Goal: Task Accomplishment & Management: Manage account settings

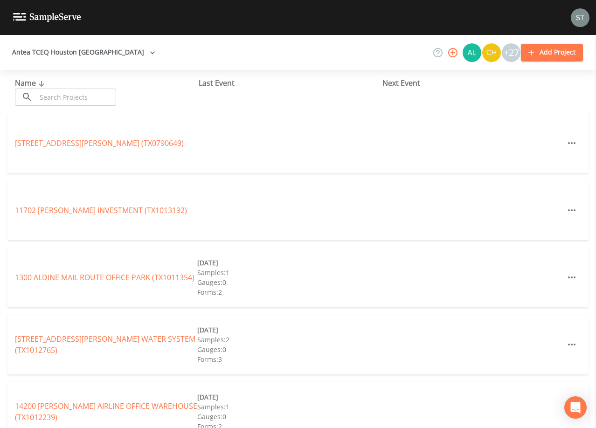
click at [105, 94] on input "text" at bounding box center [76, 97] width 80 height 17
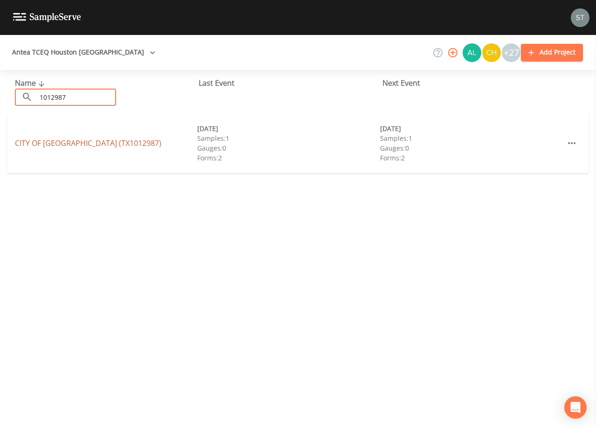
type input "1012987"
click at [86, 141] on link "CITY OF [GEOGRAPHIC_DATA] (TX1012987)" at bounding box center [88, 143] width 147 height 10
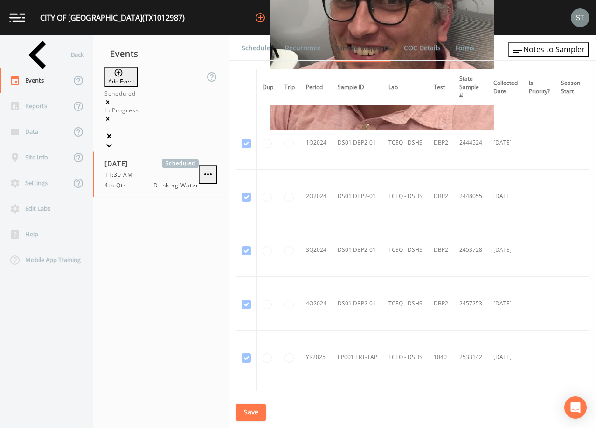
scroll to position [297, 0]
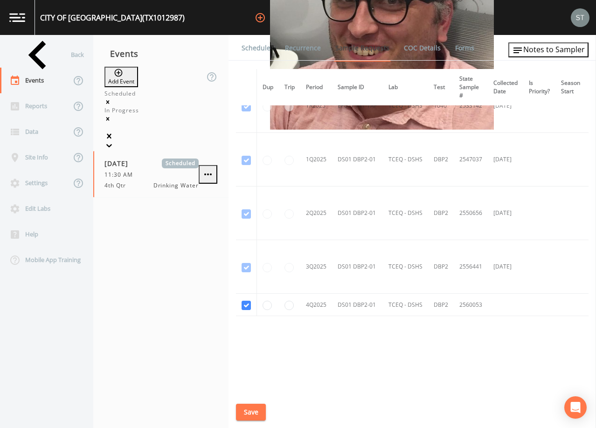
click at [259, 48] on link "Schedule" at bounding box center [256, 48] width 32 height 26
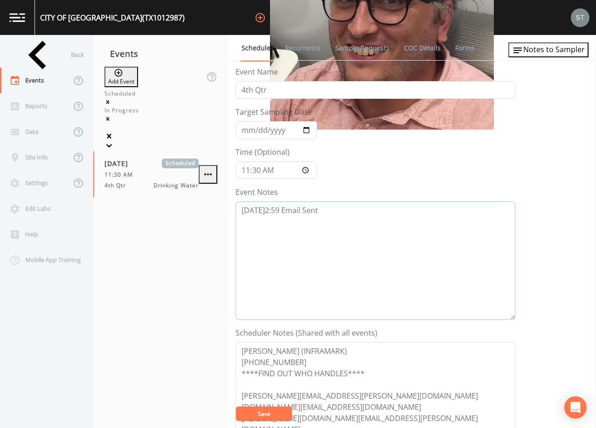
click at [348, 212] on textarea "[DATE]2:59 Email Sent" at bounding box center [376, 261] width 280 height 119
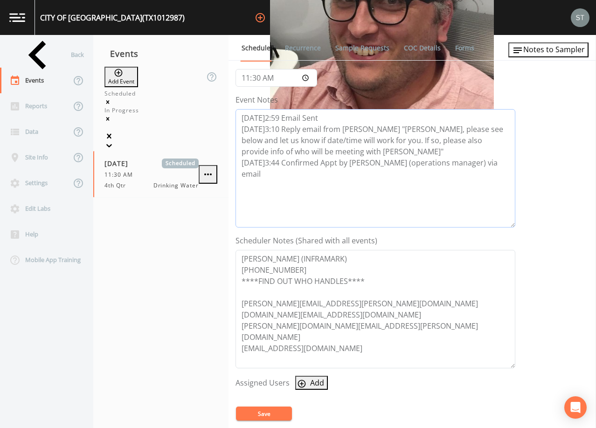
scroll to position [93, 0]
type textarea "[DATE]2:59 Email Sent [DATE]3:10 Reply email from [PERSON_NAME] "[PERSON_NAME],…"
drag, startPoint x: 310, startPoint y: 260, endPoint x: 229, endPoint y: 255, distance: 81.4
click at [229, 255] on div "Schedule Recurrence Sample Requests COC Details Forms Event Name 4th Qtr Target…" at bounding box center [413, 231] width 368 height 393
drag, startPoint x: 384, startPoint y: 284, endPoint x: 239, endPoint y: 267, distance: 146.2
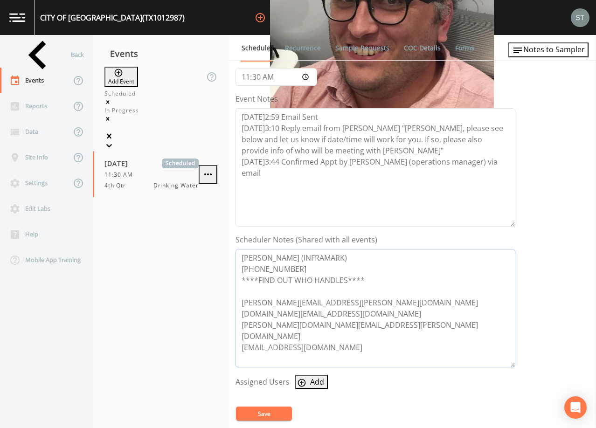
click at [239, 267] on textarea "[PERSON_NAME] (INFRAMARK) [PHONE_NUMBER] ****FIND OUT WHO HANDLES**** [PERSON_N…" at bounding box center [376, 308] width 280 height 119
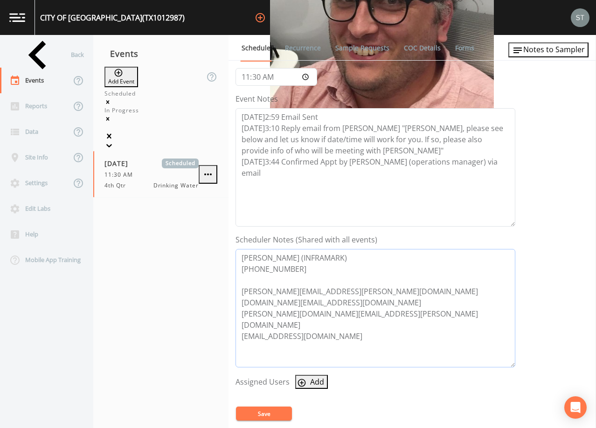
drag, startPoint x: 373, startPoint y: 315, endPoint x: 234, endPoint y: 307, distance: 139.3
click at [234, 307] on div "Schedule Recurrence Sample Requests COC Details Forms Event Name 4th Qtr Target…" at bounding box center [413, 231] width 368 height 393
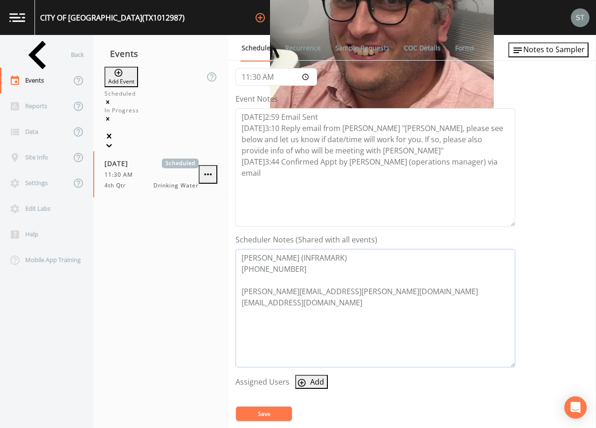
click at [355, 291] on textarea "[PERSON_NAME] (INFRAMARK) [PHONE_NUMBER] [PERSON_NAME][EMAIL_ADDRESS][PERSON_NA…" at bounding box center [376, 308] width 280 height 119
type textarea "[PERSON_NAME] (INFRAMARK) [PHONE_NUMBER] [PERSON_NAME][EMAIL_ADDRESS][PERSON_NA…"
click at [404, 159] on textarea "[DATE]2:59 Email Sent [DATE]3:10 Reply email from [PERSON_NAME] "[PERSON_NAME],…" at bounding box center [376, 167] width 280 height 119
click at [448, 156] on textarea "[DATE]2:59 Email Sent [DATE]3:10 Reply email from [PERSON_NAME] "[PERSON_NAME],…" at bounding box center [376, 167] width 280 height 119
type textarea "[DATE]2:59 Email Sent [DATE]3:10 Reply email from [PERSON_NAME] "[PERSON_NAME],…"
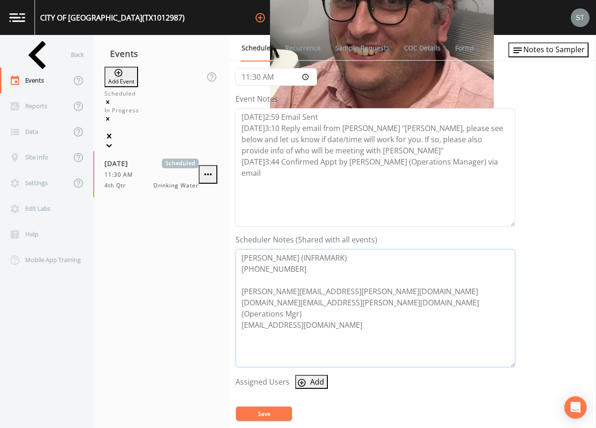
click at [421, 298] on textarea "[PERSON_NAME] (INFRAMARK) [PHONE_NUMBER] [PERSON_NAME][EMAIL_ADDRESS][PERSON_NA…" at bounding box center [376, 308] width 280 height 119
type textarea "[PERSON_NAME] (INFRAMARK) [PHONE_NUMBER] [PERSON_NAME][EMAIL_ADDRESS][PERSON_NA…"
click at [314, 379] on button "Add" at bounding box center [311, 382] width 33 height 14
select select "761fe873-4351-41cf-9a8a-5ea5441833b0"
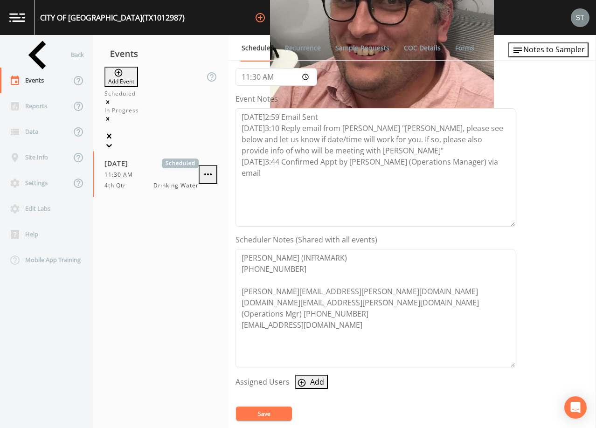
select select
click at [273, 412] on button "Save" at bounding box center [264, 414] width 56 height 14
click at [277, 414] on button "Save" at bounding box center [264, 414] width 56 height 14
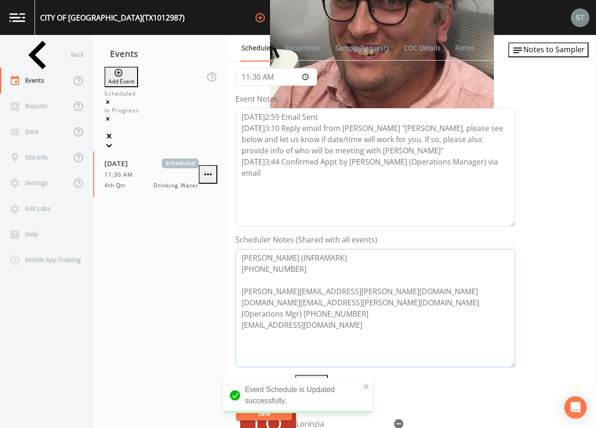
drag, startPoint x: 290, startPoint y: 270, endPoint x: 223, endPoint y: 250, distance: 70.1
click at [223, 250] on div "Back Events Reports Data Site Info Settings Edit Labs Help Mobile App Training …" at bounding box center [298, 231] width 596 height 393
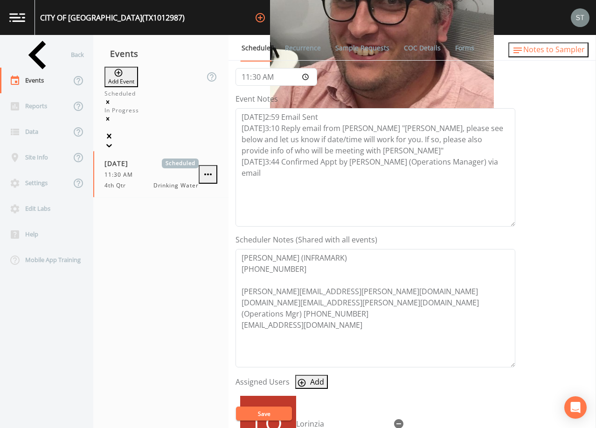
click at [533, 46] on span "Notes to Sampler" at bounding box center [555, 49] width 62 height 10
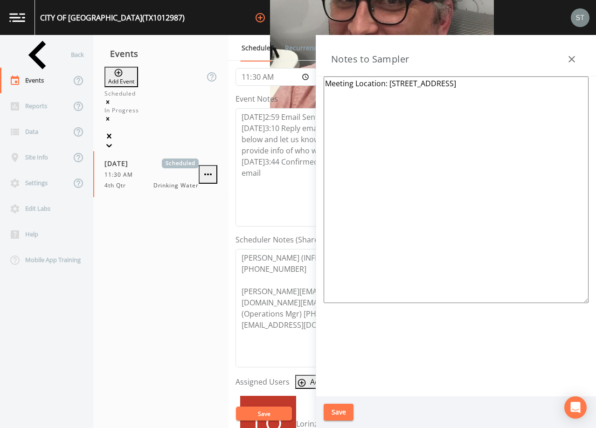
click at [418, 83] on textarea "Meeting Location: [STREET_ADDRESS]" at bounding box center [456, 190] width 265 height 227
paste textarea "[PERSON_NAME] (INFRAMARK) [PHONE_NUMBER]"
type textarea "[PERSON_NAME] (INFRAMARK) [PHONE_NUMBER] Meeting Location: [STREET_ADDRESS]"
click at [345, 410] on button "Save" at bounding box center [339, 412] width 30 height 17
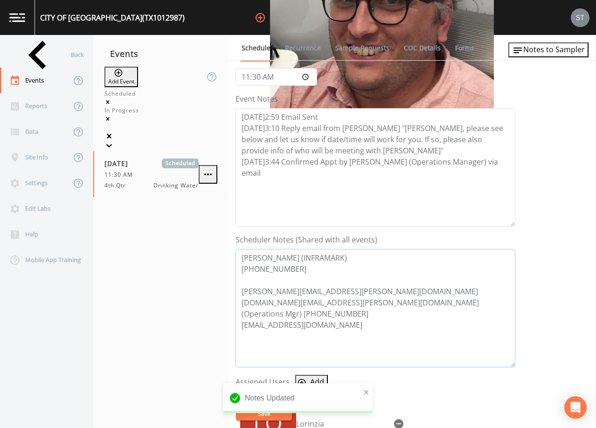
drag, startPoint x: 472, startPoint y: 302, endPoint x: 412, endPoint y: 300, distance: 60.2
click at [412, 300] on textarea "[PERSON_NAME] (INFRAMARK) [PHONE_NUMBER] [PERSON_NAME][EMAIL_ADDRESS][PERSON_NA…" at bounding box center [376, 308] width 280 height 119
click at [577, 53] on span "Notes to Sampler" at bounding box center [555, 49] width 62 height 10
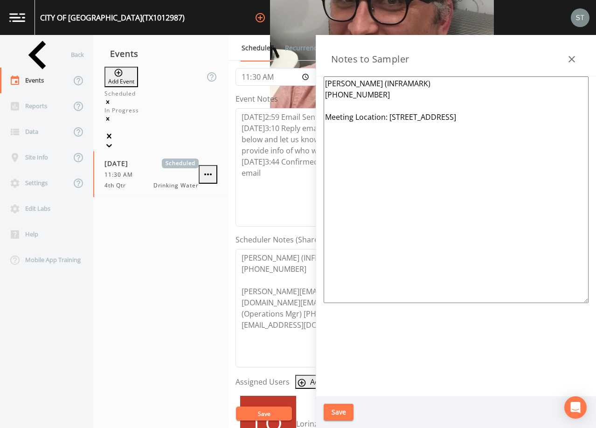
click at [397, 103] on textarea "[PERSON_NAME] (INFRAMARK) [PHONE_NUMBER] Meeting Location: [STREET_ADDRESS]" at bounding box center [456, 190] width 265 height 227
paste textarea "[PHONE_NUMBER]"
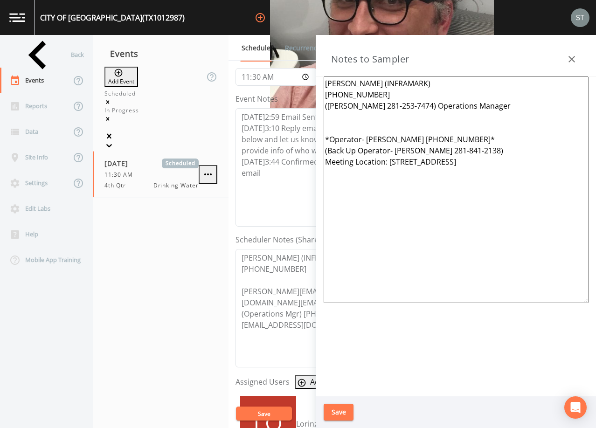
type textarea "[PERSON_NAME] (INFRAMARK) [PHONE_NUMBER] ([PERSON_NAME] 281-253-7474) Operation…"
click at [340, 412] on button "Save" at bounding box center [339, 412] width 30 height 17
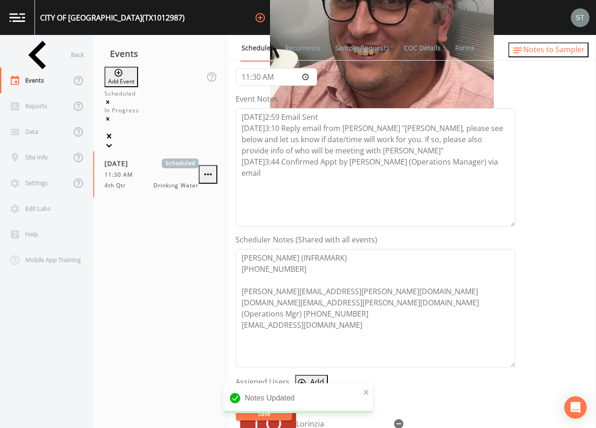
click at [574, 53] on span "Notes to Sampler" at bounding box center [555, 49] width 62 height 10
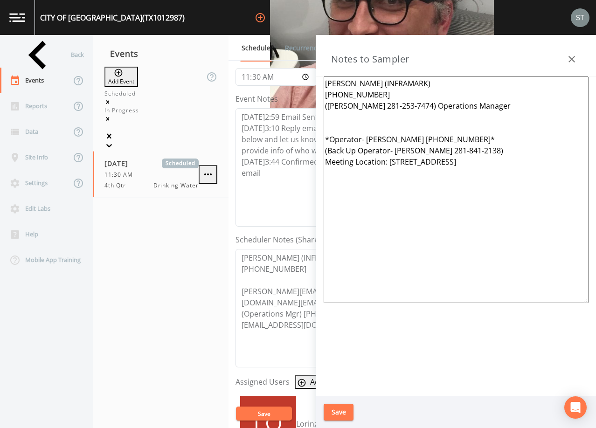
click at [580, 56] on button "button" at bounding box center [572, 59] width 19 height 19
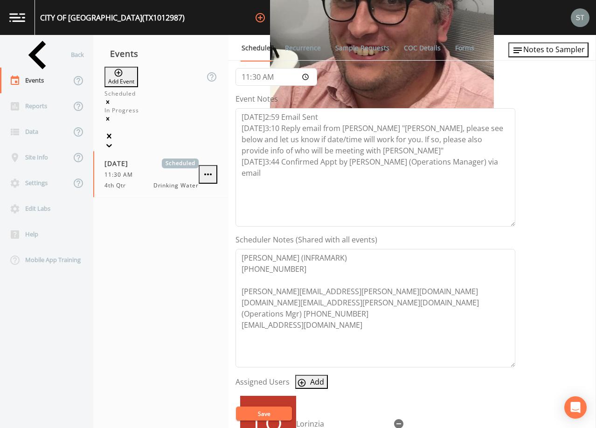
click at [357, 54] on link "Sample Requests" at bounding box center [362, 48] width 57 height 26
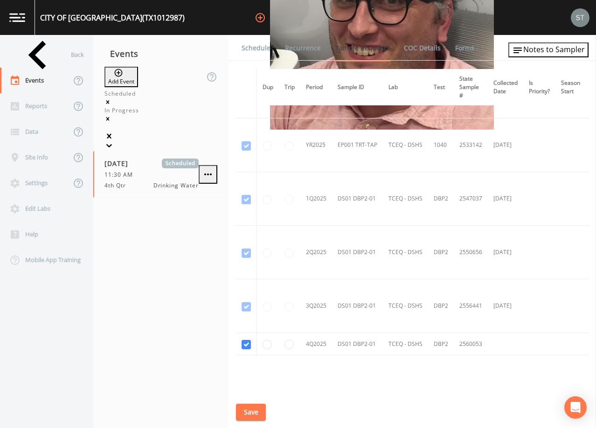
scroll to position [297, 0]
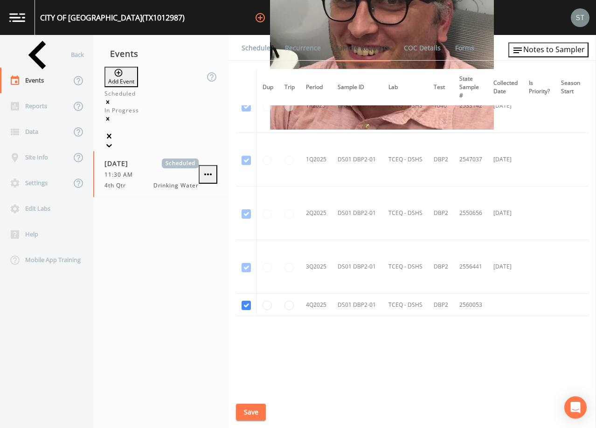
click at [256, 50] on link "Schedule" at bounding box center [256, 48] width 32 height 26
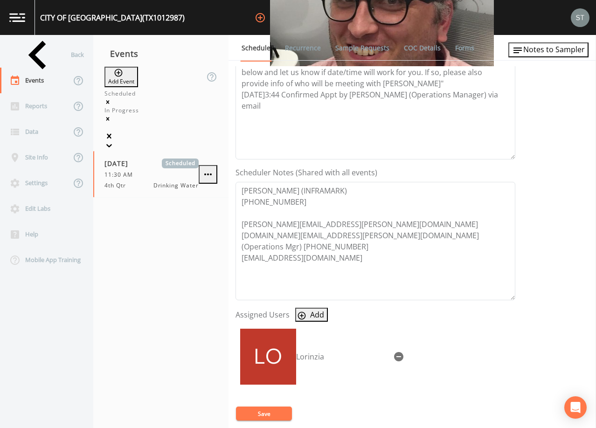
scroll to position [187, 0]
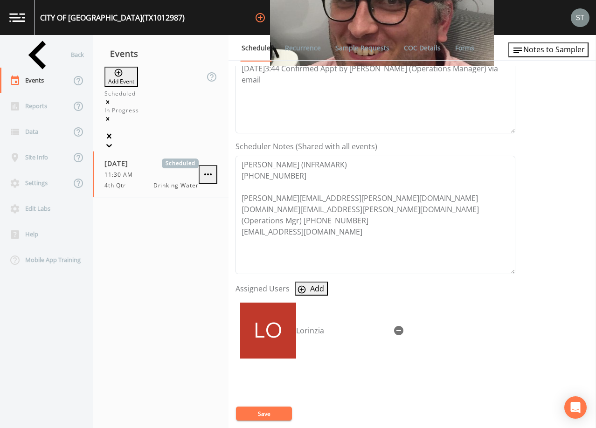
click at [292, 48] on link "Recurrence" at bounding box center [303, 48] width 39 height 26
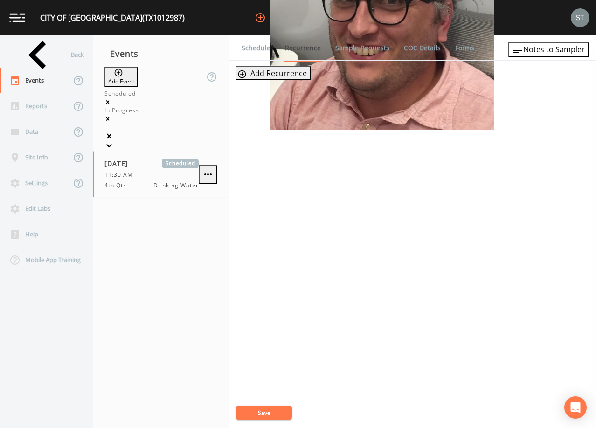
click at [258, 49] on link "Schedule" at bounding box center [256, 48] width 32 height 26
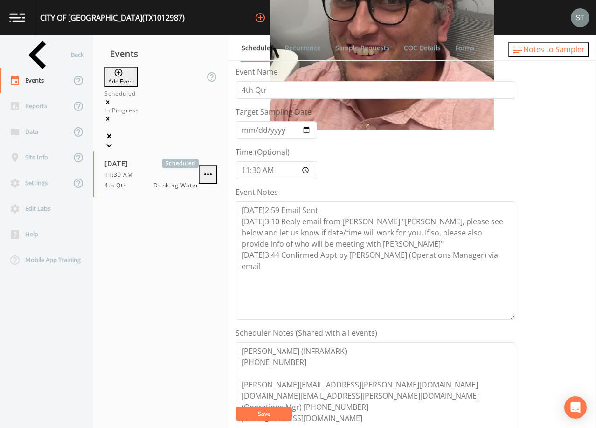
click at [561, 53] on span "Notes to Sampler" at bounding box center [555, 49] width 62 height 10
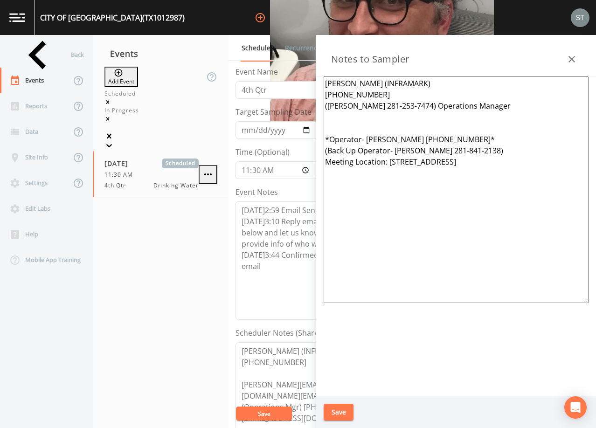
click at [571, 55] on icon "button" at bounding box center [572, 59] width 11 height 11
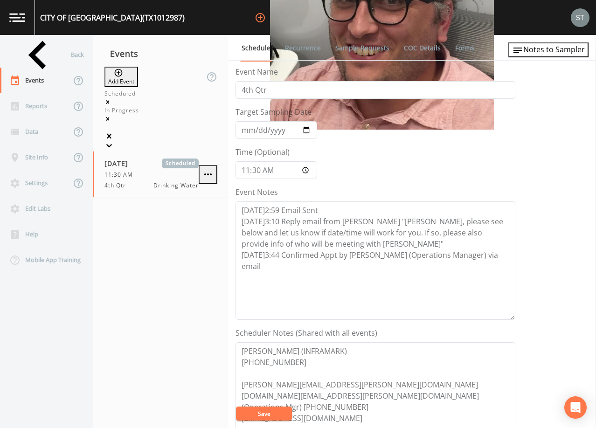
click at [349, 56] on link "Sample Requests" at bounding box center [362, 48] width 57 height 26
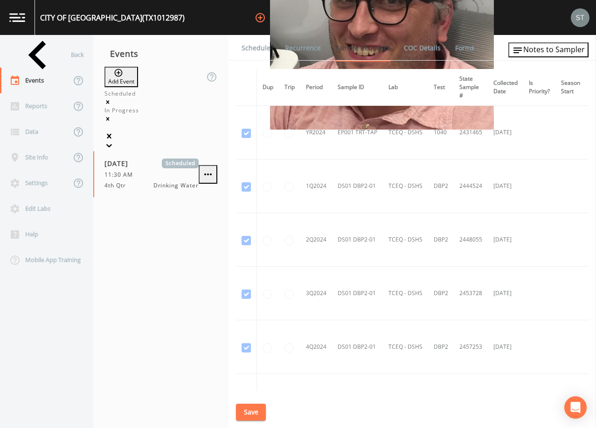
click at [261, 51] on link "Schedule" at bounding box center [256, 48] width 32 height 26
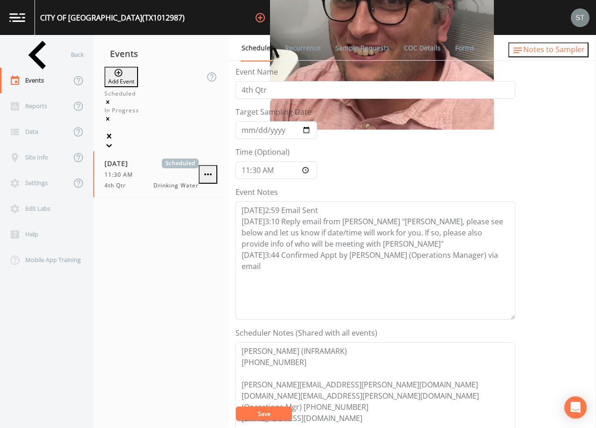
click at [575, 52] on span "Notes to Sampler" at bounding box center [555, 49] width 62 height 10
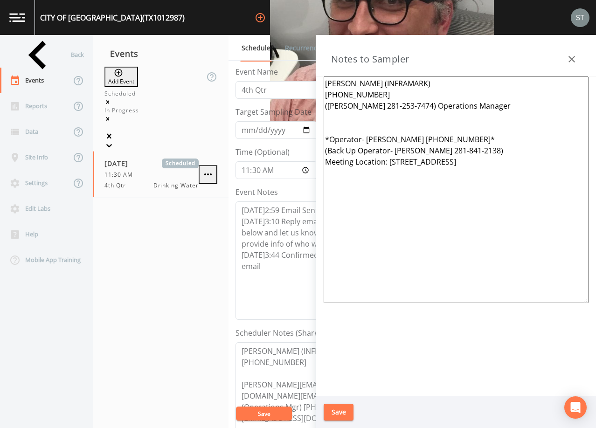
click at [571, 56] on icon "button" at bounding box center [572, 59] width 11 height 11
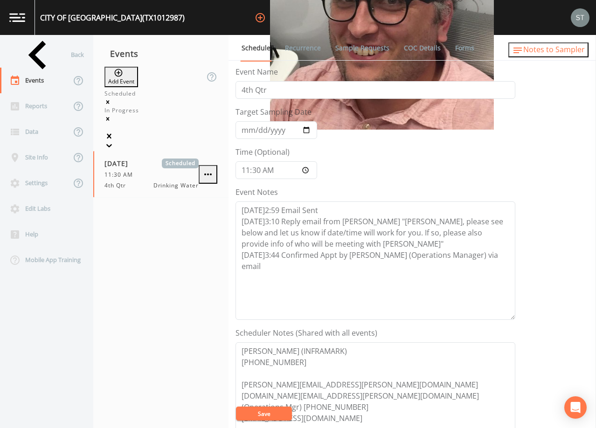
click at [573, 55] on span "Notes to Sampler" at bounding box center [555, 49] width 62 height 10
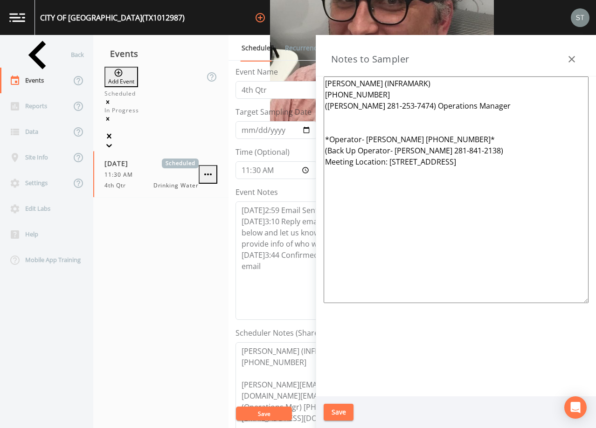
click at [573, 55] on icon "button" at bounding box center [572, 59] width 11 height 11
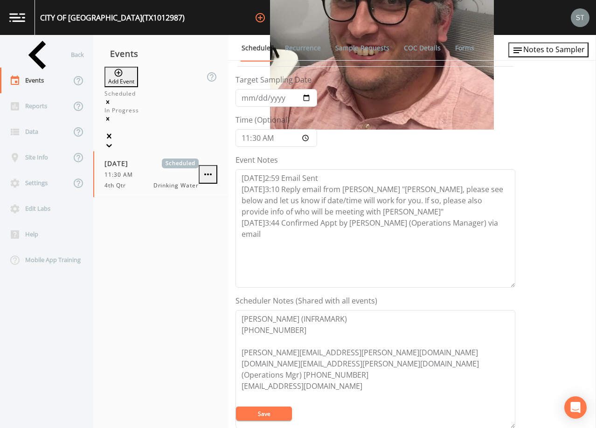
scroll to position [47, 0]
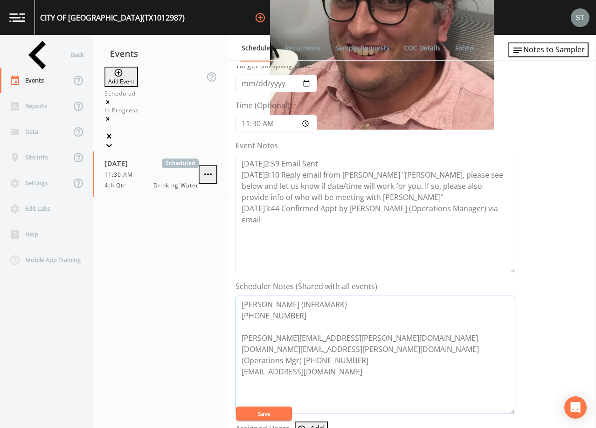
click at [343, 332] on textarea "[PERSON_NAME] (INFRAMARK) [PHONE_NUMBER] [PERSON_NAME][EMAIL_ADDRESS][PERSON_NA…" at bounding box center [376, 355] width 280 height 119
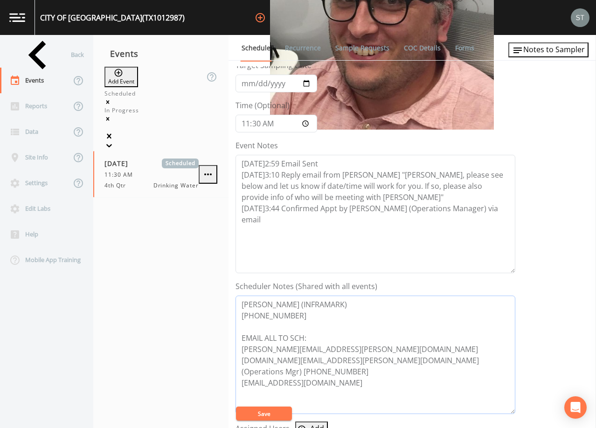
type textarea "[PERSON_NAME] (INFRAMARK) [PHONE_NUMBER] EMAIL ALL TO SCH: [PERSON_NAME][EMAIL_…"
click at [280, 414] on button "Save" at bounding box center [264, 414] width 56 height 14
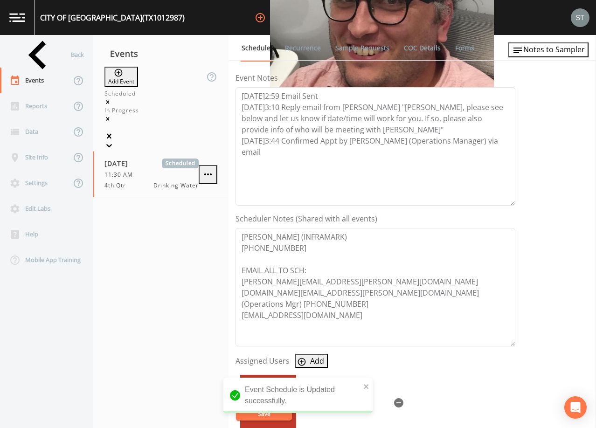
scroll to position [140, 0]
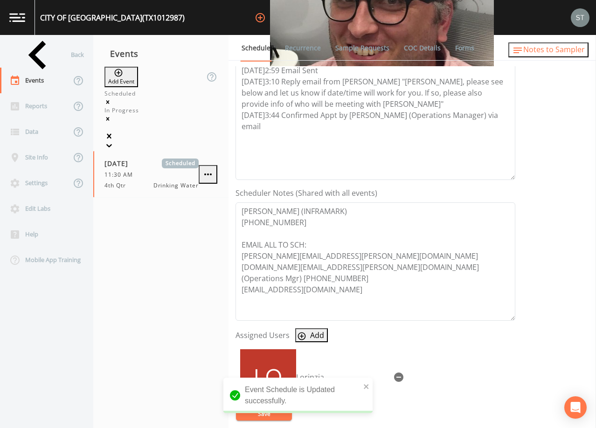
click at [568, 54] on span "Notes to Sampler" at bounding box center [555, 49] width 62 height 10
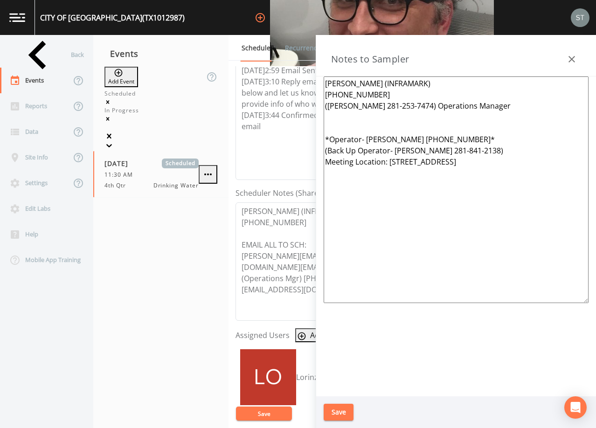
click at [571, 58] on icon "button" at bounding box center [572, 59] width 7 height 7
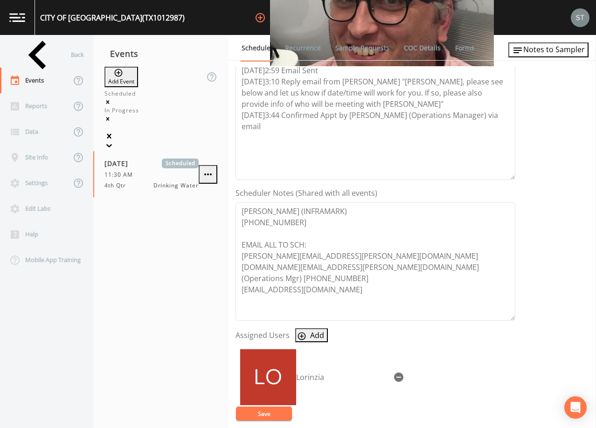
click at [349, 49] on link "Sample Requests" at bounding box center [362, 48] width 57 height 26
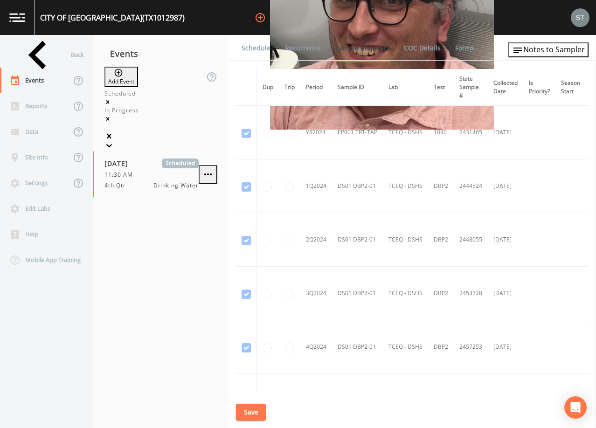
click at [306, 49] on link "Recurrence" at bounding box center [303, 48] width 39 height 26
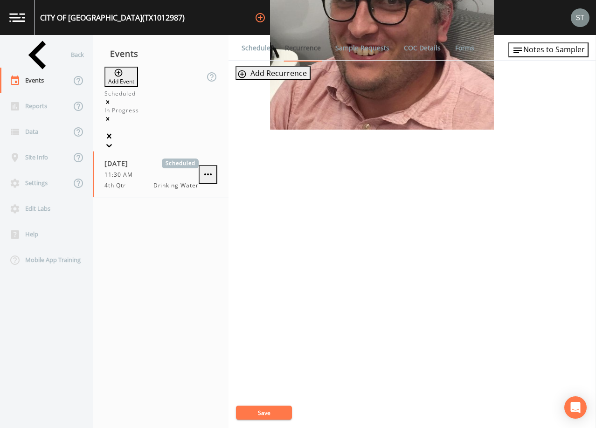
click at [266, 49] on link "Schedule" at bounding box center [256, 48] width 32 height 26
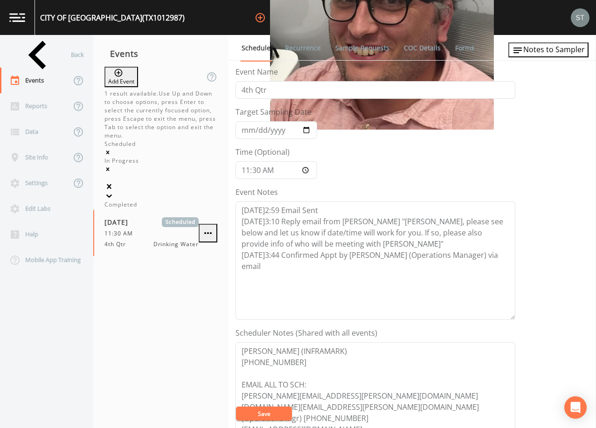
click at [114, 191] on icon at bounding box center [109, 195] width 9 height 9
click at [154, 201] on div "Completed" at bounding box center [161, 205] width 113 height 8
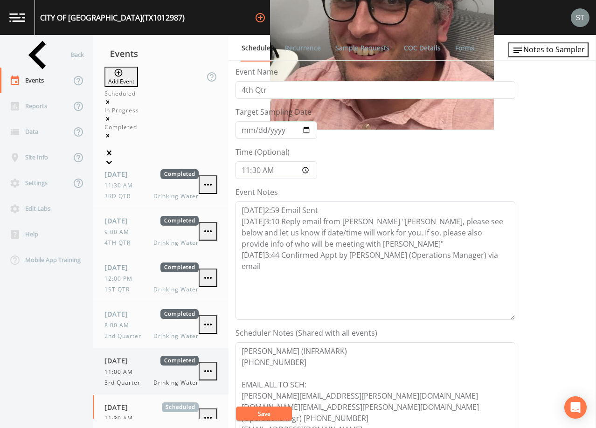
drag, startPoint x: 136, startPoint y: 337, endPoint x: 149, endPoint y: 316, distance: 24.1
click at [136, 368] on span "11:00 AM" at bounding box center [122, 372] width 34 height 8
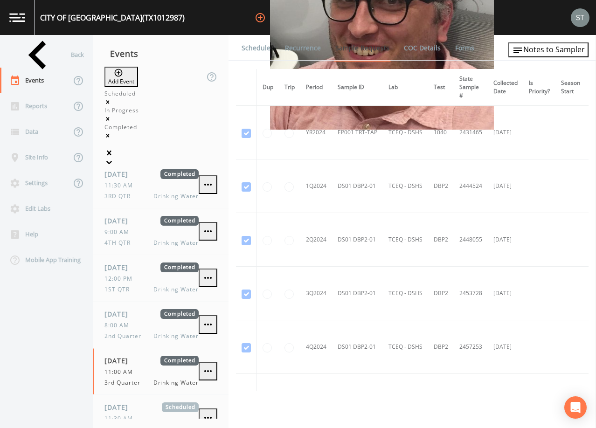
click at [256, 54] on link "Schedule" at bounding box center [256, 48] width 32 height 26
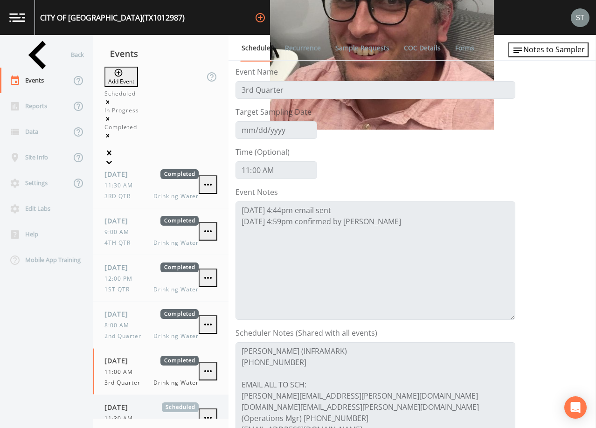
click at [138, 415] on span "11:30 AM" at bounding box center [122, 419] width 34 height 8
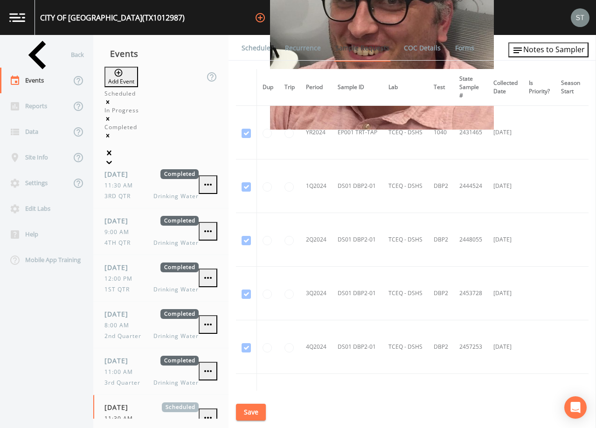
click at [111, 133] on icon "Remove Completed" at bounding box center [108, 136] width 7 height 7
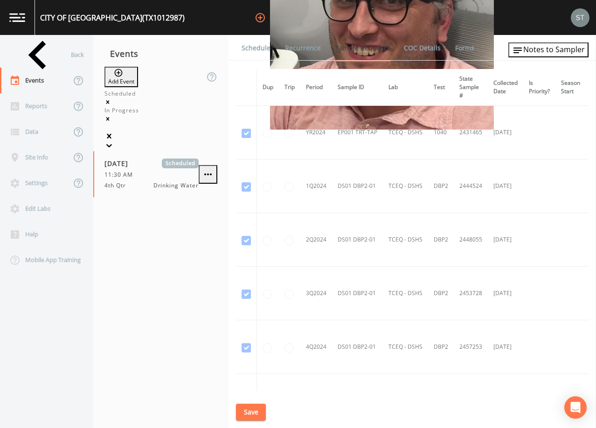
click at [260, 43] on link "Schedule" at bounding box center [256, 48] width 32 height 26
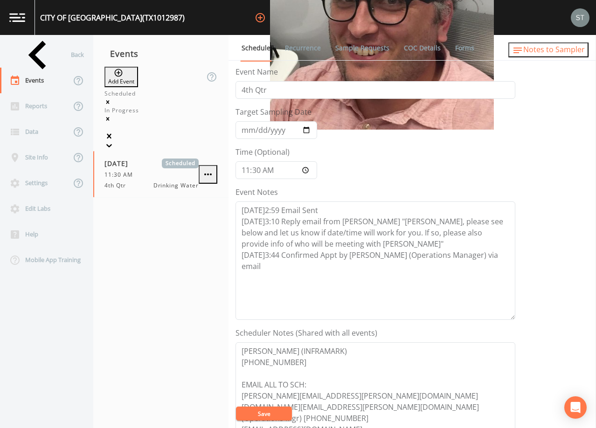
click at [575, 51] on span "Notes to Sampler" at bounding box center [555, 49] width 62 height 10
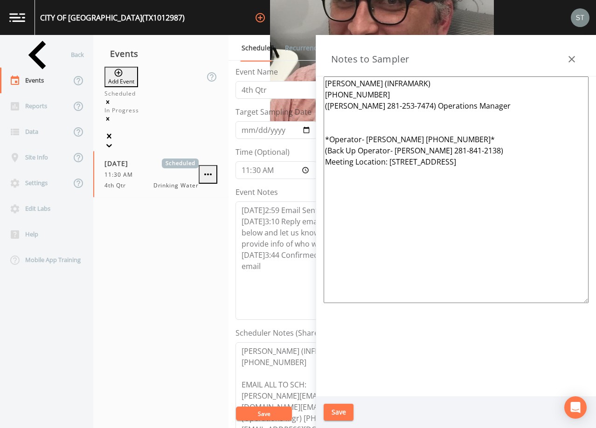
click at [575, 58] on icon "button" at bounding box center [572, 59] width 11 height 11
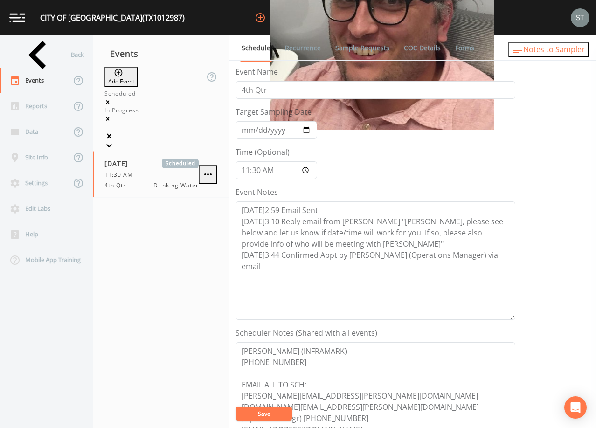
click at [557, 55] on span "Notes to Sampler" at bounding box center [555, 49] width 62 height 10
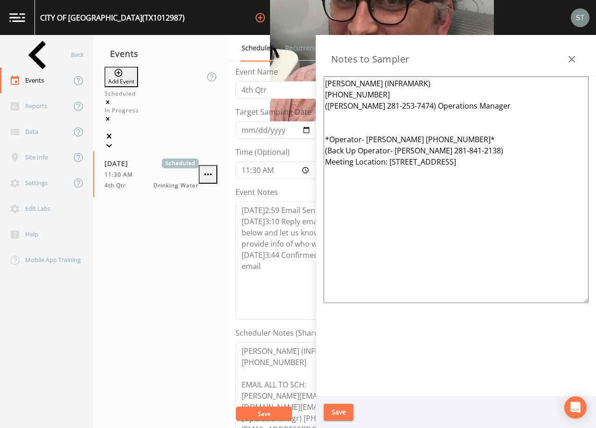
click at [574, 54] on icon "button" at bounding box center [572, 59] width 11 height 11
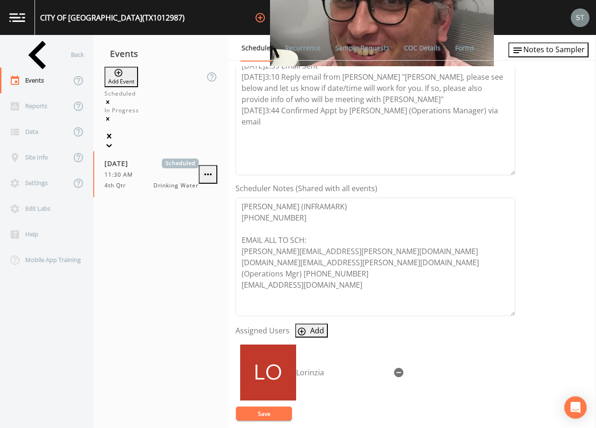
scroll to position [187, 0]
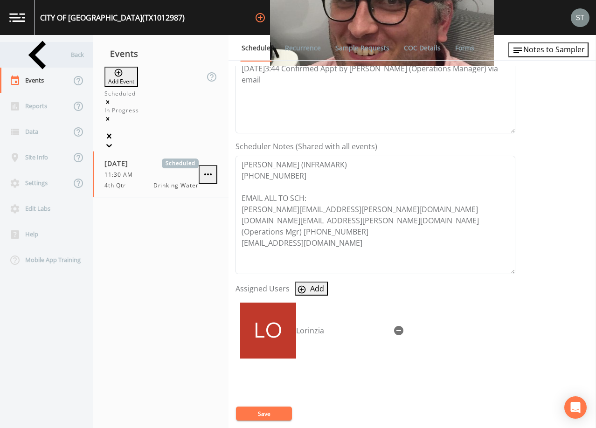
click at [28, 57] on div "Back" at bounding box center [42, 55] width 84 height 26
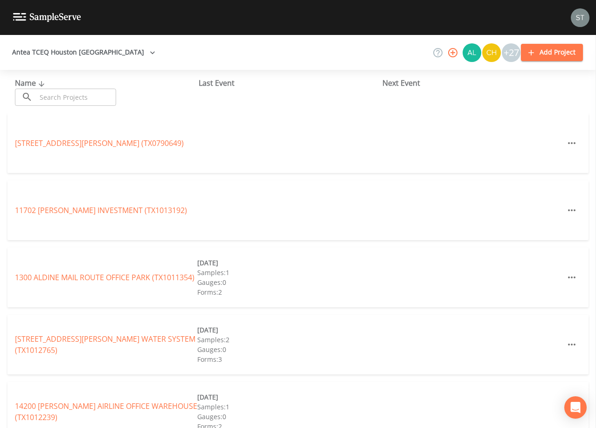
click at [100, 95] on input "text" at bounding box center [76, 97] width 80 height 17
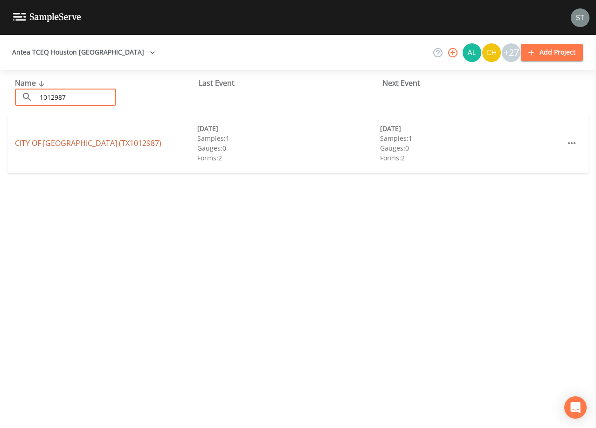
type input "1012987"
click at [91, 143] on link "CITY OF [GEOGRAPHIC_DATA] (TX1012987)" at bounding box center [88, 143] width 147 height 10
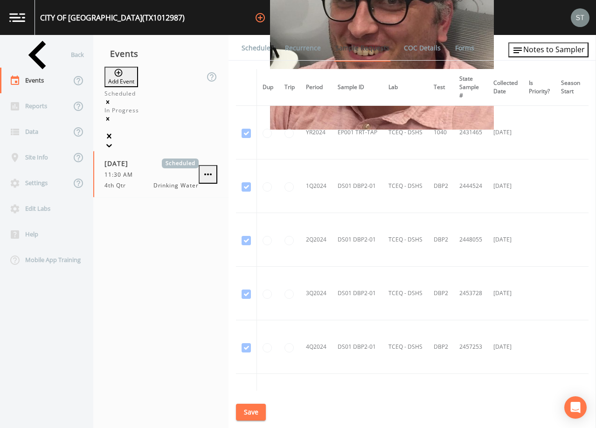
click at [259, 52] on link "Schedule" at bounding box center [256, 48] width 32 height 26
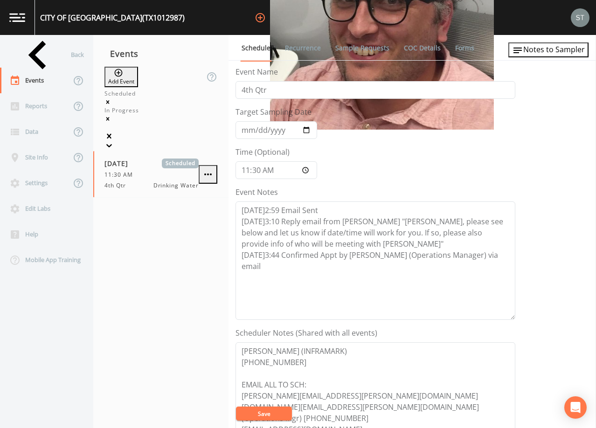
click at [296, 52] on link "Recurrence" at bounding box center [303, 48] width 39 height 26
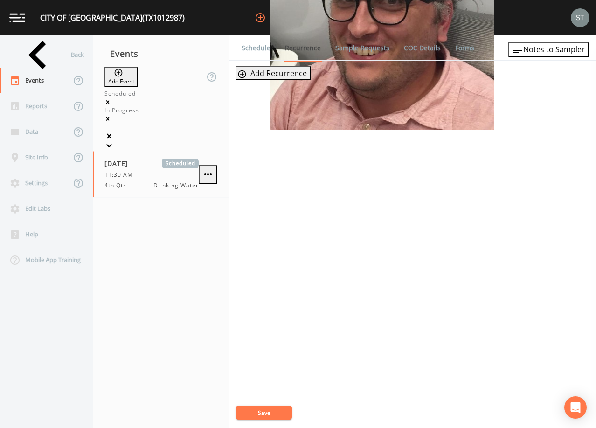
click at [258, 51] on link "Schedule" at bounding box center [256, 48] width 32 height 26
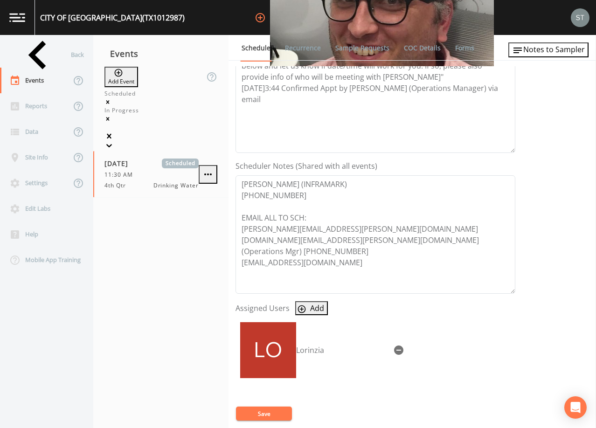
scroll to position [187, 0]
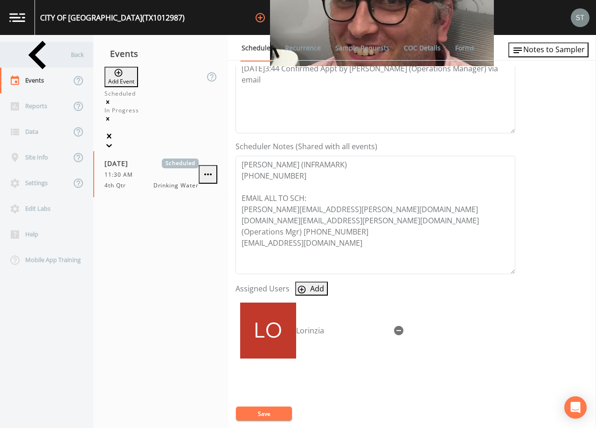
click at [47, 56] on div "Back" at bounding box center [42, 55] width 84 height 26
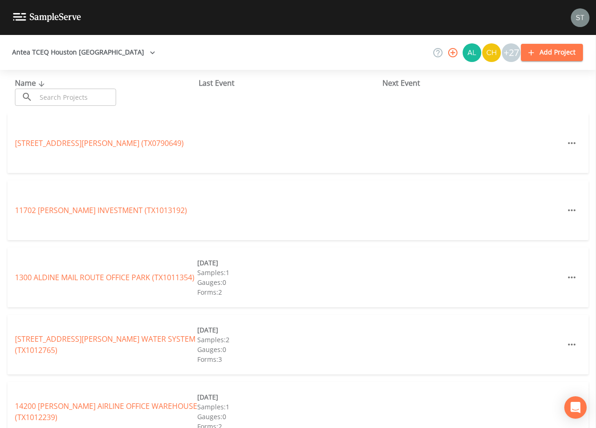
drag, startPoint x: 72, startPoint y: 97, endPoint x: 74, endPoint y: 91, distance: 6.1
click at [74, 95] on input "text" at bounding box center [76, 97] width 80 height 17
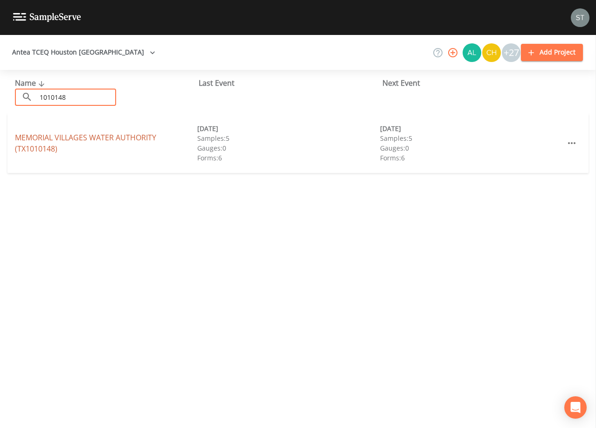
type input "1010148"
click at [111, 136] on link "MEMORIAL VILLAGES WATER AUTHORITY (TX1010148)" at bounding box center [85, 143] width 141 height 21
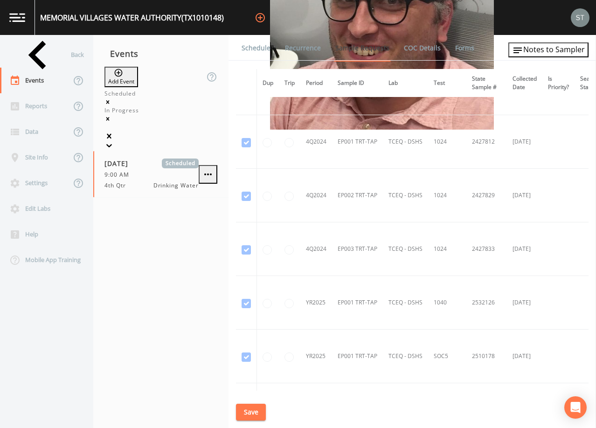
scroll to position [3169, 0]
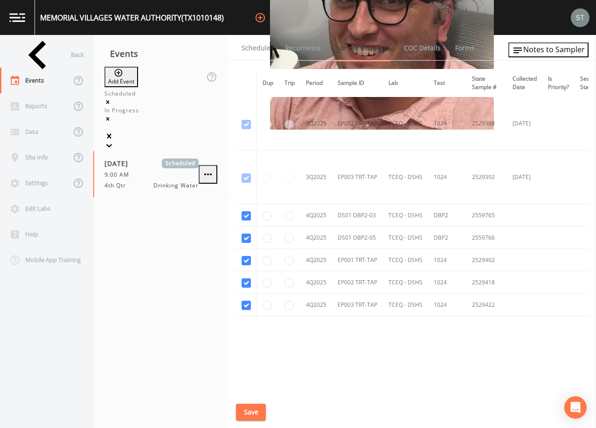
click at [252, 50] on link "Schedule" at bounding box center [256, 48] width 32 height 26
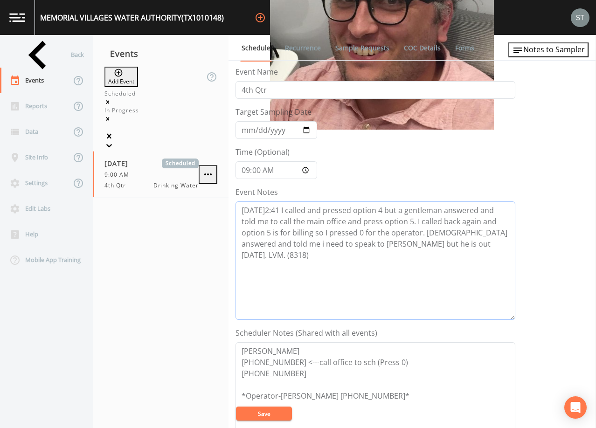
click at [468, 250] on textarea "[DATE]2:41 I called and pressed option 4 but a gentleman answered and told me t…" at bounding box center [376, 261] width 280 height 119
click at [350, 257] on textarea "[DATE]2:41 I called and pressed option 4 but a gentleman answered and told me t…" at bounding box center [376, 261] width 280 height 119
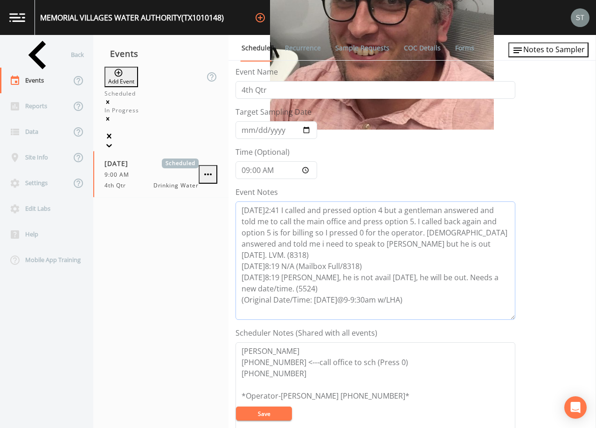
type textarea "[DATE]2:41 I called and pressed option 4 but a gentleman answered and told me t…"
click at [243, 126] on input "[DATE]" at bounding box center [277, 130] width 82 height 18
click at [281, 411] on button "Save" at bounding box center [264, 414] width 56 height 14
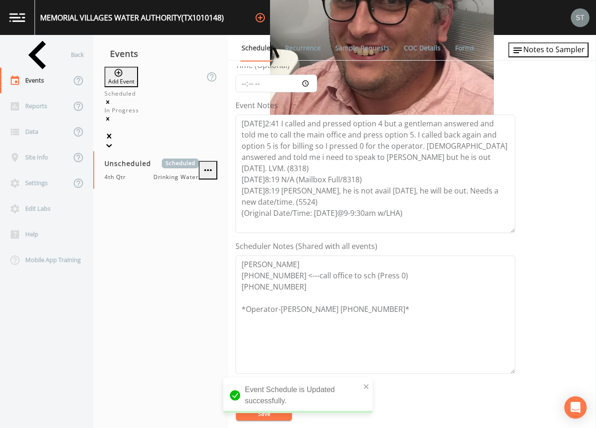
scroll to position [93, 0]
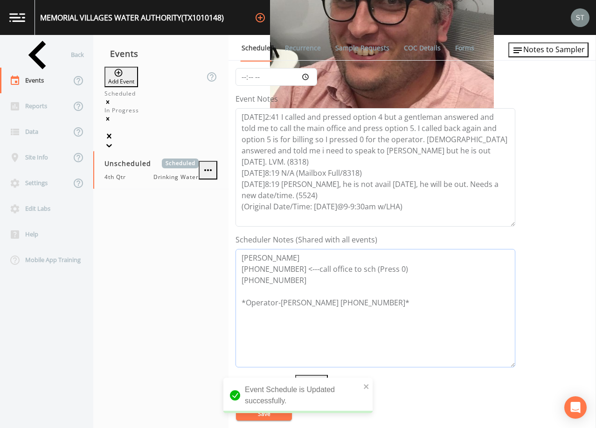
drag, startPoint x: 358, startPoint y: 271, endPoint x: 289, endPoint y: 269, distance: 69.6
click at [289, 269] on textarea "[PERSON_NAME] [PHONE_NUMBER] <---call office to sch (Press 0) [PHONE_NUMBER] *O…" at bounding box center [376, 308] width 280 height 119
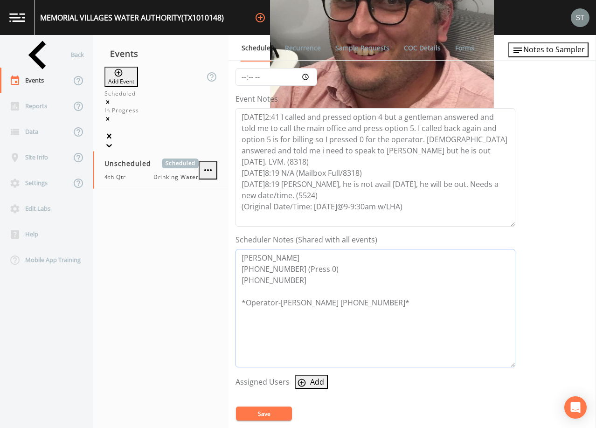
click at [398, 301] on textarea "[PERSON_NAME] [PHONE_NUMBER] (Press 0) [PHONE_NUMBER] *Operator-[PERSON_NAME] […" at bounding box center [376, 308] width 280 height 119
type textarea "[PERSON_NAME] [PHONE_NUMBER] (Press 0) [PHONE_NUMBER] *Operator-[PERSON_NAME] […"
click at [270, 411] on button "Save" at bounding box center [264, 414] width 56 height 14
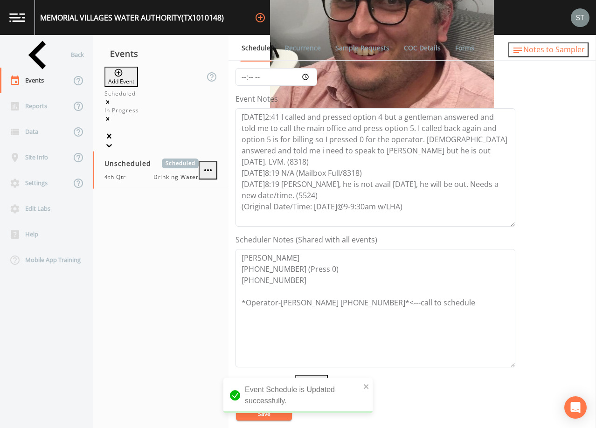
click at [558, 52] on span "Notes to Sampler" at bounding box center [555, 49] width 62 height 10
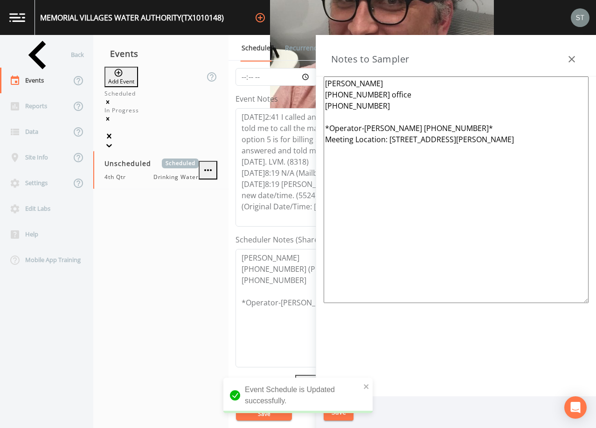
click at [571, 51] on button "button" at bounding box center [572, 59] width 19 height 19
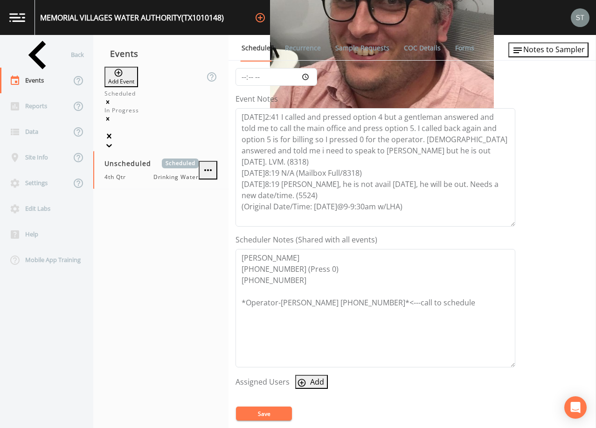
click at [269, 411] on button "Save" at bounding box center [264, 414] width 56 height 14
click at [273, 409] on button "Save" at bounding box center [264, 414] width 56 height 14
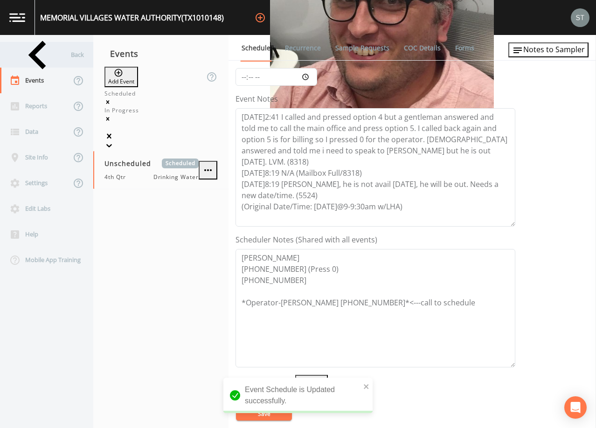
click at [52, 59] on div "Back" at bounding box center [42, 55] width 84 height 26
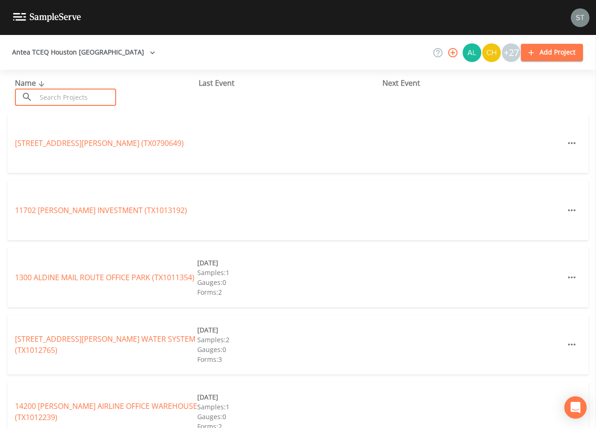
click at [75, 97] on input "text" at bounding box center [76, 97] width 80 height 17
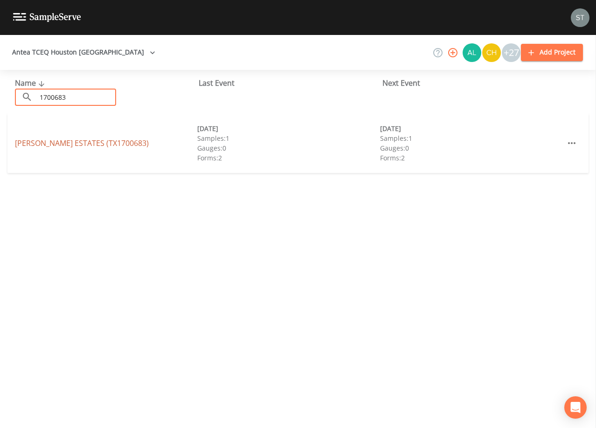
type input "1700683"
click at [91, 142] on link "[PERSON_NAME][GEOGRAPHIC_DATA] (TX1700683)" at bounding box center [82, 143] width 134 height 10
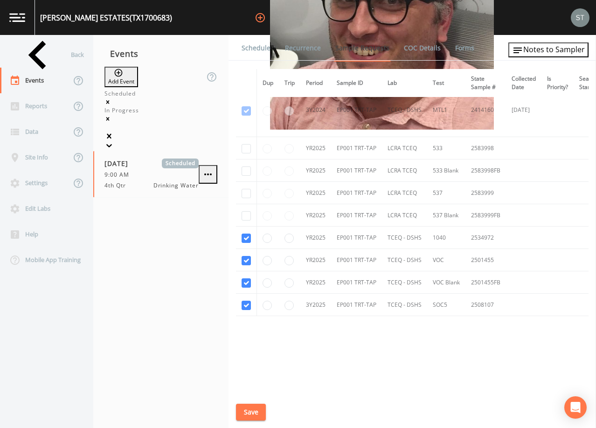
scroll to position [499, 0]
click at [261, 58] on link "Schedule" at bounding box center [256, 48] width 32 height 26
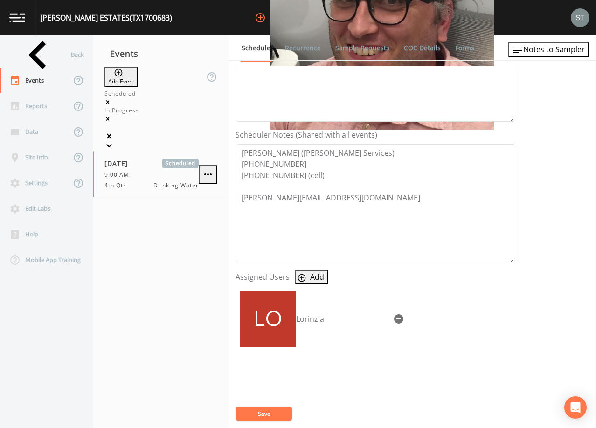
scroll to position [230, 0]
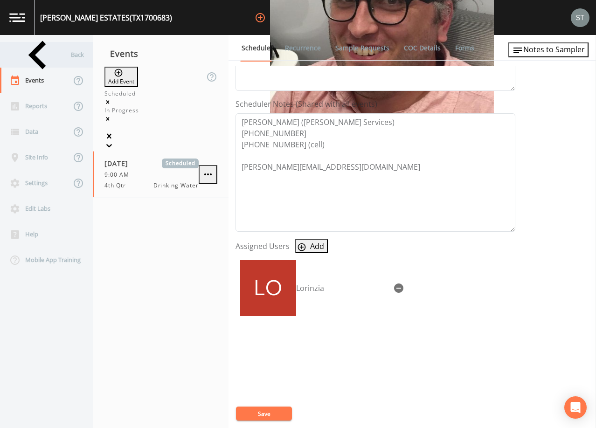
click at [46, 55] on div "Back" at bounding box center [42, 55] width 84 height 26
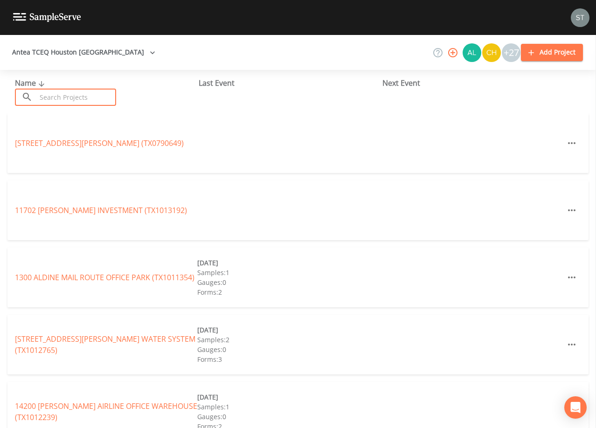
click at [71, 93] on input "text" at bounding box center [76, 97] width 80 height 17
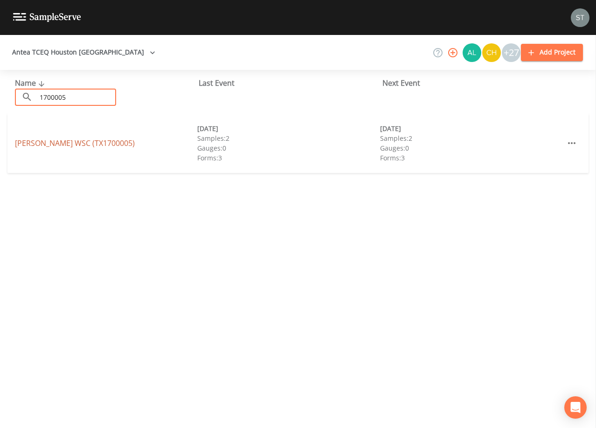
type input "1700005"
click at [96, 145] on link "[PERSON_NAME] WSC (TX1700005)" at bounding box center [75, 143] width 120 height 10
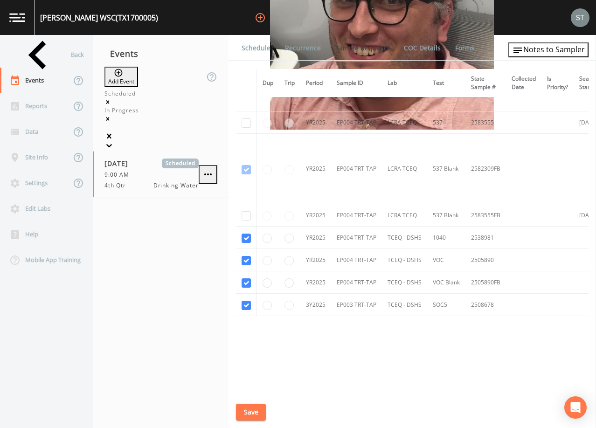
scroll to position [1971, 0]
click at [251, 51] on link "Schedule" at bounding box center [256, 48] width 32 height 26
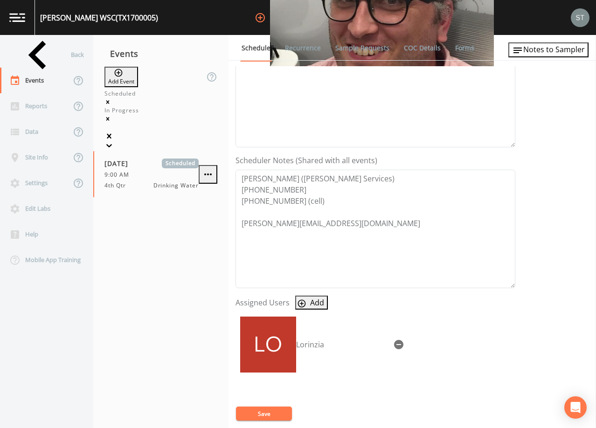
scroll to position [187, 0]
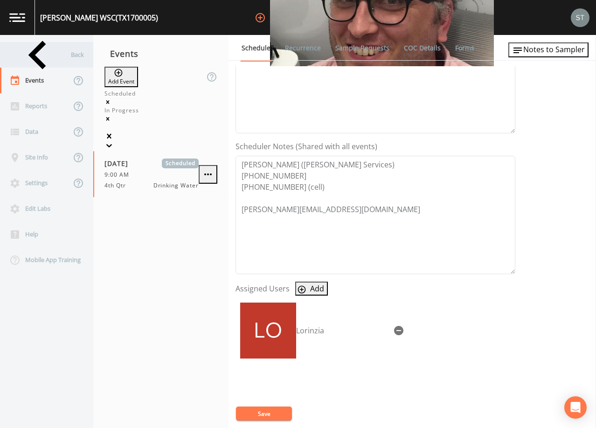
click at [39, 58] on div "Back" at bounding box center [42, 55] width 84 height 26
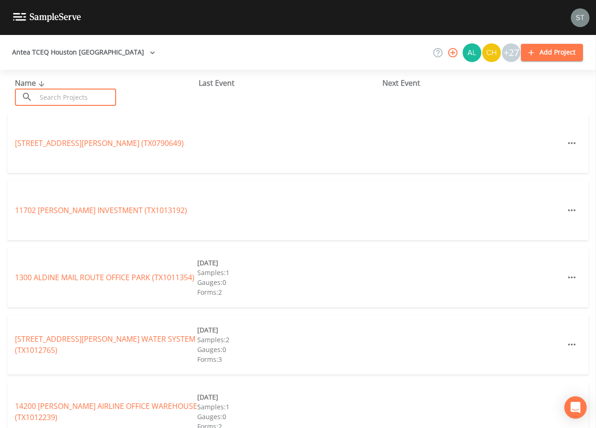
click at [71, 97] on input "text" at bounding box center [76, 97] width 80 height 17
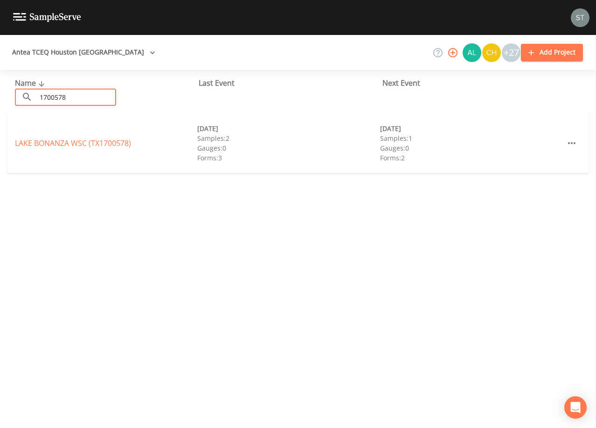
type input "1700578"
click at [115, 138] on link "[GEOGRAPHIC_DATA] (TX1700578)" at bounding box center [73, 143] width 116 height 10
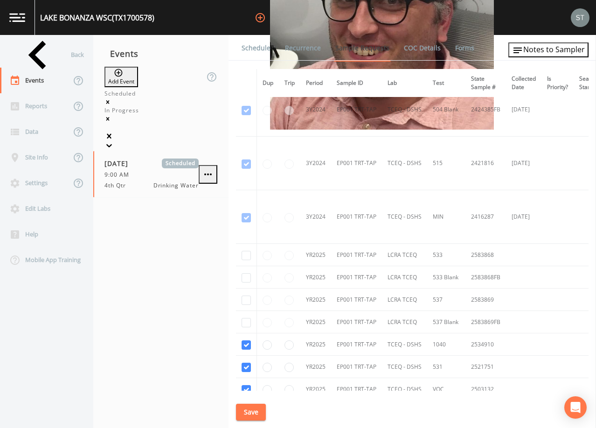
scroll to position [513, 0]
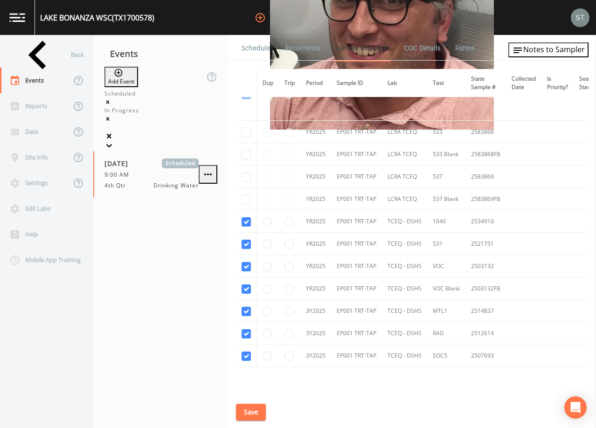
click at [258, 49] on link "Schedule" at bounding box center [256, 48] width 32 height 26
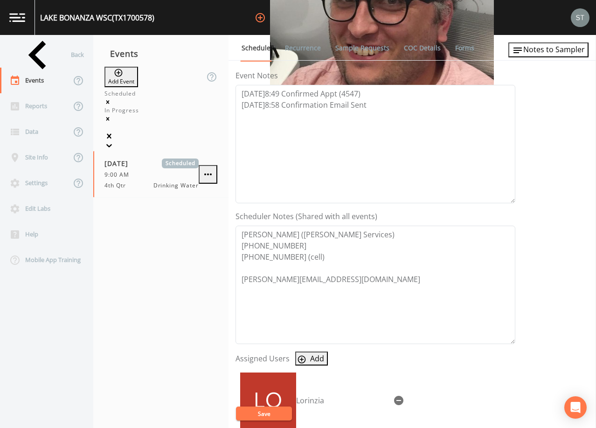
scroll to position [140, 0]
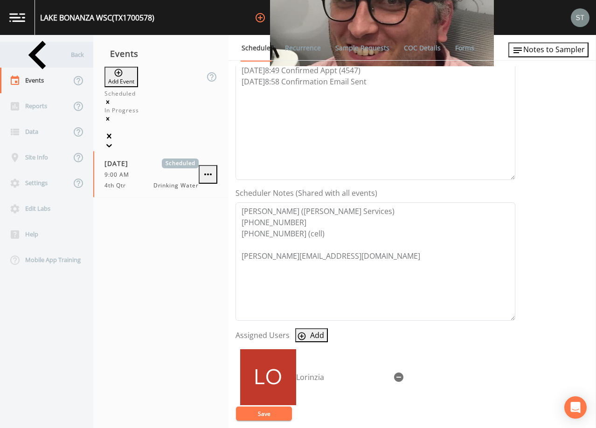
click at [46, 57] on div "Back" at bounding box center [42, 55] width 84 height 26
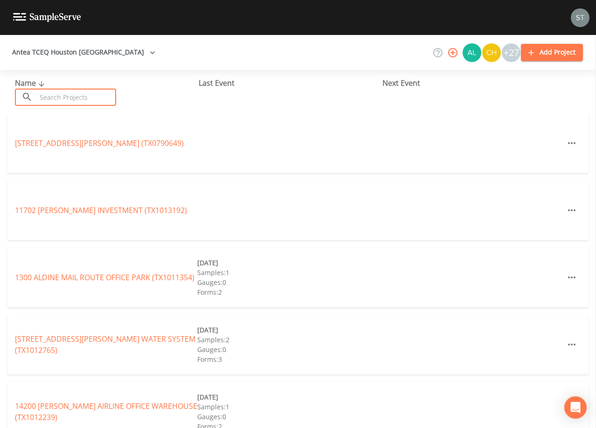
click at [74, 96] on input "text" at bounding box center [76, 97] width 80 height 17
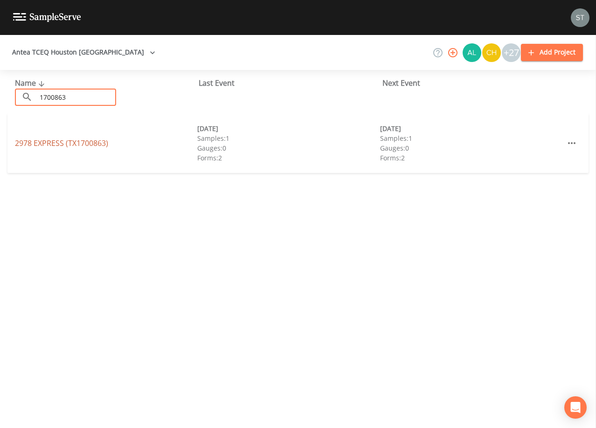
type input "1700863"
click at [96, 141] on link "2978 EXPRESS (TX1700863)" at bounding box center [61, 143] width 93 height 10
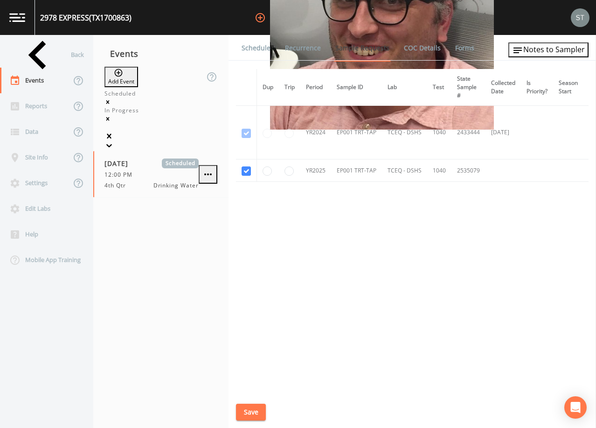
click at [259, 53] on link "Schedule" at bounding box center [256, 48] width 32 height 26
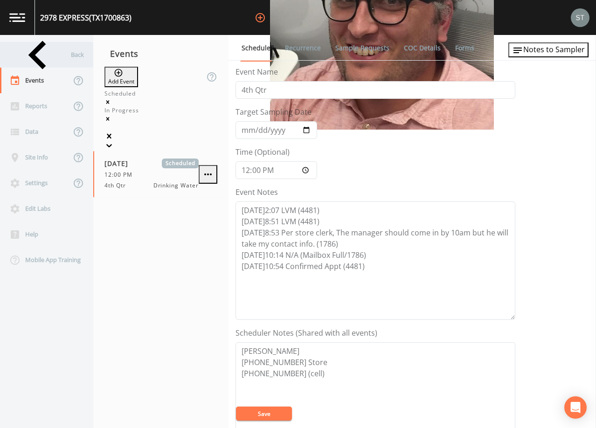
click at [47, 63] on div "Back" at bounding box center [42, 55] width 84 height 26
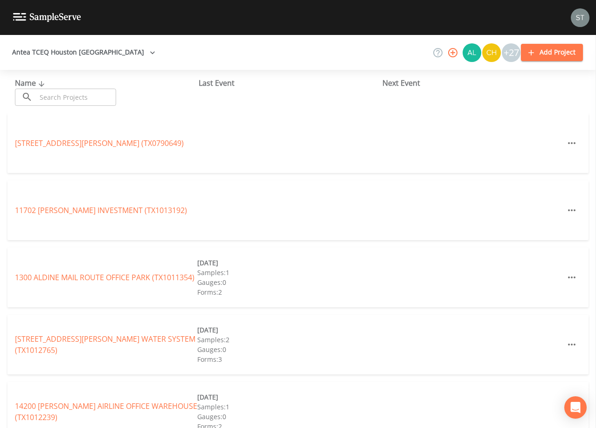
click at [75, 96] on input "text" at bounding box center [76, 97] width 80 height 17
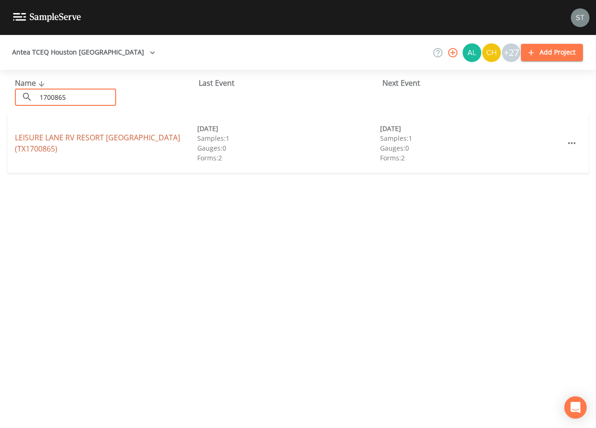
type input "1700865"
click at [98, 142] on link "[GEOGRAPHIC_DATA] (TX1700865)" at bounding box center [97, 143] width 165 height 21
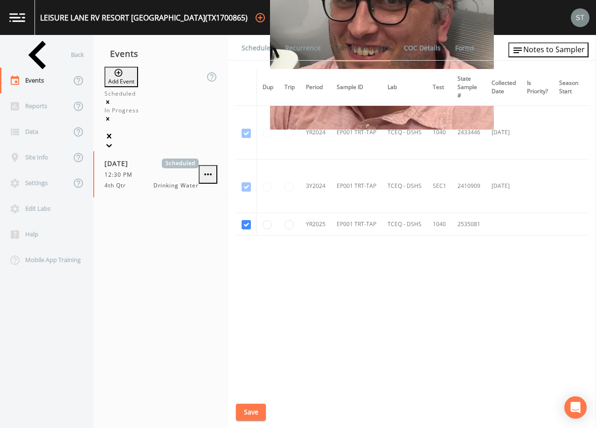
click at [250, 52] on link "Schedule" at bounding box center [256, 48] width 32 height 26
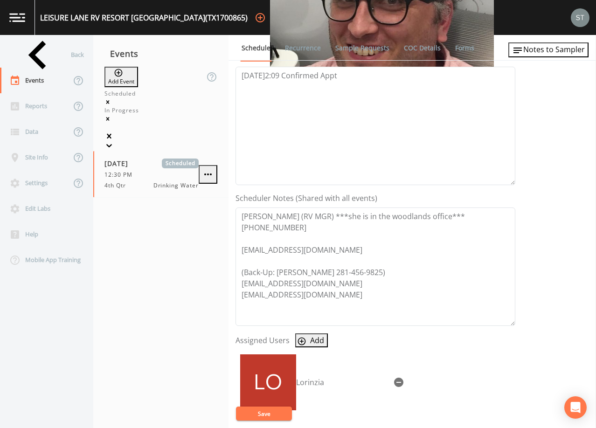
scroll to position [140, 0]
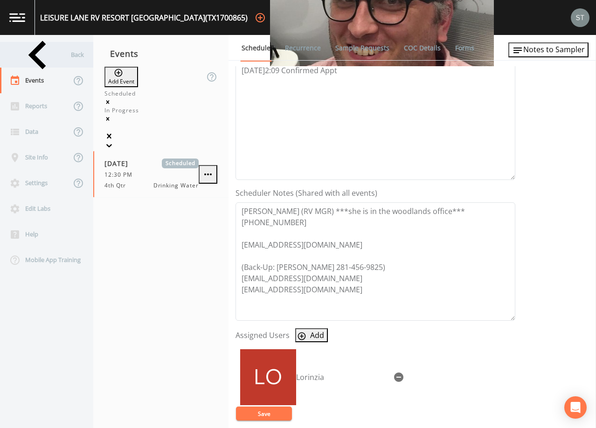
click at [50, 56] on div "Back" at bounding box center [42, 55] width 84 height 26
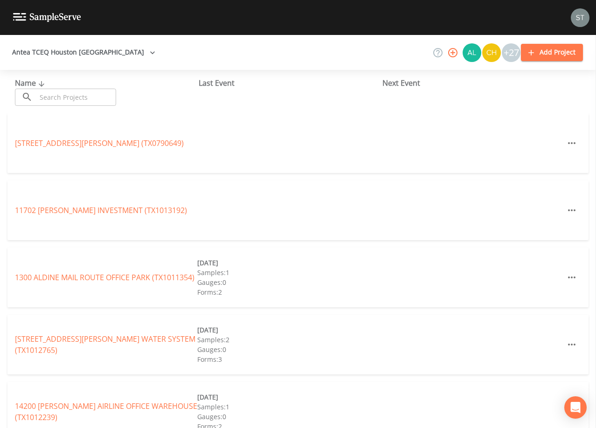
click at [77, 101] on input "text" at bounding box center [76, 97] width 80 height 17
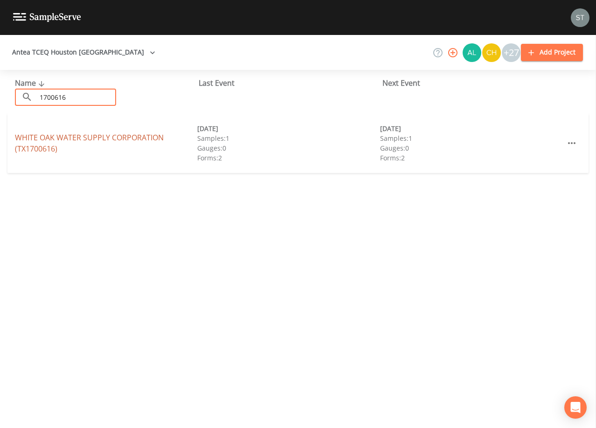
type input "1700616"
click at [101, 139] on link "WHITE OAK WATER SUPPLY CORPORATION (TX1700616)" at bounding box center [89, 143] width 149 height 21
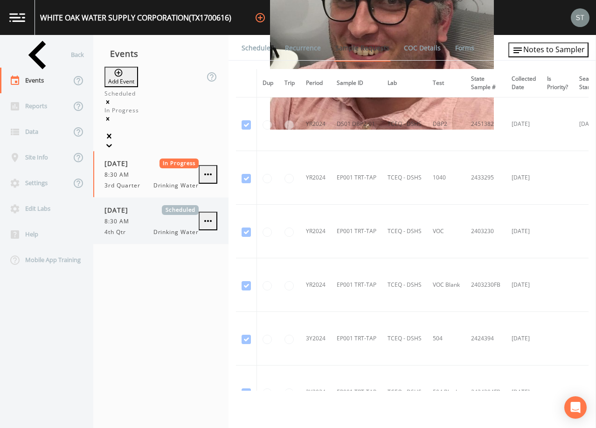
click at [152, 217] on div "8:30 AM" at bounding box center [152, 221] width 94 height 8
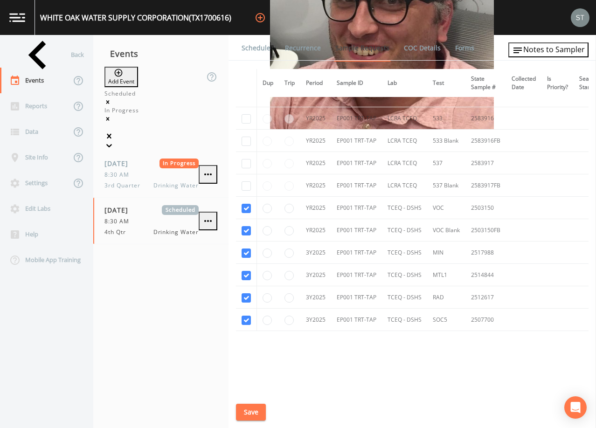
scroll to position [490, 0]
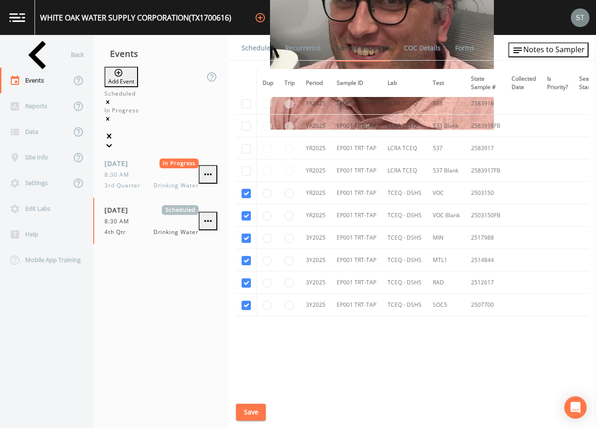
click at [255, 53] on link "Schedule" at bounding box center [256, 48] width 32 height 26
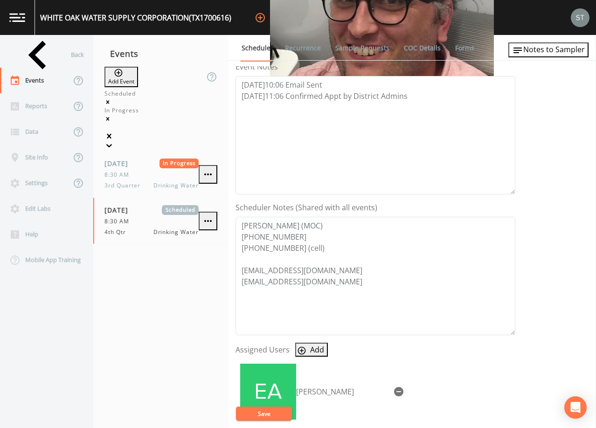
scroll to position [140, 0]
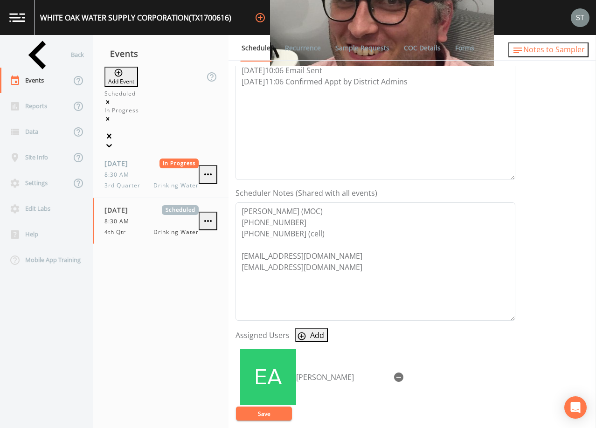
click at [566, 51] on span "Notes to Sampler" at bounding box center [555, 49] width 62 height 10
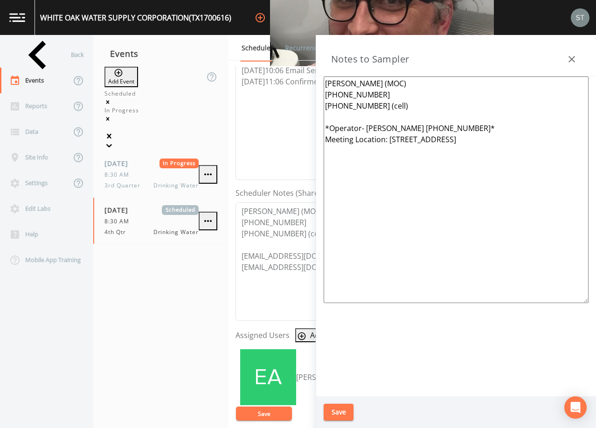
click at [571, 59] on icon "button" at bounding box center [572, 59] width 11 height 11
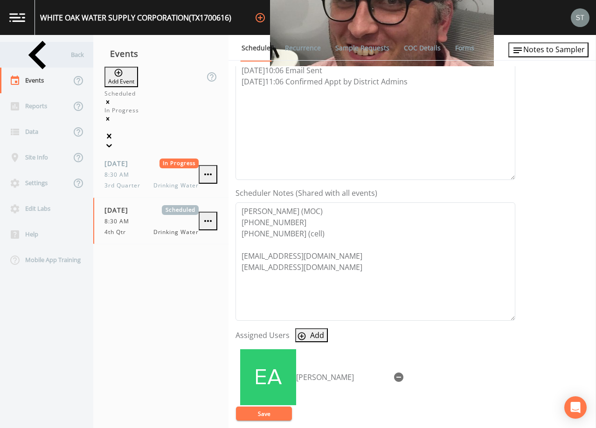
click at [55, 57] on div "Back" at bounding box center [42, 55] width 84 height 26
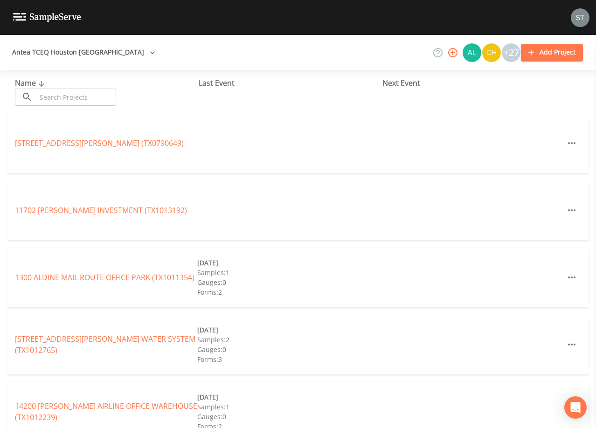
click at [69, 95] on input "text" at bounding box center [76, 97] width 80 height 17
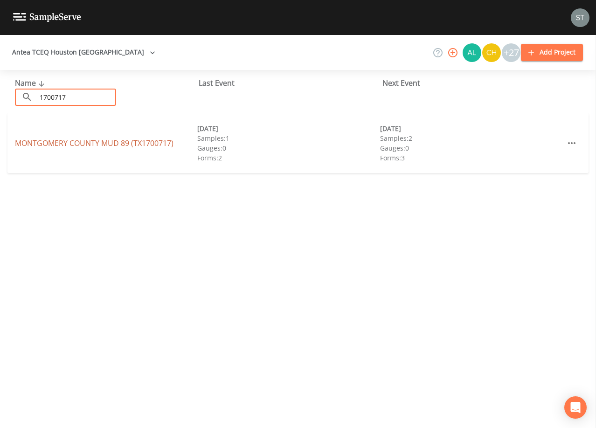
type input "1700717"
click at [93, 146] on link "MONTGOMERY COUNTY MUD 89 (TX1700717)" at bounding box center [94, 143] width 159 height 10
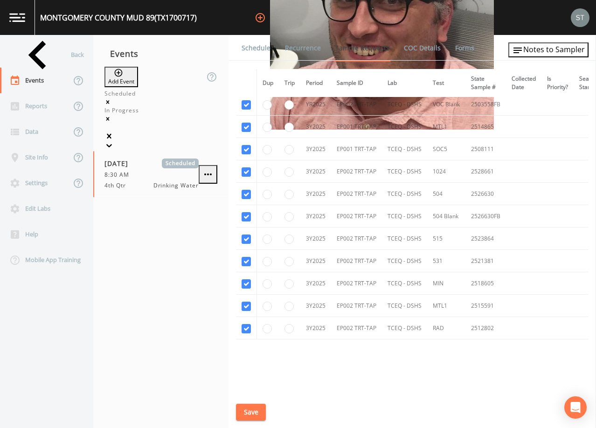
scroll to position [653, 0]
click at [254, 49] on link "Schedule" at bounding box center [256, 48] width 32 height 26
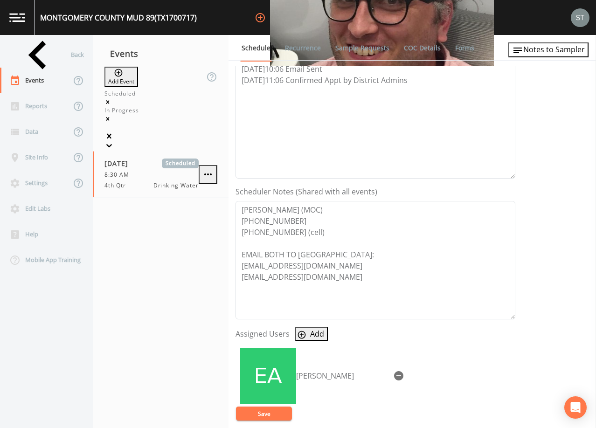
scroll to position [187, 0]
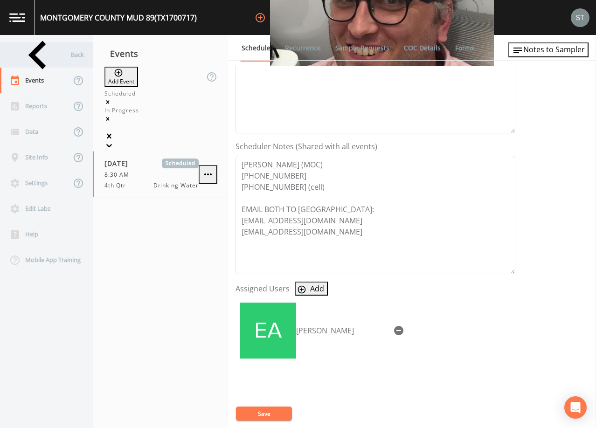
click at [52, 58] on div "Back" at bounding box center [42, 55] width 84 height 26
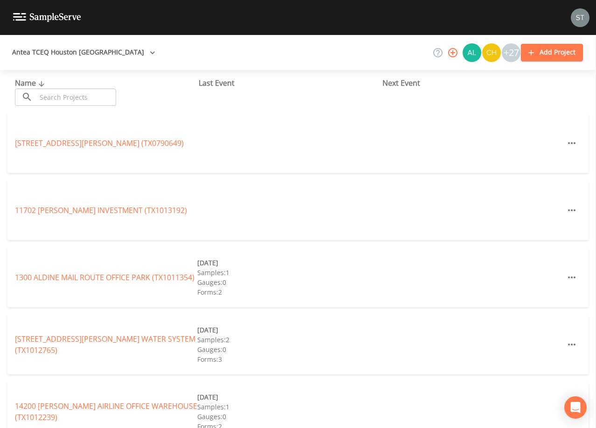
click at [84, 99] on input "text" at bounding box center [76, 97] width 80 height 17
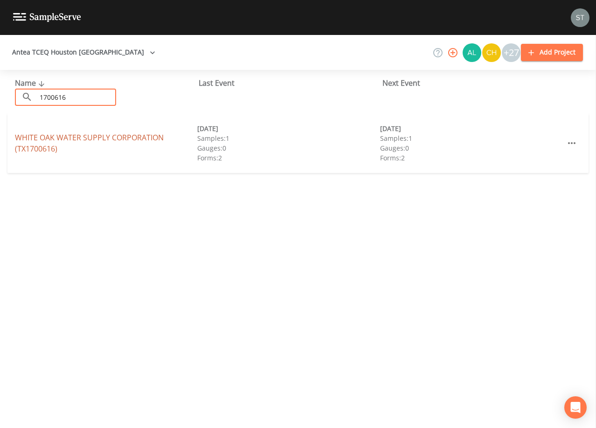
type input "1700616"
click at [120, 137] on link "WHITE OAK WATER SUPPLY CORPORATION (TX1700616)" at bounding box center [89, 143] width 149 height 21
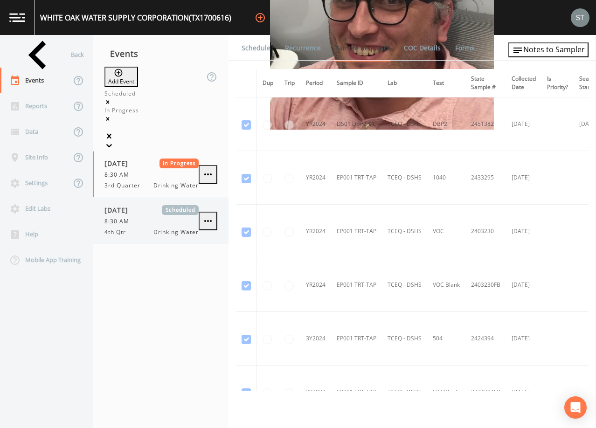
click at [167, 217] on div "8:30 AM" at bounding box center [152, 221] width 94 height 8
drag, startPoint x: 254, startPoint y: 49, endPoint x: 278, endPoint y: 55, distance: 24.9
click at [254, 49] on link "Schedule" at bounding box center [256, 48] width 32 height 26
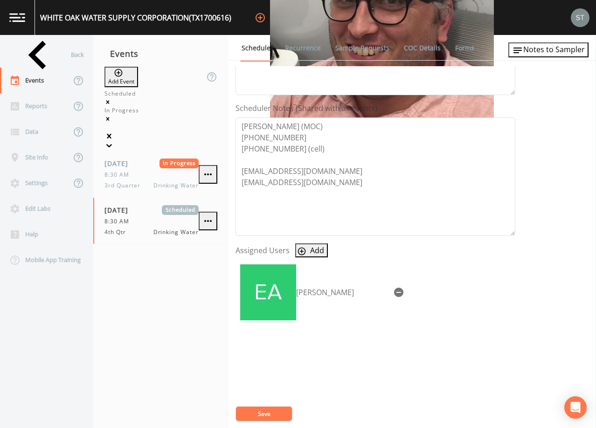
scroll to position [230, 0]
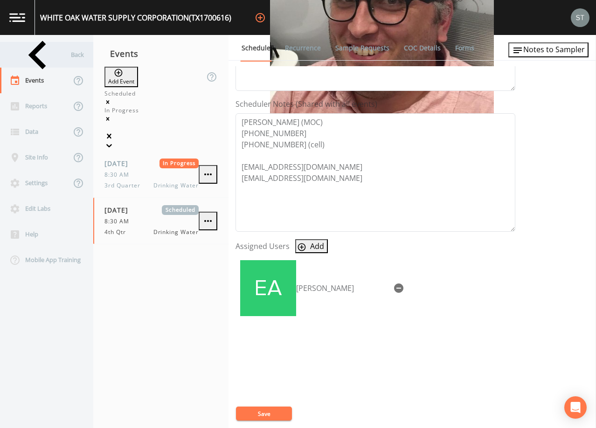
click at [31, 54] on div "Back" at bounding box center [42, 55] width 84 height 26
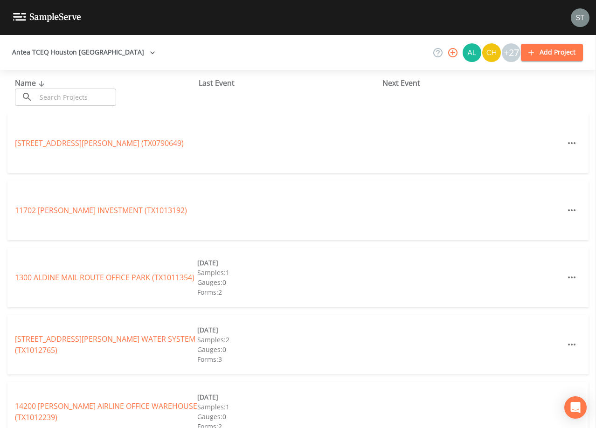
click at [68, 94] on input "text" at bounding box center [76, 97] width 80 height 17
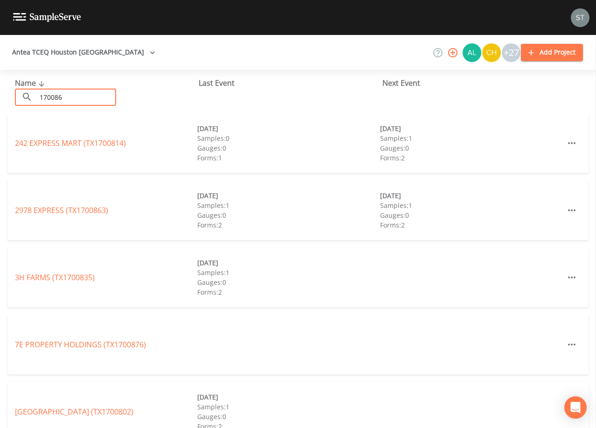
type input "1700860"
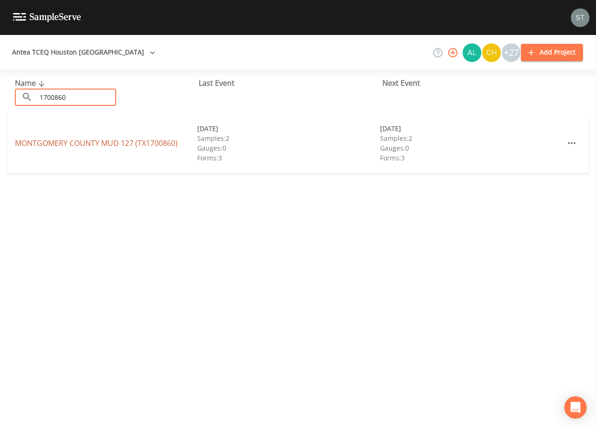
click at [94, 145] on link "[GEOGRAPHIC_DATA] 127 (TX1700860)" at bounding box center [96, 143] width 163 height 10
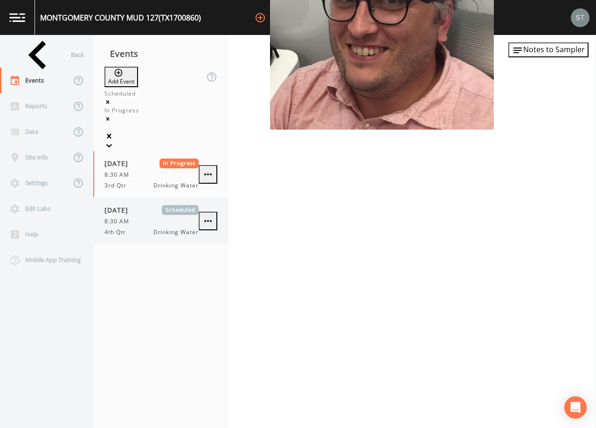
click at [147, 217] on div "8:30 AM" at bounding box center [152, 221] width 94 height 8
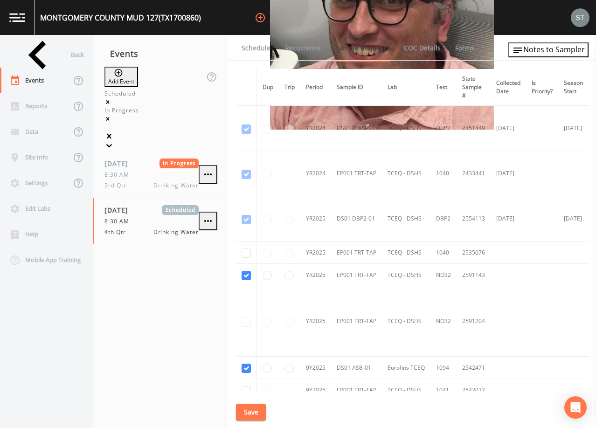
scroll to position [47, 0]
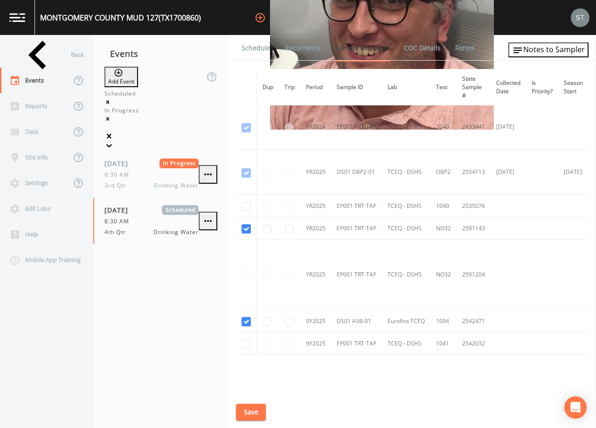
click at [244, 49] on link "Schedule" at bounding box center [256, 48] width 32 height 26
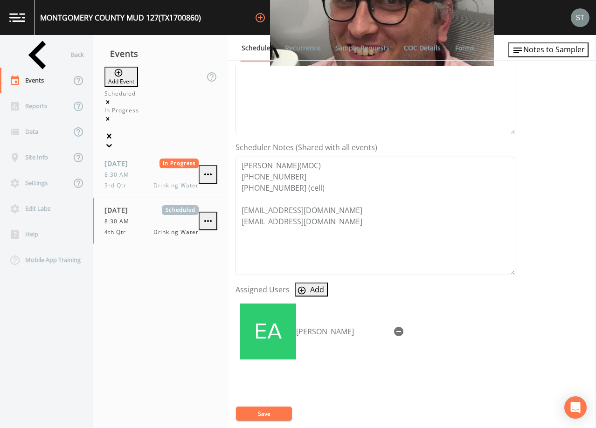
scroll to position [187, 0]
click at [42, 55] on div "Back" at bounding box center [42, 55] width 84 height 26
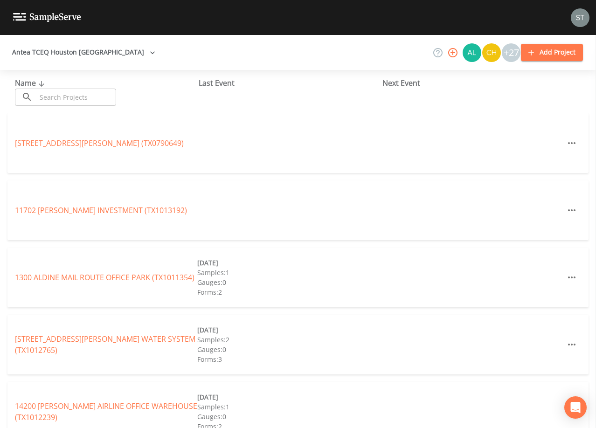
click at [66, 98] on input "text" at bounding box center [76, 97] width 80 height 17
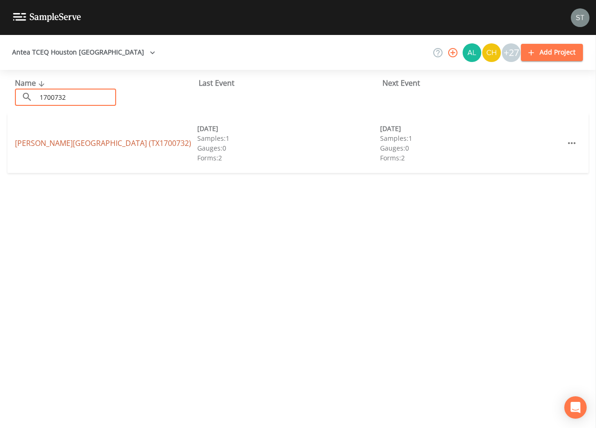
type input "1700732"
click at [96, 147] on link "[PERSON_NAME][GEOGRAPHIC_DATA] (TX1700732)" at bounding box center [103, 143] width 176 height 10
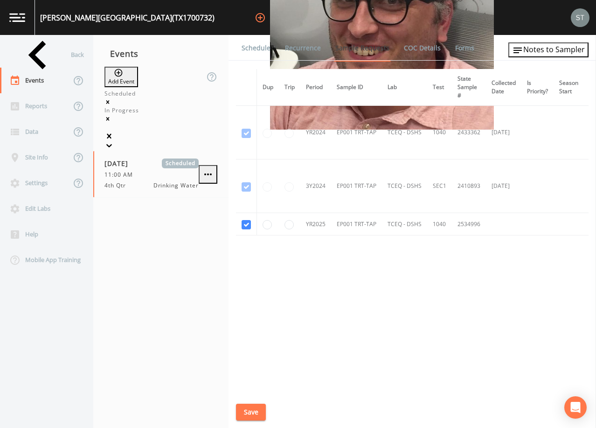
click at [256, 47] on link "Schedule" at bounding box center [256, 48] width 32 height 26
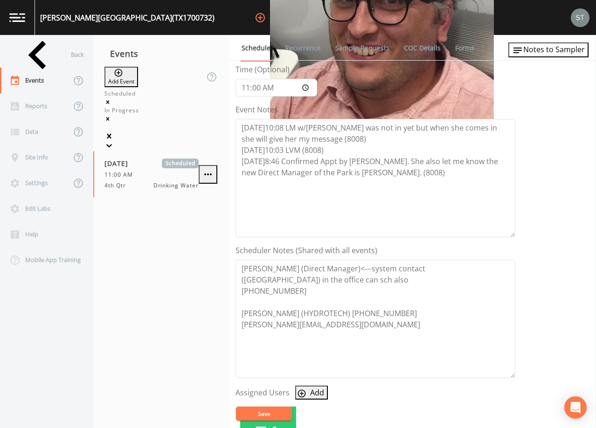
scroll to position [93, 0]
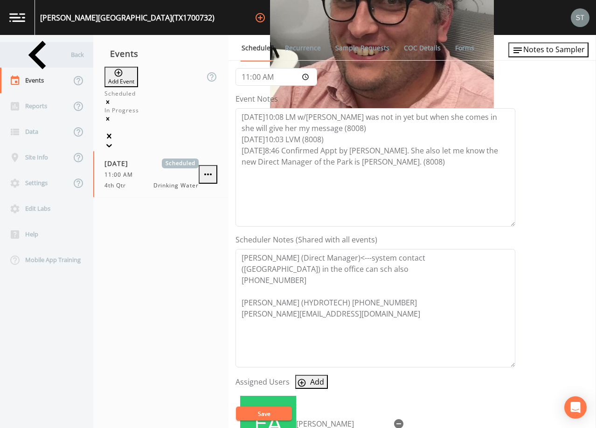
click at [40, 60] on div "Back" at bounding box center [42, 55] width 84 height 26
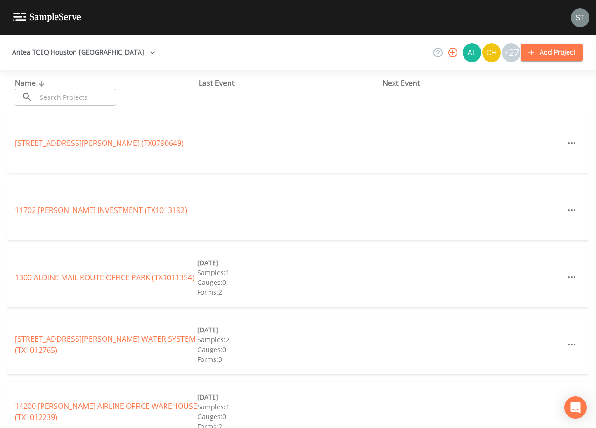
click at [65, 95] on input "text" at bounding box center [76, 97] width 80 height 17
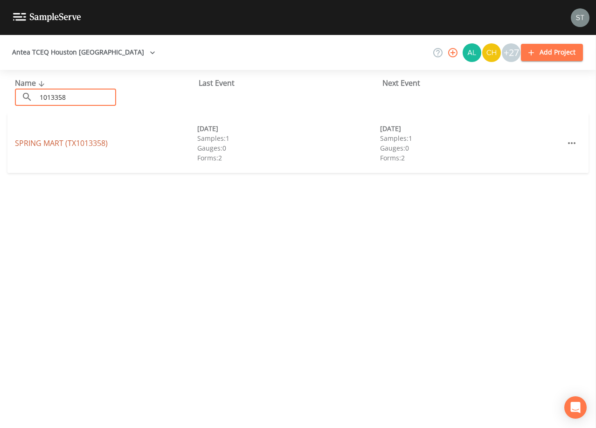
type input "1013358"
click at [68, 146] on link "SPRING MART (TX1013358)" at bounding box center [61, 143] width 93 height 10
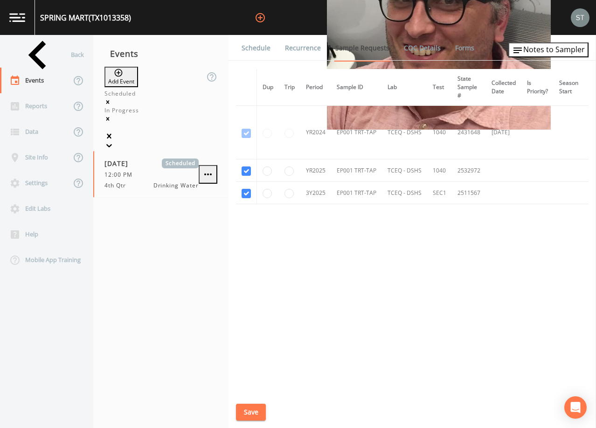
click at [252, 49] on link "Schedule" at bounding box center [256, 48] width 32 height 26
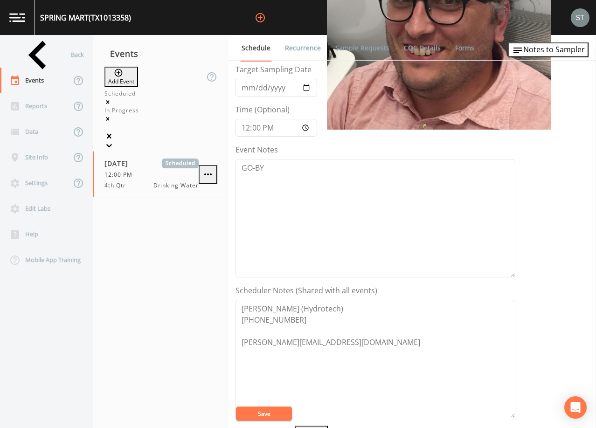
scroll to position [187, 0]
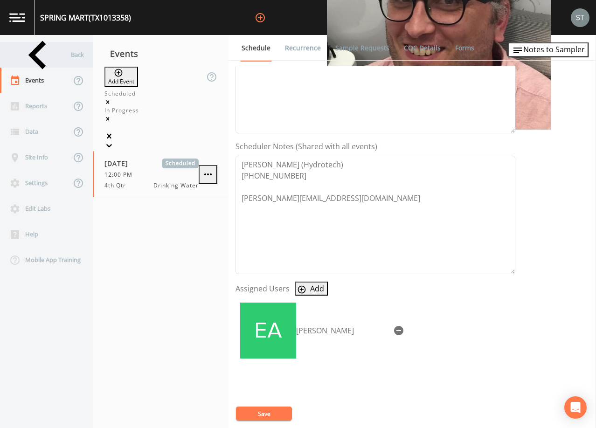
click at [40, 59] on div "Back" at bounding box center [42, 55] width 84 height 26
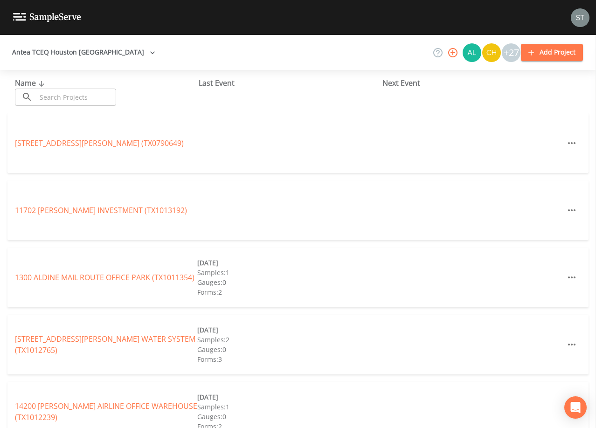
click at [70, 101] on input "text" at bounding box center [76, 97] width 80 height 17
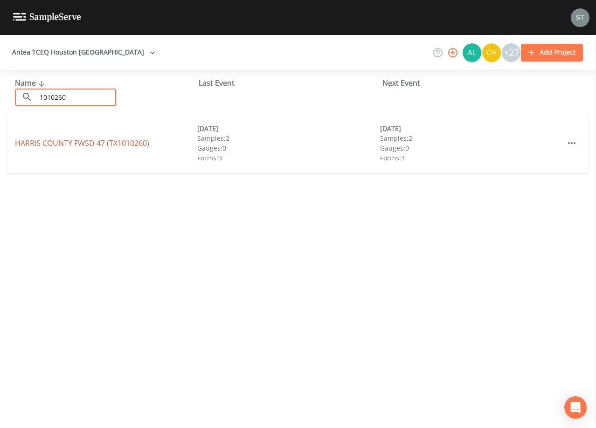
type input "1010260"
click at [43, 144] on link "HARRIS COUNTY FWSD 47 (TX1010260)" at bounding box center [82, 143] width 134 height 10
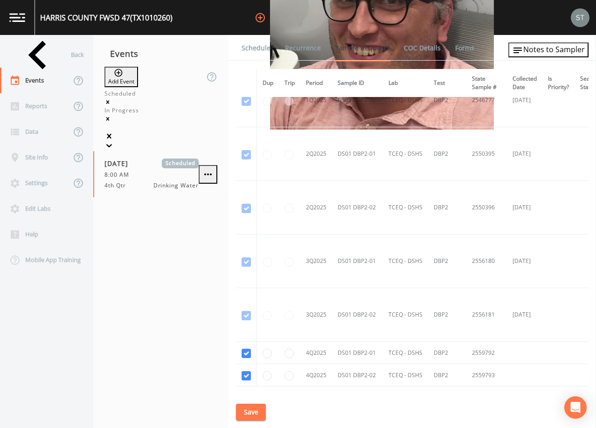
scroll to position [1063, 0]
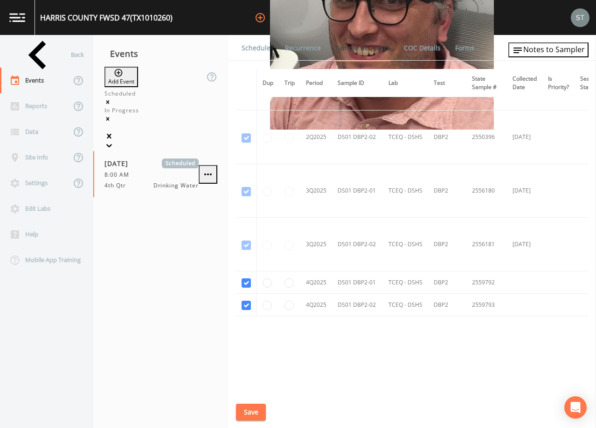
click at [260, 52] on link "Schedule" at bounding box center [256, 48] width 32 height 26
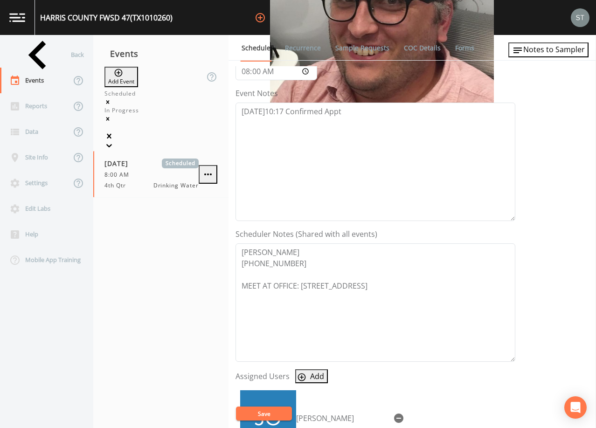
scroll to position [140, 0]
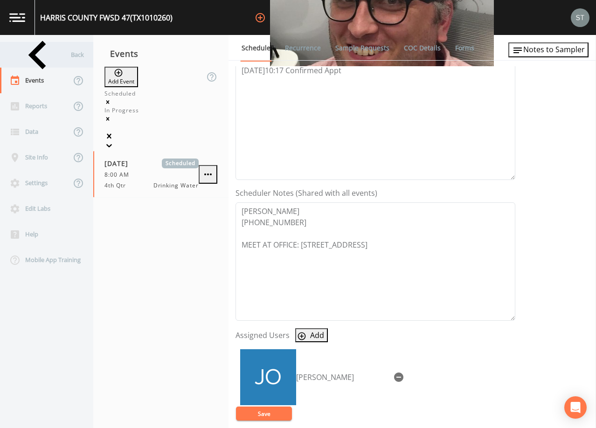
click at [52, 59] on div "Back" at bounding box center [42, 55] width 84 height 26
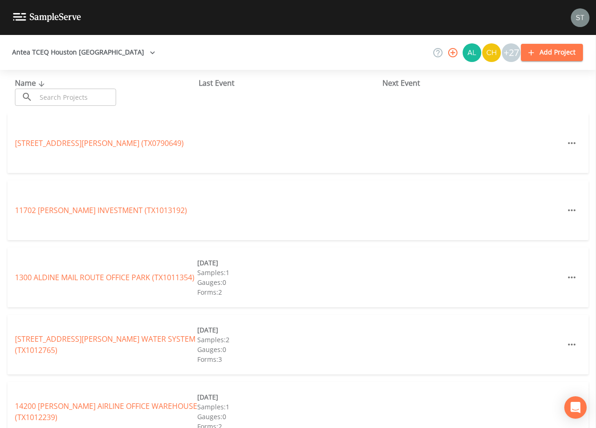
click at [93, 97] on input "text" at bounding box center [76, 97] width 80 height 17
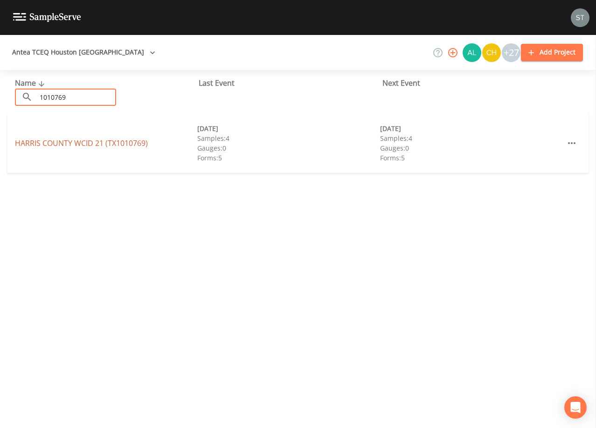
type input "1010769"
click at [110, 143] on link "[GEOGRAPHIC_DATA] 21 (TX1010769)" at bounding box center [81, 143] width 133 height 10
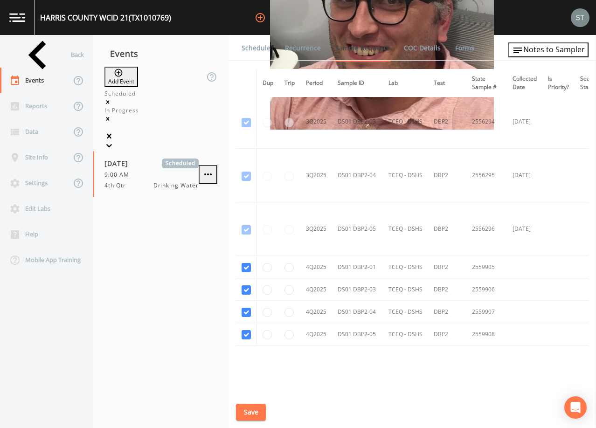
scroll to position [1859, 0]
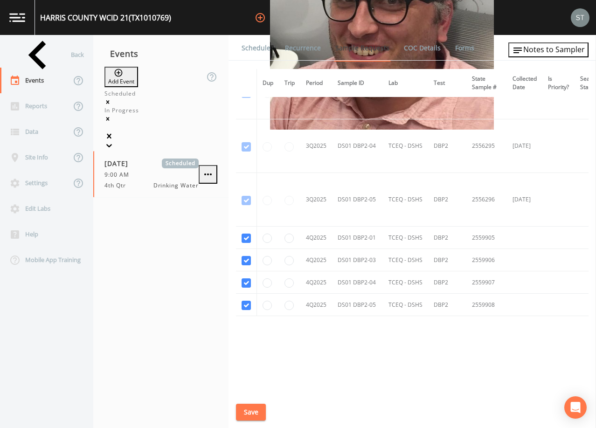
click at [252, 49] on link "Schedule" at bounding box center [256, 48] width 32 height 26
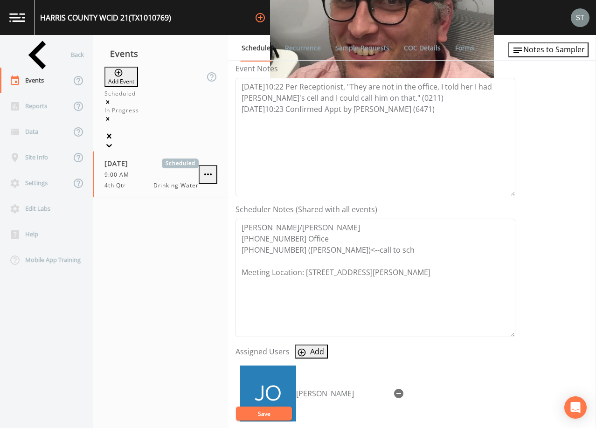
scroll to position [140, 0]
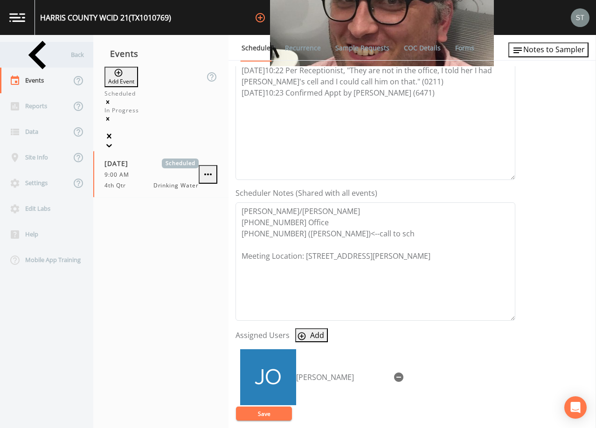
click at [47, 60] on div "Back" at bounding box center [42, 55] width 84 height 26
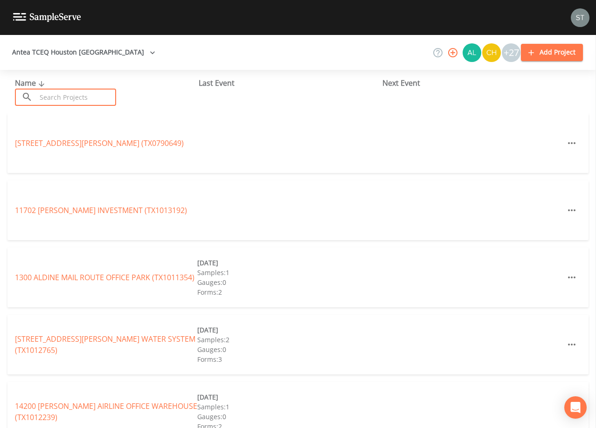
click at [70, 100] on input "text" at bounding box center [76, 97] width 80 height 17
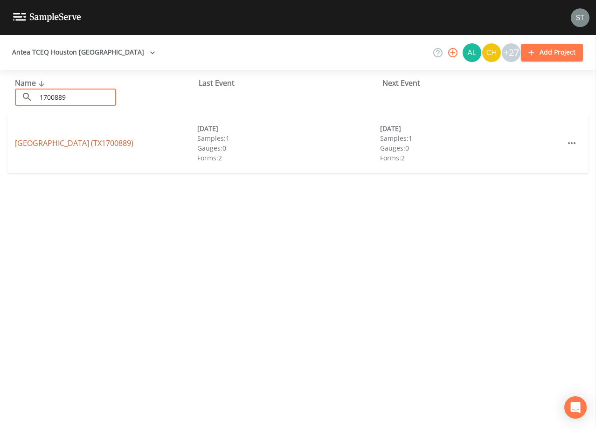
type input "1700889"
click at [93, 143] on link "[GEOGRAPHIC_DATA] (TX1700889)" at bounding box center [74, 143] width 119 height 10
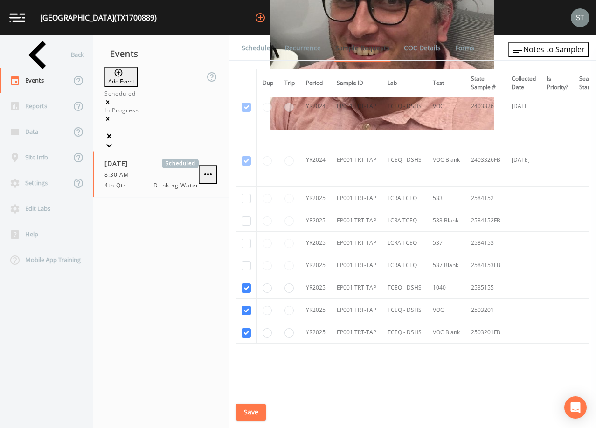
scroll to position [155, 0]
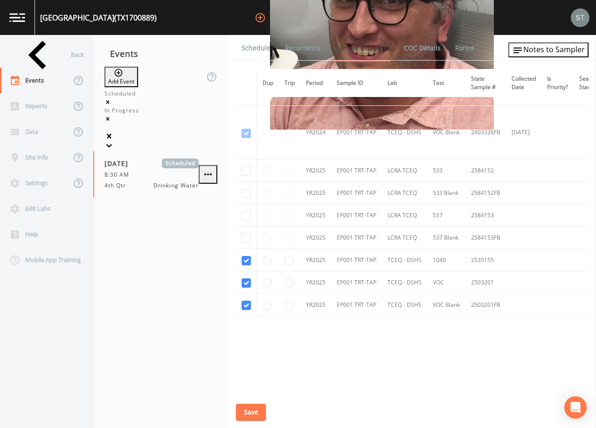
click at [256, 49] on link "Schedule" at bounding box center [256, 48] width 32 height 26
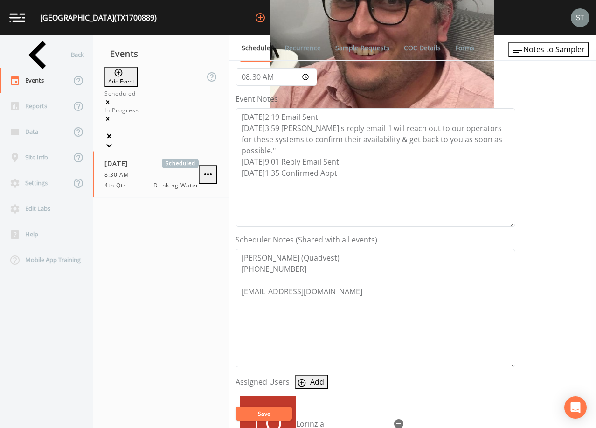
scroll to position [140, 0]
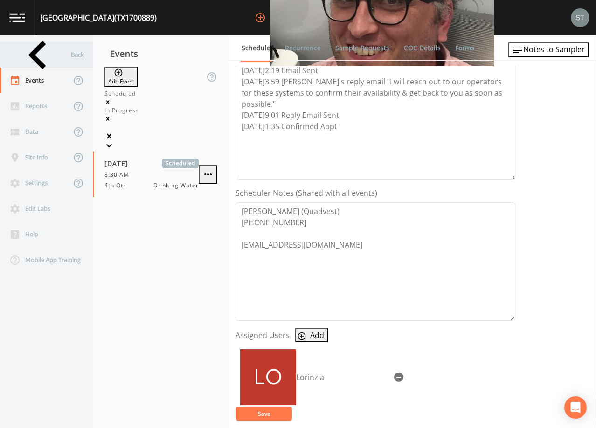
click at [43, 56] on div "Back" at bounding box center [42, 55] width 84 height 26
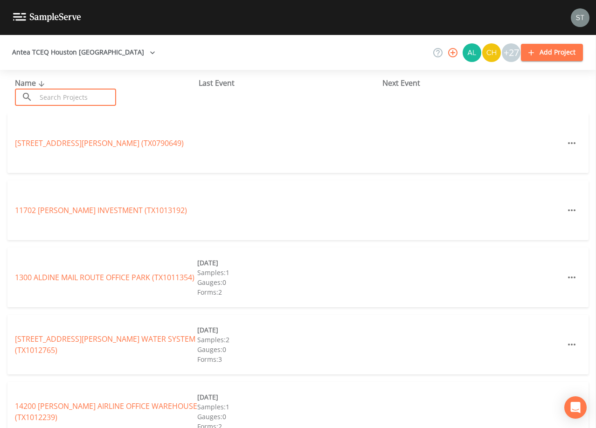
click at [62, 93] on input "text" at bounding box center [76, 97] width 80 height 17
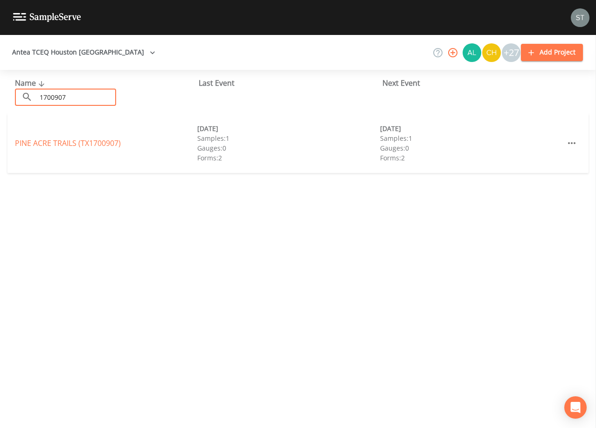
type input "1700907"
click at [98, 140] on link "PINE ACRE TRAILS (TX1700907)" at bounding box center [68, 143] width 106 height 10
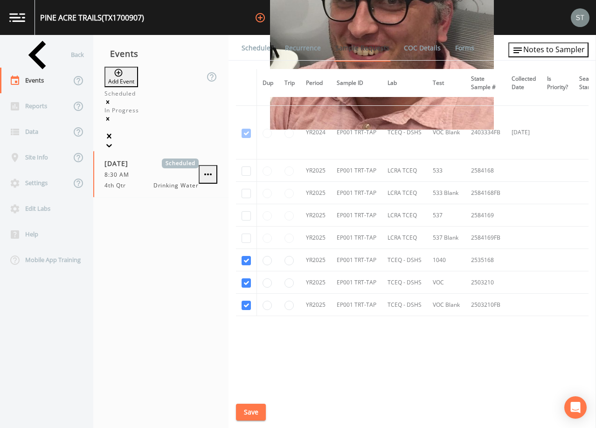
scroll to position [155, 0]
click at [259, 54] on link "Schedule" at bounding box center [256, 48] width 32 height 26
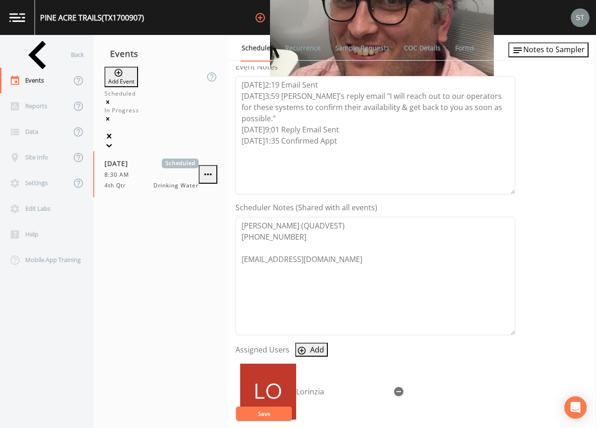
scroll to position [140, 0]
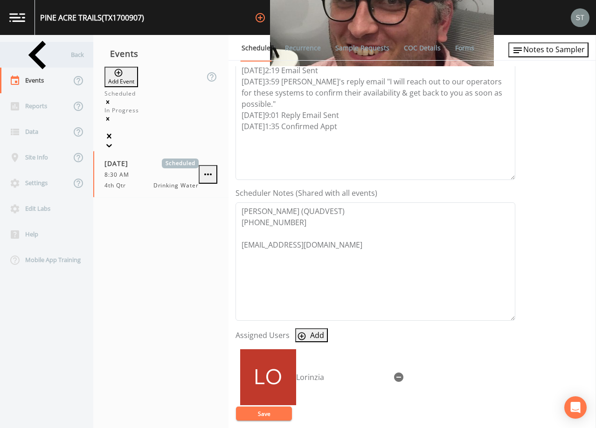
click at [26, 56] on div "Back" at bounding box center [42, 55] width 84 height 26
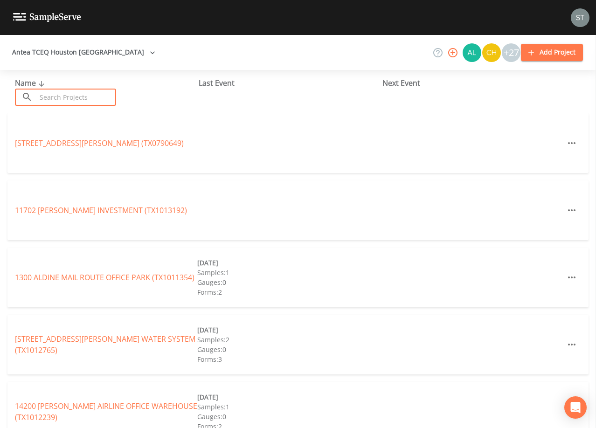
click at [59, 97] on input "text" at bounding box center [76, 97] width 80 height 17
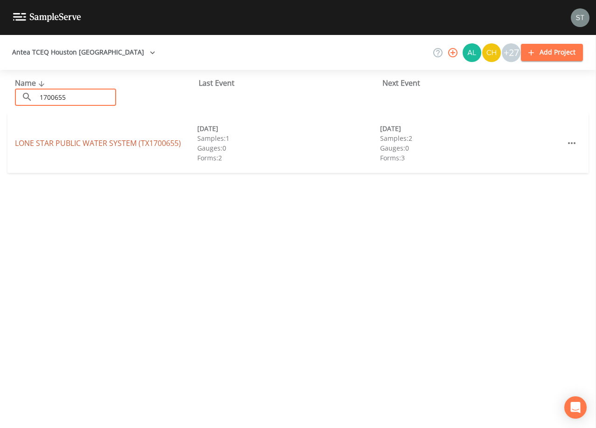
type input "1700655"
click at [96, 140] on link "LONE STAR PUBLIC WATER SYSTEM (TX1700655)" at bounding box center [98, 143] width 166 height 10
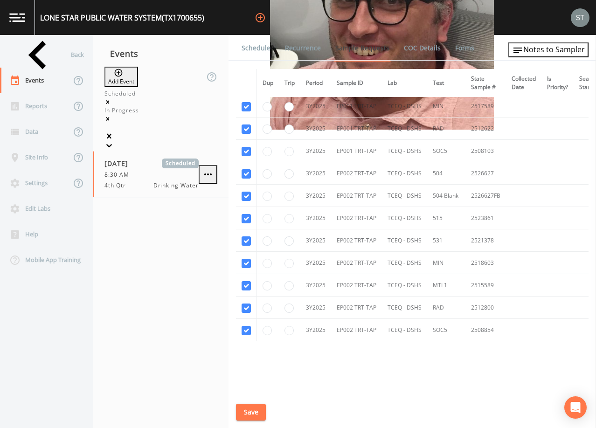
scroll to position [728, 0]
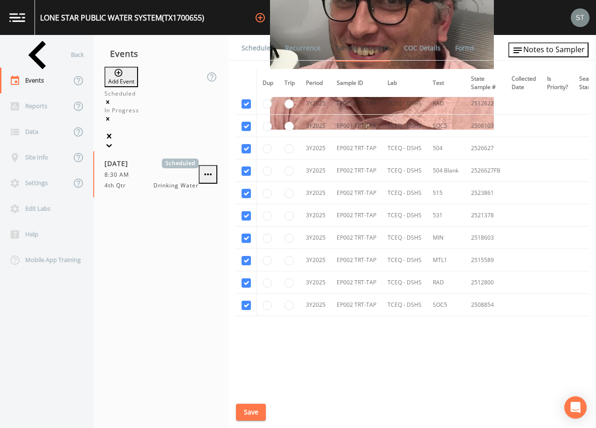
drag, startPoint x: 254, startPoint y: 49, endPoint x: 284, endPoint y: 48, distance: 30.3
click at [254, 49] on link "Schedule" at bounding box center [256, 48] width 32 height 26
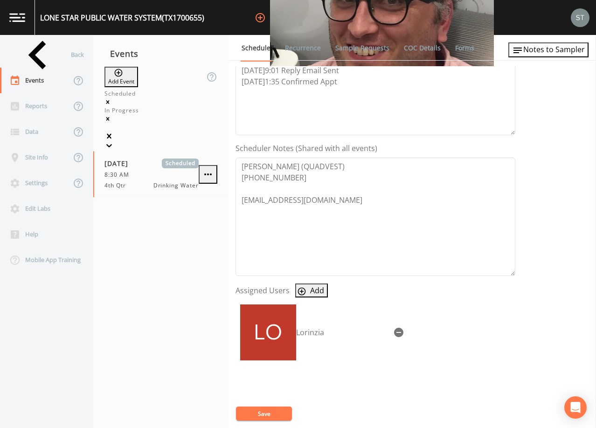
scroll to position [187, 0]
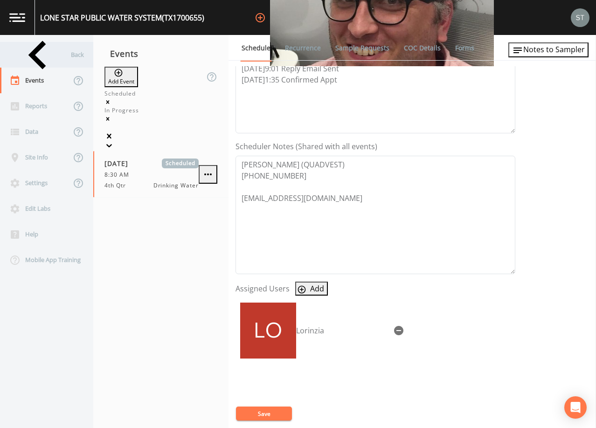
click at [48, 56] on div "Back" at bounding box center [42, 55] width 84 height 26
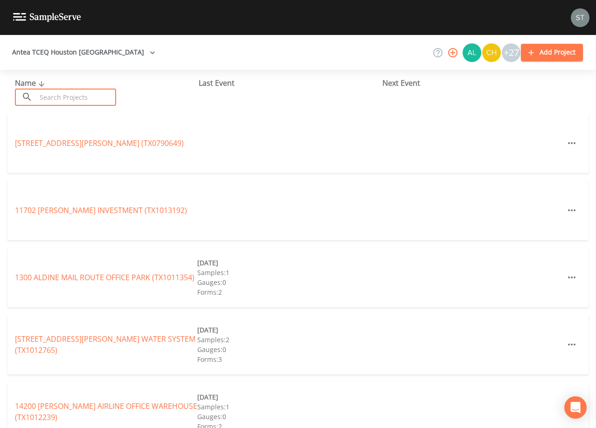
click at [77, 98] on input "text" at bounding box center [76, 97] width 80 height 17
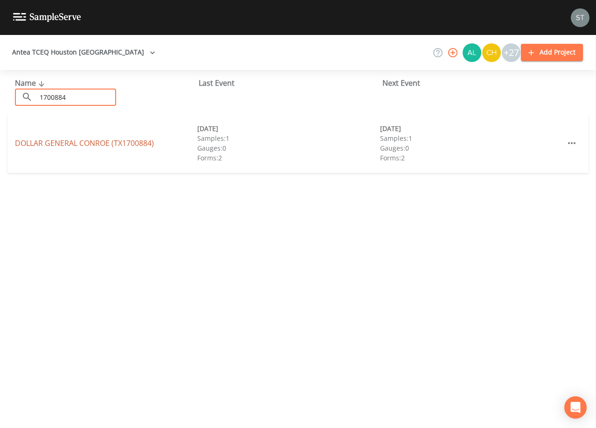
type input "1700884"
click at [125, 144] on link "DOLLAR GENERAL CONROE (TX1700884)" at bounding box center [84, 143] width 139 height 10
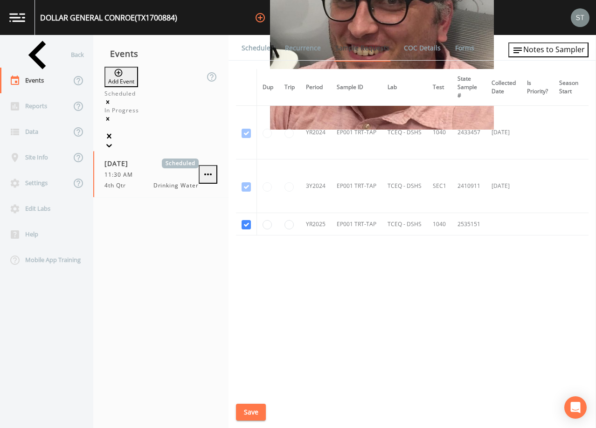
click at [254, 50] on link "Schedule" at bounding box center [256, 48] width 32 height 26
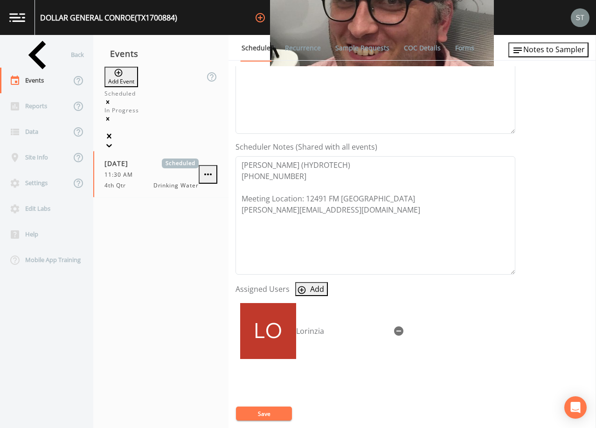
scroll to position [187, 0]
click at [49, 57] on div "Back" at bounding box center [42, 55] width 84 height 26
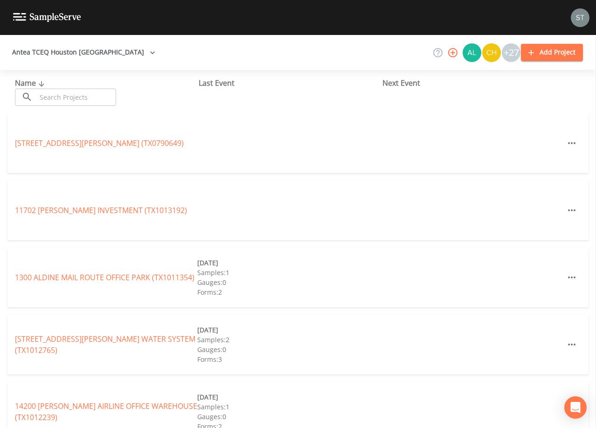
click at [74, 97] on input "text" at bounding box center [76, 97] width 80 height 17
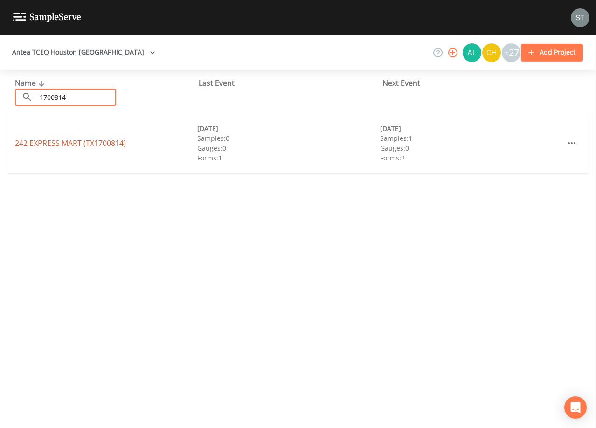
type input "1700814"
click at [93, 143] on link "242 EXPRESS MART (TX1700814)" at bounding box center [70, 143] width 111 height 10
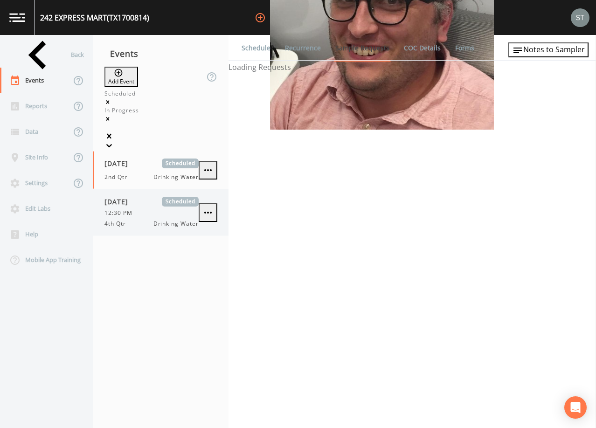
click at [170, 197] on span "Scheduled" at bounding box center [180, 202] width 37 height 10
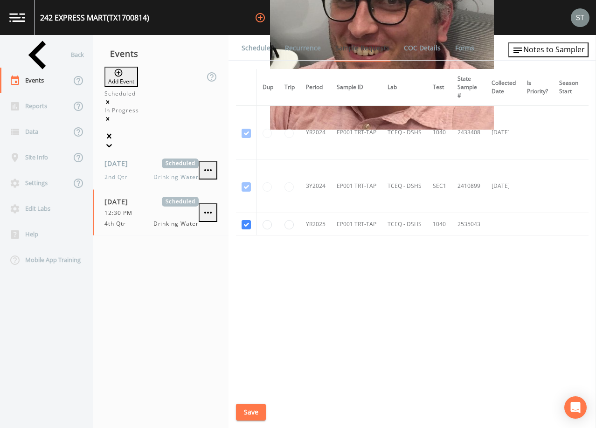
click at [258, 46] on link "Schedule" at bounding box center [256, 48] width 32 height 26
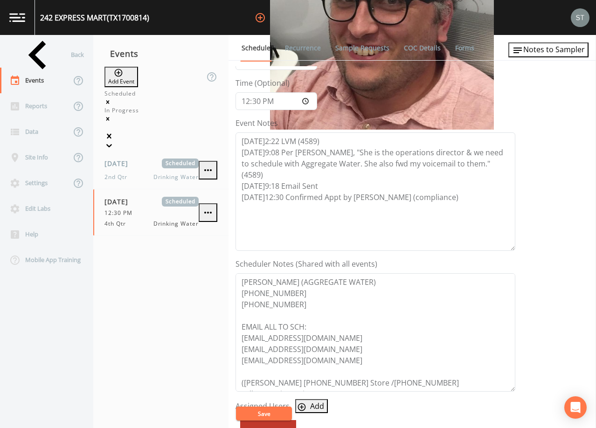
scroll to position [140, 0]
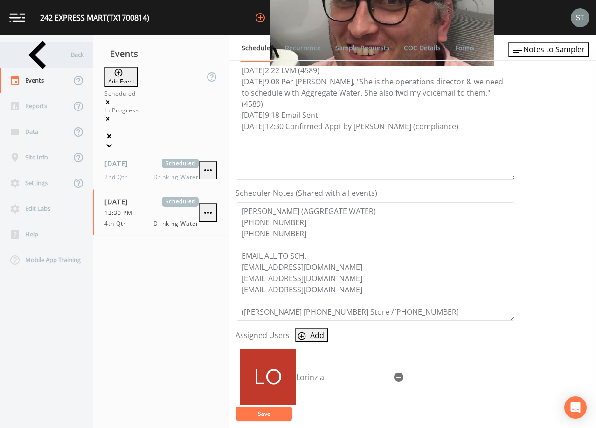
click at [41, 54] on div "Back" at bounding box center [42, 55] width 84 height 26
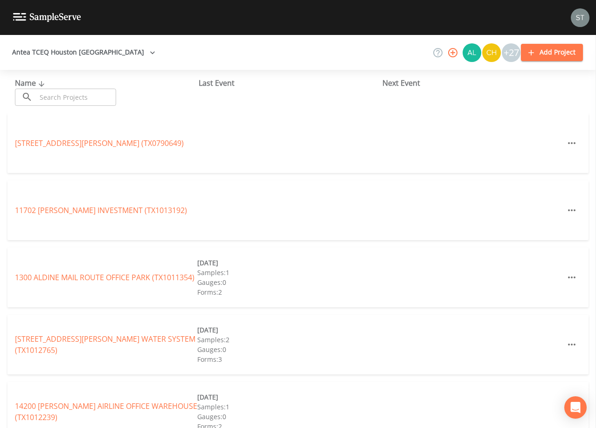
click at [60, 98] on input "text" at bounding box center [76, 97] width 80 height 17
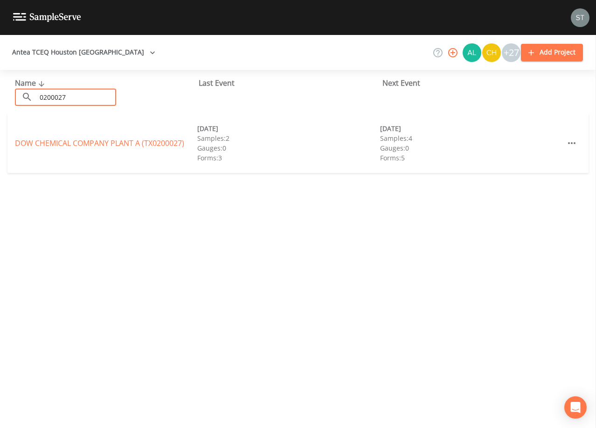
type input "0200027"
click at [79, 139] on link "DOW CHEMICAL COMPANY PLANT A (TX0200027)" at bounding box center [99, 143] width 169 height 10
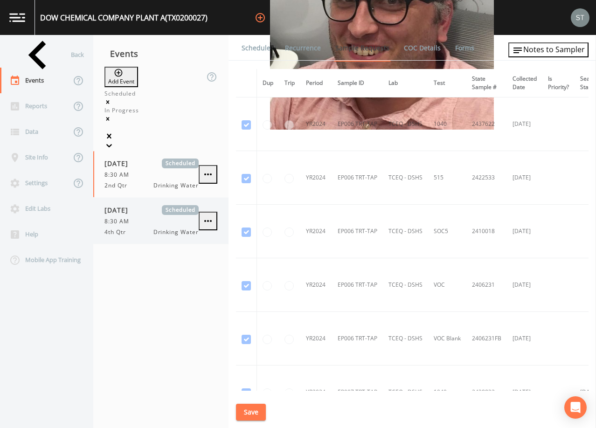
click at [134, 217] on span "8:30 AM" at bounding box center [120, 221] width 30 height 8
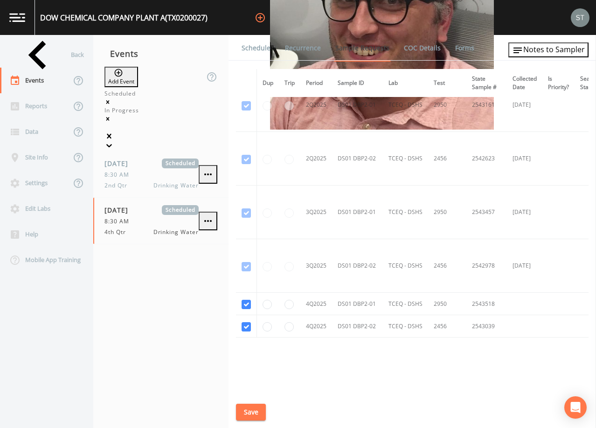
scroll to position [1960, 0]
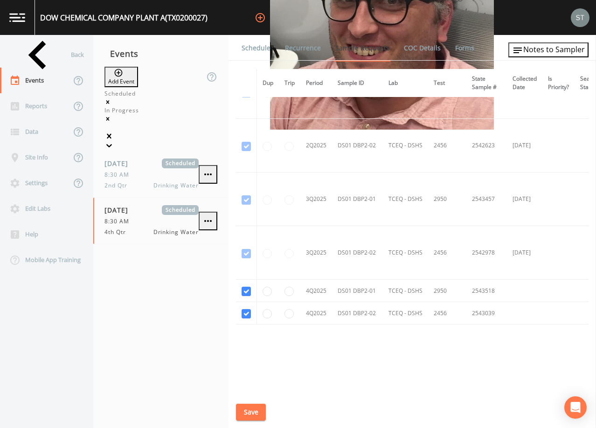
click at [256, 51] on link "Schedule" at bounding box center [256, 48] width 32 height 26
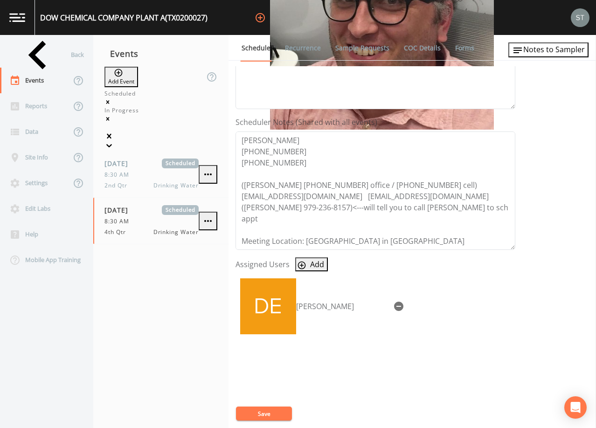
scroll to position [230, 0]
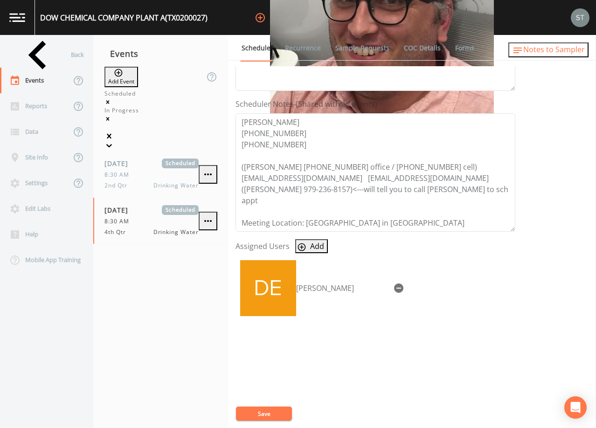
click at [579, 55] on span "Notes to Sampler" at bounding box center [555, 49] width 62 height 10
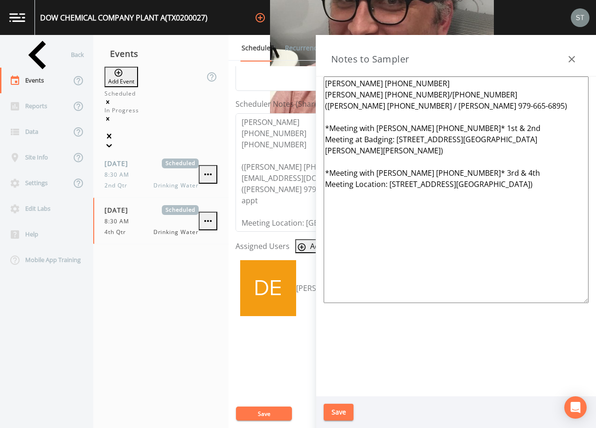
click at [571, 54] on icon "button" at bounding box center [572, 59] width 11 height 11
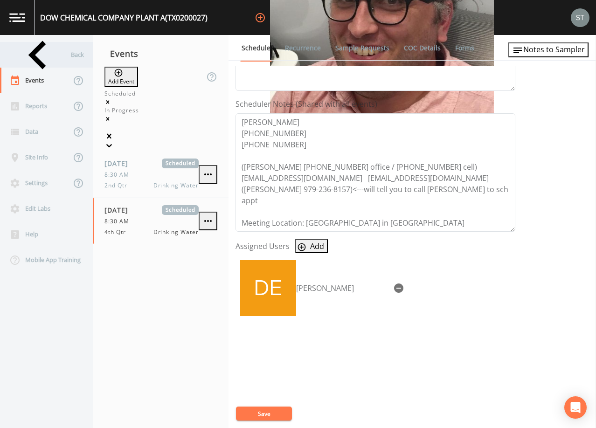
click at [35, 51] on div "Back" at bounding box center [42, 55] width 84 height 26
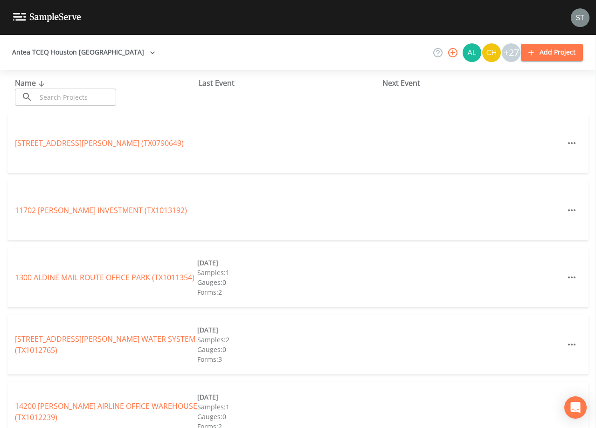
click at [66, 94] on input "text" at bounding box center [76, 97] width 80 height 17
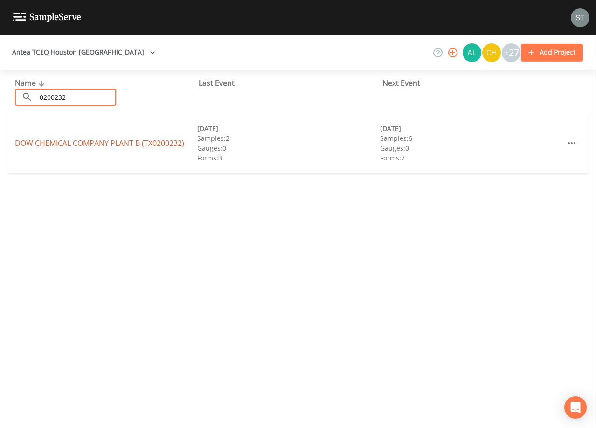
type input "0200232"
click at [98, 143] on link "DOW CHEMICAL COMPANY PLANT B (TX0200232)" at bounding box center [99, 143] width 169 height 10
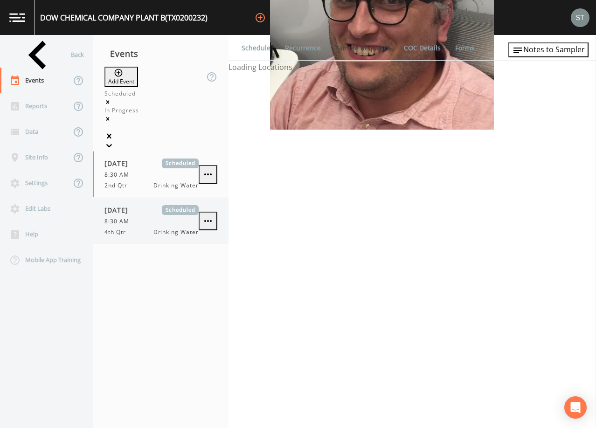
click at [163, 205] on div "[DATE] Scheduled 8:30 AM 4th Qtr Drinking Water" at bounding box center [152, 220] width 94 height 31
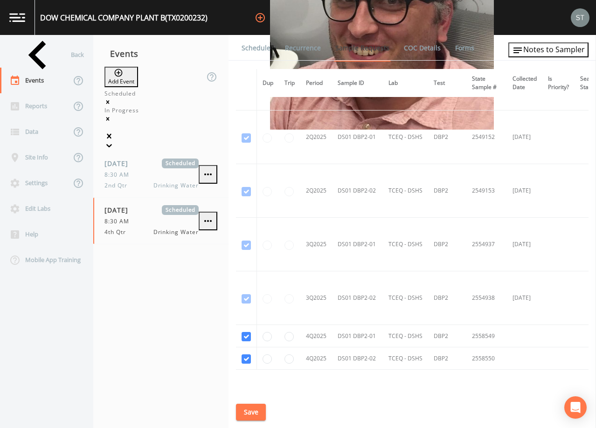
scroll to position [2427, 0]
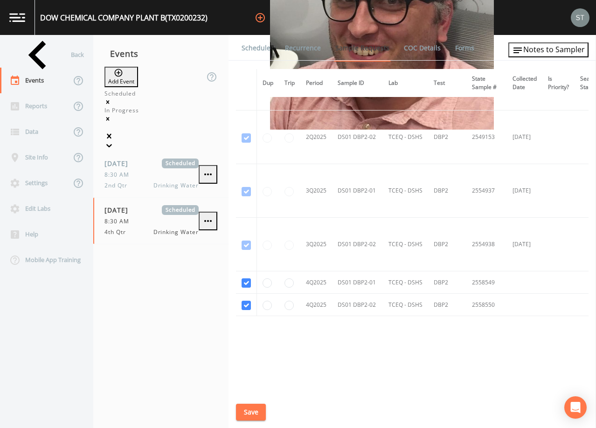
click at [258, 47] on link "Schedule" at bounding box center [256, 48] width 32 height 26
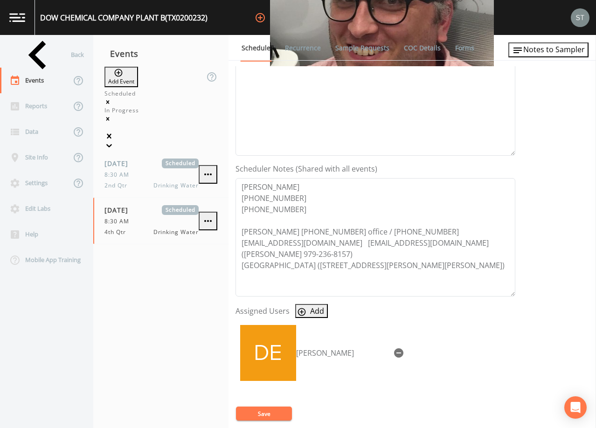
scroll to position [187, 0]
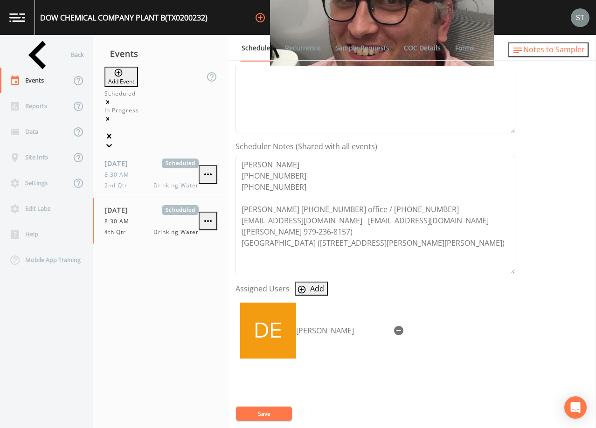
click at [565, 51] on span "Notes to Sampler" at bounding box center [555, 49] width 62 height 10
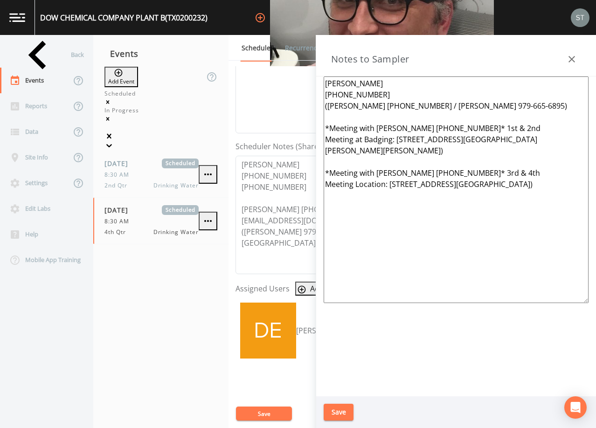
click at [572, 53] on button "button" at bounding box center [572, 59] width 19 height 19
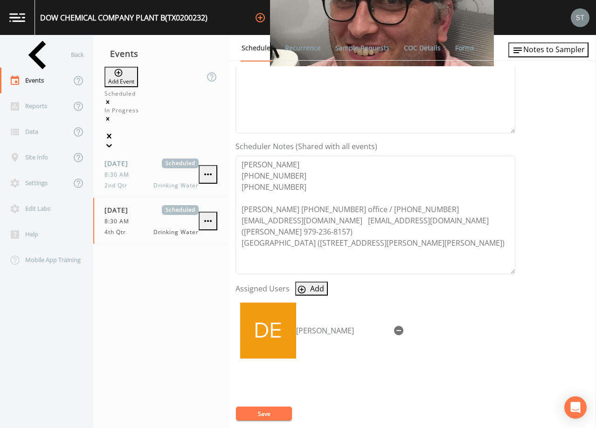
click at [52, 56] on div "Back" at bounding box center [42, 55] width 84 height 26
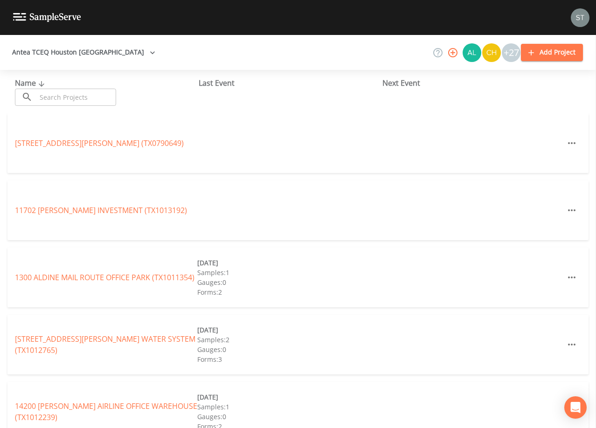
click at [65, 93] on input "text" at bounding box center [76, 97] width 80 height 17
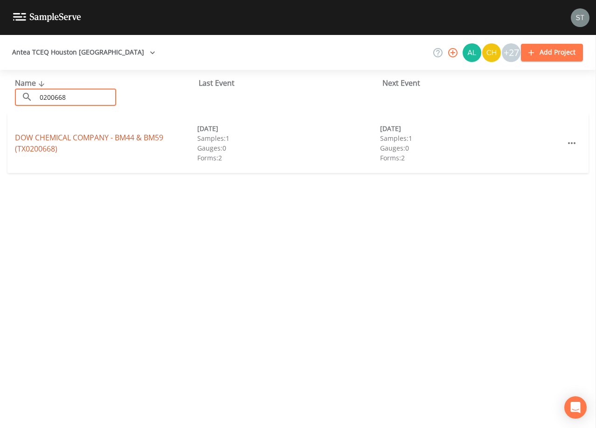
type input "0200668"
click at [70, 137] on link "DOW CHEMICAL COMPANY - BM44 & BM59 (TX0200668)" at bounding box center [89, 143] width 148 height 21
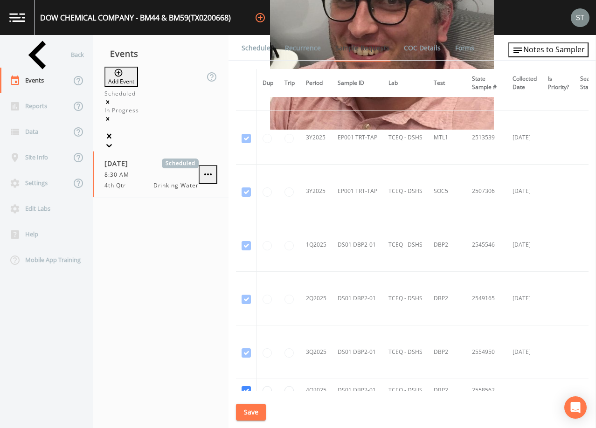
scroll to position [1161, 0]
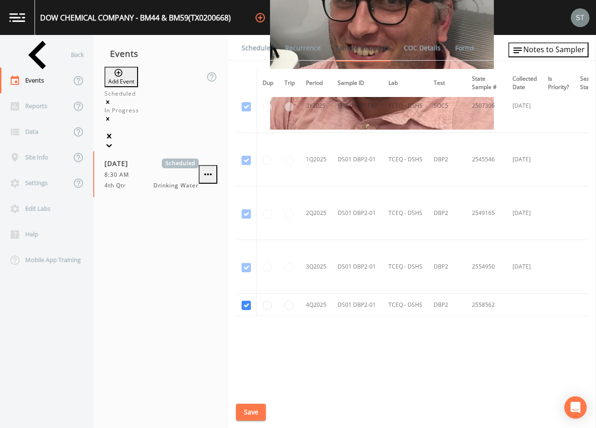
click at [255, 49] on link "Schedule" at bounding box center [256, 48] width 32 height 26
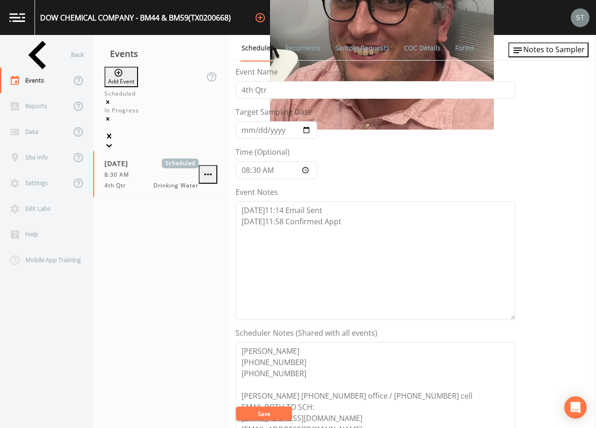
scroll to position [140, 0]
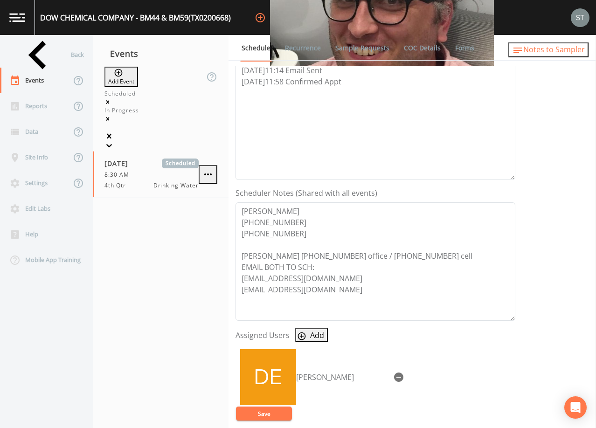
click at [570, 53] on span "Notes to Sampler" at bounding box center [555, 49] width 62 height 10
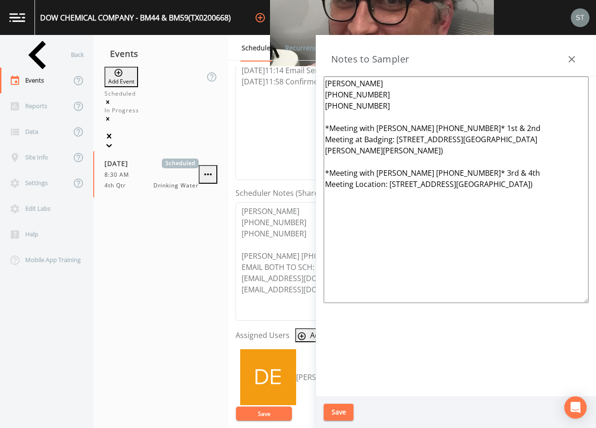
click at [576, 56] on icon "button" at bounding box center [572, 59] width 11 height 11
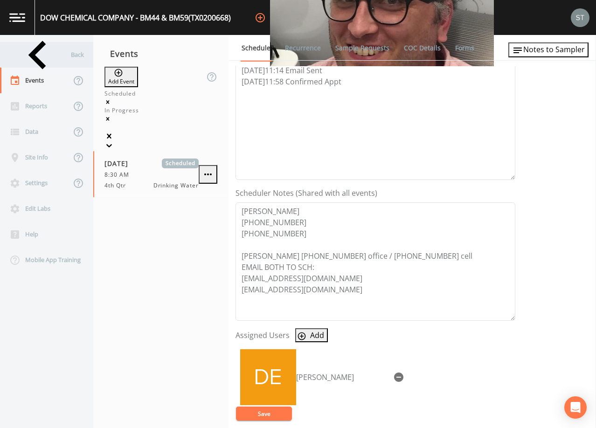
click at [54, 56] on div "Back" at bounding box center [42, 55] width 84 height 26
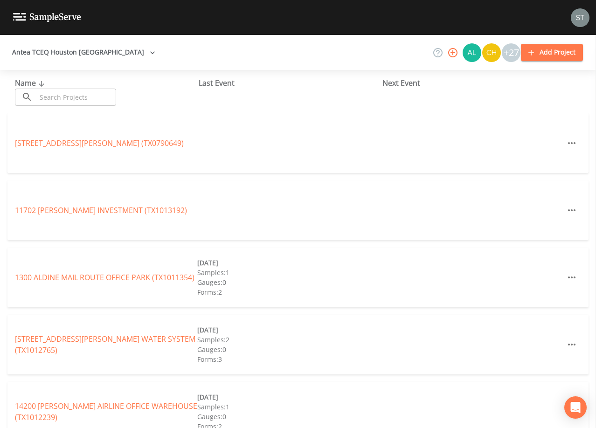
click at [60, 95] on input "text" at bounding box center [76, 97] width 80 height 17
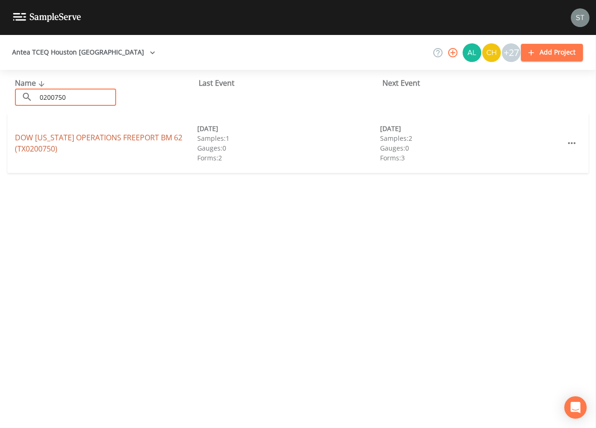
type input "0200750"
click at [86, 136] on link "DOW [US_STATE] OPERATIONS FREEPORT BM 62 (TX0200750)" at bounding box center [99, 143] width 168 height 21
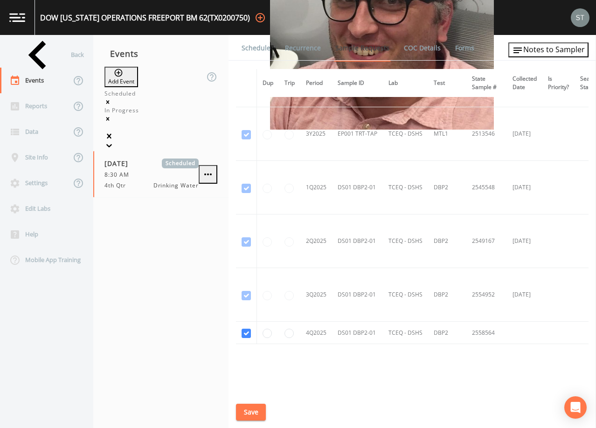
scroll to position [700, 0]
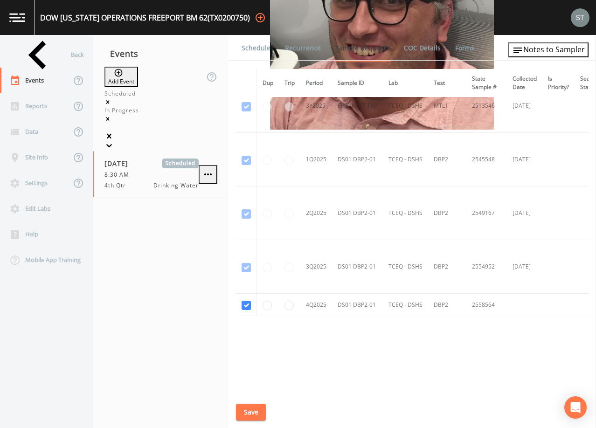
click at [255, 47] on link "Schedule" at bounding box center [256, 48] width 32 height 26
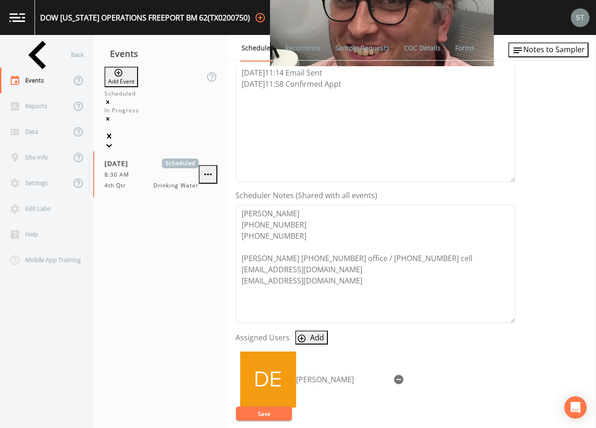
scroll to position [140, 0]
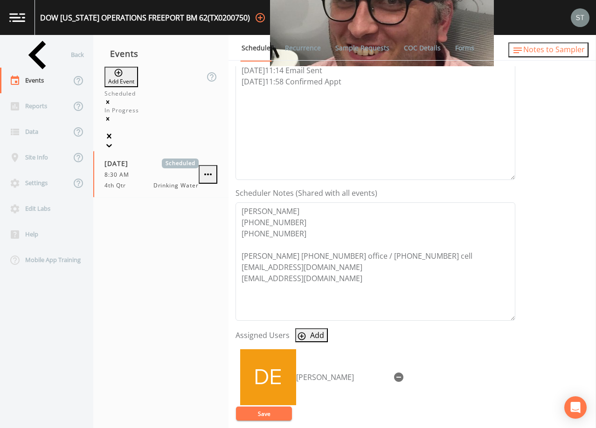
click at [569, 51] on span "Notes to Sampler" at bounding box center [555, 49] width 62 height 10
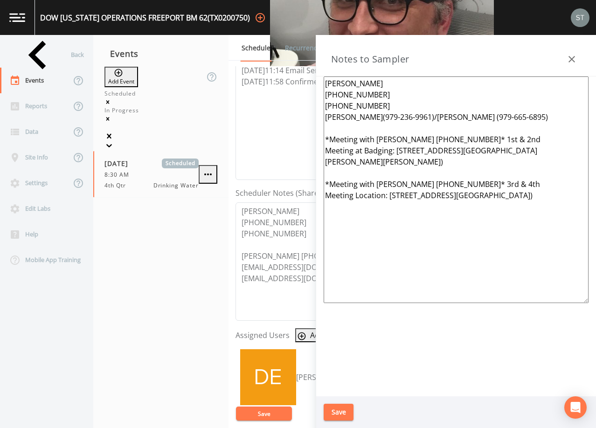
click at [574, 56] on icon "button" at bounding box center [572, 59] width 11 height 11
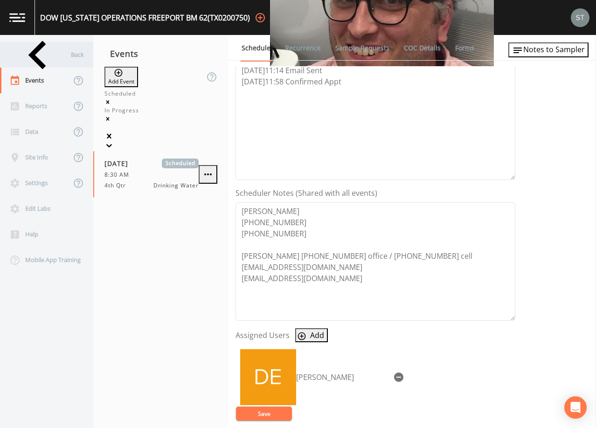
click at [16, 67] on div "Back" at bounding box center [42, 55] width 84 height 26
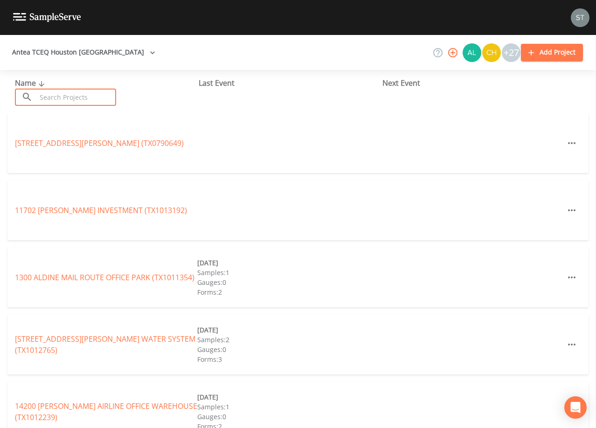
click at [59, 99] on input "text" at bounding box center [76, 97] width 80 height 17
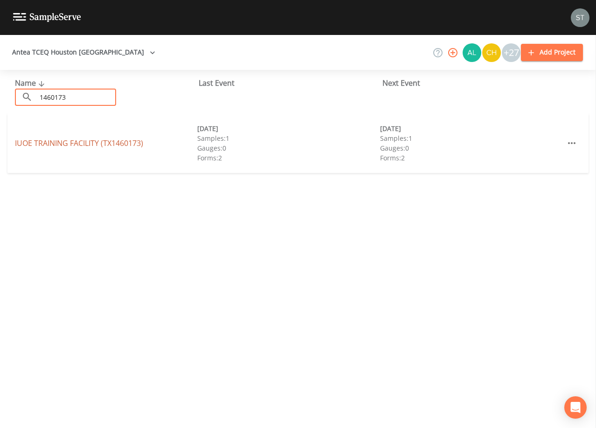
type input "1460173"
click at [87, 141] on link "IUOE TRAINING FACILITY (TX1460173)" at bounding box center [79, 143] width 128 height 10
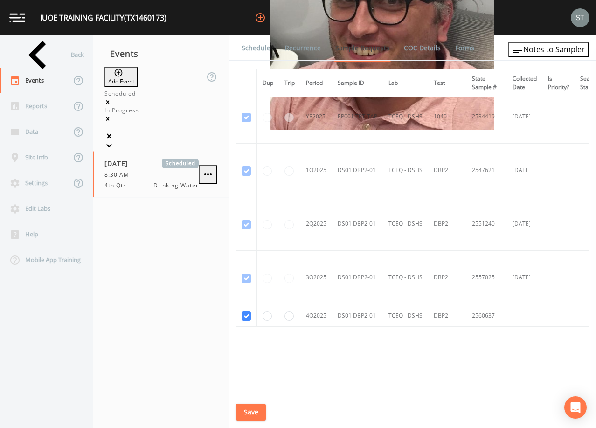
scroll to position [653, 0]
click at [258, 48] on link "Schedule" at bounding box center [256, 48] width 32 height 26
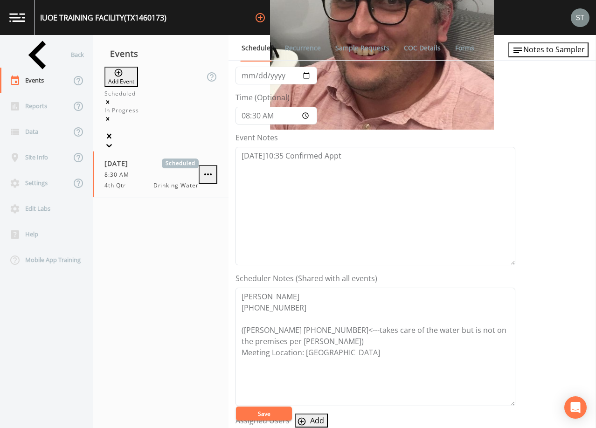
scroll to position [230, 0]
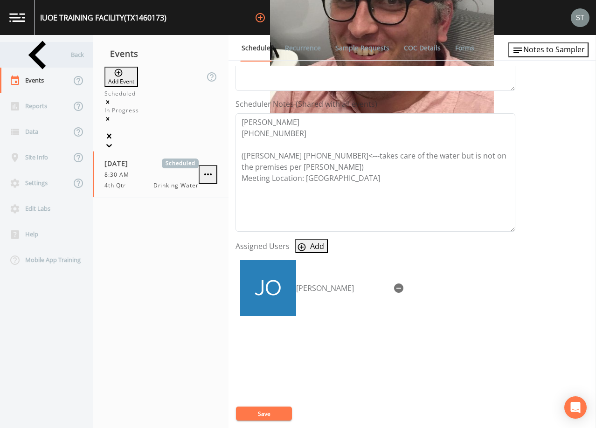
click at [46, 61] on div "Back" at bounding box center [42, 55] width 84 height 26
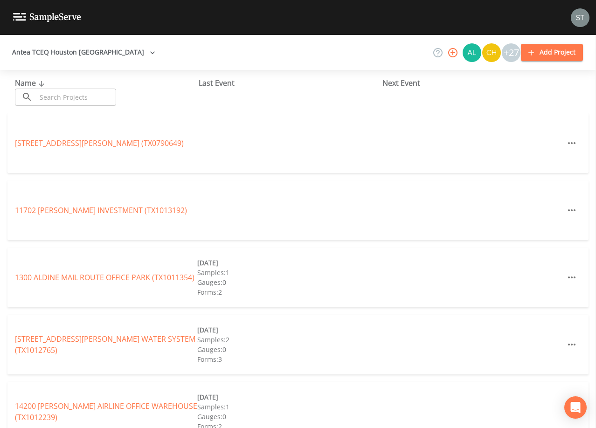
click at [70, 95] on input "text" at bounding box center [76, 97] width 80 height 17
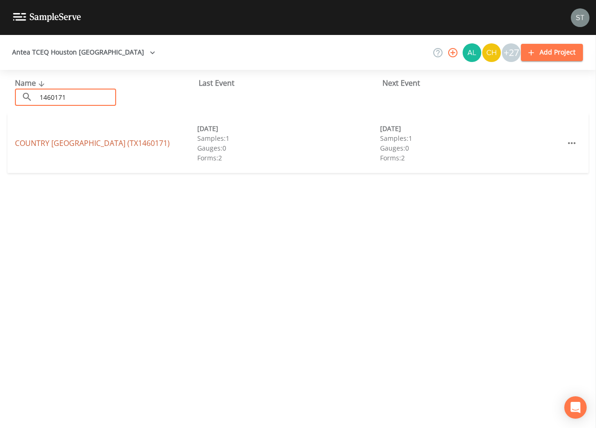
type input "1460171"
click at [90, 140] on link "COUNTRY [GEOGRAPHIC_DATA] (TX1460171)" at bounding box center [92, 143] width 155 height 10
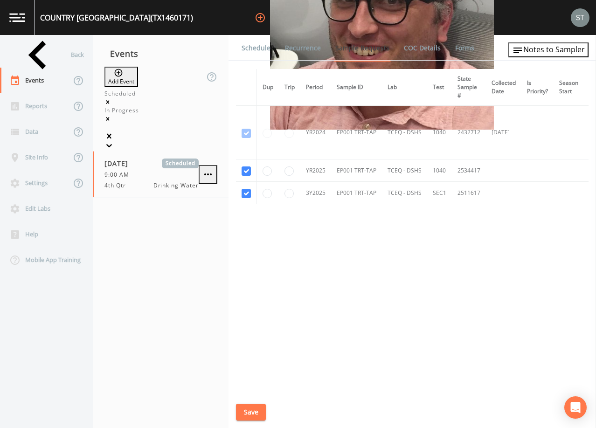
click at [267, 55] on link "Schedule" at bounding box center [256, 48] width 32 height 26
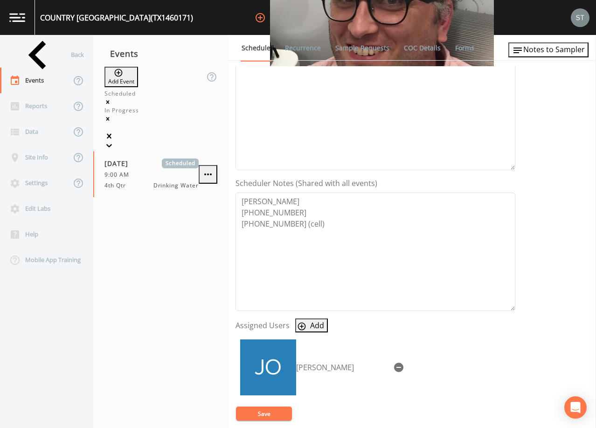
scroll to position [187, 0]
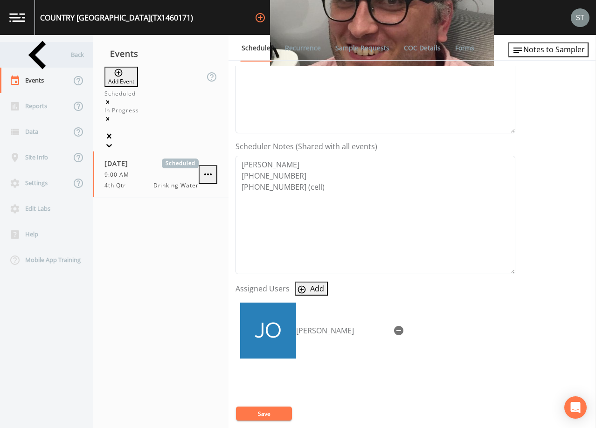
click at [44, 59] on div "Back" at bounding box center [42, 55] width 84 height 26
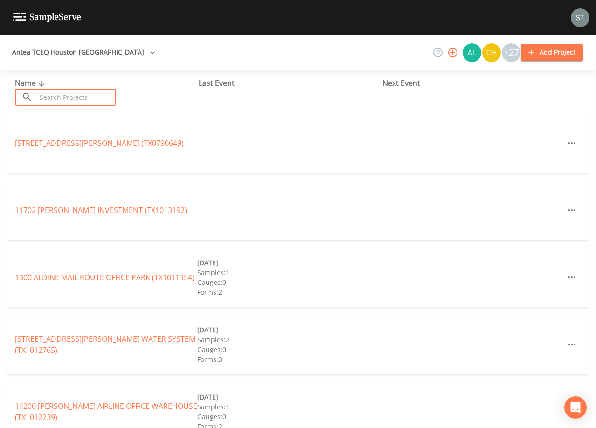
drag, startPoint x: 44, startPoint y: 59, endPoint x: 82, endPoint y: 97, distance: 53.8
click at [82, 97] on input "text" at bounding box center [76, 97] width 80 height 17
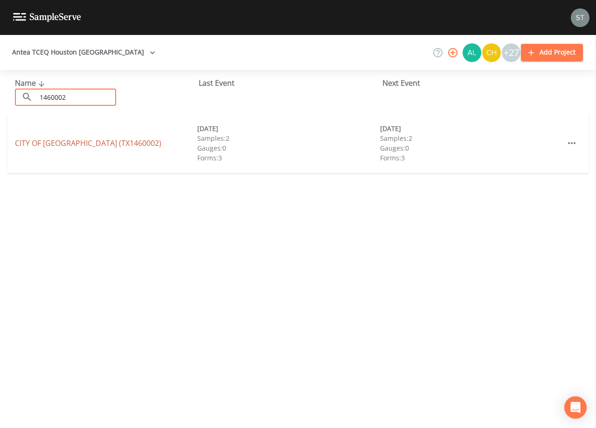
type input "1460002"
click at [78, 142] on link "CITY OF [GEOGRAPHIC_DATA] (TX1460002)" at bounding box center [88, 143] width 147 height 10
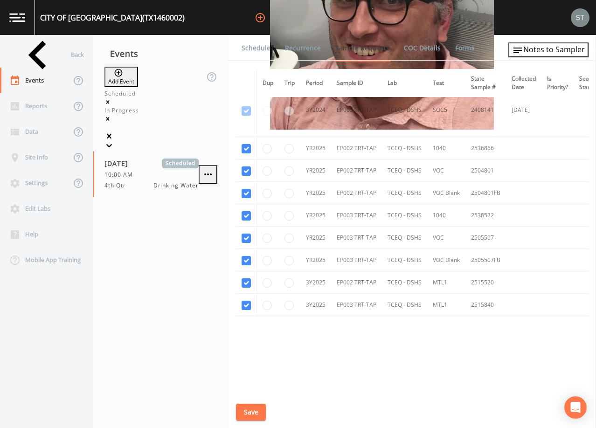
scroll to position [499, 0]
click at [255, 52] on link "Schedule" at bounding box center [256, 48] width 32 height 26
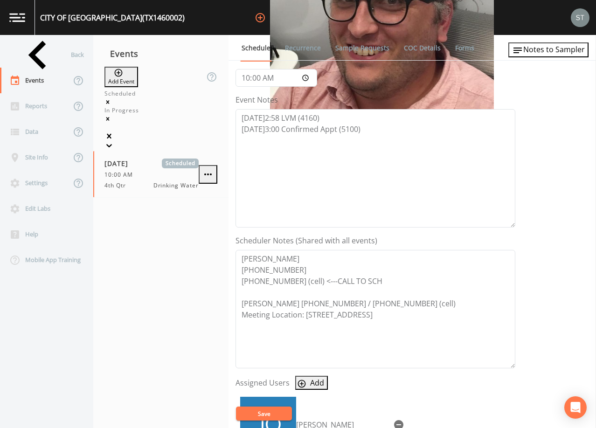
scroll to position [93, 0]
click at [569, 54] on span "Notes to Sampler" at bounding box center [555, 49] width 62 height 10
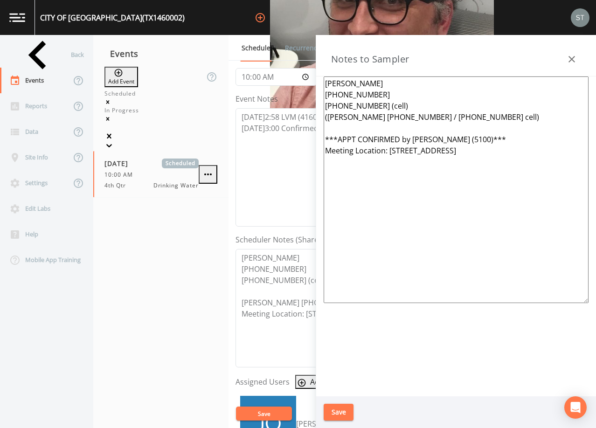
click at [571, 59] on icon "button" at bounding box center [572, 59] width 11 height 11
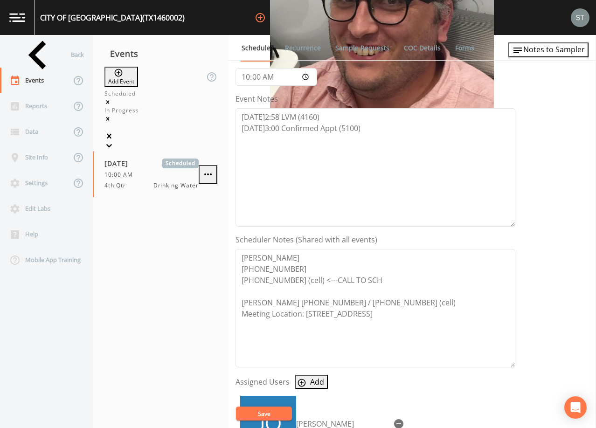
click at [58, 54] on div "Back" at bounding box center [42, 55] width 84 height 26
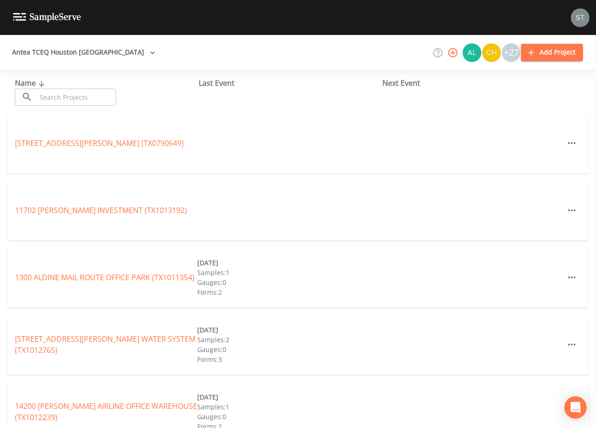
click at [80, 93] on input "text" at bounding box center [76, 97] width 80 height 17
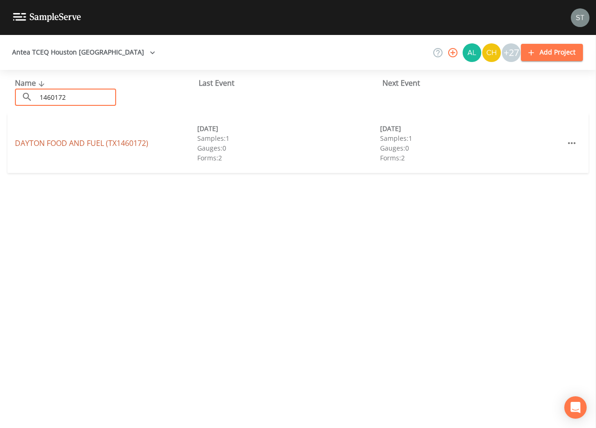
type input "1460172"
click at [105, 145] on link "DAYTON FOOD AND FUEL (TX1460172)" at bounding box center [81, 143] width 133 height 10
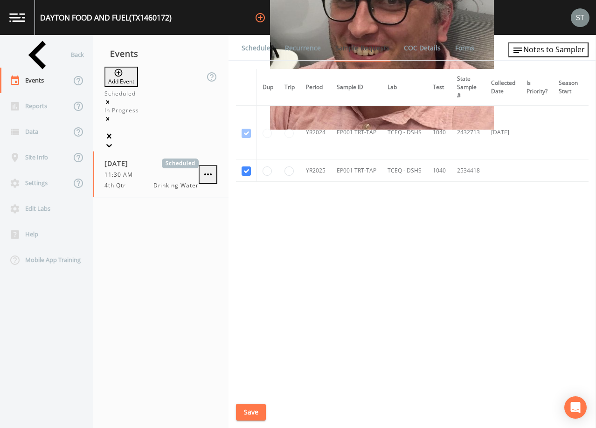
click at [259, 50] on link "Schedule" at bounding box center [256, 48] width 32 height 26
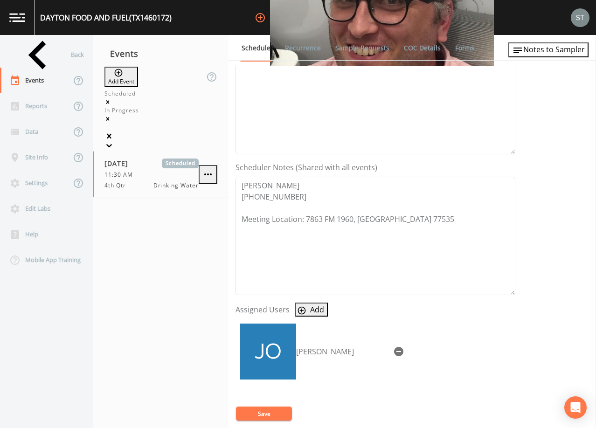
scroll to position [187, 0]
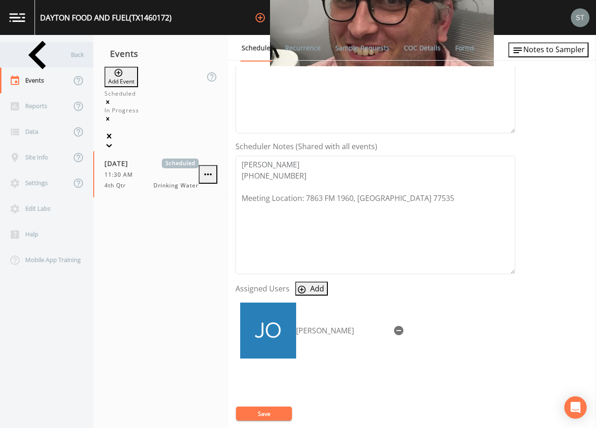
click at [40, 60] on div "Back" at bounding box center [42, 55] width 84 height 26
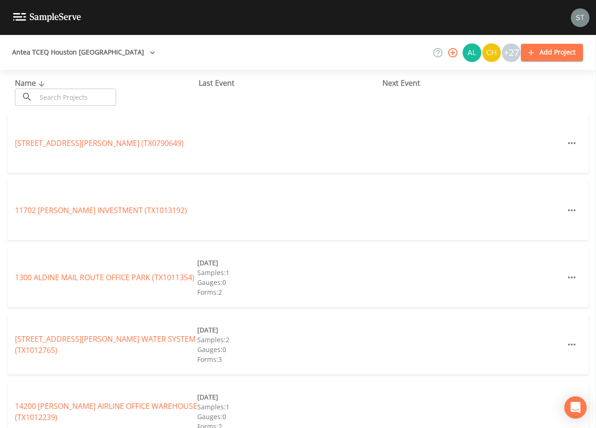
click at [55, 91] on input "text" at bounding box center [76, 97] width 80 height 17
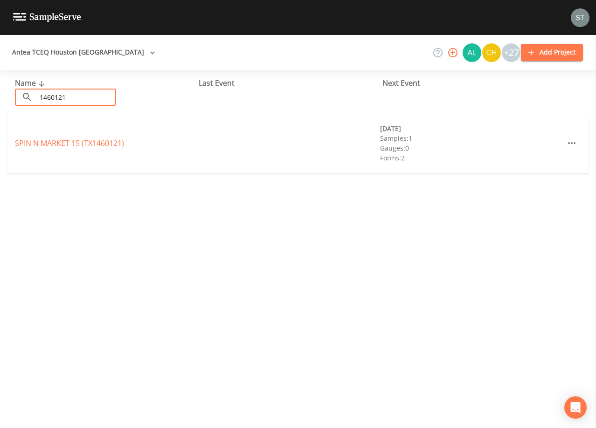
type input "1460121"
click at [49, 140] on link "SPIN N MARKET 15 (TX1460121)" at bounding box center [69, 143] width 109 height 10
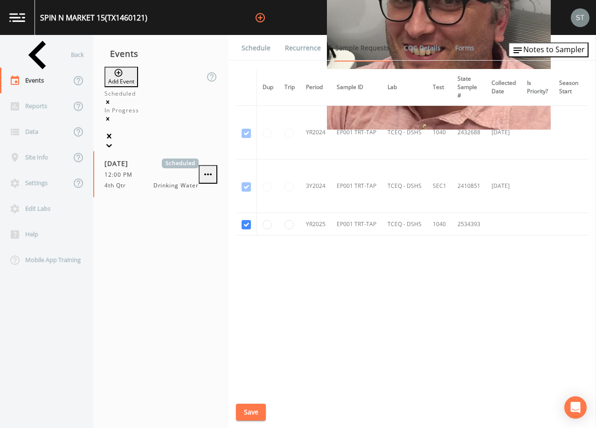
click at [253, 53] on link "Schedule" at bounding box center [256, 48] width 32 height 26
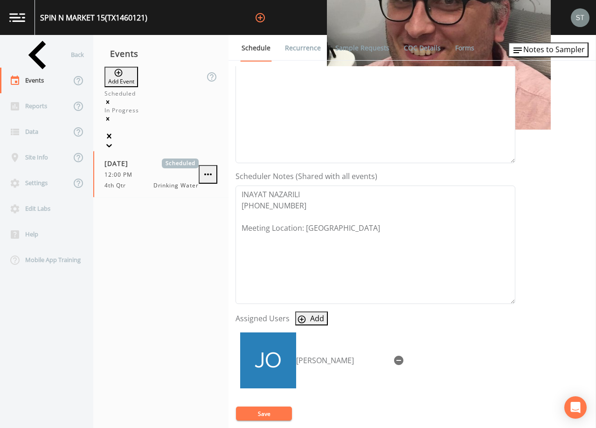
scroll to position [187, 0]
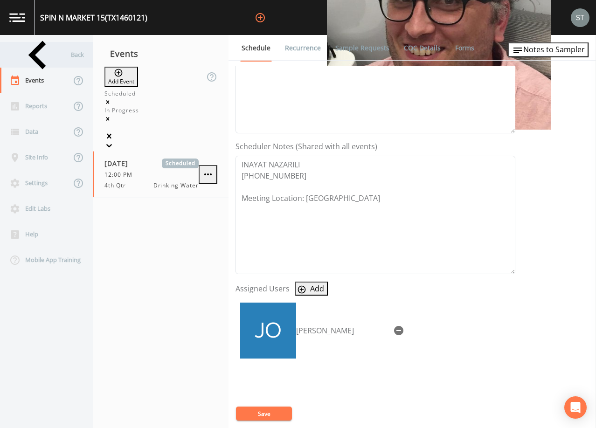
click at [30, 59] on div "Back" at bounding box center [42, 55] width 84 height 26
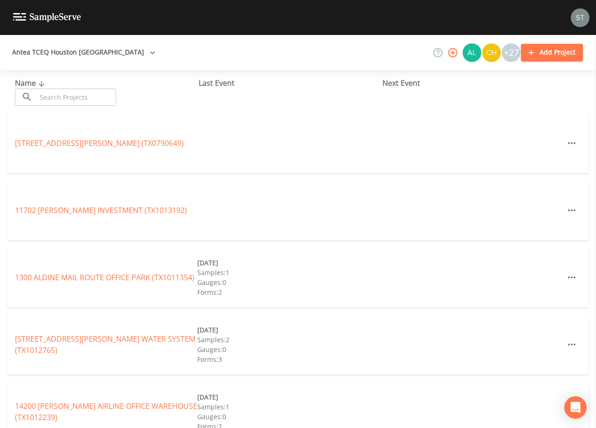
click at [86, 96] on input "text" at bounding box center [76, 97] width 80 height 17
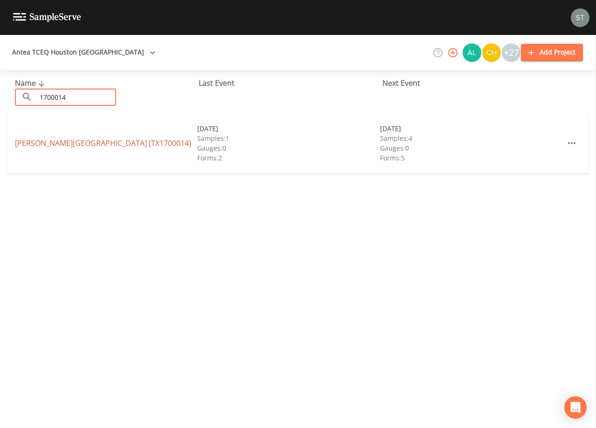
type input "1700014"
click at [97, 143] on link "[PERSON_NAME][GEOGRAPHIC_DATA] (TX1700014)" at bounding box center [103, 143] width 176 height 10
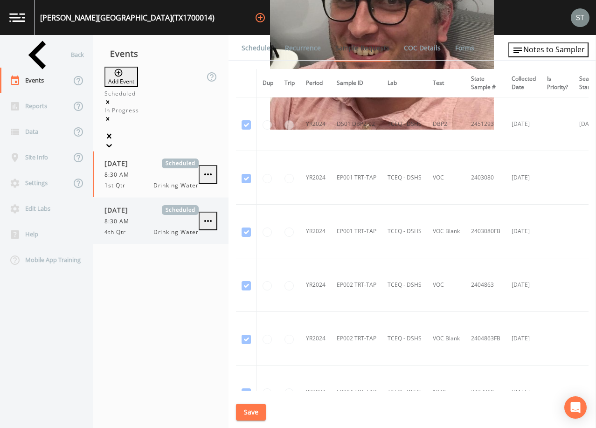
click at [120, 205] on span "[DATE]" at bounding box center [120, 210] width 30 height 10
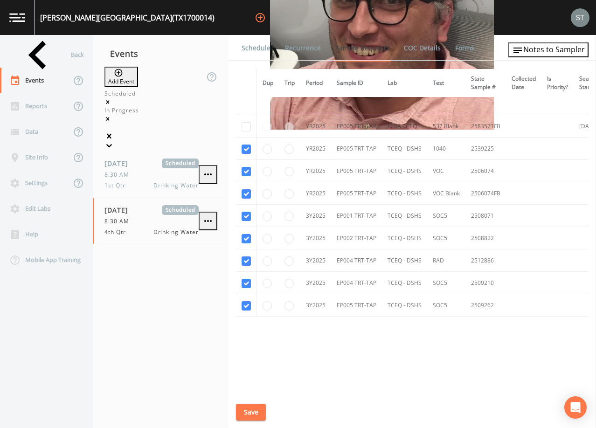
scroll to position [3421, 0]
click at [255, 54] on link "Schedule" at bounding box center [256, 48] width 32 height 26
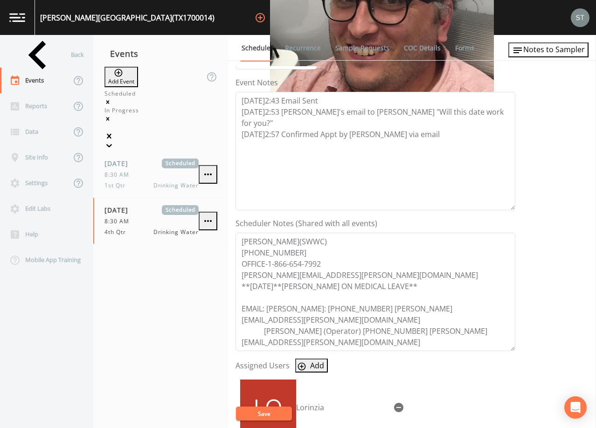
scroll to position [140, 0]
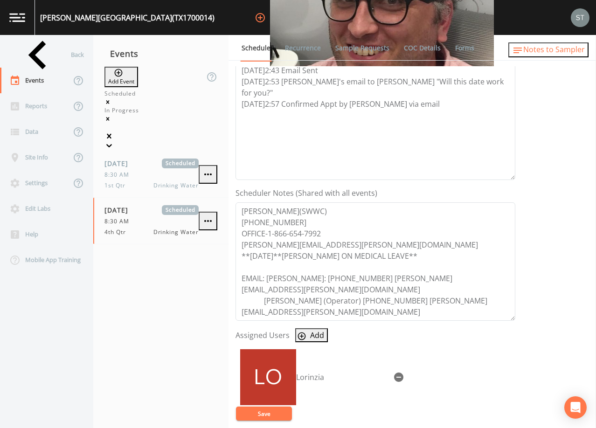
click at [577, 48] on span "Notes to Sampler" at bounding box center [555, 49] width 62 height 10
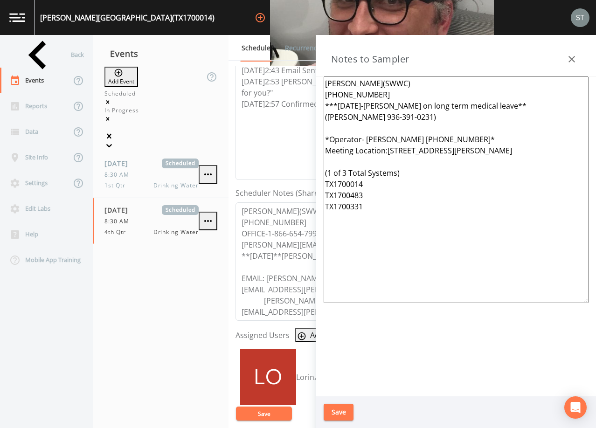
click at [574, 56] on icon "button" at bounding box center [572, 59] width 11 height 11
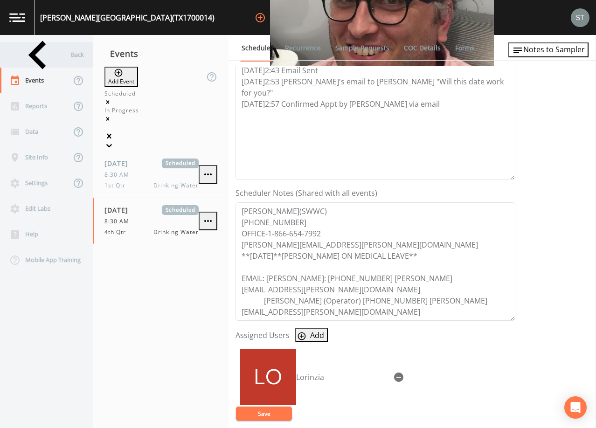
click at [43, 54] on div "Back" at bounding box center [42, 55] width 84 height 26
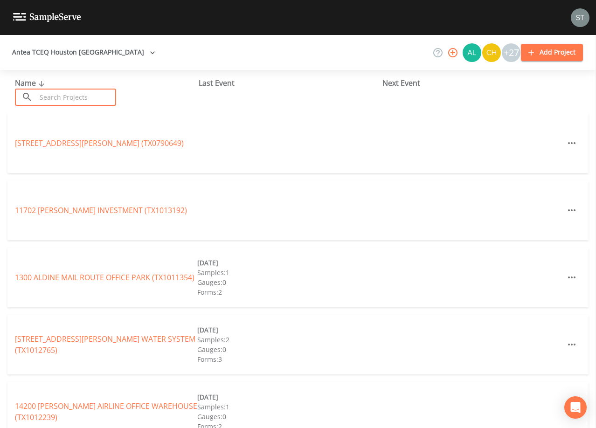
click at [76, 97] on input "text" at bounding box center [76, 97] width 80 height 17
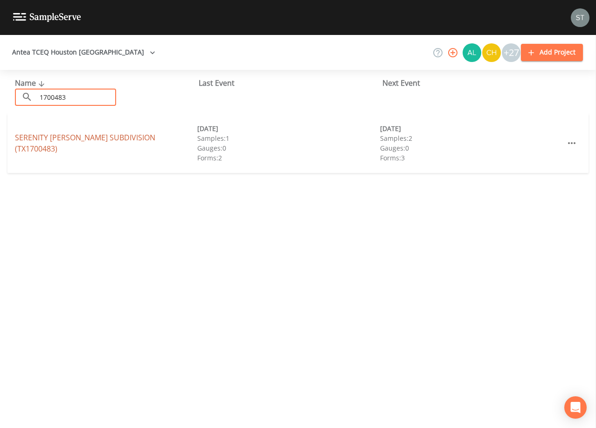
type input "1700483"
click at [110, 143] on link "[GEOGRAPHIC_DATA][PERSON_NAME] (TX1700483)" at bounding box center [85, 143] width 140 height 21
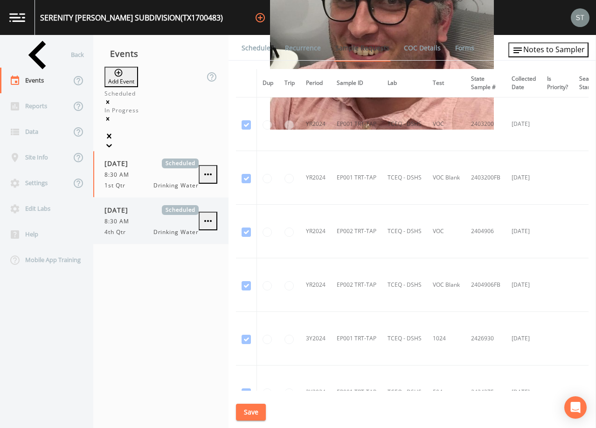
click at [146, 205] on div "[DATE] Scheduled 8:30 AM 4th Qtr Drinking Water" at bounding box center [152, 220] width 94 height 31
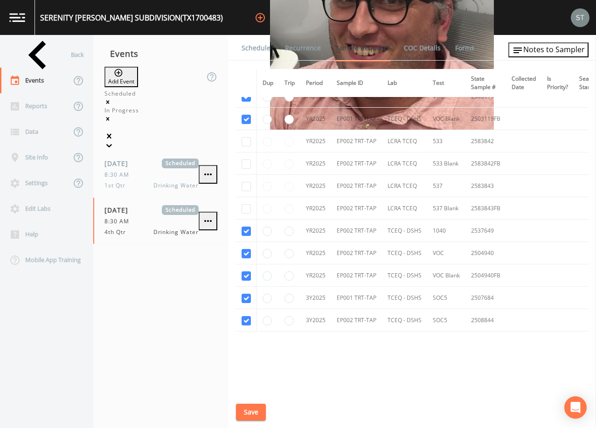
scroll to position [1162, 0]
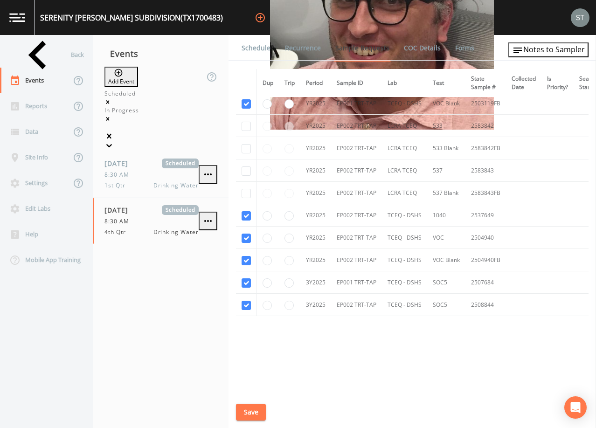
click at [249, 47] on link "Schedule" at bounding box center [256, 48] width 32 height 26
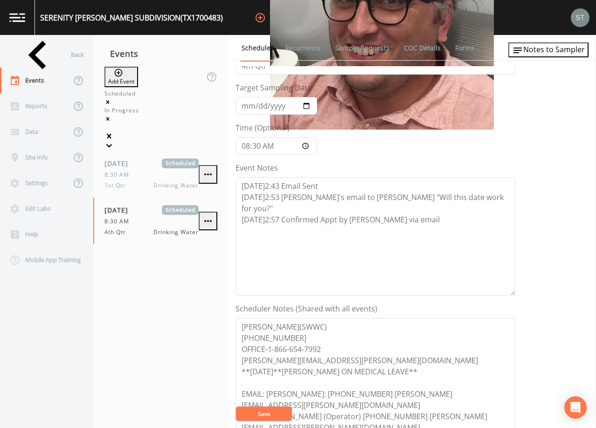
scroll to position [93, 0]
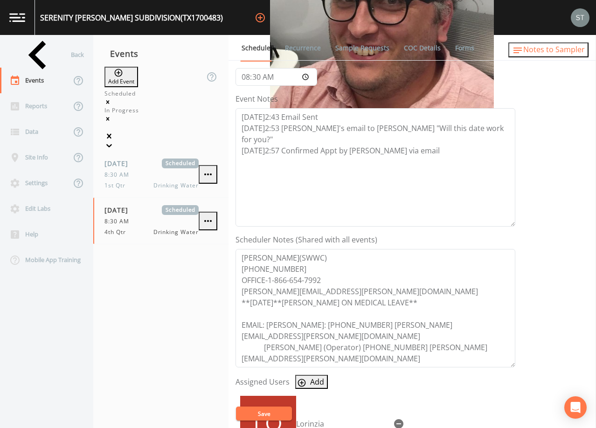
click at [567, 55] on span "Notes to Sampler" at bounding box center [555, 49] width 62 height 10
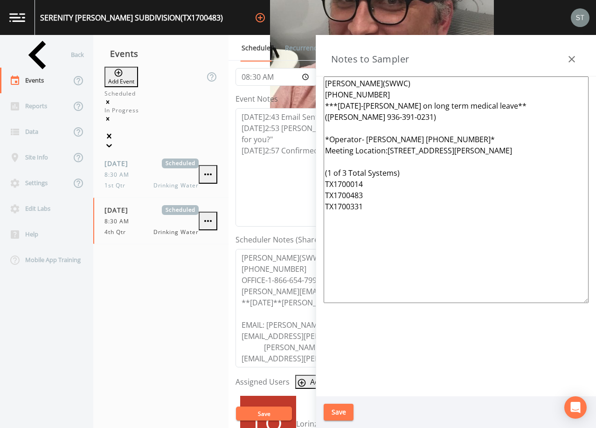
click at [574, 56] on icon "button" at bounding box center [572, 59] width 11 height 11
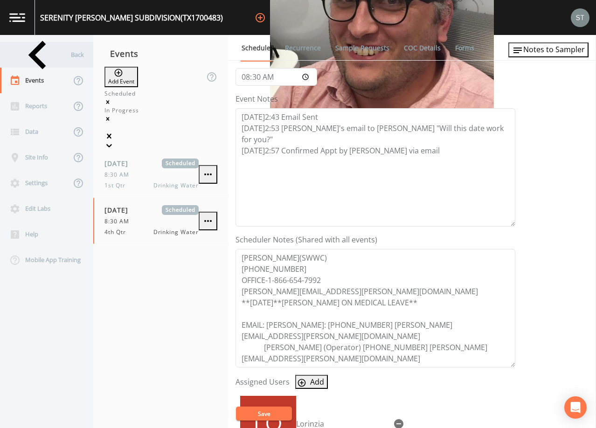
click at [41, 56] on div "Back" at bounding box center [42, 55] width 84 height 26
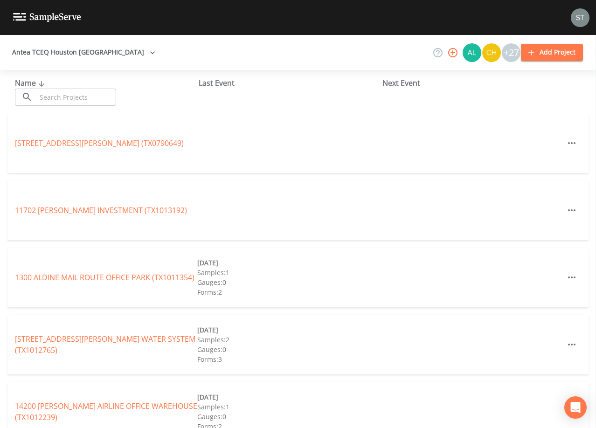
click at [72, 97] on input "text" at bounding box center [76, 97] width 80 height 17
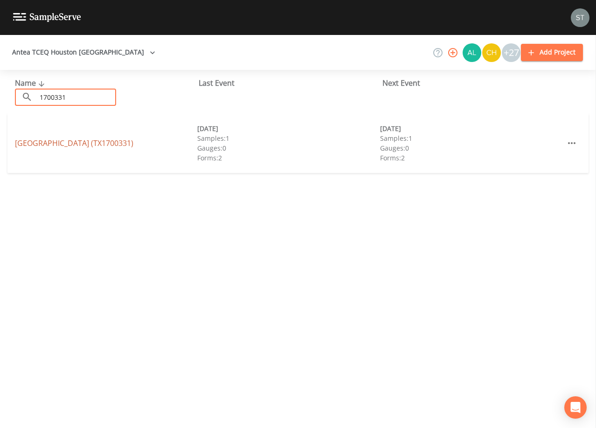
type input "1700331"
click at [91, 144] on link "[GEOGRAPHIC_DATA] (TX1700331)" at bounding box center [74, 143] width 119 height 10
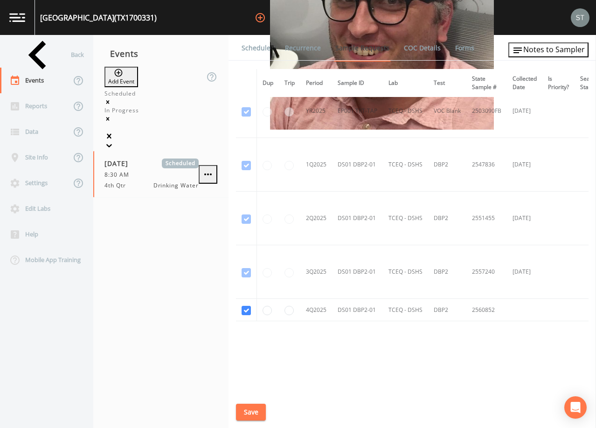
scroll to position [861, 0]
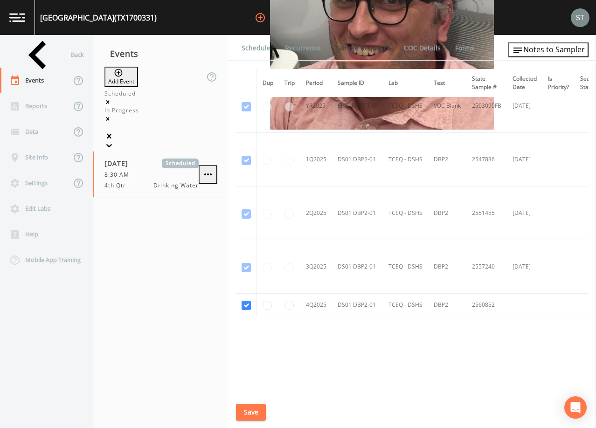
click at [260, 48] on link "Schedule" at bounding box center [256, 48] width 32 height 26
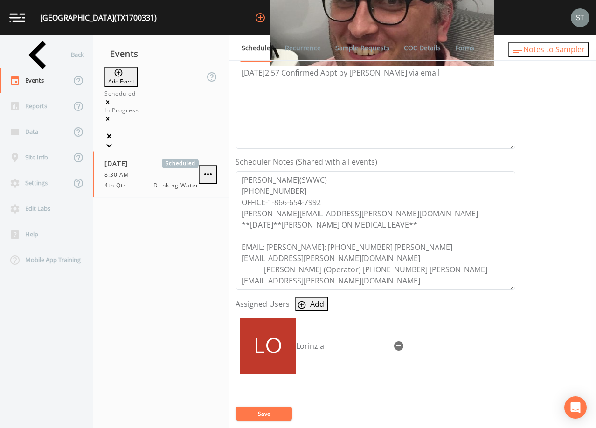
scroll to position [187, 0]
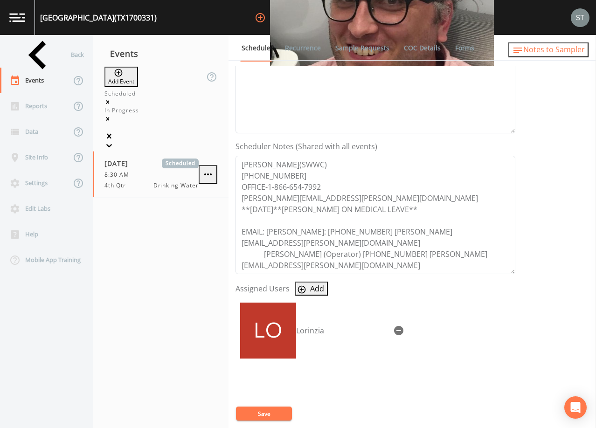
click at [562, 52] on span "Notes to Sampler" at bounding box center [555, 49] width 62 height 10
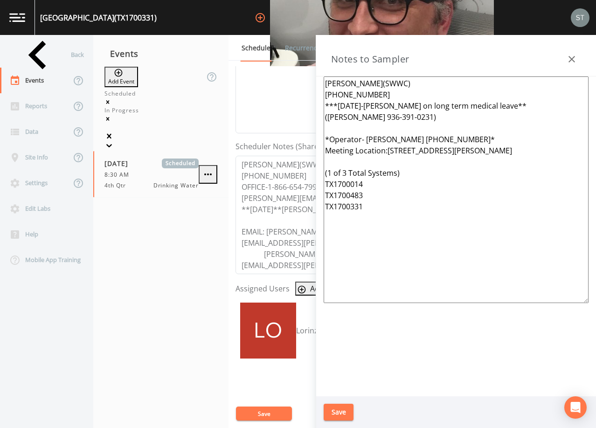
click at [577, 55] on icon "button" at bounding box center [572, 59] width 11 height 11
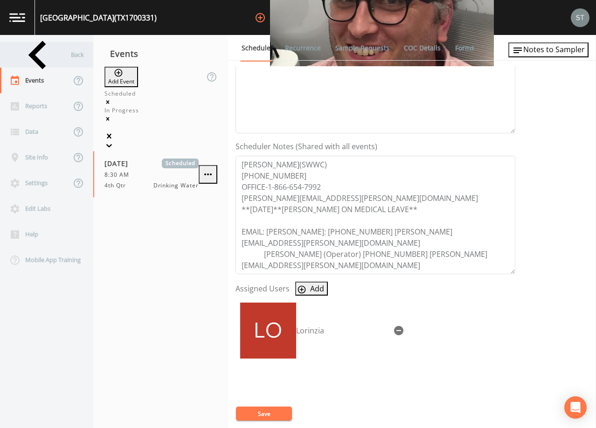
click at [55, 65] on div "Back" at bounding box center [42, 55] width 84 height 26
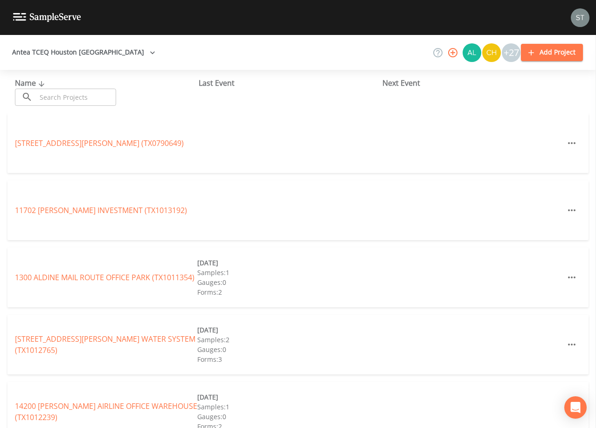
click at [57, 92] on input "text" at bounding box center [76, 97] width 80 height 17
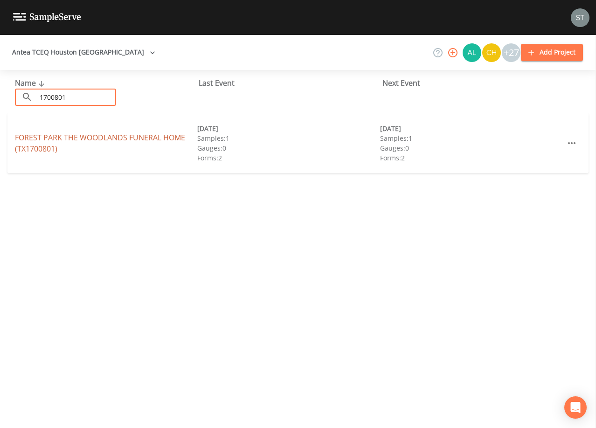
type input "1700801"
click at [90, 140] on link "FOREST PARK THE WOODLANDS FUNERAL HOME (TX1700801)" at bounding box center [100, 143] width 170 height 21
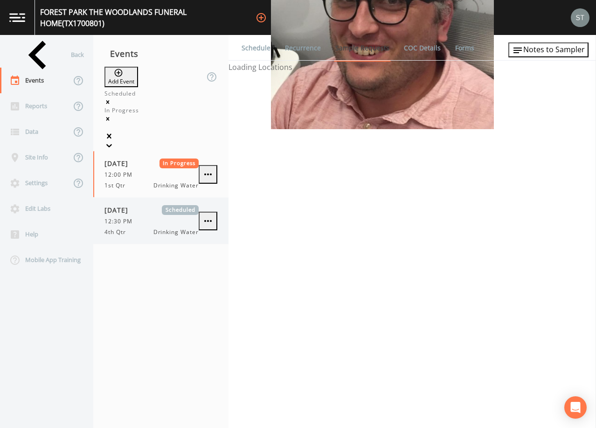
click at [162, 205] on div "[DATE] Scheduled" at bounding box center [152, 210] width 94 height 10
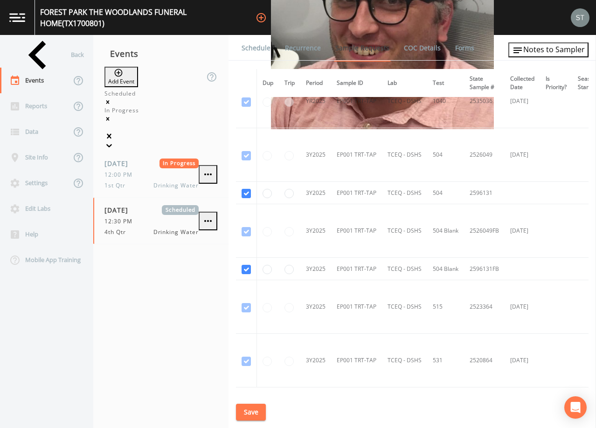
scroll to position [327, 0]
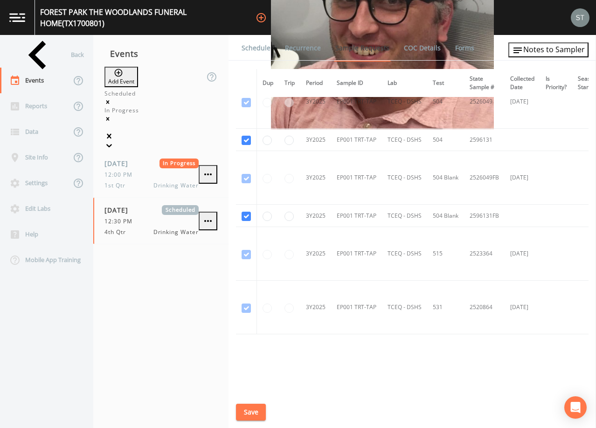
click at [256, 50] on link "Schedule" at bounding box center [256, 48] width 32 height 26
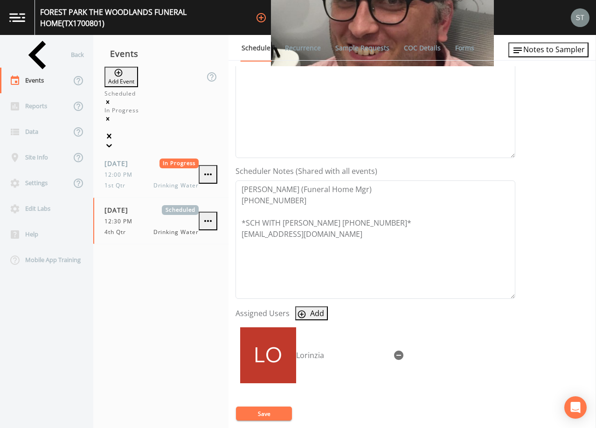
scroll to position [187, 0]
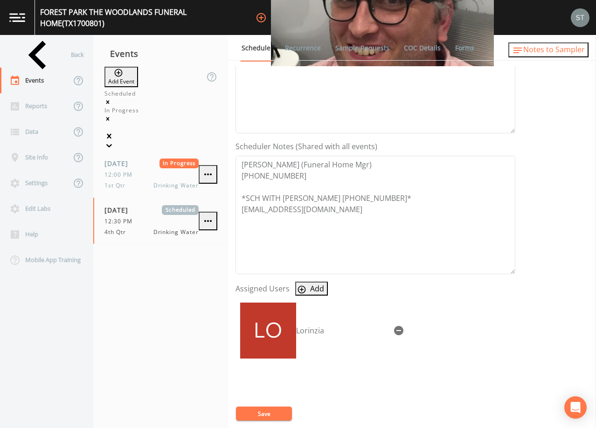
click at [567, 52] on span "Notes to Sampler" at bounding box center [555, 49] width 62 height 10
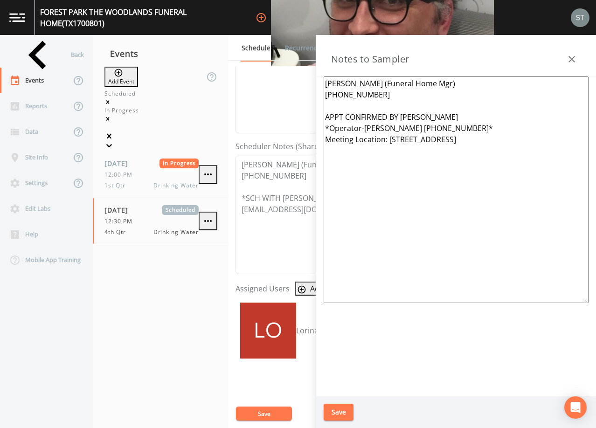
click at [574, 57] on icon "button" at bounding box center [572, 59] width 11 height 11
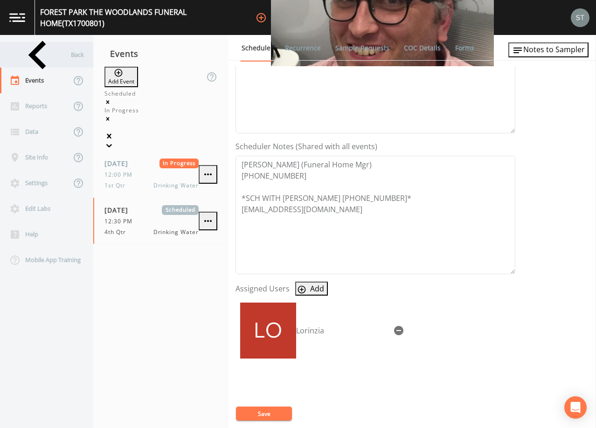
click at [51, 54] on div "Back" at bounding box center [42, 55] width 84 height 26
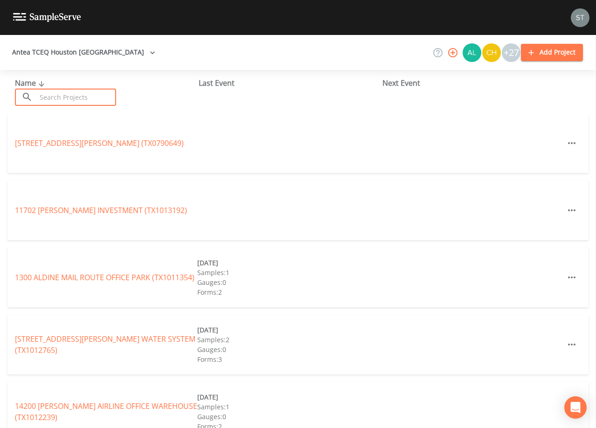
click at [69, 93] on input "text" at bounding box center [76, 97] width 80 height 17
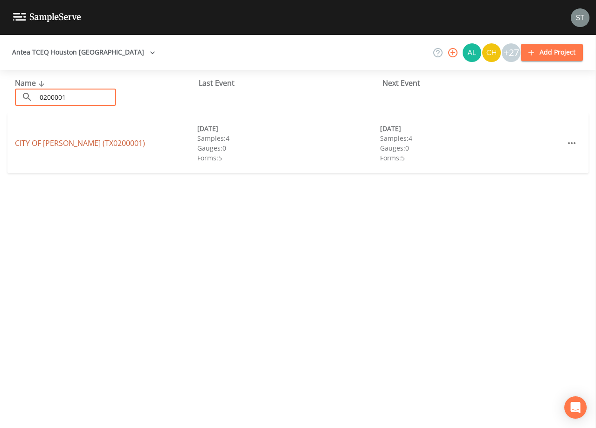
type input "0200001"
click at [82, 143] on link "[GEOGRAPHIC_DATA][PERSON_NAME] (TX0200001)" at bounding box center [80, 143] width 130 height 10
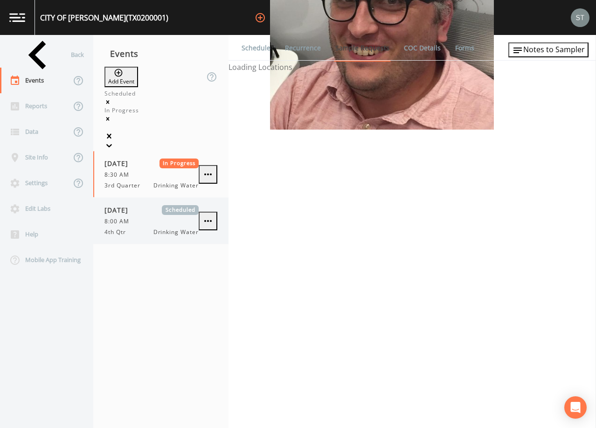
click at [171, 217] on div "8:00 AM" at bounding box center [152, 221] width 94 height 8
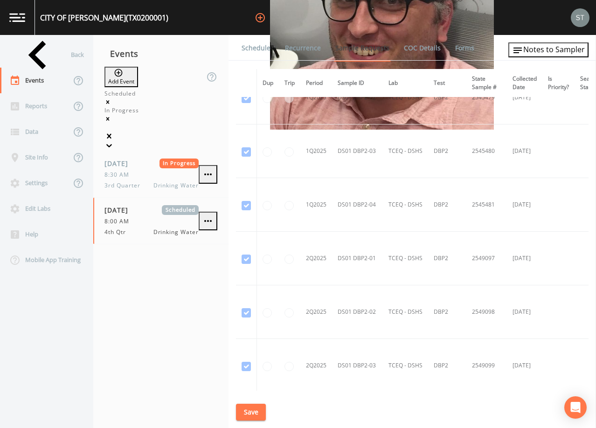
scroll to position [2556, 0]
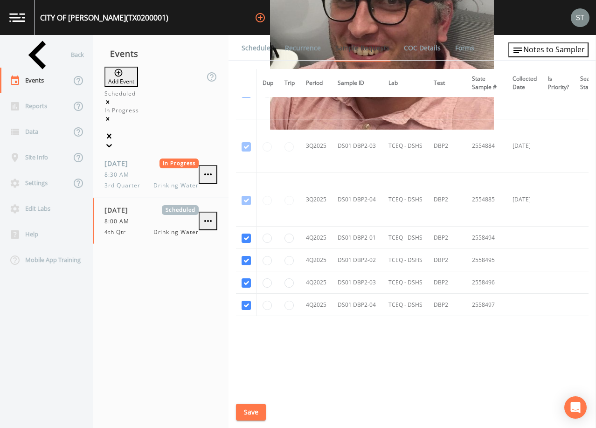
click at [257, 50] on link "Schedule" at bounding box center [256, 48] width 32 height 26
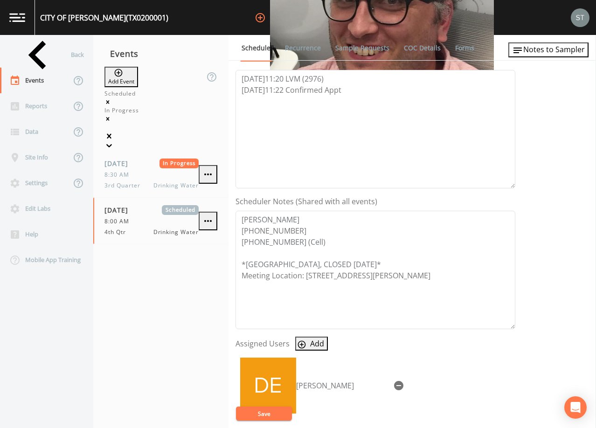
scroll to position [140, 0]
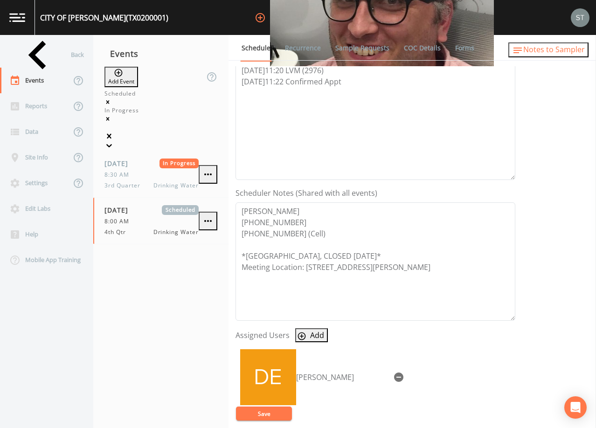
click at [570, 53] on span "Notes to Sampler" at bounding box center [555, 49] width 62 height 10
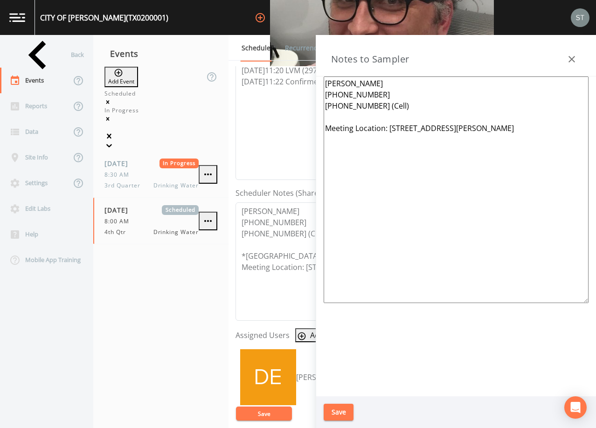
click at [575, 59] on icon "button" at bounding box center [572, 59] width 11 height 11
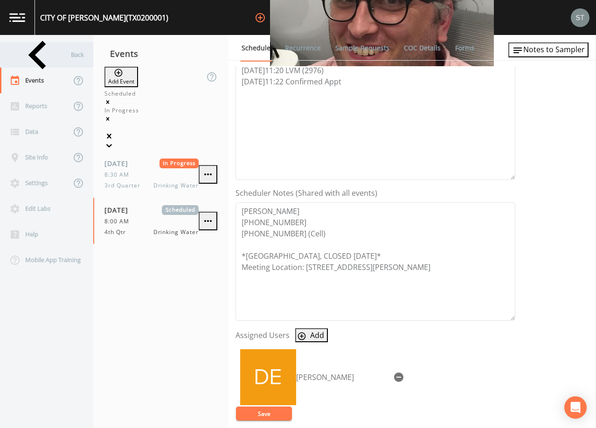
click at [41, 55] on div "Back" at bounding box center [42, 55] width 84 height 26
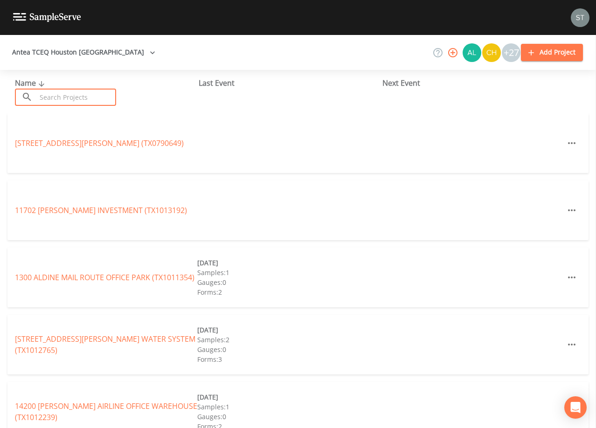
click at [57, 94] on input "text" at bounding box center [76, 97] width 80 height 17
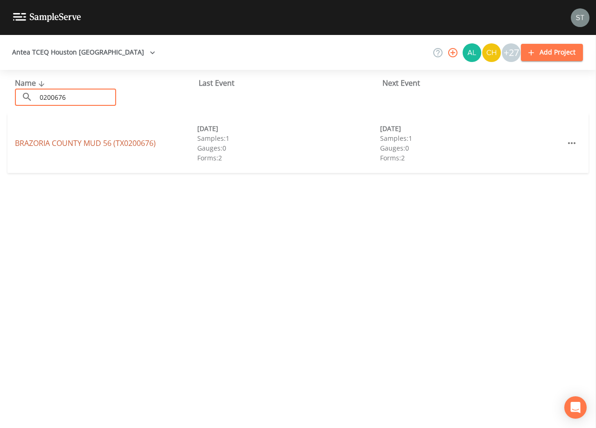
type input "0200676"
click at [105, 142] on link "[GEOGRAPHIC_DATA] 56 (TX0200676)" at bounding box center [85, 143] width 141 height 10
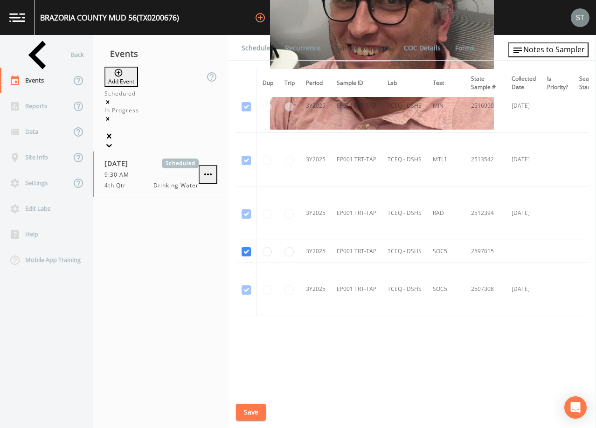
scroll to position [1179, 0]
click at [262, 51] on link "Schedule" at bounding box center [256, 48] width 32 height 26
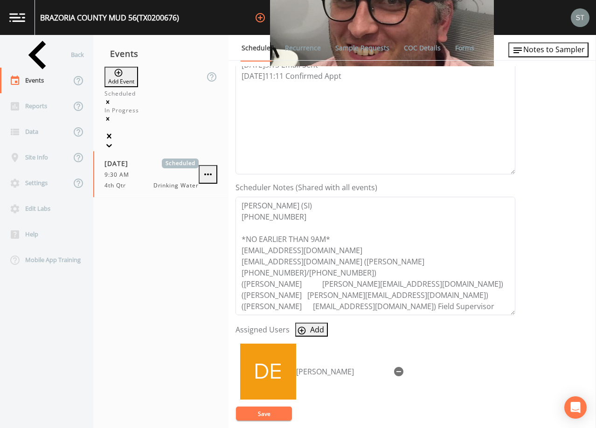
scroll to position [187, 0]
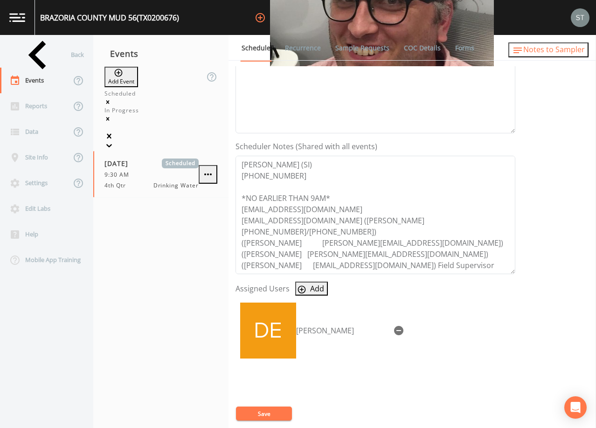
click at [566, 54] on span "Notes to Sampler" at bounding box center [555, 49] width 62 height 10
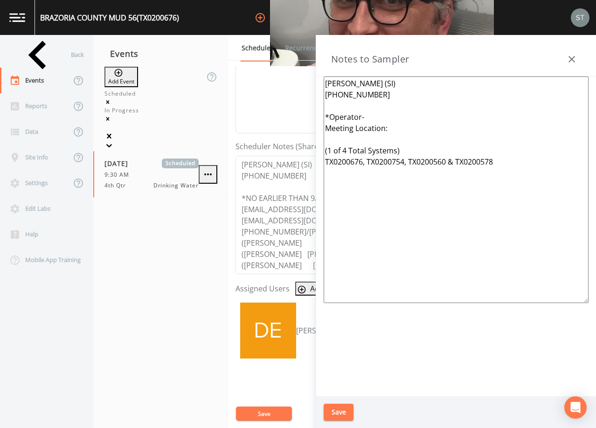
click at [574, 55] on icon "button" at bounding box center [572, 59] width 11 height 11
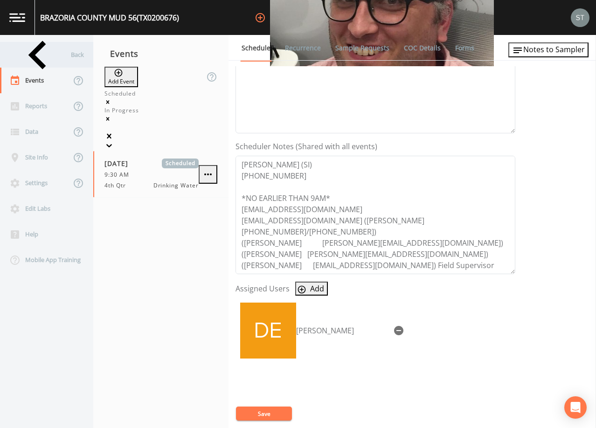
click at [46, 58] on div "Back" at bounding box center [42, 55] width 84 height 26
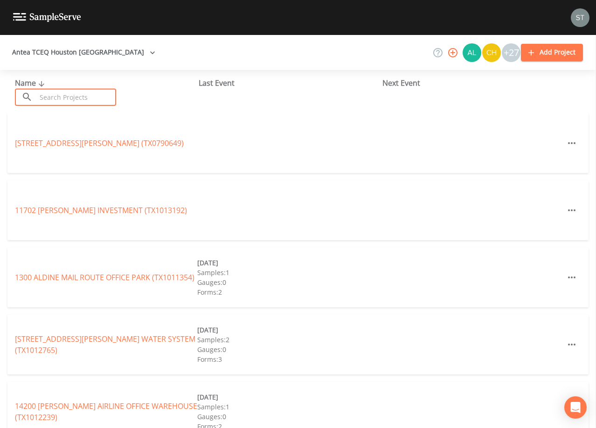
click at [71, 95] on input "text" at bounding box center [76, 97] width 80 height 17
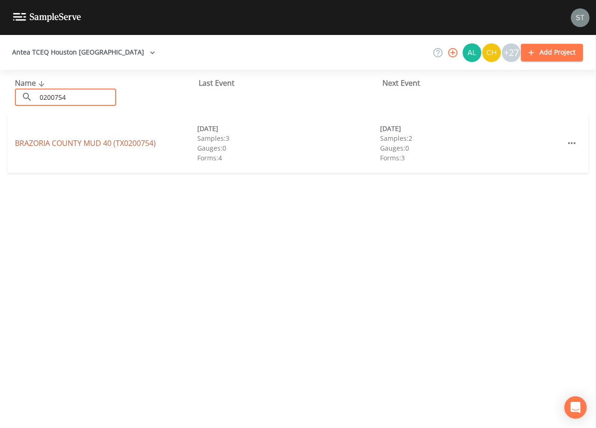
type input "0200754"
click at [44, 146] on link "[GEOGRAPHIC_DATA] 40 (TX0200754)" at bounding box center [85, 143] width 141 height 10
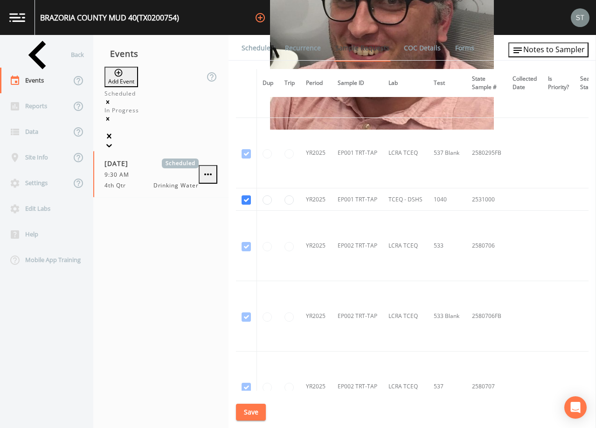
scroll to position [1901, 0]
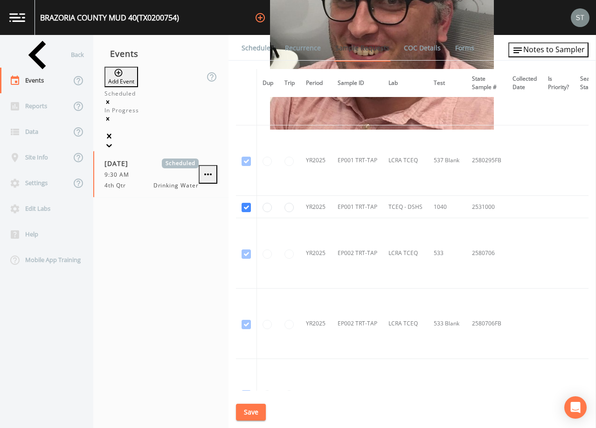
drag, startPoint x: 251, startPoint y: 49, endPoint x: 280, endPoint y: 61, distance: 32.0
click at [251, 49] on link "Schedule" at bounding box center [256, 48] width 32 height 26
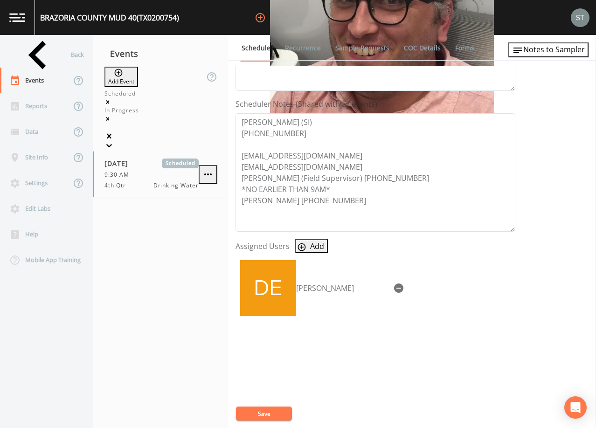
scroll to position [230, 0]
click at [46, 58] on div "Back" at bounding box center [42, 55] width 84 height 26
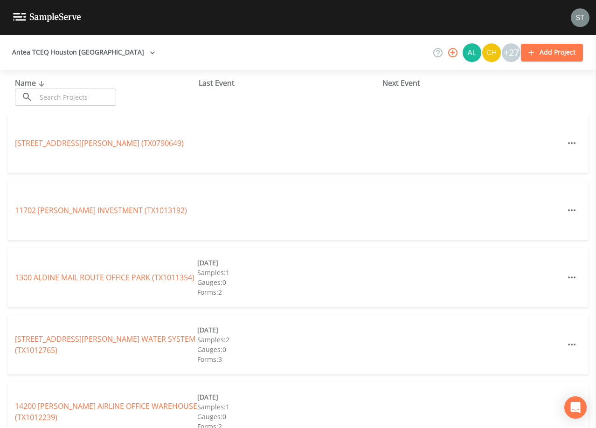
click at [71, 96] on input "text" at bounding box center [76, 97] width 80 height 17
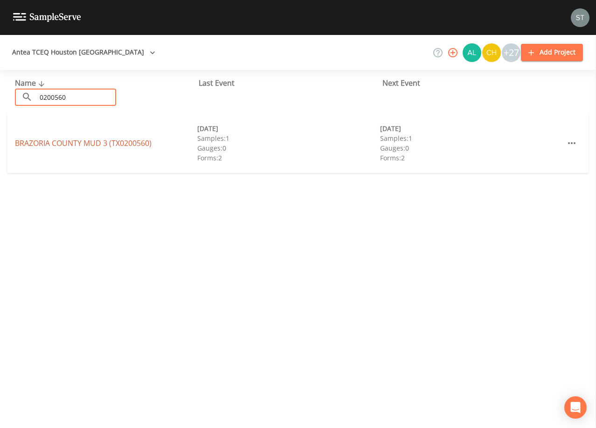
type input "0200560"
click at [45, 141] on link "[GEOGRAPHIC_DATA] 3 (TX0200560)" at bounding box center [83, 143] width 137 height 10
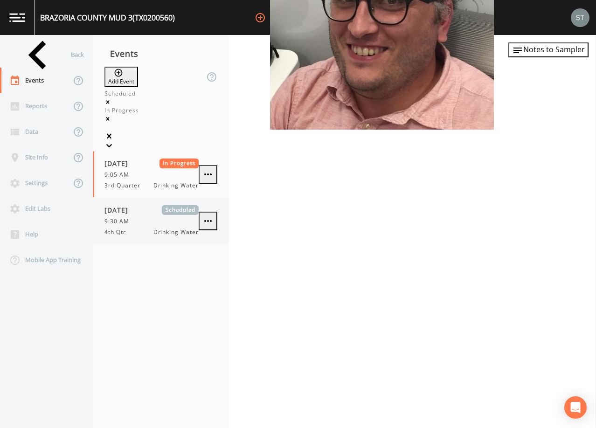
click at [147, 217] on div "9:30 AM" at bounding box center [152, 221] width 94 height 8
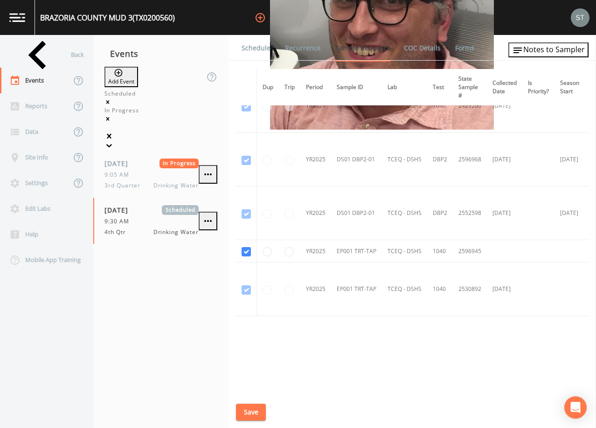
scroll to position [83, 0]
click at [259, 48] on link "Schedule" at bounding box center [256, 48] width 32 height 26
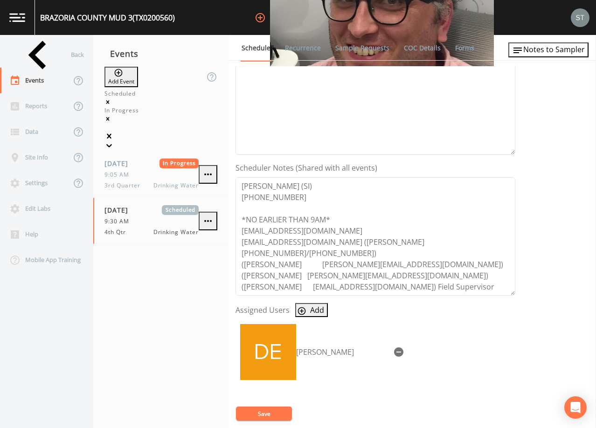
scroll to position [187, 0]
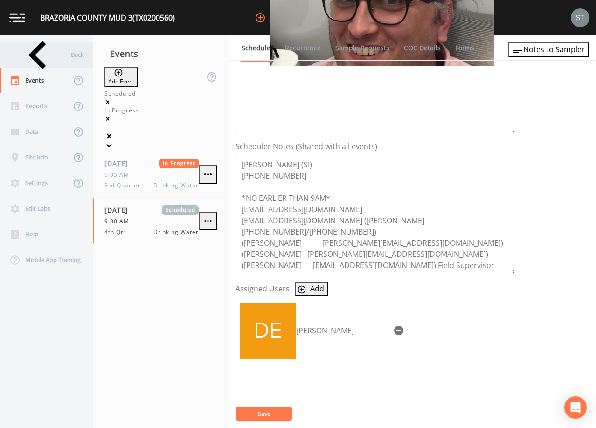
click at [39, 59] on div "Back" at bounding box center [42, 55] width 84 height 26
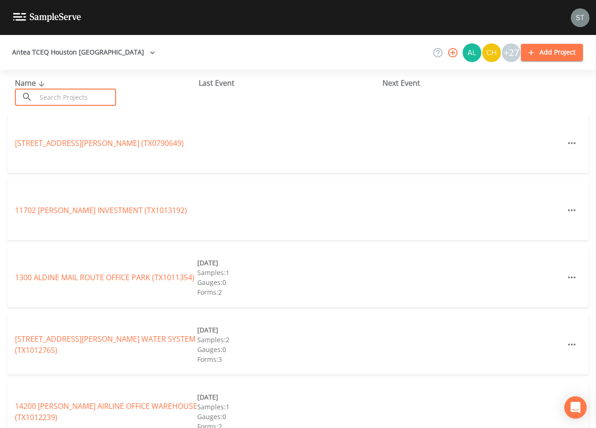
click at [95, 94] on input "text" at bounding box center [76, 97] width 80 height 17
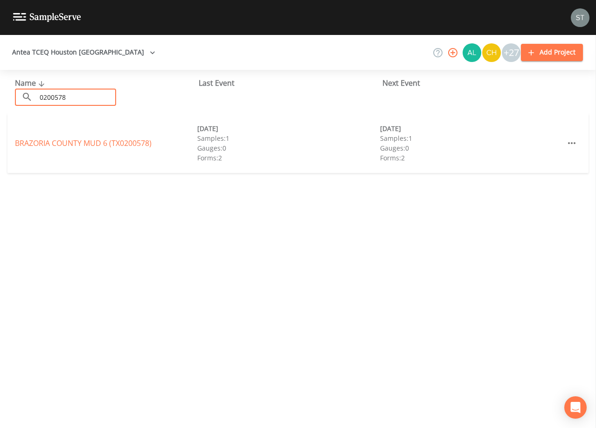
type input "0200578"
click at [95, 145] on link "[GEOGRAPHIC_DATA] 6 (TX0200578)" at bounding box center [83, 143] width 137 height 10
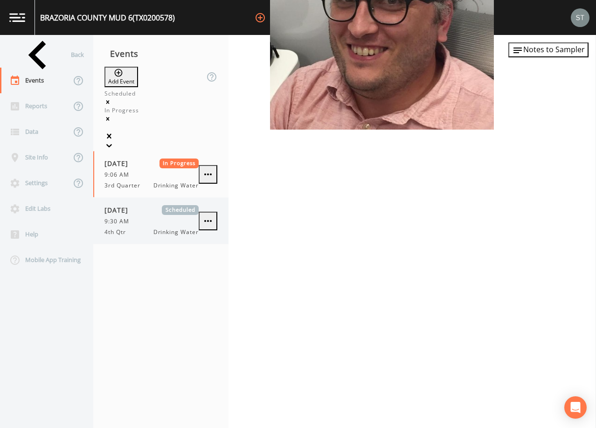
click at [182, 217] on div "9:30 AM" at bounding box center [152, 221] width 94 height 8
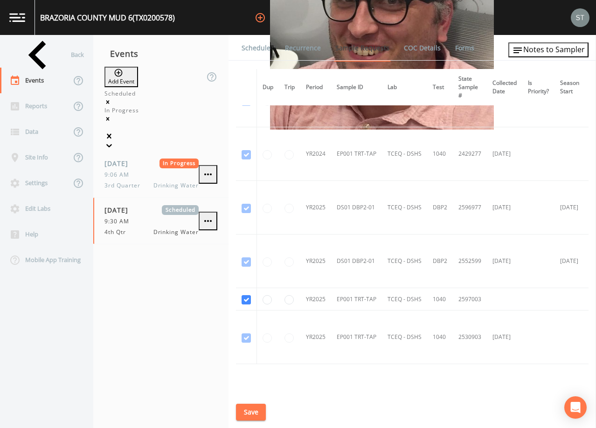
scroll to position [47, 0]
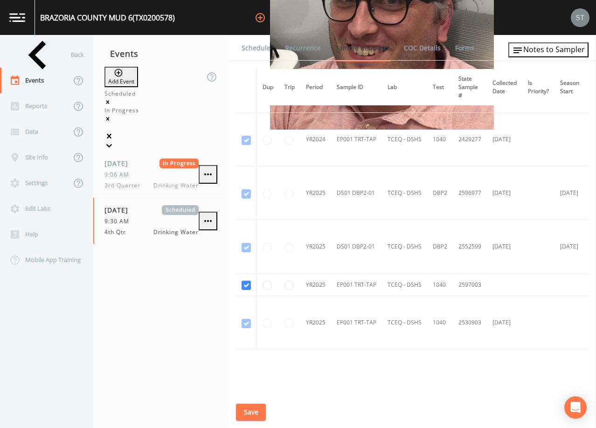
click at [257, 50] on link "Schedule" at bounding box center [256, 48] width 32 height 26
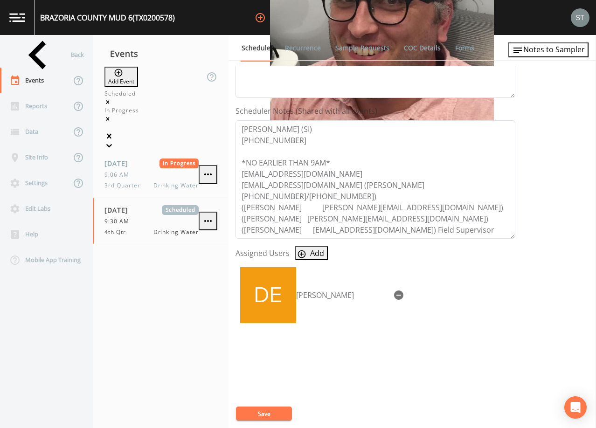
scroll to position [230, 0]
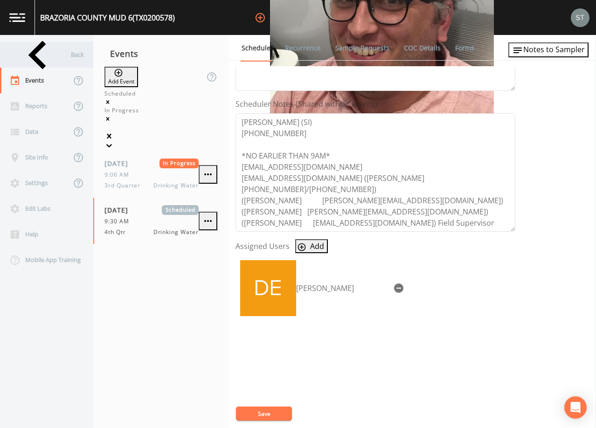
click at [43, 55] on div "Back" at bounding box center [42, 55] width 84 height 26
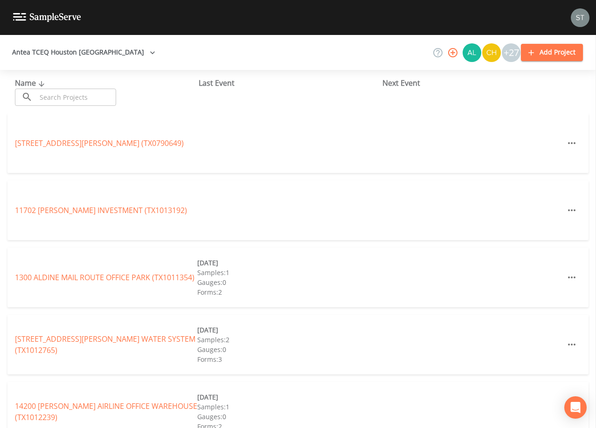
click at [64, 96] on input "text" at bounding box center [76, 97] width 80 height 17
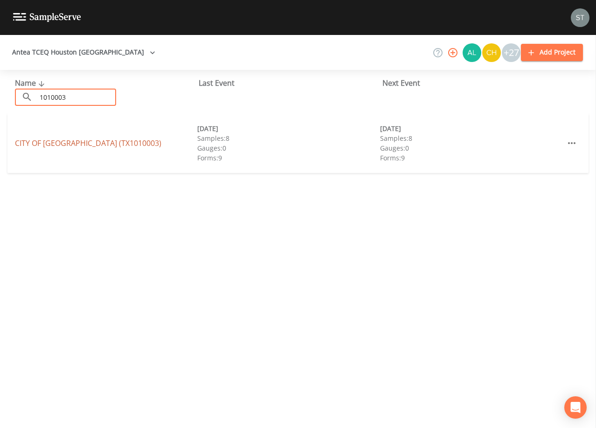
type input "1010003"
click at [63, 142] on link "CITY OF [GEOGRAPHIC_DATA] (TX1010003)" at bounding box center [88, 143] width 147 height 10
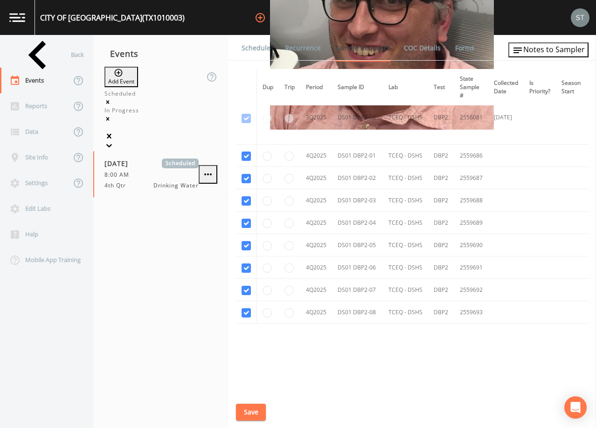
scroll to position [3084, 0]
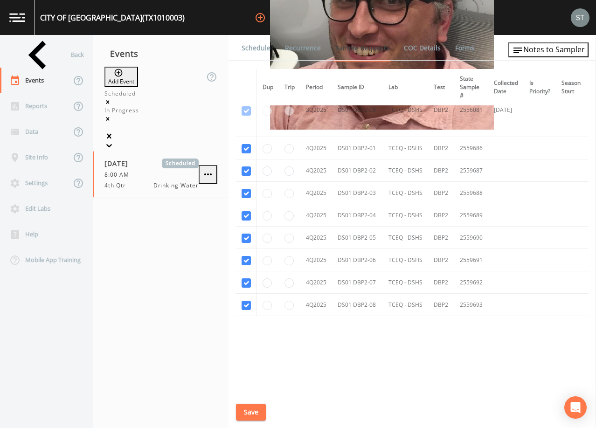
click at [256, 49] on link "Schedule" at bounding box center [256, 48] width 32 height 26
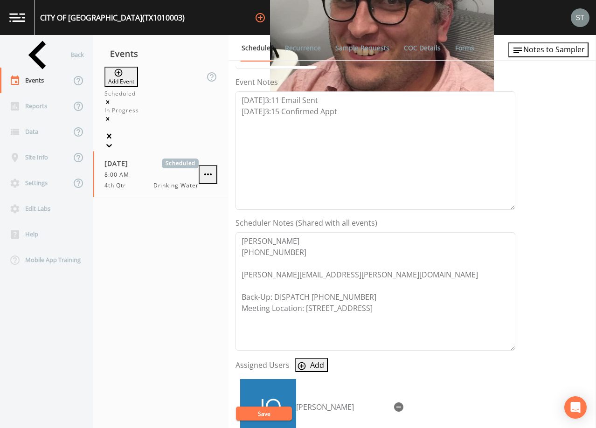
scroll to position [140, 0]
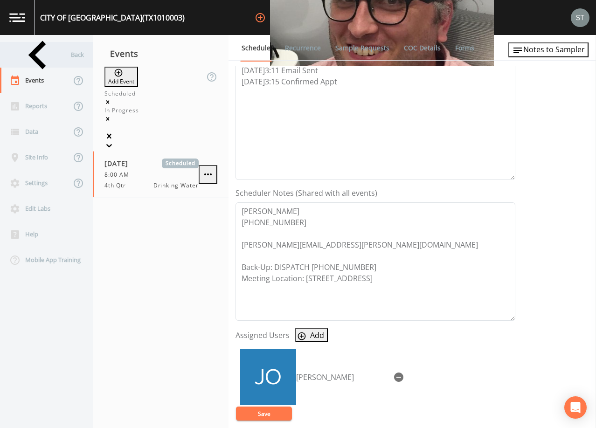
click at [48, 57] on div "Back" at bounding box center [42, 55] width 84 height 26
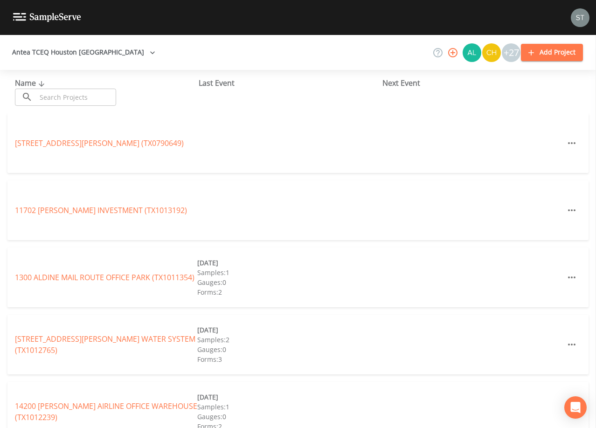
click at [90, 98] on input "text" at bounding box center [76, 97] width 80 height 17
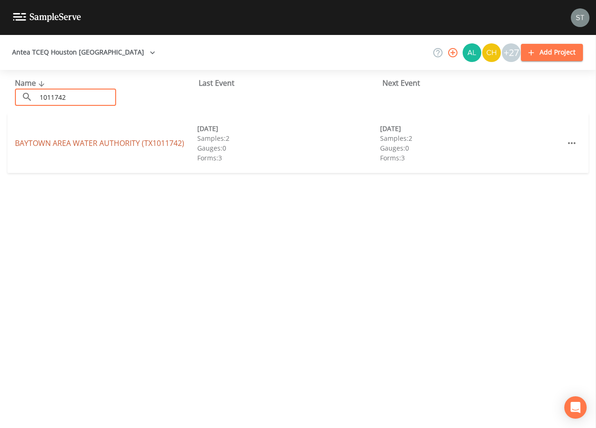
type input "1011742"
click at [125, 142] on link "BAYTOWN AREA WATER AUTHORITY (TX1011742)" at bounding box center [99, 143] width 169 height 10
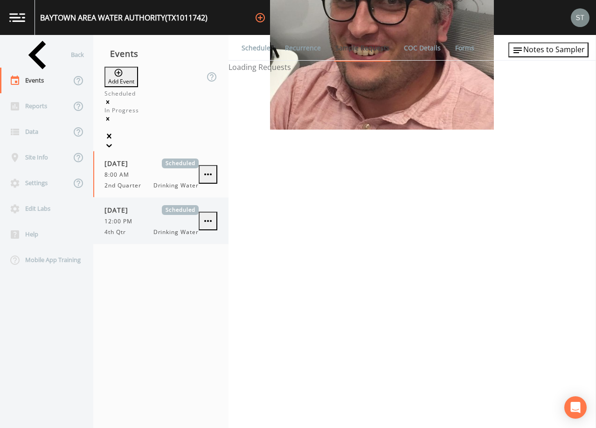
click at [160, 217] on div "12:00 PM" at bounding box center [152, 221] width 94 height 8
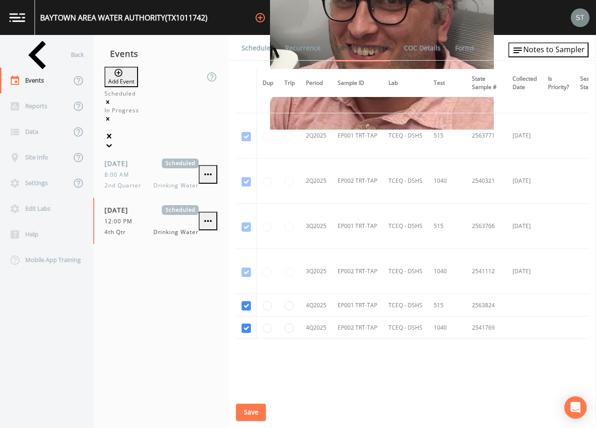
scroll to position [1841, 0]
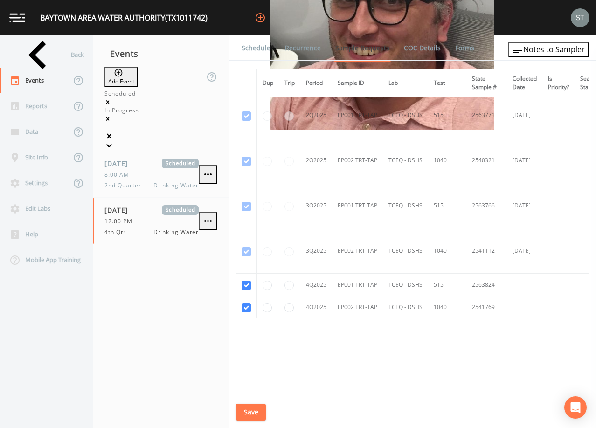
click at [259, 46] on link "Schedule" at bounding box center [256, 48] width 32 height 26
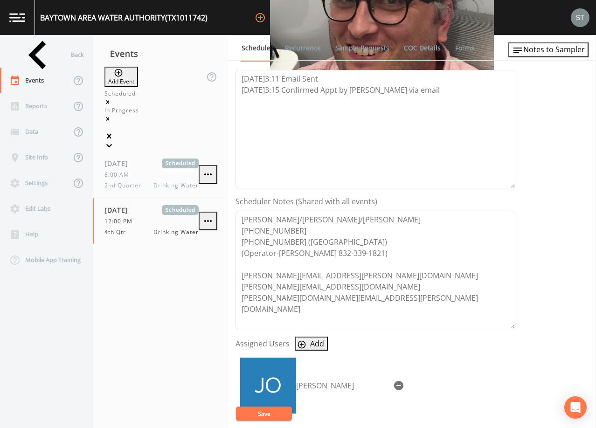
scroll to position [140, 0]
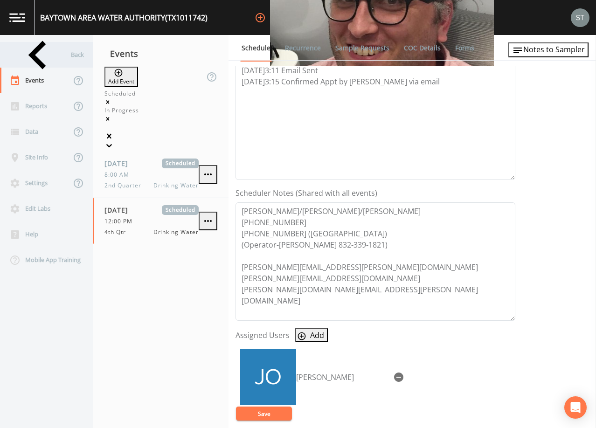
click at [47, 53] on div "Back" at bounding box center [42, 55] width 84 height 26
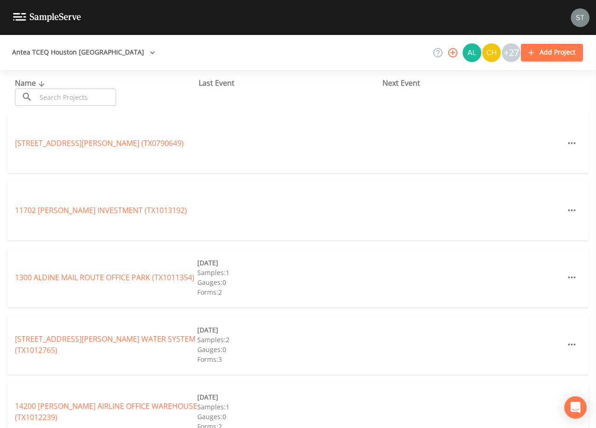
click at [80, 97] on input "text" at bounding box center [76, 97] width 80 height 17
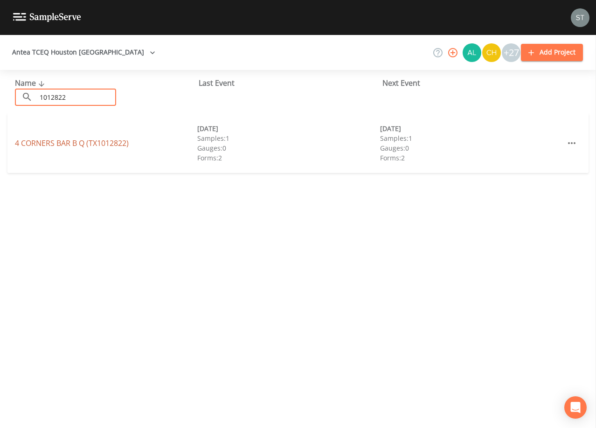
type input "1012822"
click at [110, 144] on link "4 CORNERS BAR B Q (TX1012822)" at bounding box center [72, 143] width 114 height 10
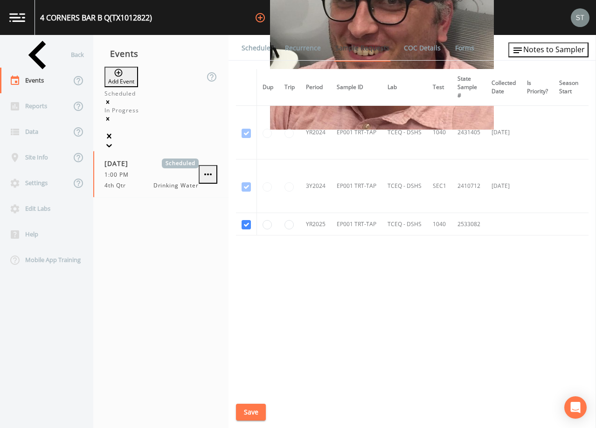
click at [254, 51] on link "Schedule" at bounding box center [256, 48] width 32 height 26
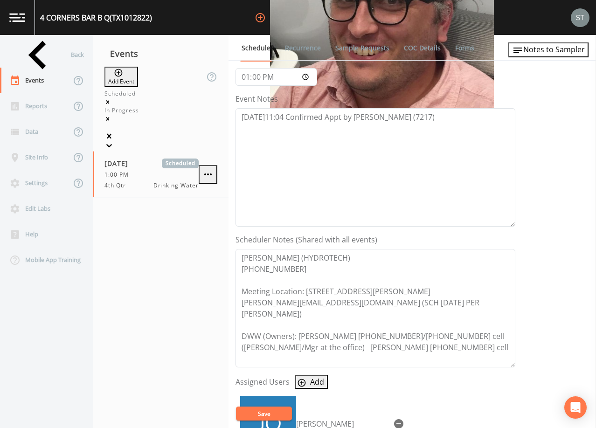
scroll to position [140, 0]
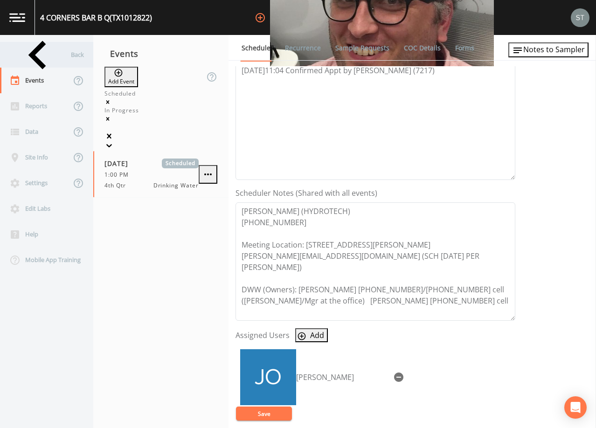
click at [53, 56] on div "Back" at bounding box center [42, 55] width 84 height 26
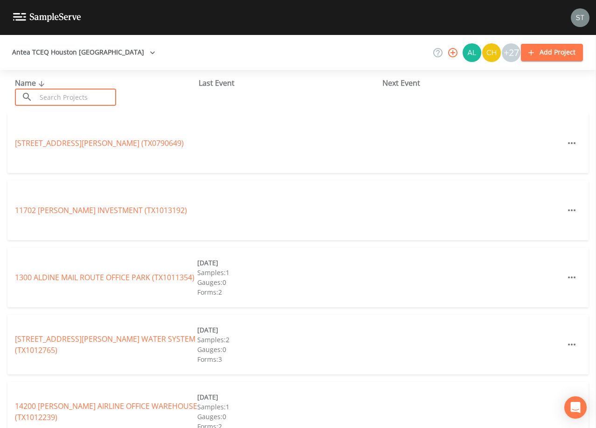
click at [79, 94] on input "text" at bounding box center [76, 97] width 80 height 17
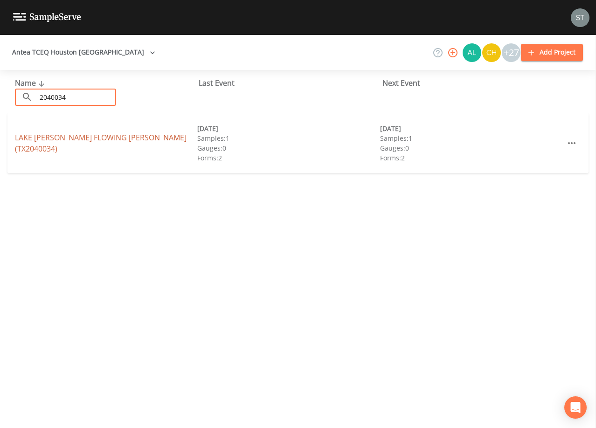
type input "2040034"
click at [114, 144] on link "[GEOGRAPHIC_DATA][PERSON_NAME][PERSON_NAME] (TX2040034)" at bounding box center [101, 143] width 172 height 21
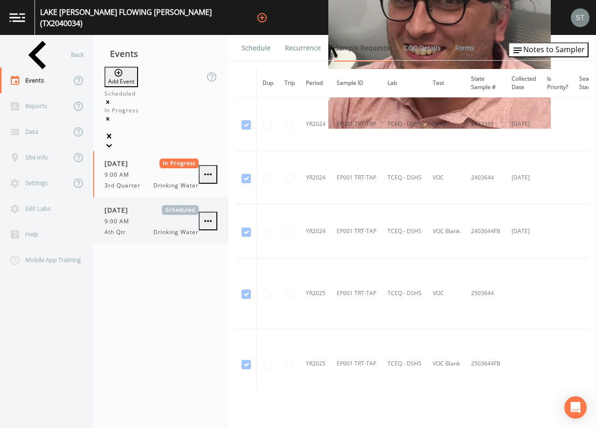
click at [133, 217] on span "9:00 AM" at bounding box center [120, 221] width 30 height 8
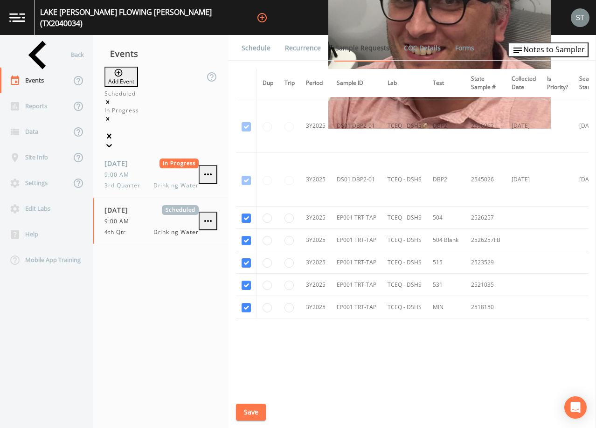
scroll to position [209, 0]
click at [261, 48] on link "Schedule" at bounding box center [256, 48] width 32 height 26
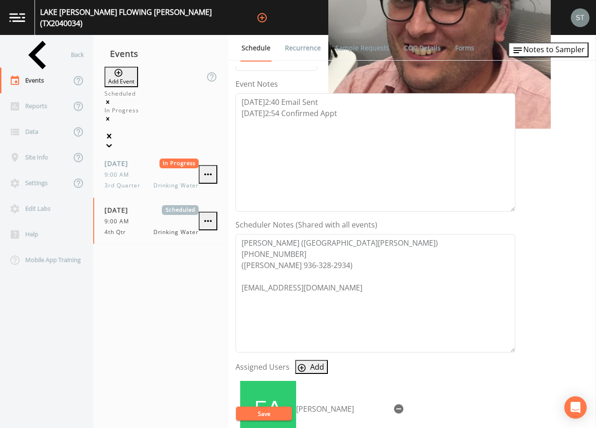
scroll to position [140, 0]
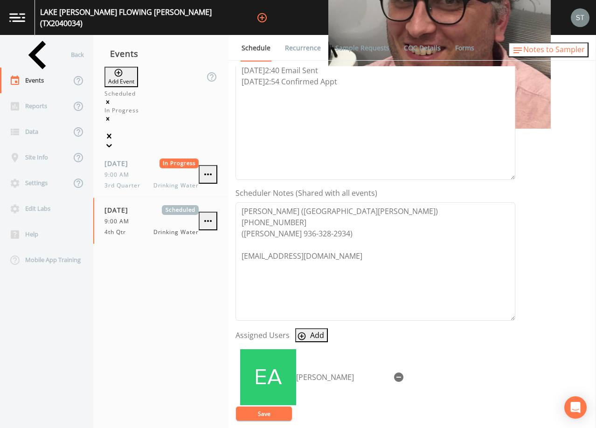
click at [563, 55] on span "Notes to Sampler" at bounding box center [555, 49] width 62 height 10
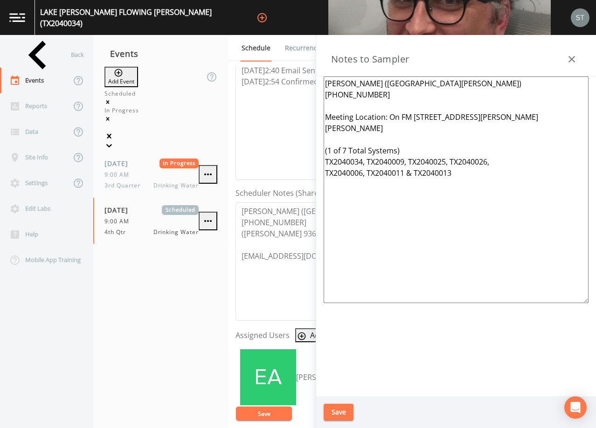
click at [572, 56] on icon "button" at bounding box center [572, 59] width 11 height 11
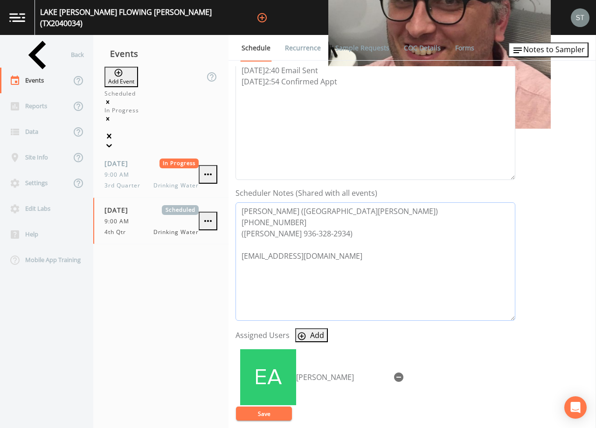
drag, startPoint x: 362, startPoint y: 238, endPoint x: 237, endPoint y: 236, distance: 124.6
click at [237, 236] on textarea "[PERSON_NAME] ([GEOGRAPHIC_DATA][PERSON_NAME]) [PHONE_NUMBER] ([PERSON_NAME] 93…" at bounding box center [376, 262] width 280 height 119
click at [560, 53] on span "Notes to Sampler" at bounding box center [555, 49] width 62 height 10
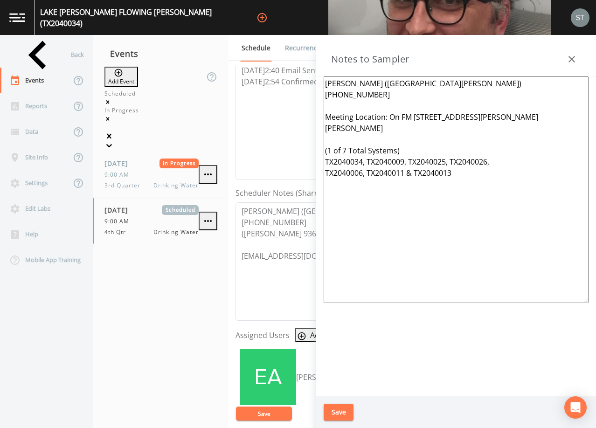
click at [392, 96] on textarea "[PERSON_NAME] ([GEOGRAPHIC_DATA][PERSON_NAME]) [PHONE_NUMBER] Meeting Location:…" at bounding box center [456, 190] width 265 height 227
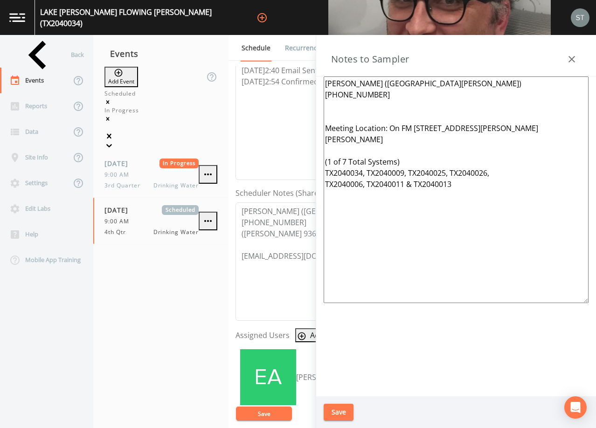
paste textarea "([PERSON_NAME] 936-328-2934)"
type textarea "[PERSON_NAME] ([GEOGRAPHIC_DATA][PERSON_NAME]) [PHONE_NUMBER] ([PERSON_NAME] 93…"
click at [342, 411] on button "Save" at bounding box center [339, 412] width 30 height 17
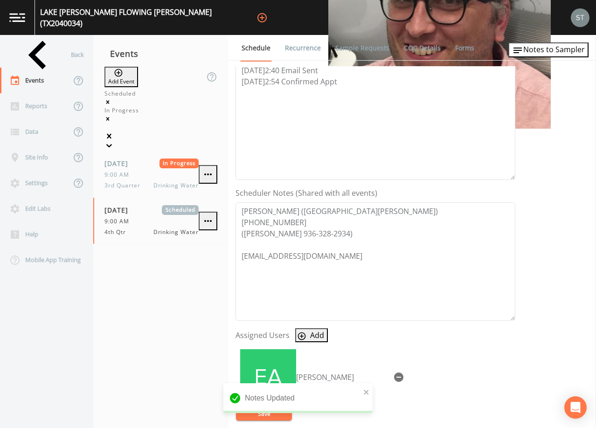
click at [301, 50] on link "Recurrence" at bounding box center [303, 48] width 39 height 26
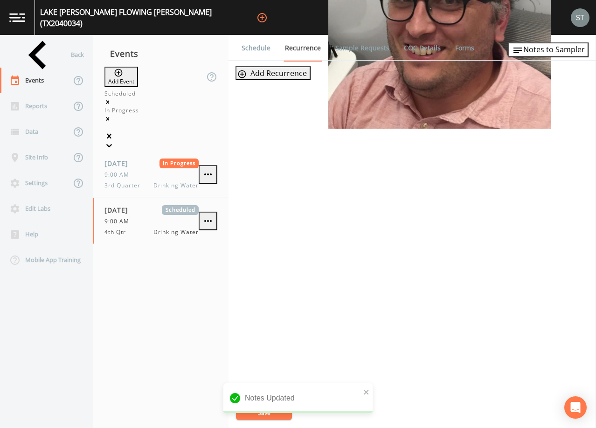
click at [257, 47] on link "Schedule" at bounding box center [256, 48] width 32 height 26
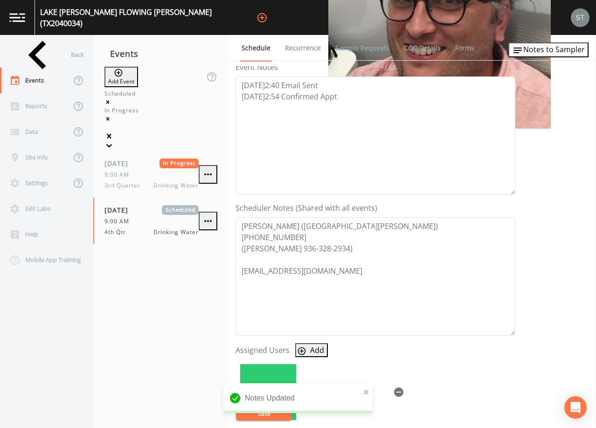
scroll to position [140, 0]
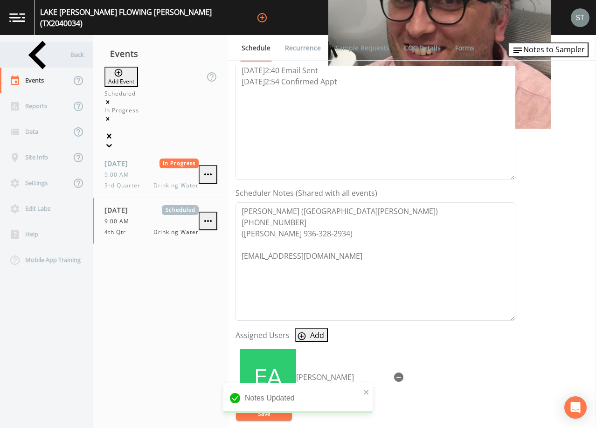
click at [44, 54] on div "Back" at bounding box center [42, 55] width 84 height 26
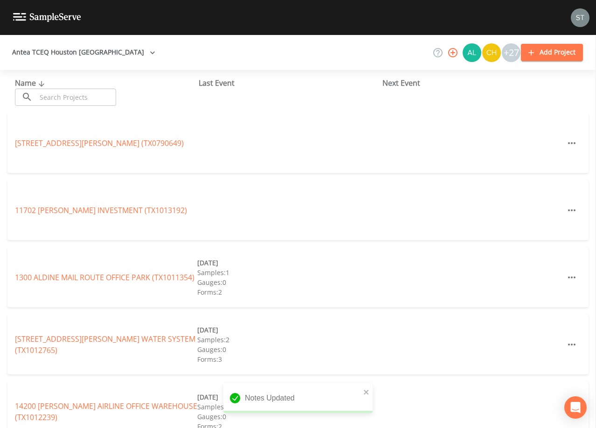
click at [81, 94] on input "text" at bounding box center [76, 97] width 80 height 17
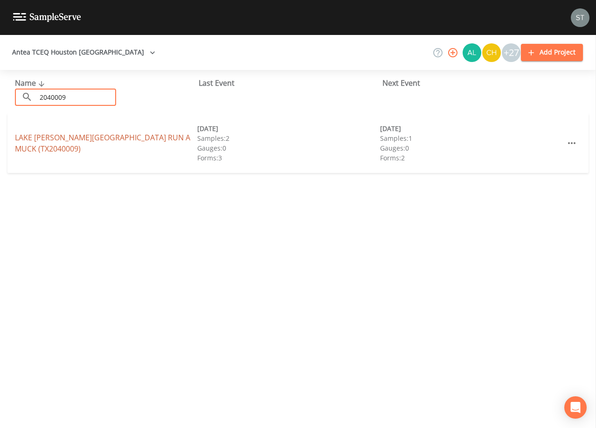
type input "2040009"
click at [167, 143] on link "LAKE [PERSON_NAME][GEOGRAPHIC_DATA] RUN A MUCK (TX2040009)" at bounding box center [102, 143] width 175 height 21
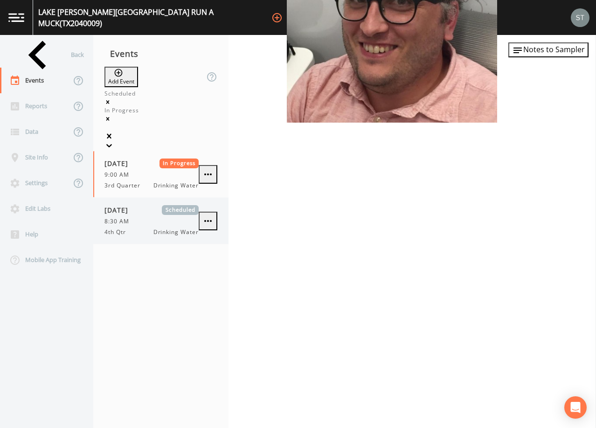
click at [170, 217] on div "8:30 AM" at bounding box center [152, 221] width 94 height 8
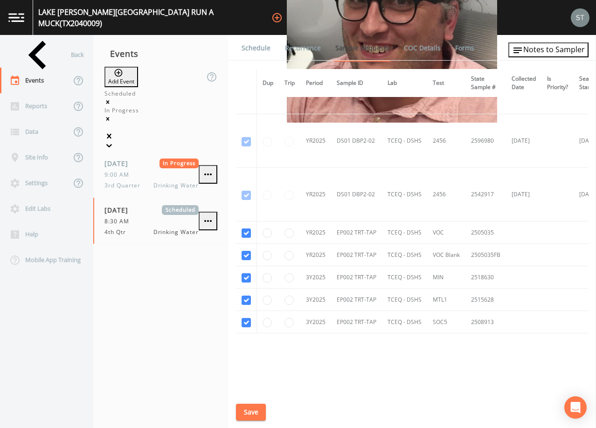
scroll to position [593, 0]
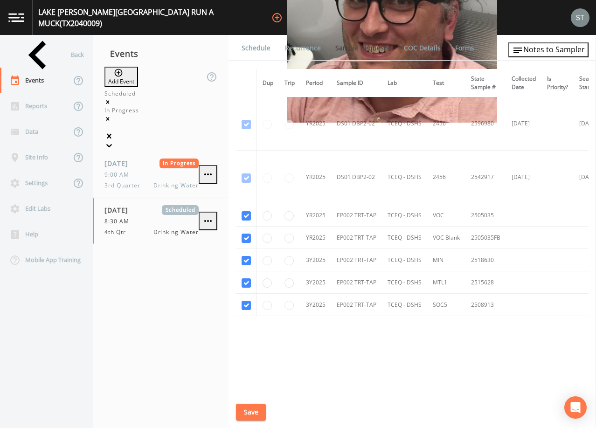
click at [261, 47] on link "Schedule" at bounding box center [256, 48] width 32 height 26
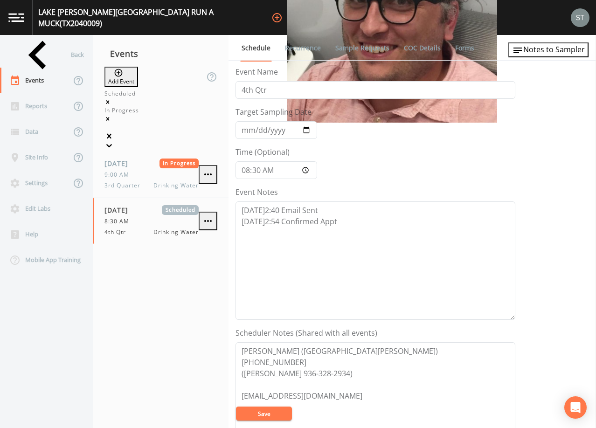
click at [346, 52] on link "Sample Requests" at bounding box center [362, 48] width 57 height 26
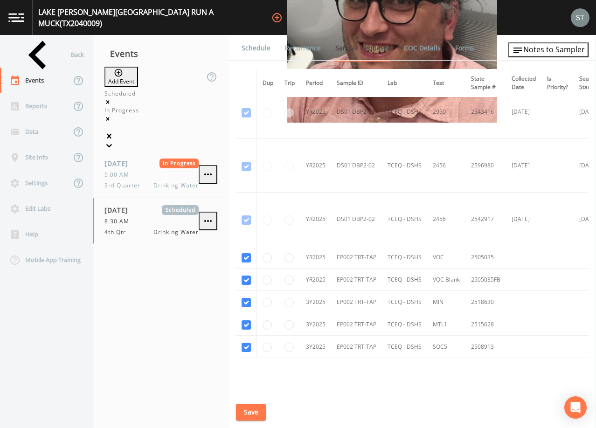
scroll to position [593, 0]
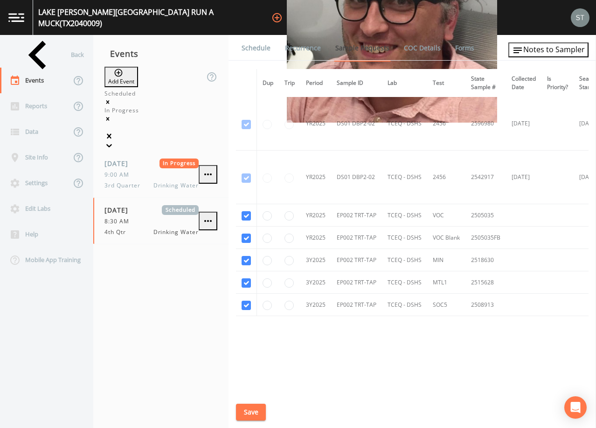
click at [260, 48] on link "Schedule" at bounding box center [256, 48] width 32 height 26
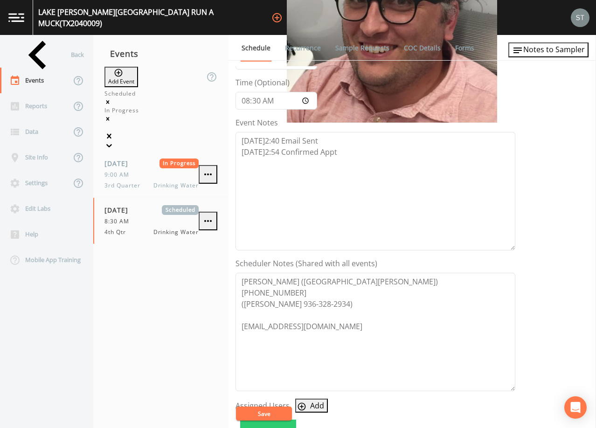
scroll to position [93, 0]
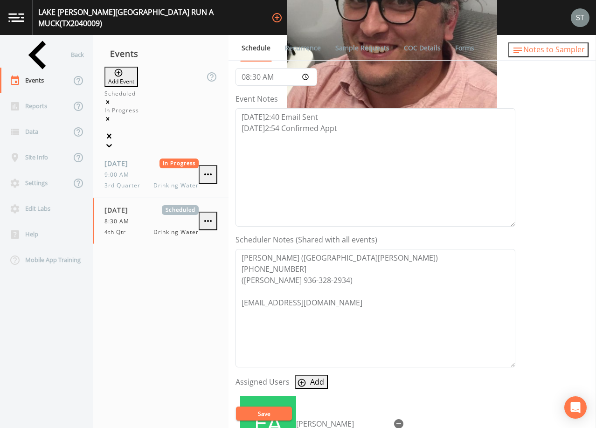
click at [565, 52] on span "Notes to Sampler" at bounding box center [555, 49] width 62 height 10
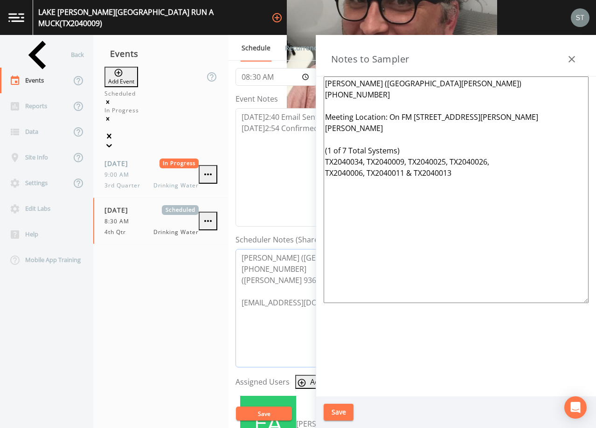
click at [238, 280] on textarea "[PERSON_NAME] ([GEOGRAPHIC_DATA][PERSON_NAME]) [PHONE_NUMBER] ([PERSON_NAME] 93…" at bounding box center [376, 308] width 280 height 119
click at [380, 92] on textarea "[PERSON_NAME] ([GEOGRAPHIC_DATA][PERSON_NAME]) [PHONE_NUMBER] Meeting Location:…" at bounding box center [456, 190] width 265 height 227
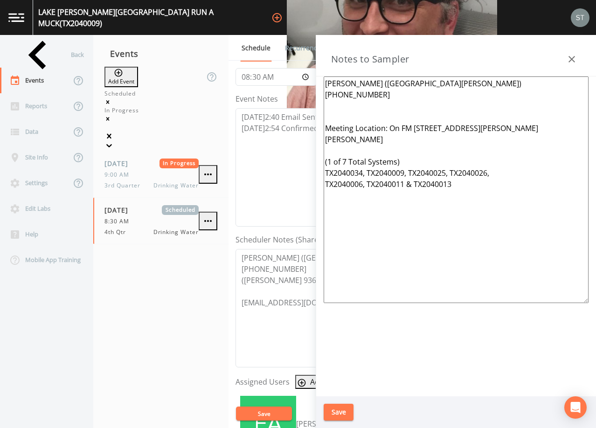
paste textarea "([PERSON_NAME] 936-328-2934)"
type textarea "[PERSON_NAME] ([GEOGRAPHIC_DATA][PERSON_NAME]) [PHONE_NUMBER] ([PERSON_NAME] 93…"
click at [336, 411] on button "Save" at bounding box center [339, 412] width 30 height 17
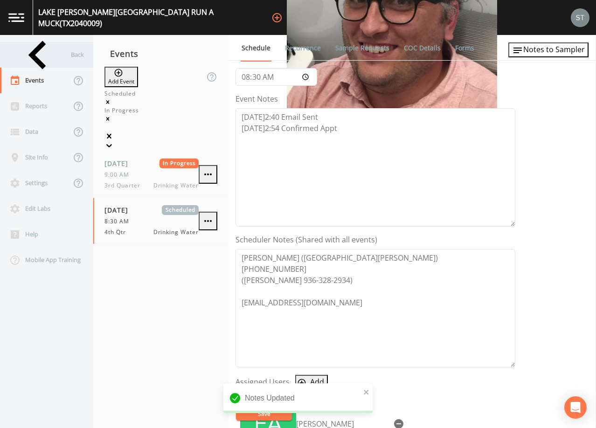
click at [45, 54] on div "Back" at bounding box center [42, 55] width 84 height 26
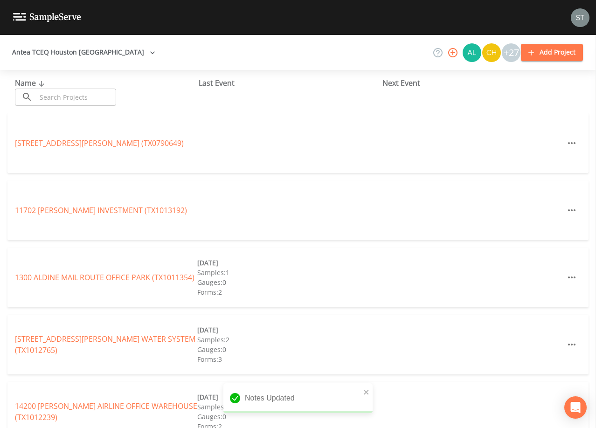
click at [66, 95] on input "text" at bounding box center [76, 97] width 80 height 17
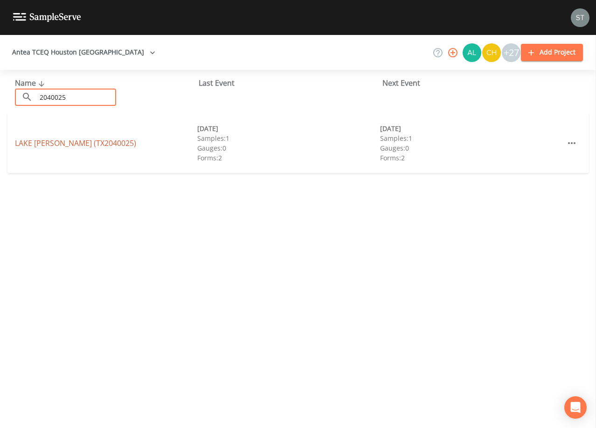
type input "2040025"
click at [101, 143] on link "LAKE [PERSON_NAME] (TX2040025)" at bounding box center [75, 143] width 121 height 10
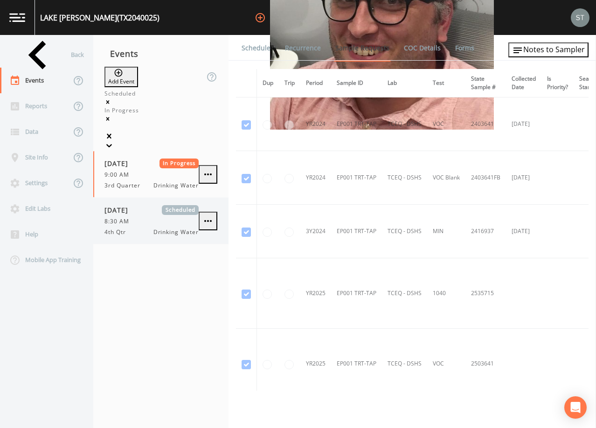
click at [123, 205] on div "[DATE] Scheduled 8:30 AM 4th Qtr Drinking Water" at bounding box center [152, 220] width 94 height 31
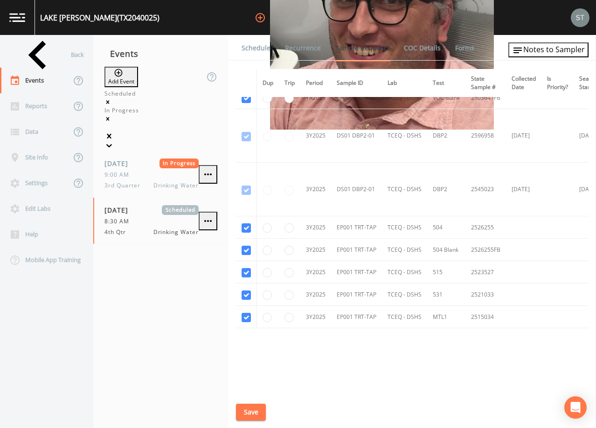
scroll to position [231, 0]
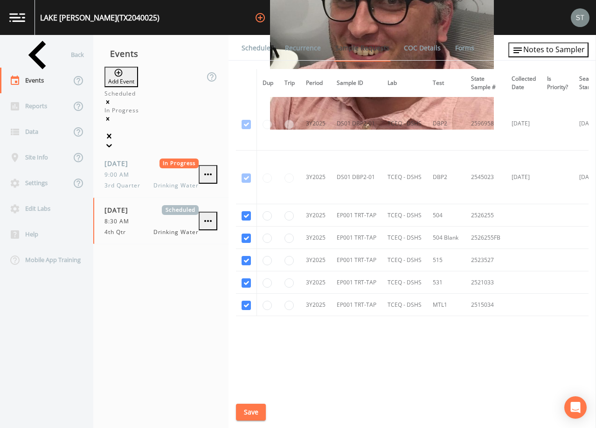
click at [257, 53] on link "Schedule" at bounding box center [256, 48] width 32 height 26
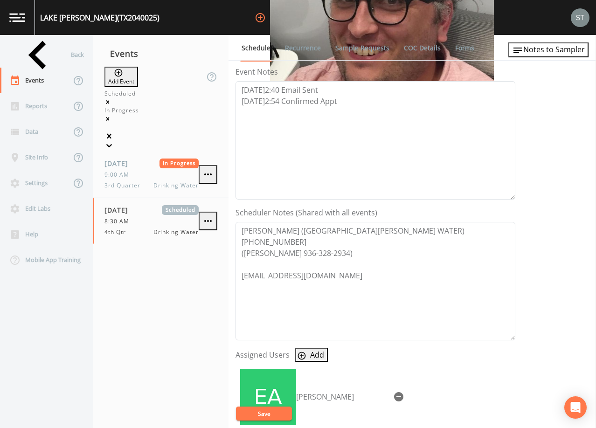
scroll to position [140, 0]
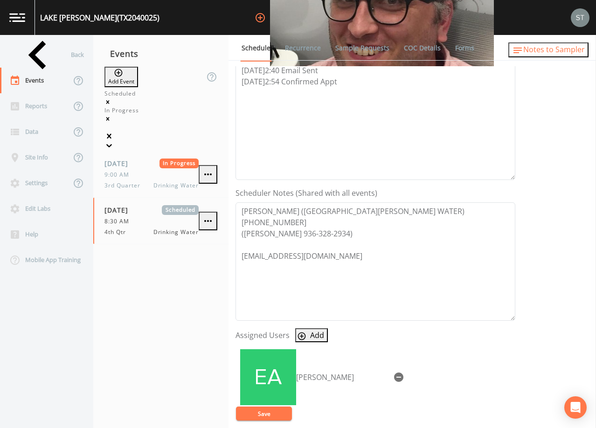
click at [570, 49] on span "Notes to Sampler" at bounding box center [555, 49] width 62 height 10
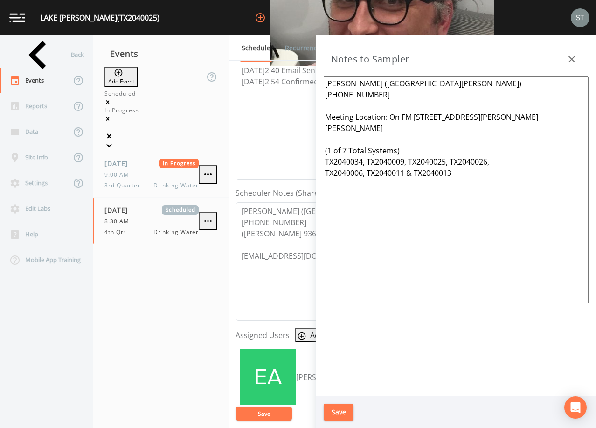
click at [568, 52] on button "button" at bounding box center [572, 59] width 19 height 19
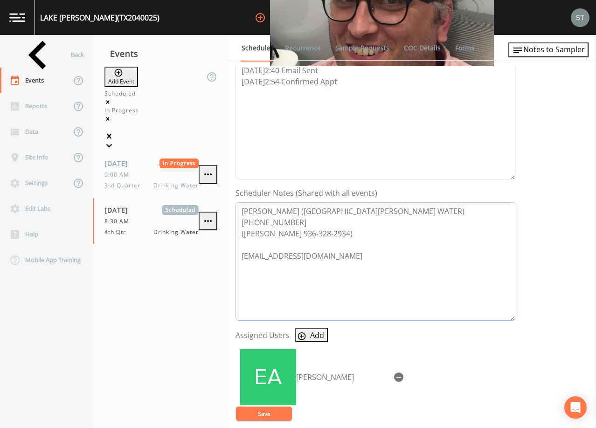
drag, startPoint x: 355, startPoint y: 235, endPoint x: 235, endPoint y: 239, distance: 120.0
click at [235, 239] on div "Schedule Recurrence Sample Requests COC Details Forms Event Name 4th Qtr Target…" at bounding box center [413, 231] width 368 height 393
click at [537, 49] on span "Notes to Sampler" at bounding box center [555, 49] width 62 height 10
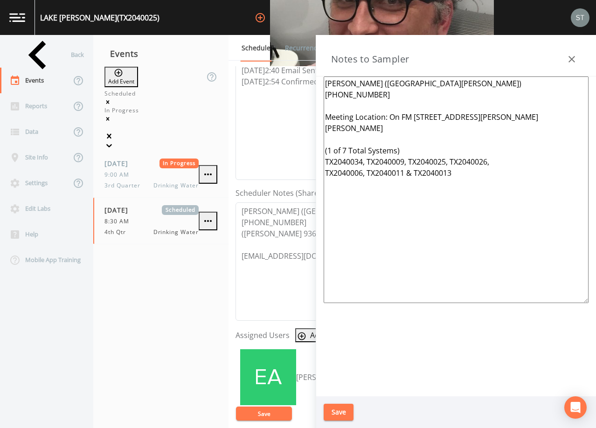
click at [385, 99] on textarea "[PERSON_NAME] ([GEOGRAPHIC_DATA][PERSON_NAME]) [PHONE_NUMBER] Meeting Location:…" at bounding box center [456, 190] width 265 height 227
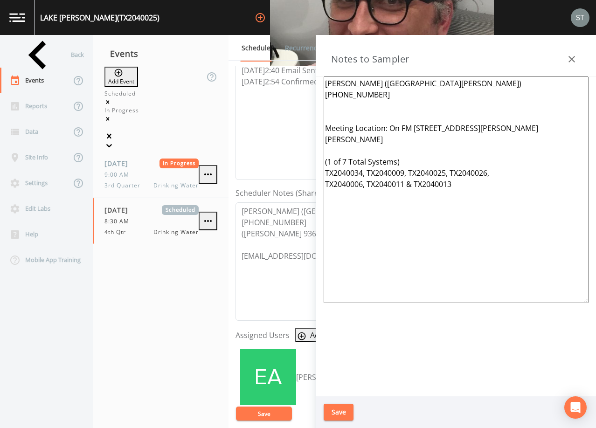
paste textarea "([PERSON_NAME] 936-328-2934)"
type textarea "[PERSON_NAME] ([GEOGRAPHIC_DATA][PERSON_NAME]) [PHONE_NUMBER] ([PERSON_NAME] 93…"
click at [338, 415] on button "Save" at bounding box center [339, 412] width 30 height 17
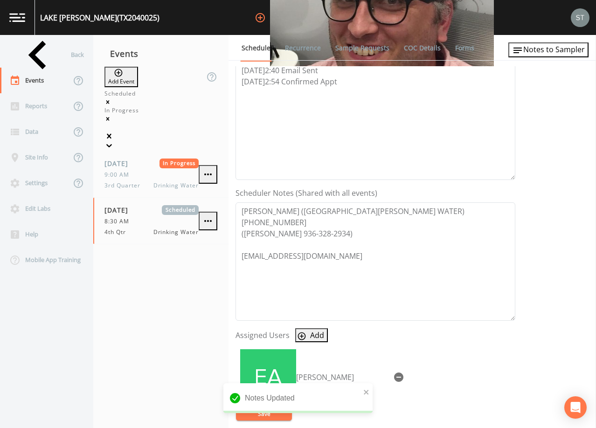
click at [346, 49] on link "Sample Requests" at bounding box center [362, 48] width 57 height 26
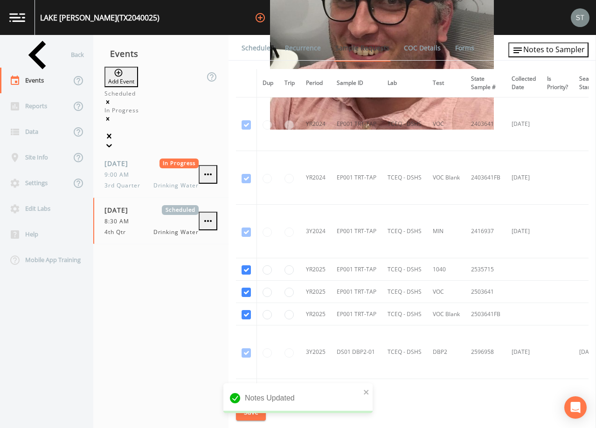
click at [264, 50] on link "Schedule" at bounding box center [256, 48] width 32 height 26
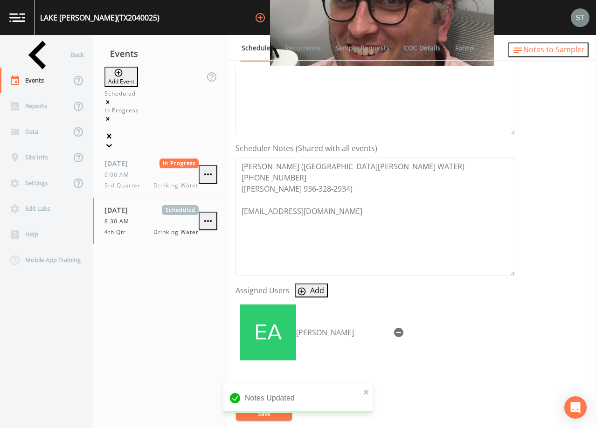
scroll to position [187, 0]
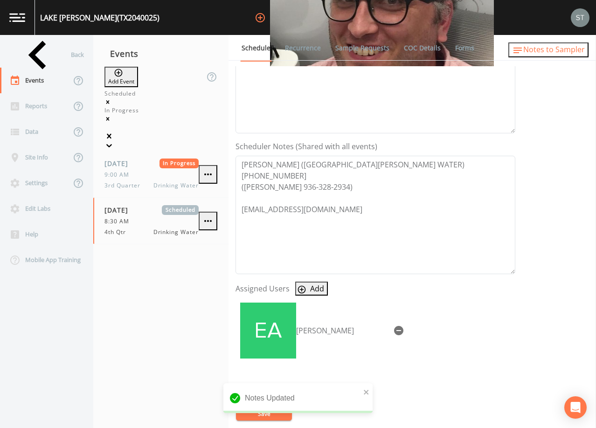
click at [564, 51] on span "Notes to Sampler" at bounding box center [555, 49] width 62 height 10
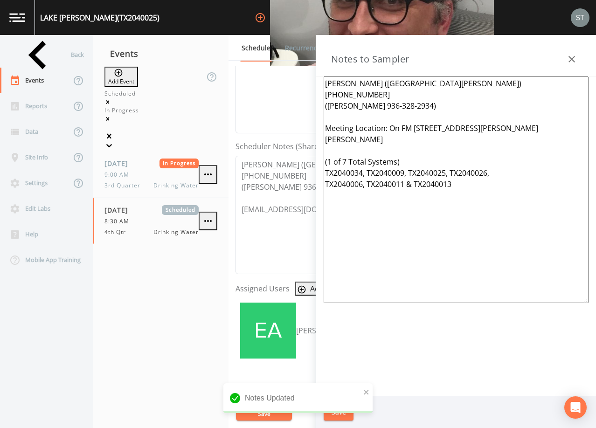
click at [569, 56] on icon "button" at bounding box center [572, 59] width 11 height 11
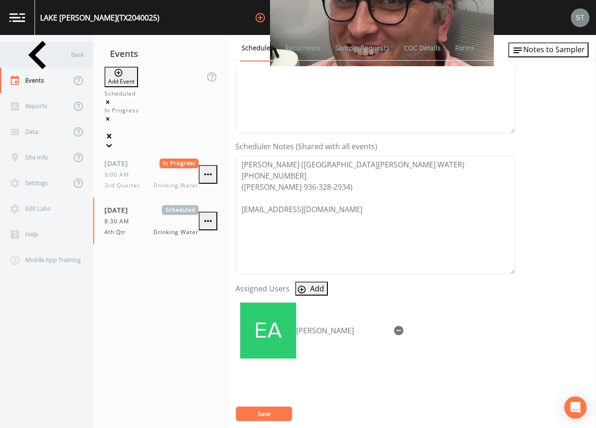
click at [40, 56] on div "Back" at bounding box center [42, 55] width 84 height 26
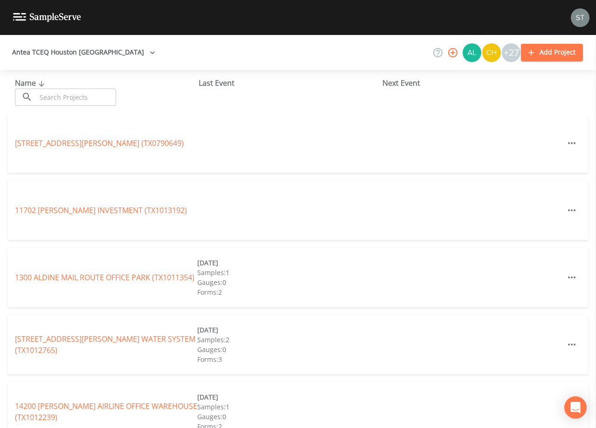
click at [65, 95] on input "text" at bounding box center [76, 97] width 80 height 17
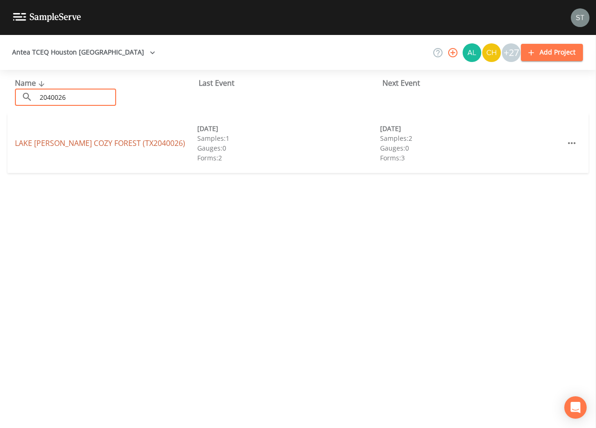
type input "2040026"
click at [98, 142] on link "[GEOGRAPHIC_DATA][PERSON_NAME] (TX2040026)" at bounding box center [100, 143] width 170 height 10
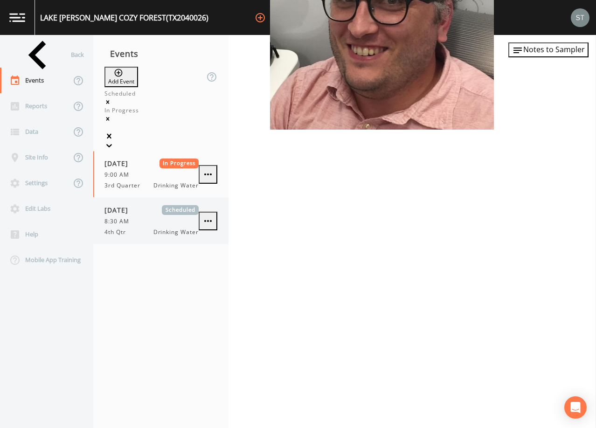
click at [130, 217] on span "8:30 AM" at bounding box center [120, 221] width 30 height 8
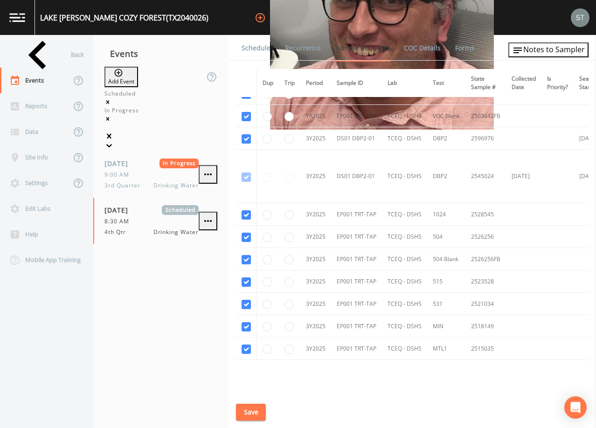
scroll to position [187, 0]
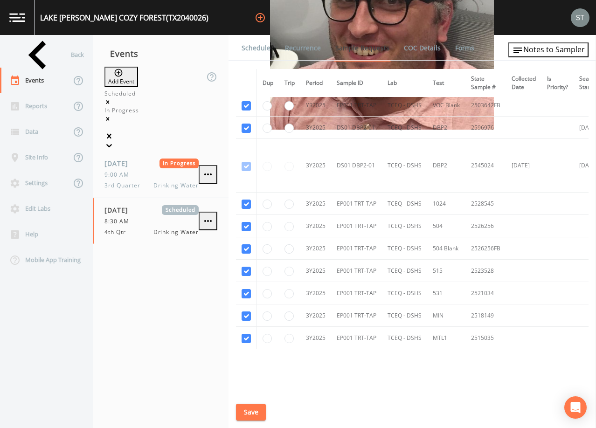
click at [255, 43] on link "Schedule" at bounding box center [256, 48] width 32 height 26
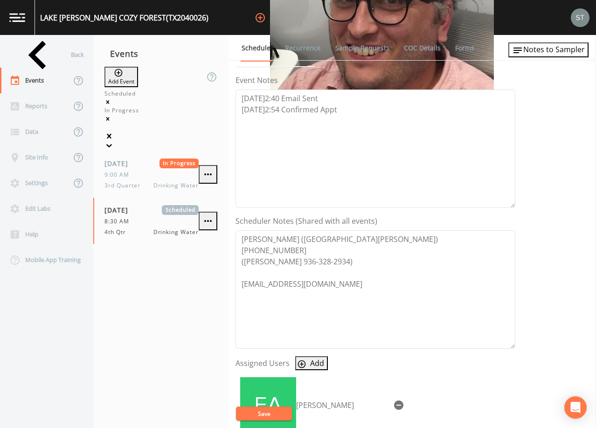
scroll to position [140, 0]
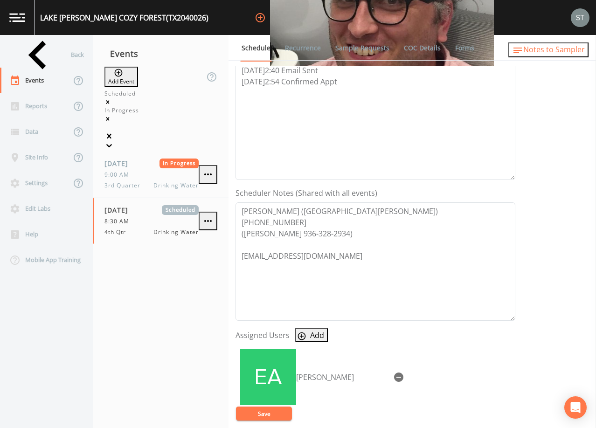
click at [572, 52] on span "Notes to Sampler" at bounding box center [555, 49] width 62 height 10
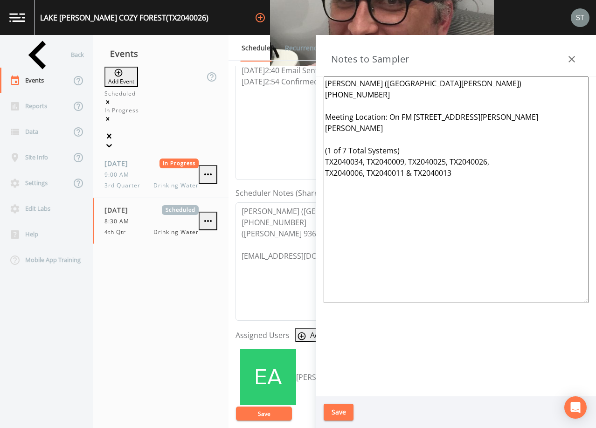
click at [407, 98] on textarea "[PERSON_NAME] ([GEOGRAPHIC_DATA][PERSON_NAME]) [PHONE_NUMBER] Meeting Location:…" at bounding box center [456, 190] width 265 height 227
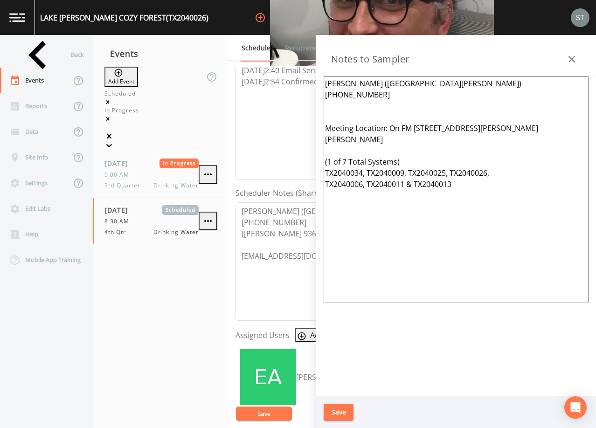
paste textarea "([PERSON_NAME] 936-328-2934)"
type textarea "[PERSON_NAME] ([GEOGRAPHIC_DATA][PERSON_NAME]) [PHONE_NUMBER] ([PERSON_NAME] 93…"
click at [343, 410] on button "Save" at bounding box center [339, 412] width 30 height 17
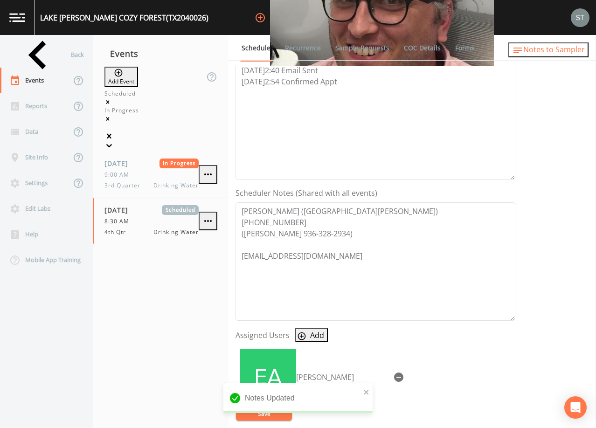
click at [576, 53] on span "Notes to Sampler" at bounding box center [555, 49] width 62 height 10
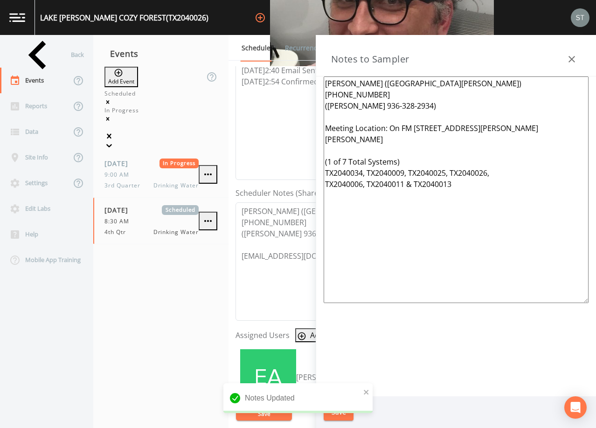
drag, startPoint x: 574, startPoint y: 54, endPoint x: 567, endPoint y: 50, distance: 8.2
click at [574, 53] on button "button" at bounding box center [572, 59] width 19 height 19
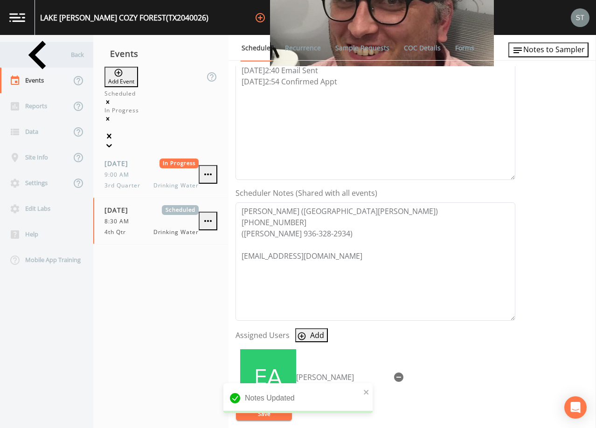
click at [53, 52] on div "Back" at bounding box center [42, 55] width 84 height 26
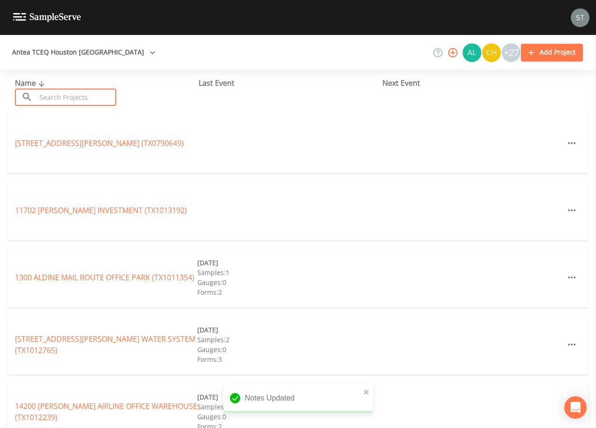
click at [73, 94] on input "text" at bounding box center [76, 97] width 80 height 17
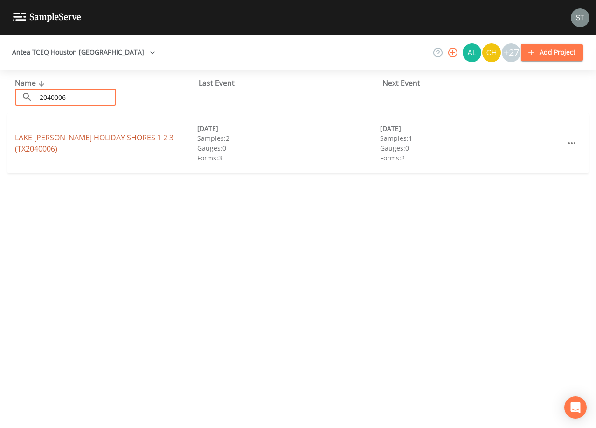
type input "2040006"
click at [105, 138] on link "LAKE [PERSON_NAME] HOLIDAY SHORES 1 2 3 (TX2040006)" at bounding box center [94, 143] width 159 height 21
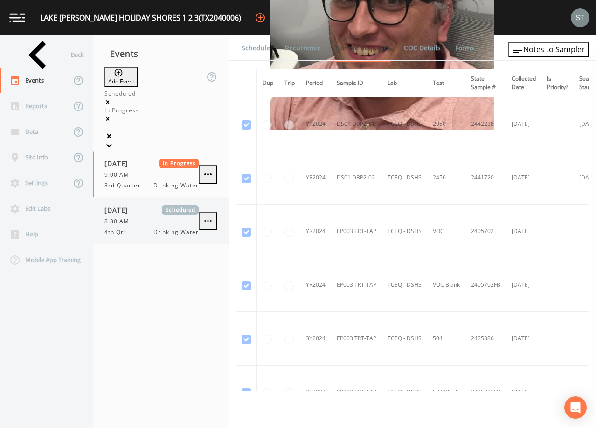
click at [154, 217] on div "8:30 AM" at bounding box center [152, 221] width 94 height 8
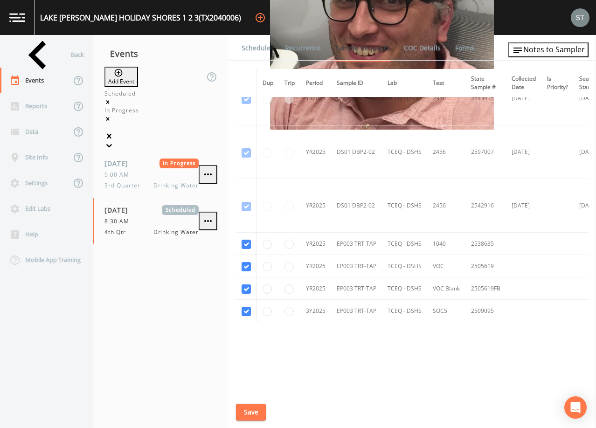
scroll to position [678, 0]
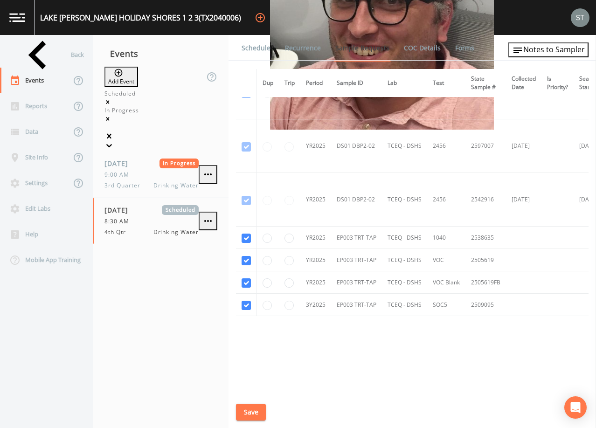
click at [253, 48] on link "Schedule" at bounding box center [256, 48] width 32 height 26
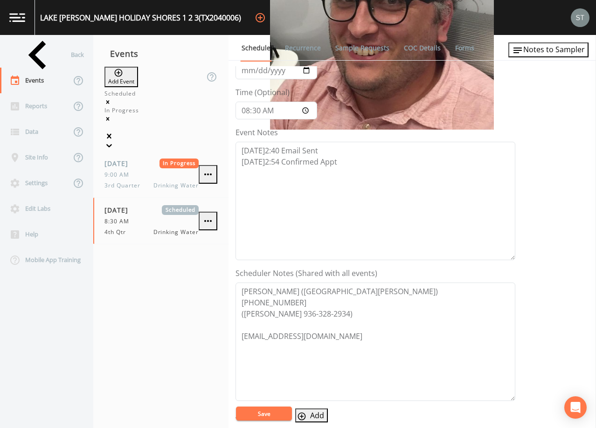
scroll to position [140, 0]
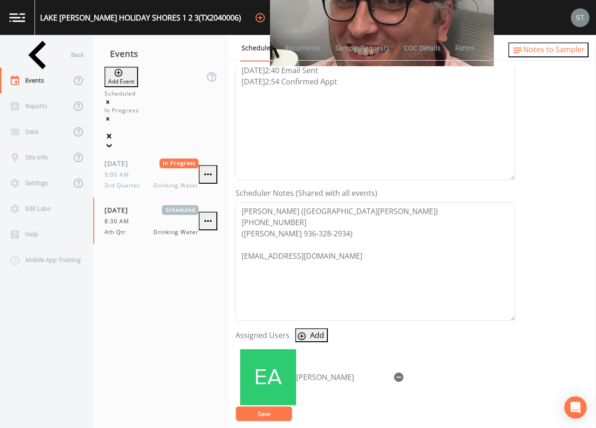
click at [560, 50] on span "Notes to Sampler" at bounding box center [555, 49] width 62 height 10
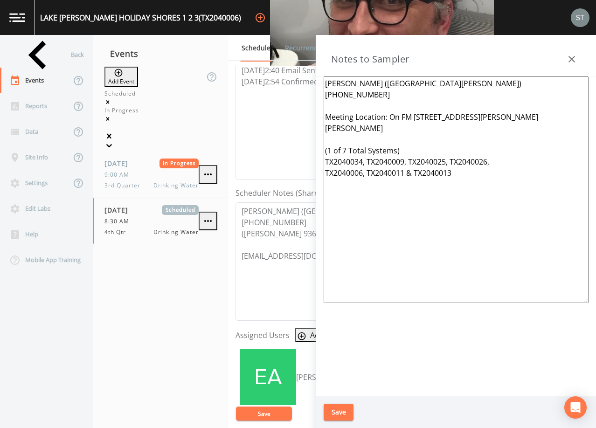
click at [402, 93] on textarea "[PERSON_NAME] ([GEOGRAPHIC_DATA][PERSON_NAME]) [PHONE_NUMBER] Meeting Location:…" at bounding box center [456, 190] width 265 height 227
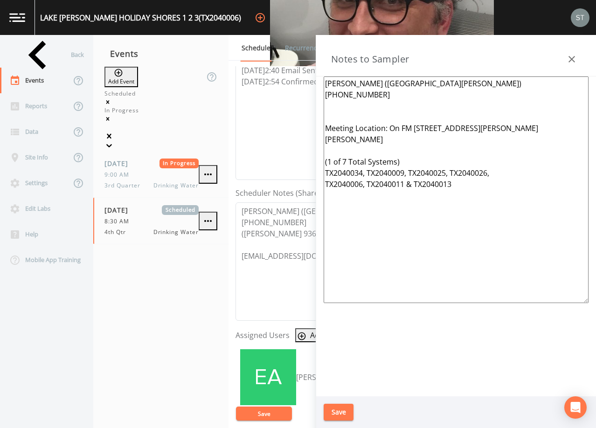
paste textarea "([PERSON_NAME] 936-328-2934)"
type textarea "[PERSON_NAME] ([GEOGRAPHIC_DATA][PERSON_NAME]) [PHONE_NUMBER] ([PERSON_NAME] 93…"
click at [346, 407] on button "Save" at bounding box center [339, 412] width 30 height 17
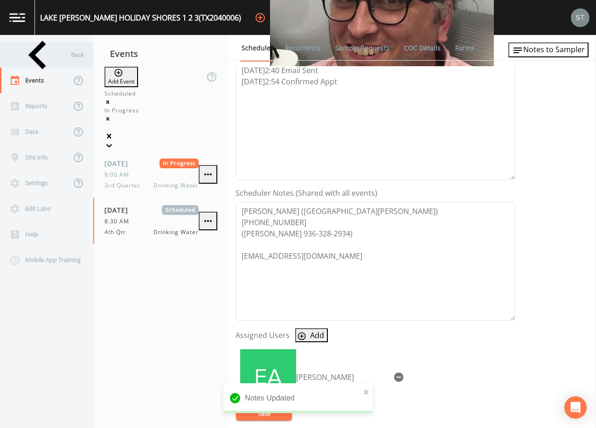
click at [48, 54] on div "Back" at bounding box center [42, 55] width 84 height 26
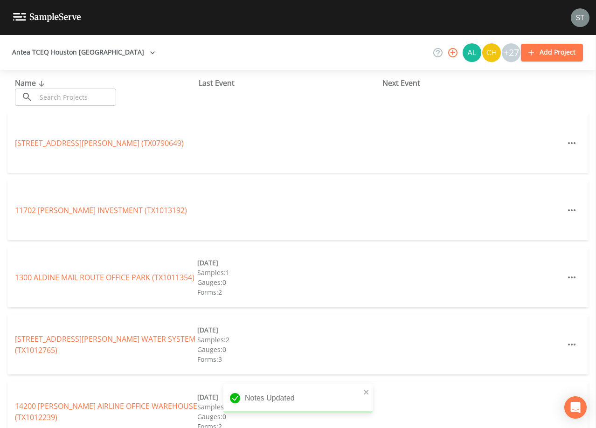
click at [90, 89] on input "text" at bounding box center [76, 97] width 80 height 17
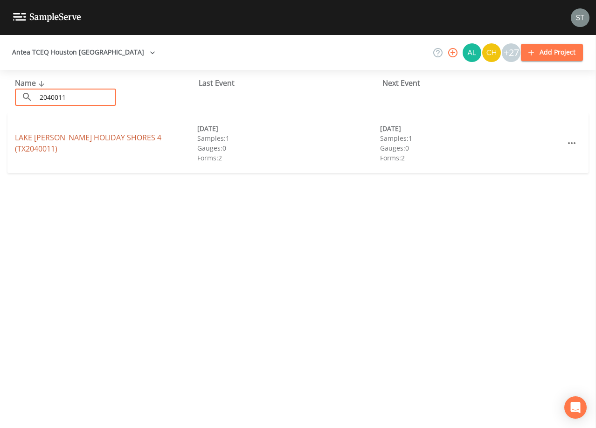
type input "2040011"
click at [126, 142] on link "[GEOGRAPHIC_DATA][PERSON_NAME] 4 (TX2040011)" at bounding box center [88, 143] width 147 height 21
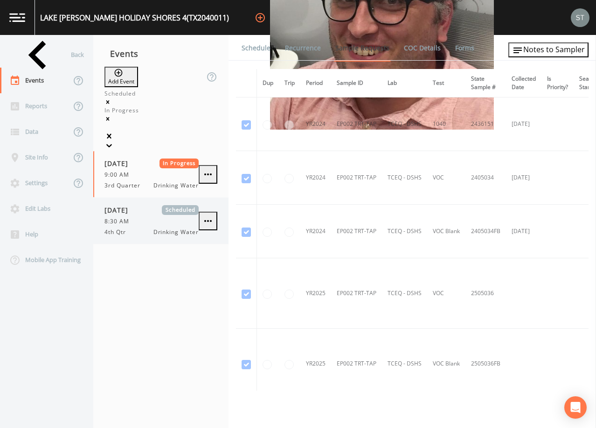
click at [149, 217] on div "8:30 AM" at bounding box center [152, 221] width 94 height 8
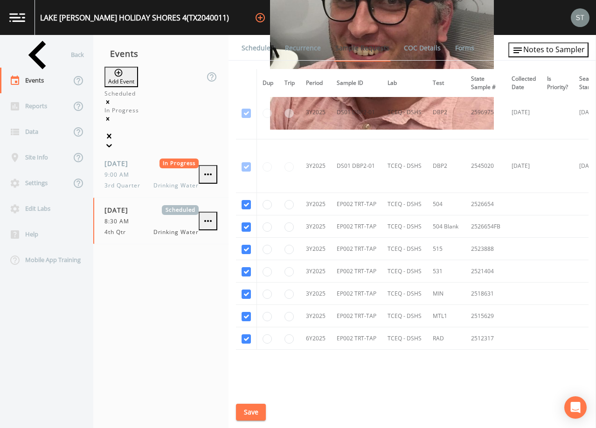
scroll to position [233, 0]
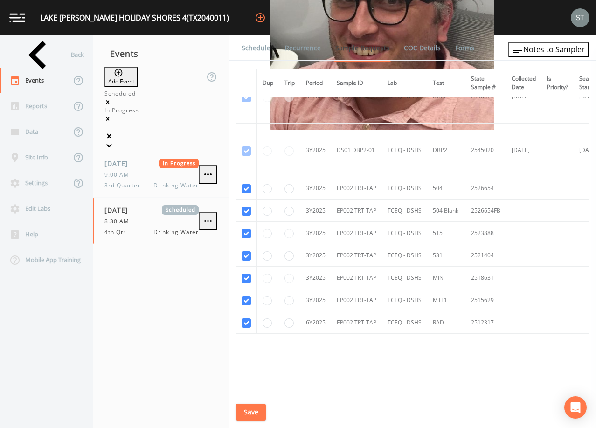
click at [256, 49] on link "Schedule" at bounding box center [256, 48] width 32 height 26
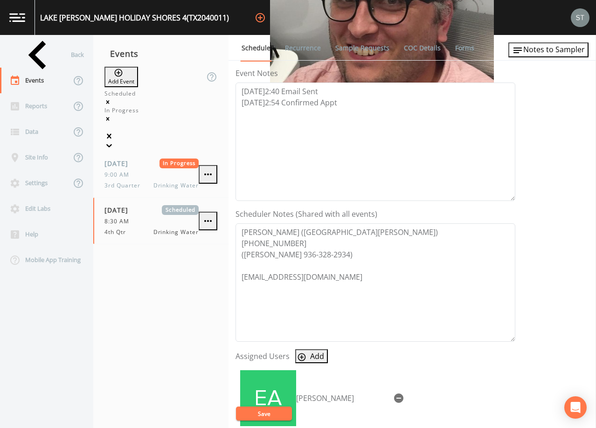
scroll to position [140, 0]
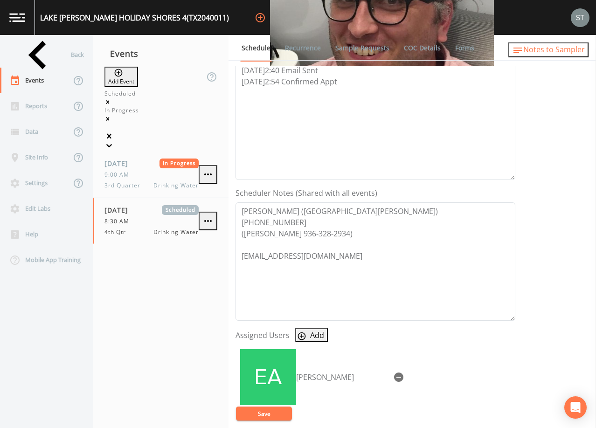
click at [571, 51] on span "Notes to Sampler" at bounding box center [555, 49] width 62 height 10
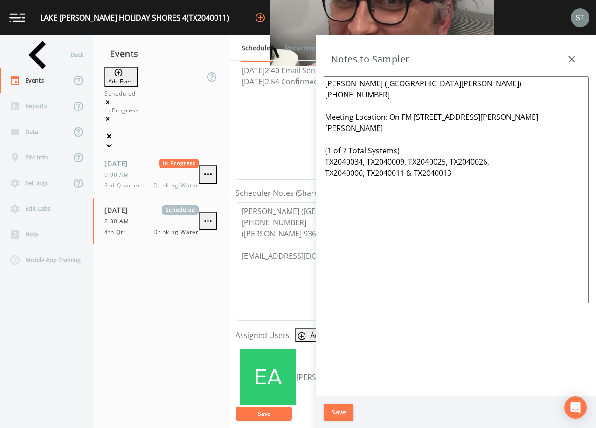
click at [419, 100] on textarea "[PERSON_NAME] ([GEOGRAPHIC_DATA][PERSON_NAME]) [PHONE_NUMBER] Meeting Location:…" at bounding box center [456, 190] width 265 height 227
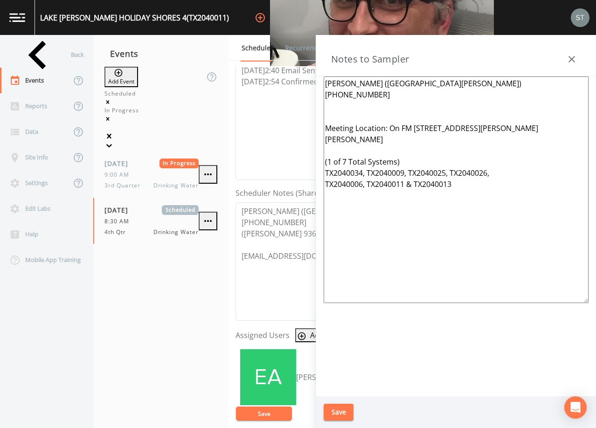
paste textarea "([PERSON_NAME] 936-328-2934)"
type textarea "[PERSON_NAME] ([GEOGRAPHIC_DATA][PERSON_NAME]) [PHONE_NUMBER] ([PERSON_NAME] 93…"
click at [330, 410] on button "Save" at bounding box center [339, 412] width 30 height 17
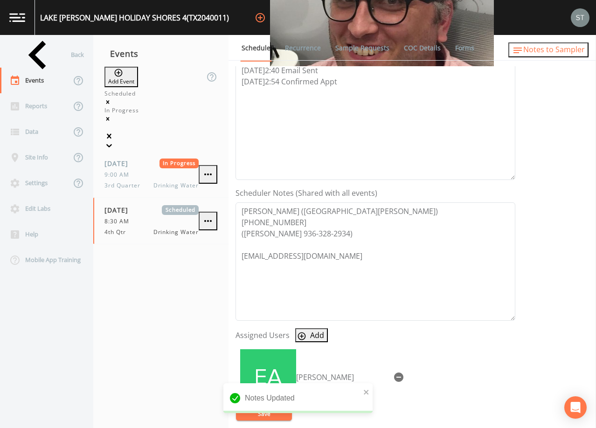
click at [564, 49] on span "Notes to Sampler" at bounding box center [555, 49] width 62 height 10
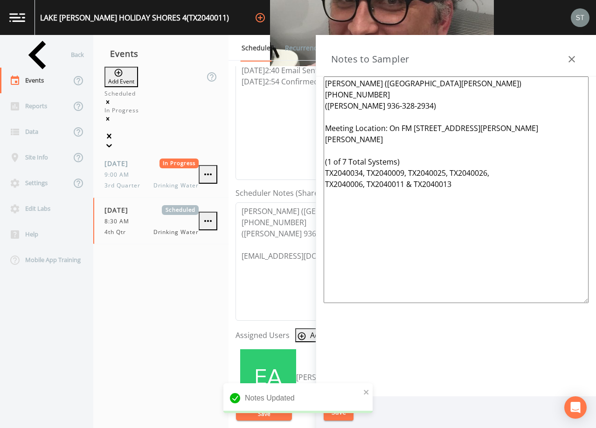
click at [570, 55] on icon "button" at bounding box center [572, 59] width 11 height 11
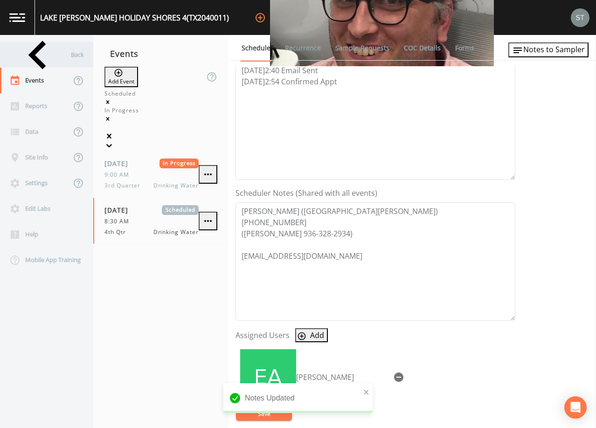
click at [59, 56] on div "Back" at bounding box center [42, 55] width 84 height 26
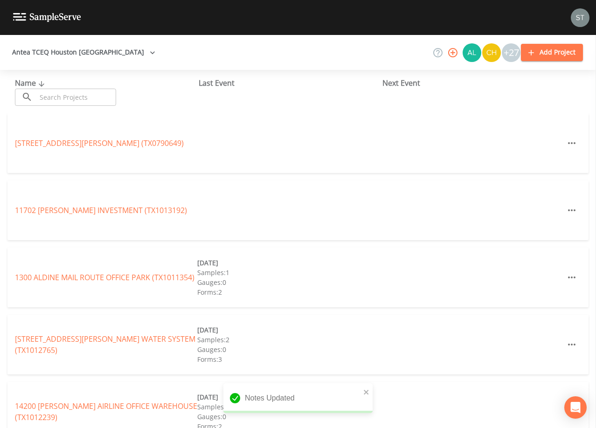
click at [85, 98] on input "text" at bounding box center [76, 97] width 80 height 17
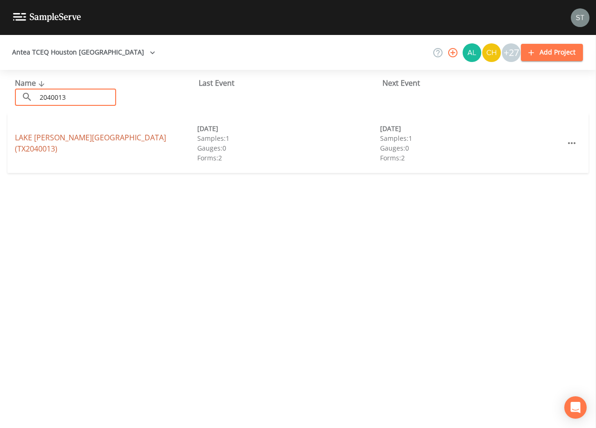
type input "2040013"
click at [116, 144] on link "[GEOGRAPHIC_DATA][PERSON_NAME] (TX2040013)" at bounding box center [90, 143] width 151 height 21
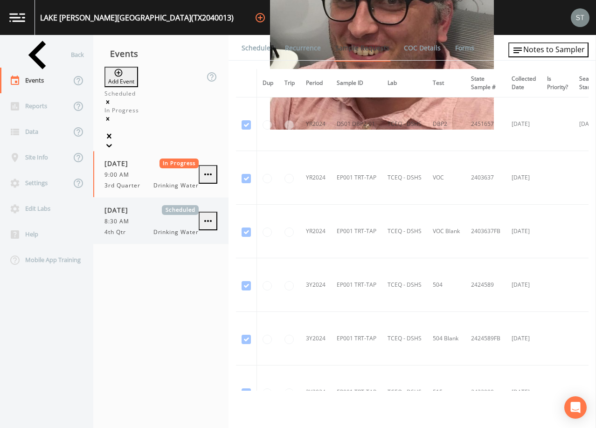
click at [148, 217] on div "8:30 AM" at bounding box center [152, 221] width 94 height 8
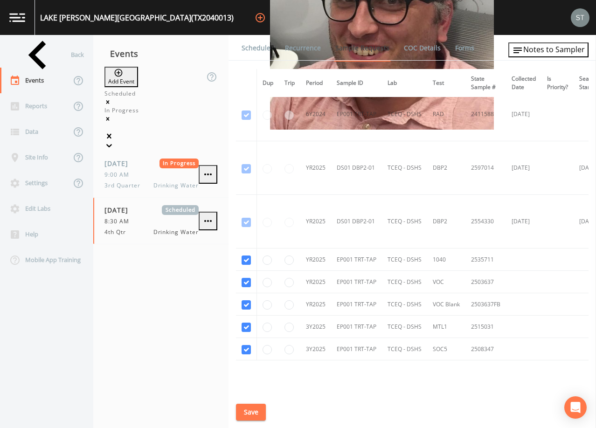
scroll to position [467, 0]
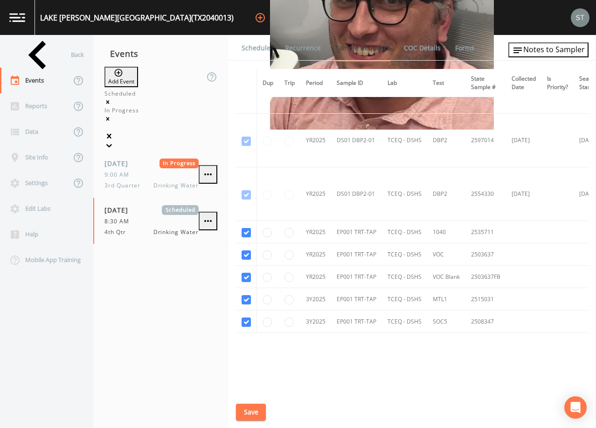
click at [259, 48] on link "Schedule" at bounding box center [256, 48] width 32 height 26
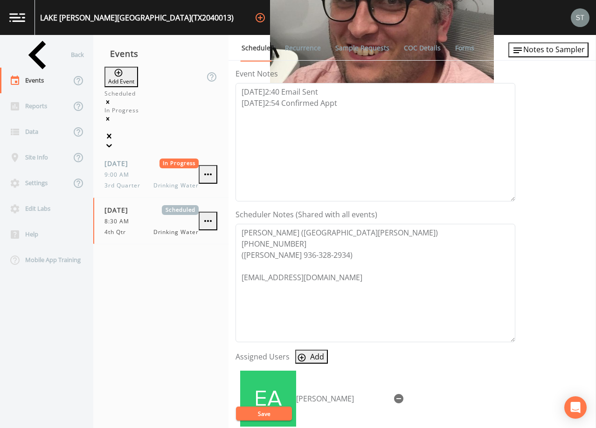
scroll to position [140, 0]
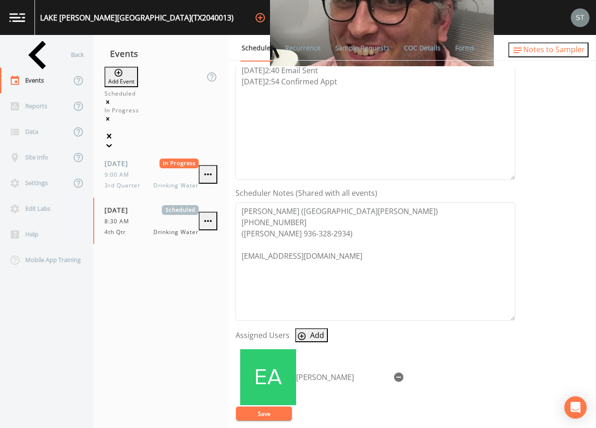
click at [553, 57] on button "Notes to Sampler" at bounding box center [549, 49] width 80 height 15
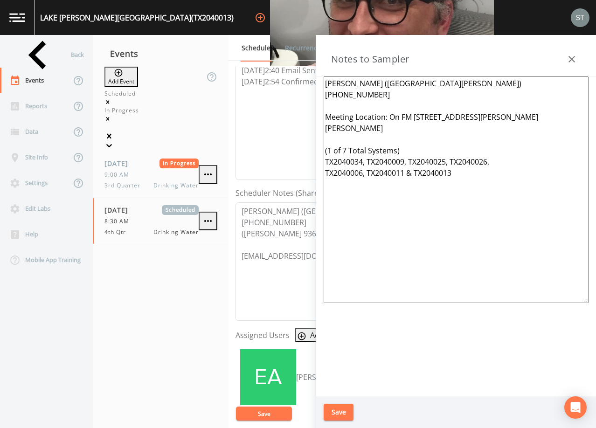
click at [386, 100] on textarea "[PERSON_NAME] ([GEOGRAPHIC_DATA][PERSON_NAME]) [PHONE_NUMBER] Meeting Location:…" at bounding box center [456, 190] width 265 height 227
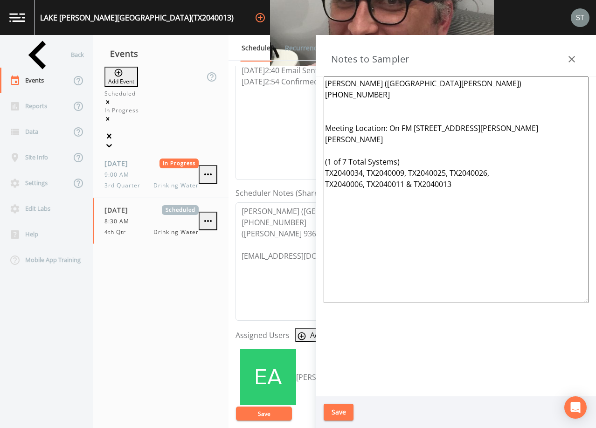
paste textarea "([PERSON_NAME] 936-328-2934)"
type textarea "[PERSON_NAME] ([GEOGRAPHIC_DATA][PERSON_NAME]) [PHONE_NUMBER] ([PERSON_NAME] 93…"
click at [346, 410] on button "Save" at bounding box center [339, 412] width 30 height 17
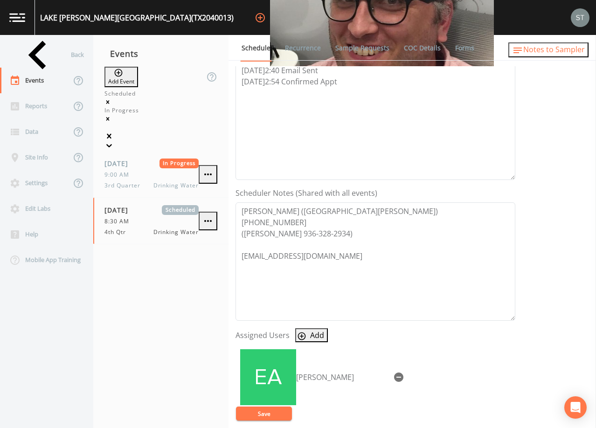
click at [567, 55] on span "Notes to Sampler" at bounding box center [555, 49] width 62 height 10
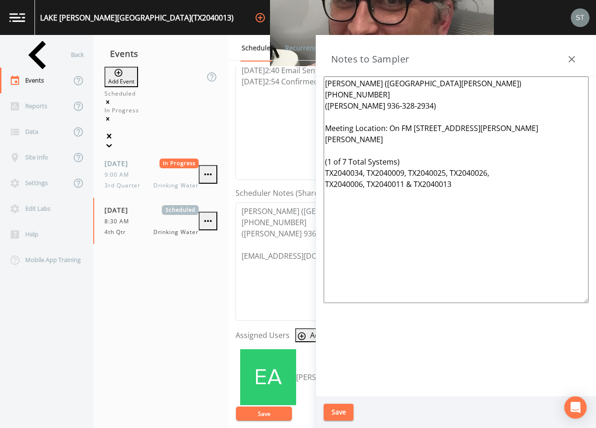
click at [573, 57] on icon "button" at bounding box center [572, 59] width 11 height 11
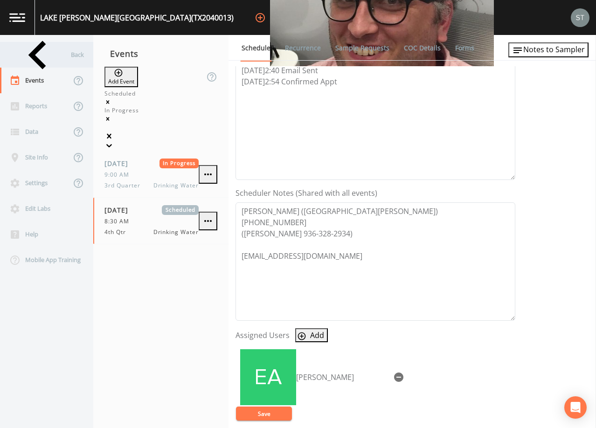
click at [55, 60] on div "Back" at bounding box center [42, 55] width 84 height 26
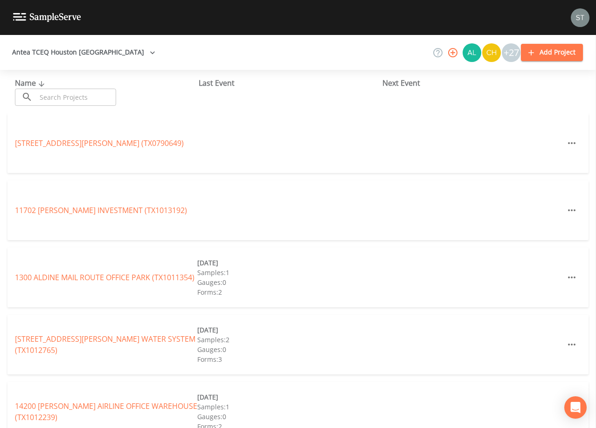
click at [76, 97] on input "text" at bounding box center [76, 97] width 80 height 17
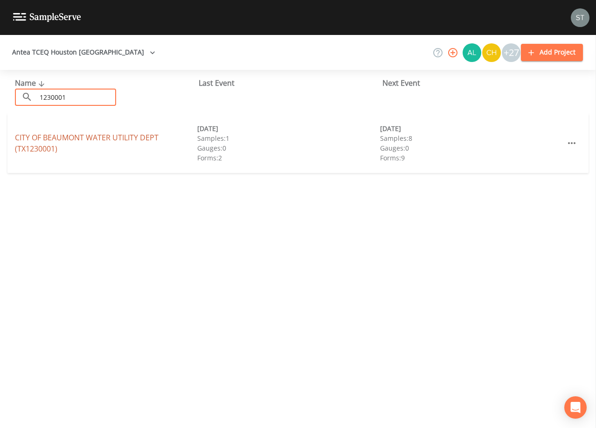
type input "1230001"
click at [92, 138] on link "CITY OF BEAUMONT WATER UTILITY DEPT (TX1230001)" at bounding box center [87, 143] width 144 height 21
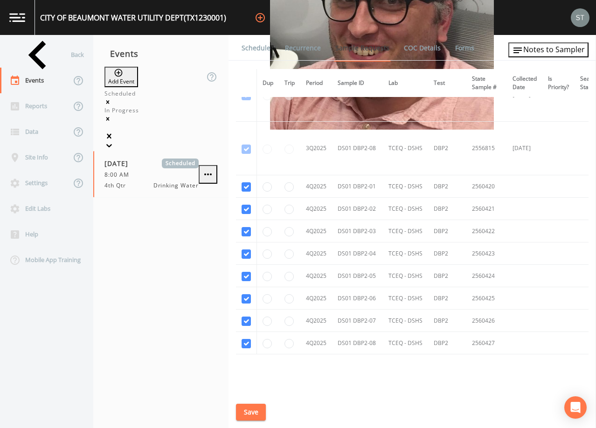
scroll to position [4230, 0]
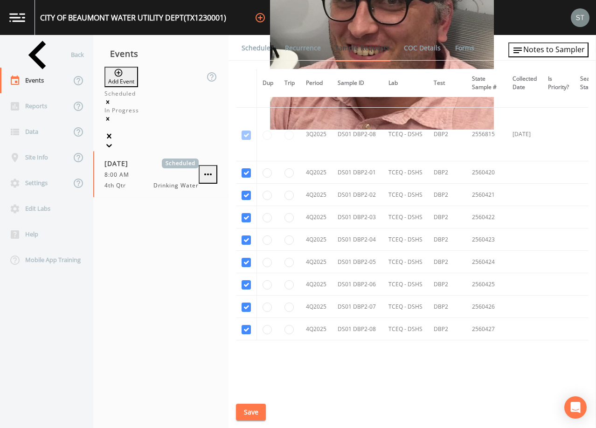
click at [250, 48] on link "Schedule" at bounding box center [256, 48] width 32 height 26
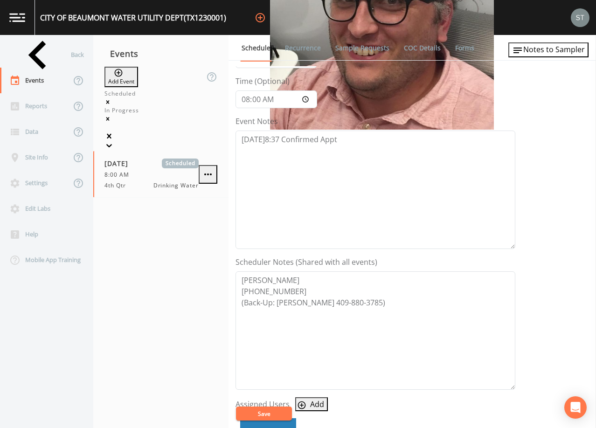
scroll to position [47, 0]
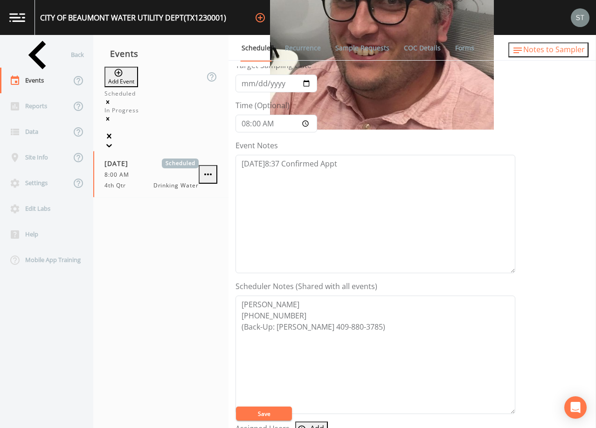
click at [560, 53] on span "Notes to Sampler" at bounding box center [555, 49] width 62 height 10
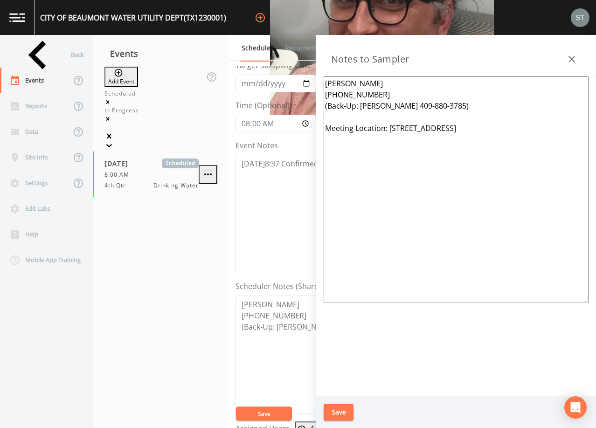
click at [569, 57] on icon "button" at bounding box center [572, 59] width 11 height 11
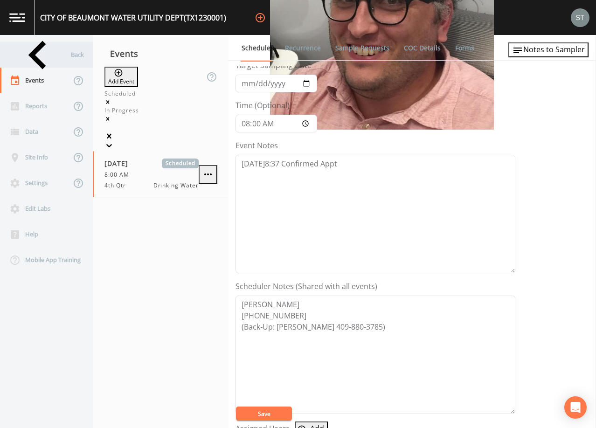
click at [44, 55] on div "Back" at bounding box center [42, 55] width 84 height 26
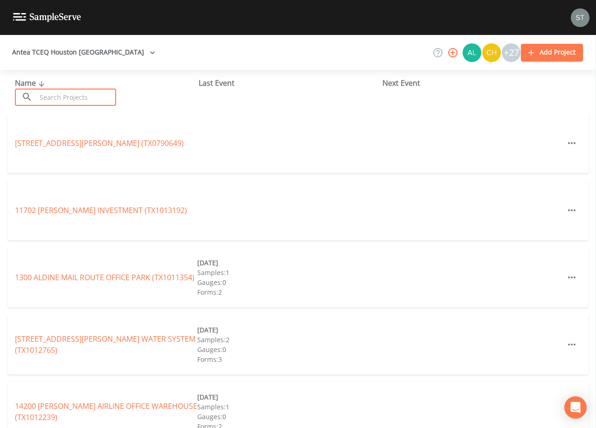
click at [99, 98] on input "text" at bounding box center [76, 97] width 80 height 17
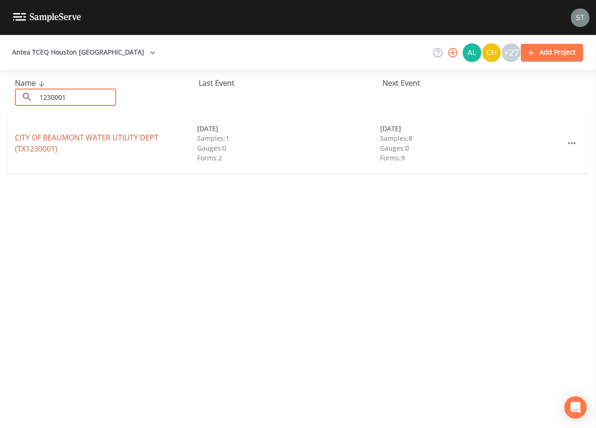
type input "1230001"
click at [115, 139] on link "CITY OF BEAUMONT WATER UTILITY DEPT (TX1230001)" at bounding box center [87, 143] width 144 height 21
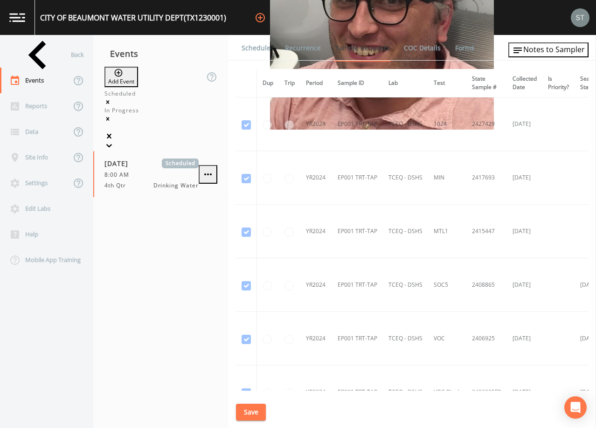
click at [252, 56] on link "Schedule" at bounding box center [256, 48] width 32 height 26
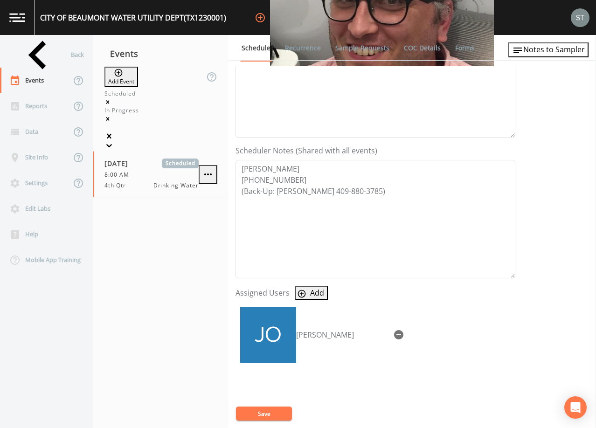
scroll to position [187, 0]
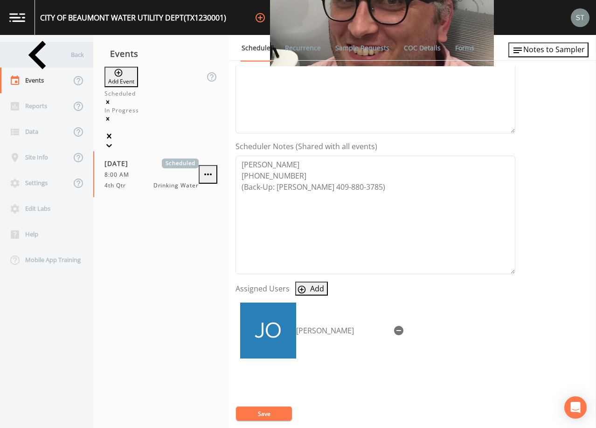
click at [39, 61] on div "Back" at bounding box center [42, 55] width 84 height 26
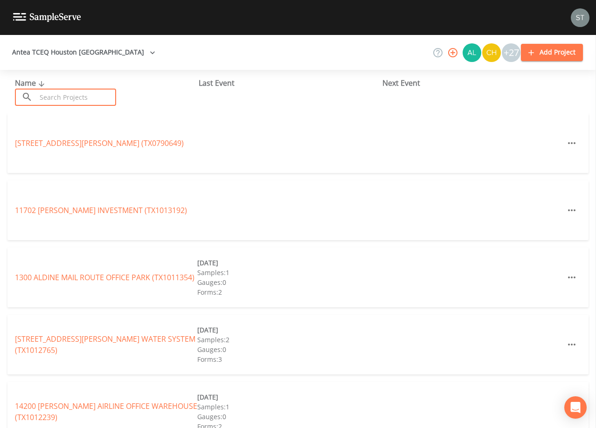
click at [77, 97] on input "text" at bounding box center [76, 97] width 80 height 17
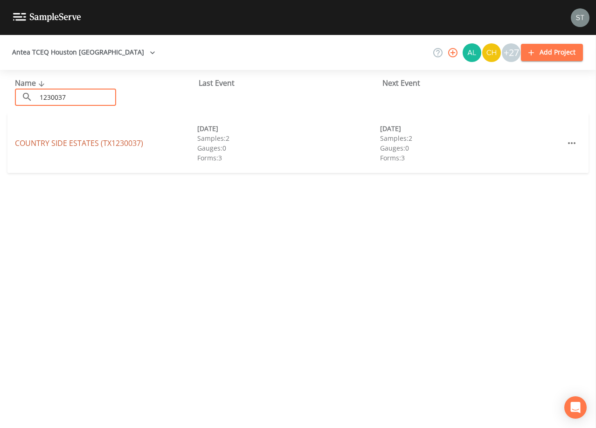
type input "1230037"
click at [97, 145] on link "[GEOGRAPHIC_DATA] (TX1230037)" at bounding box center [79, 143] width 128 height 10
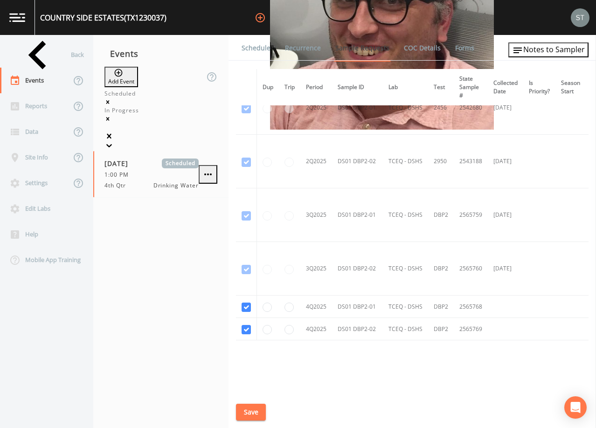
scroll to position [695, 0]
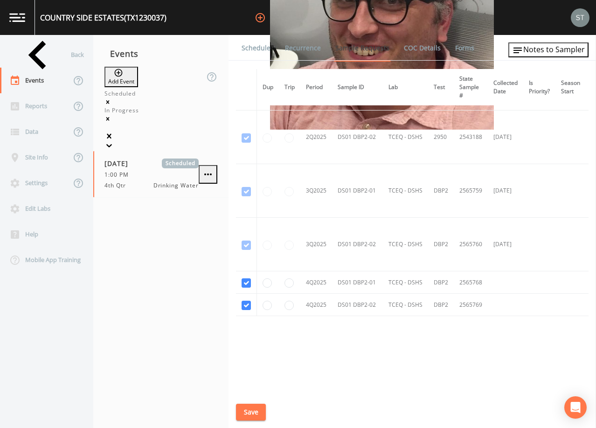
click at [248, 52] on link "Schedule" at bounding box center [256, 48] width 32 height 26
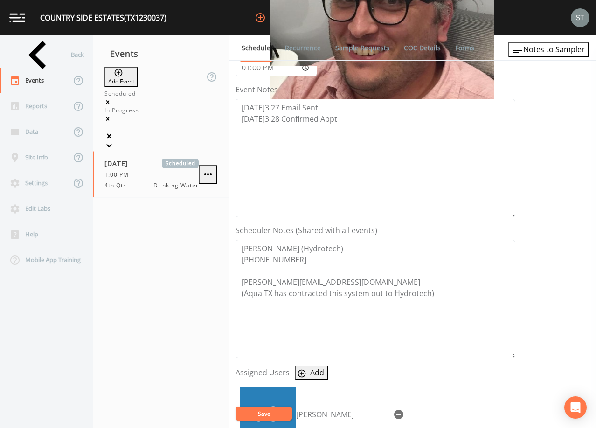
scroll to position [140, 0]
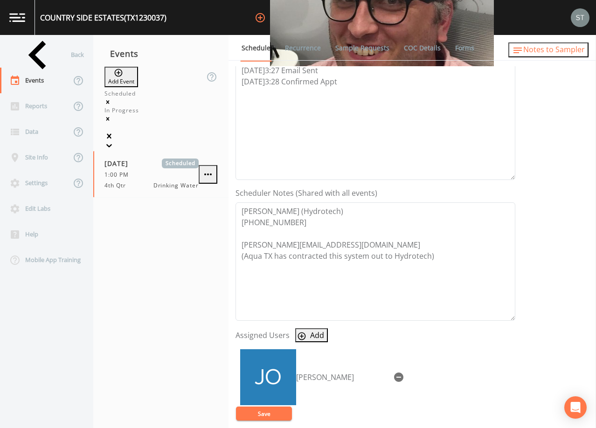
click at [576, 55] on span "Notes to Sampler" at bounding box center [555, 49] width 62 height 10
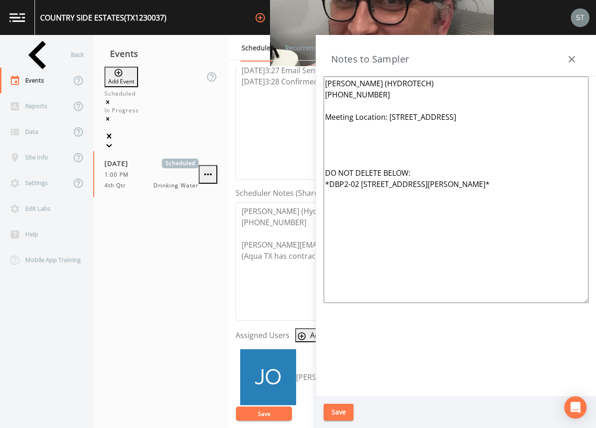
click at [576, 55] on icon "button" at bounding box center [572, 59] width 11 height 11
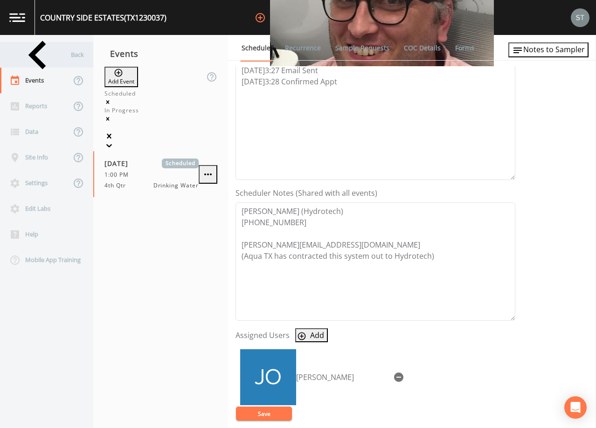
click at [53, 58] on div "Back" at bounding box center [42, 55] width 84 height 26
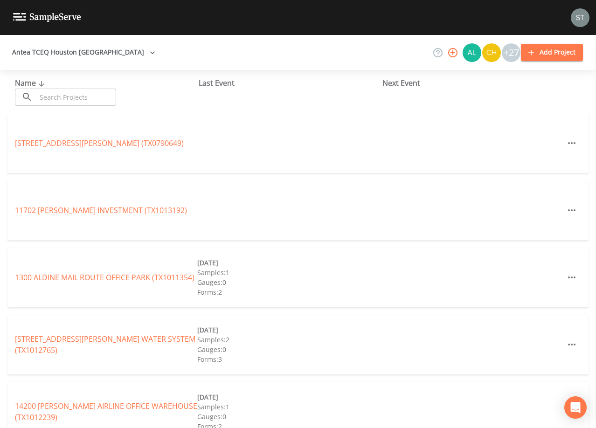
click at [72, 95] on input "text" at bounding box center [76, 97] width 80 height 17
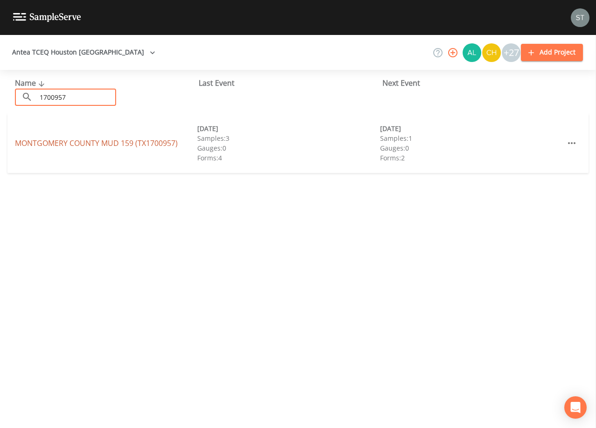
type input "1700957"
click at [83, 142] on link "[GEOGRAPHIC_DATA] 159 (TX1700957)" at bounding box center [96, 143] width 163 height 10
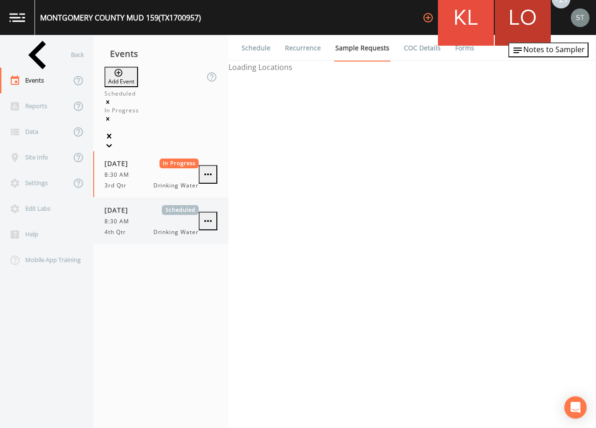
click at [162, 205] on div "[DATE] Scheduled 8:30 AM 4th Qtr Drinking Water" at bounding box center [152, 220] width 94 height 31
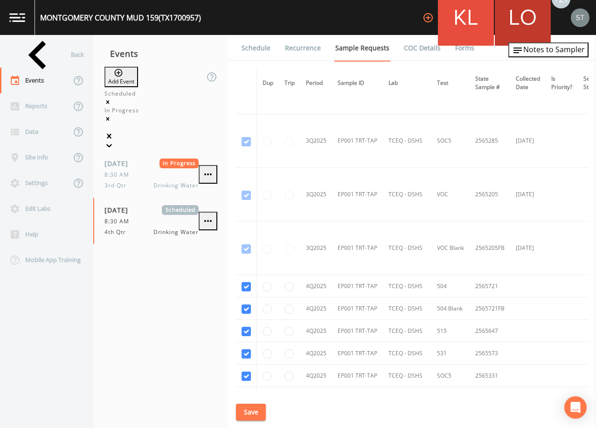
scroll to position [728, 0]
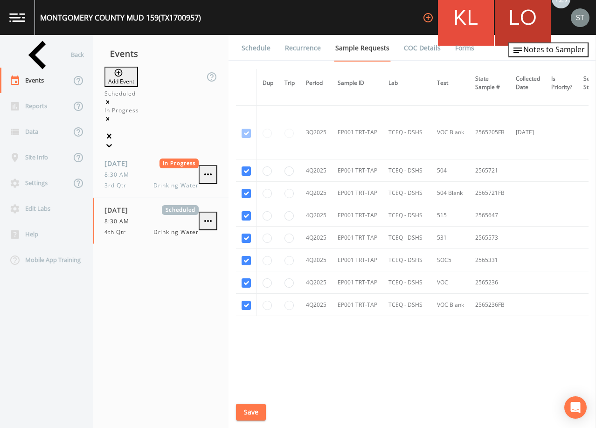
click at [252, 51] on link "Schedule" at bounding box center [256, 48] width 32 height 26
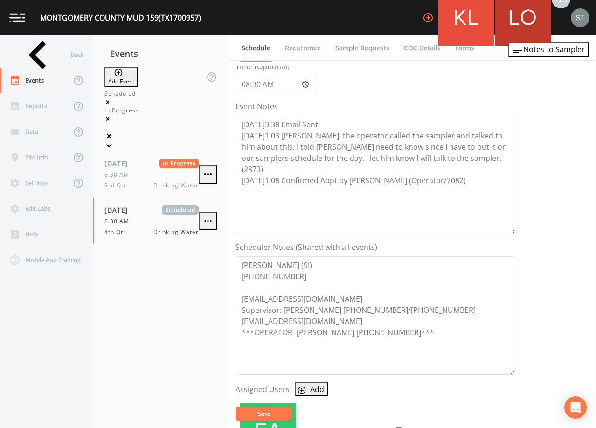
scroll to position [93, 0]
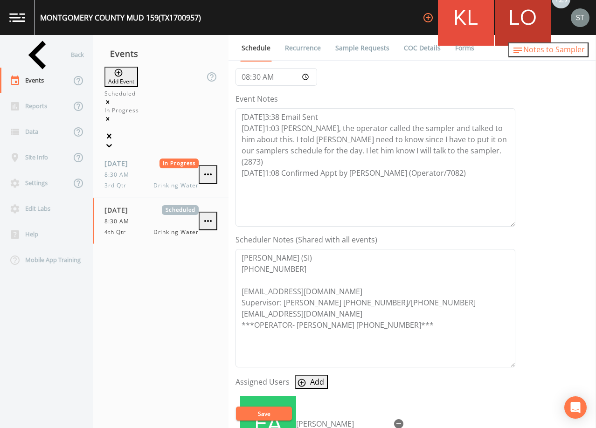
click at [558, 48] on span "Notes to Sampler" at bounding box center [555, 49] width 62 height 10
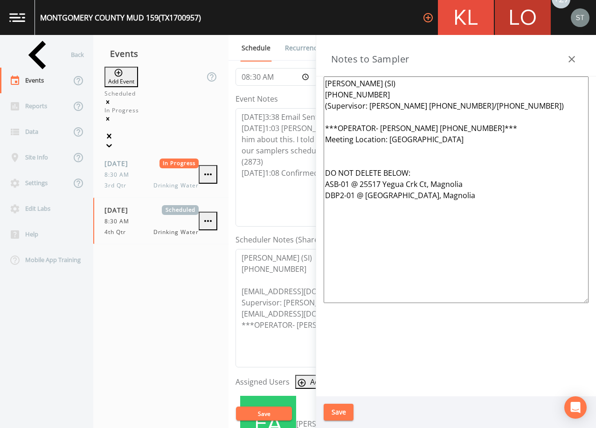
click at [573, 57] on icon "button" at bounding box center [572, 59] width 11 height 11
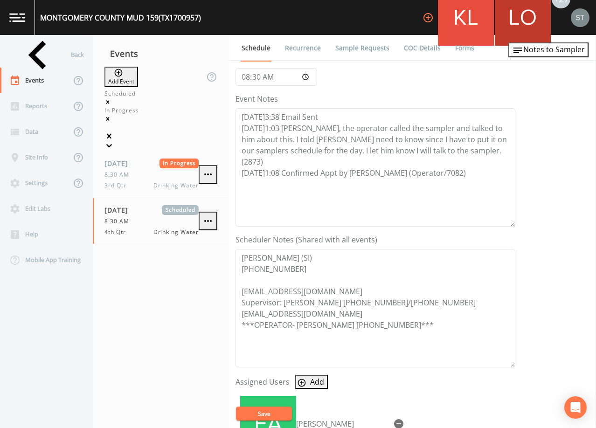
click at [362, 46] on link "Sample Requests" at bounding box center [362, 48] width 57 height 26
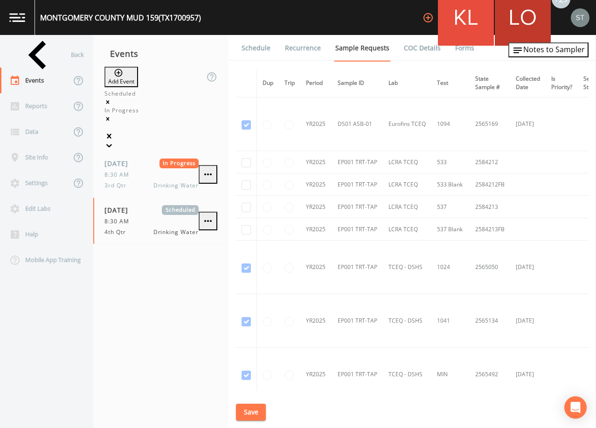
click at [256, 53] on link "Schedule" at bounding box center [256, 48] width 32 height 26
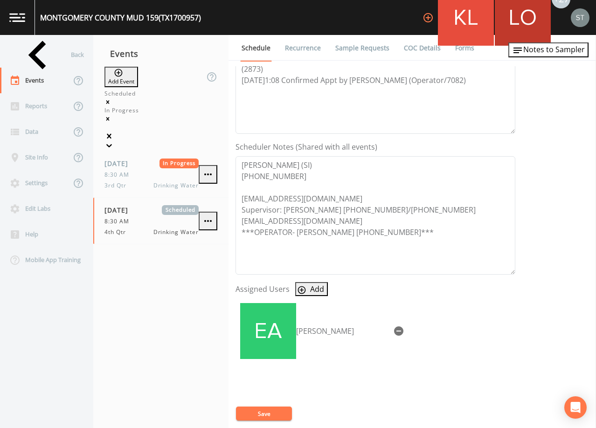
scroll to position [187, 0]
click at [27, 60] on div "Back" at bounding box center [42, 55] width 84 height 26
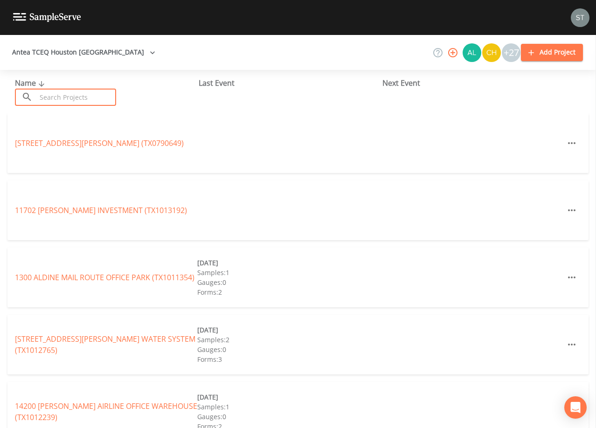
click at [62, 98] on input "text" at bounding box center [76, 97] width 80 height 17
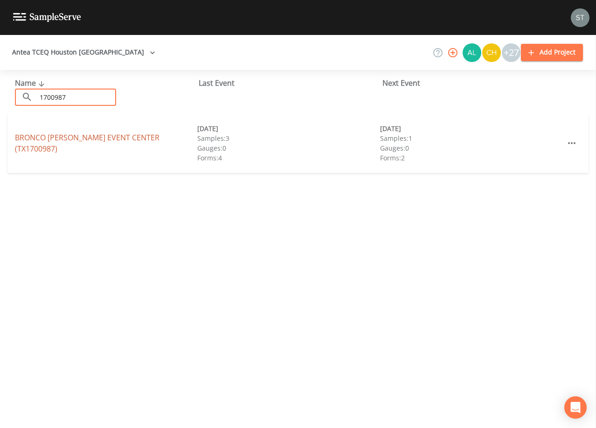
type input "1700987"
click at [145, 146] on link "BRONCO [PERSON_NAME][GEOGRAPHIC_DATA] (TX1700987)" at bounding box center [87, 143] width 145 height 21
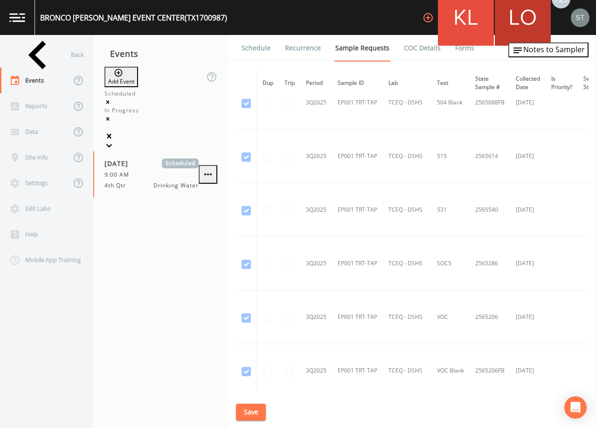
scroll to position [674, 0]
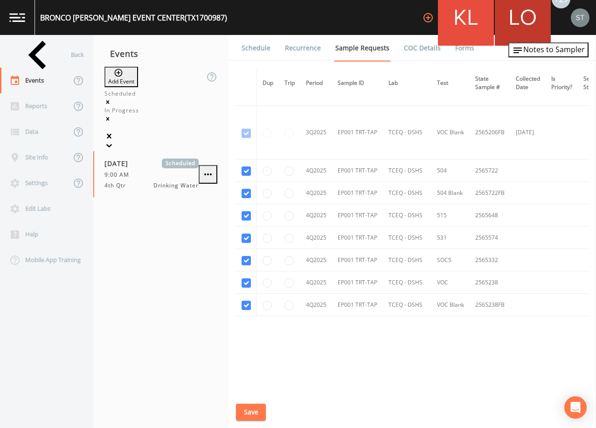
click at [256, 53] on link "Schedule" at bounding box center [256, 48] width 32 height 26
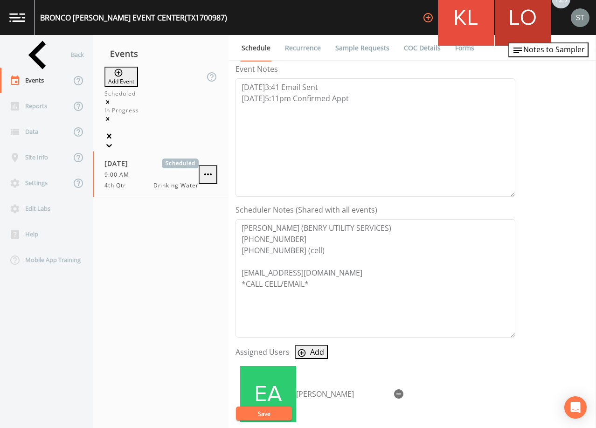
scroll to position [140, 0]
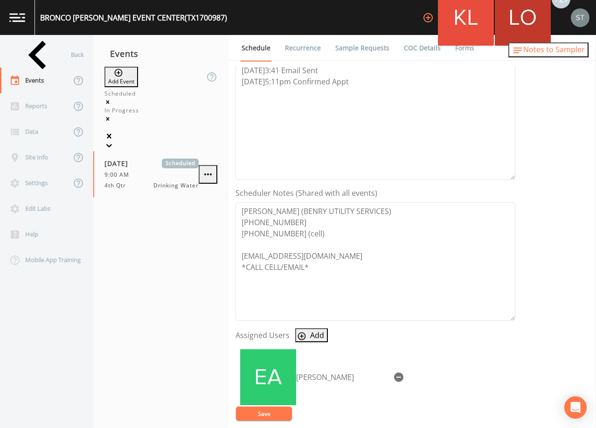
click at [563, 53] on span "Notes to Sampler" at bounding box center [555, 49] width 62 height 10
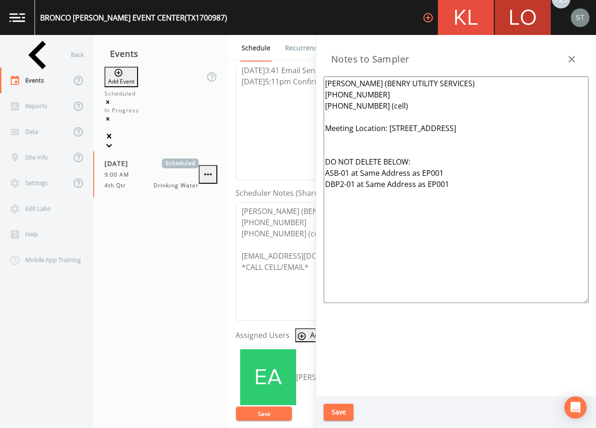
click at [563, 53] on div at bounding box center [572, 59] width 19 height 19
click at [40, 56] on div "Back" at bounding box center [42, 55] width 84 height 26
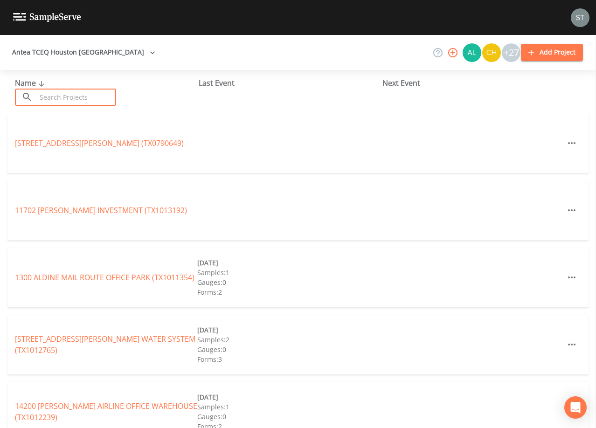
click at [71, 97] on input "text" at bounding box center [76, 97] width 80 height 17
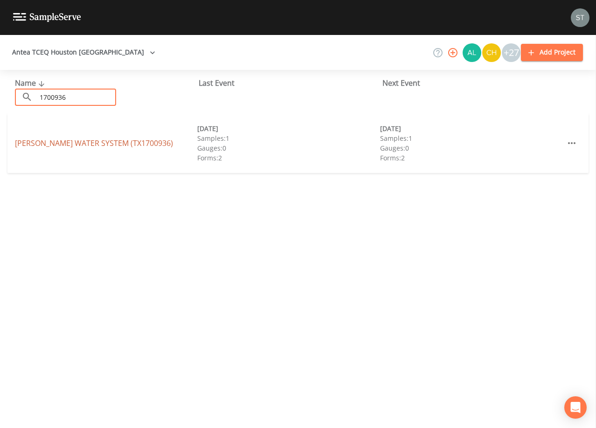
type input "1700936"
click at [91, 139] on link "[PERSON_NAME] WATER SYSTEM (TX1700936)" at bounding box center [94, 143] width 158 height 10
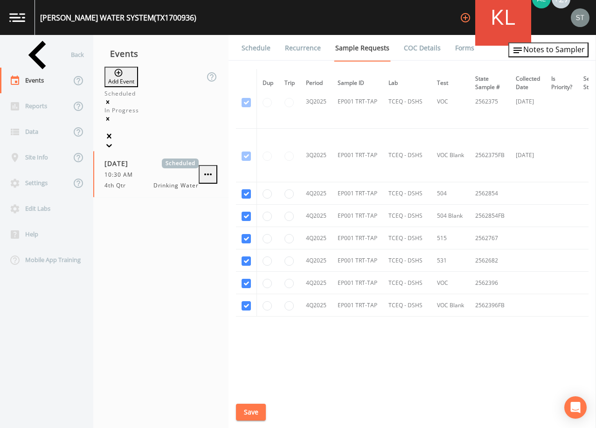
scroll to position [1403, 0]
click at [256, 52] on link "Schedule" at bounding box center [256, 48] width 32 height 26
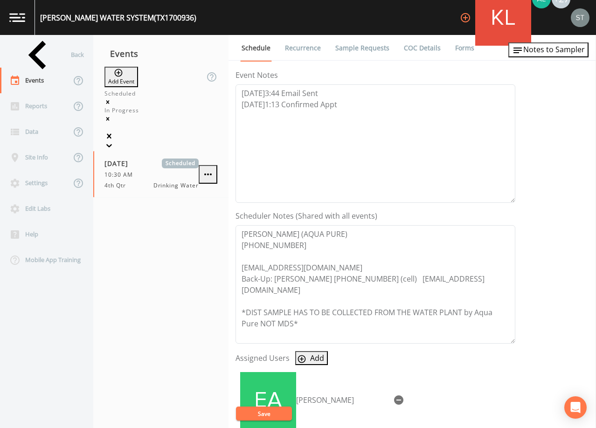
scroll to position [140, 0]
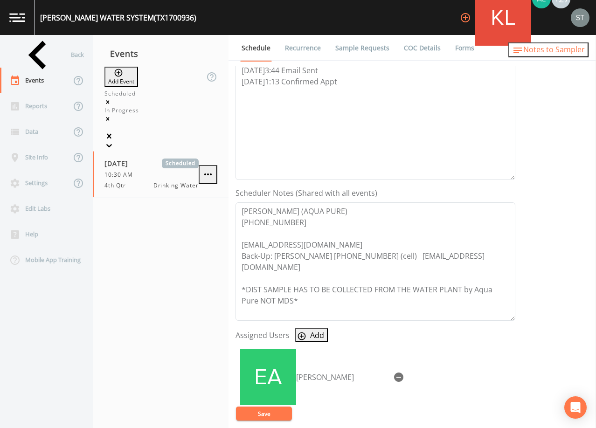
click at [561, 55] on span "Notes to Sampler" at bounding box center [555, 49] width 62 height 10
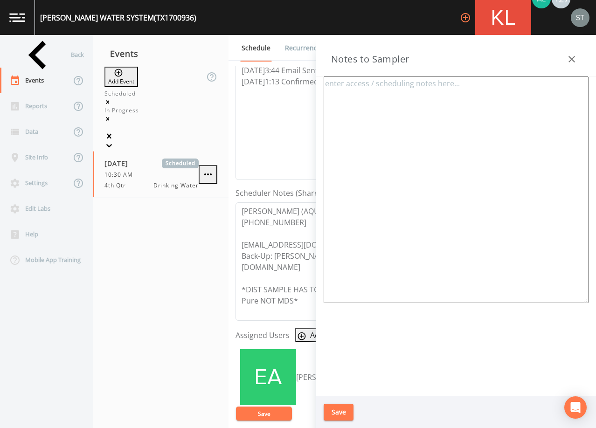
type textarea "[PERSON_NAME] (AQUA PURE) [PHONE_NUMBER] (Back-Up: [PERSON_NAME] [PHONE_NUMBER]…"
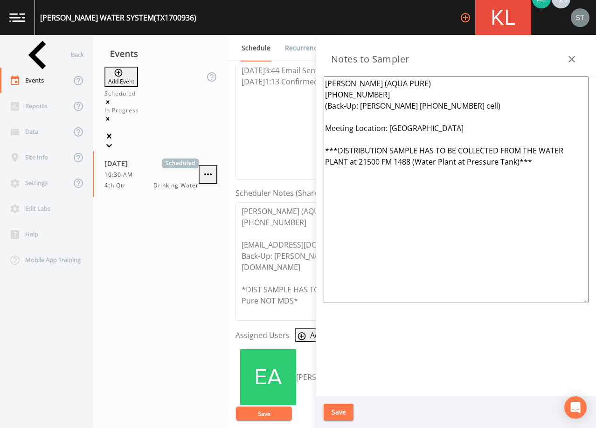
click at [568, 61] on icon "button" at bounding box center [572, 59] width 11 height 11
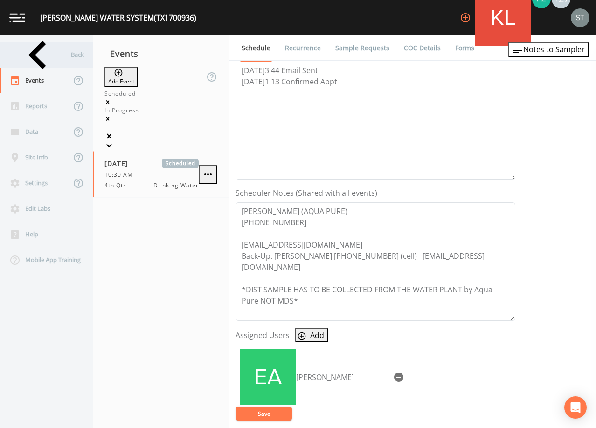
click at [42, 58] on div "Back" at bounding box center [42, 55] width 84 height 26
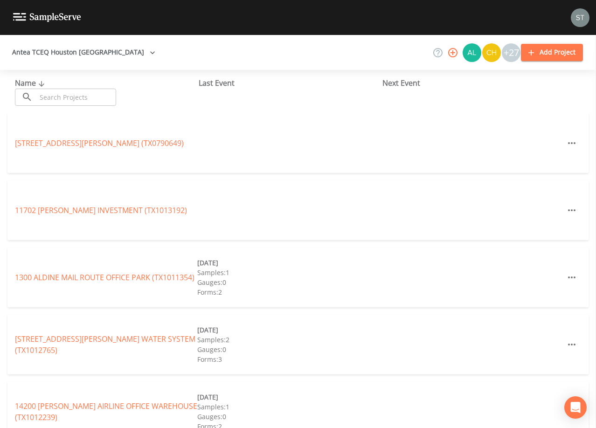
click at [94, 95] on input "text" at bounding box center [76, 97] width 80 height 17
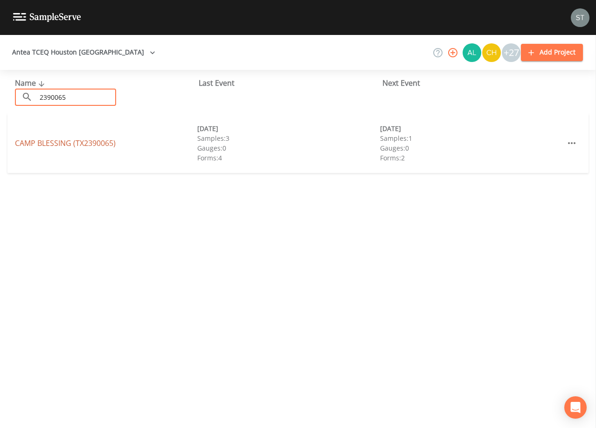
type input "2390065"
click at [38, 145] on link "CAMP BLESSING (TX2390065)" at bounding box center [65, 143] width 101 height 10
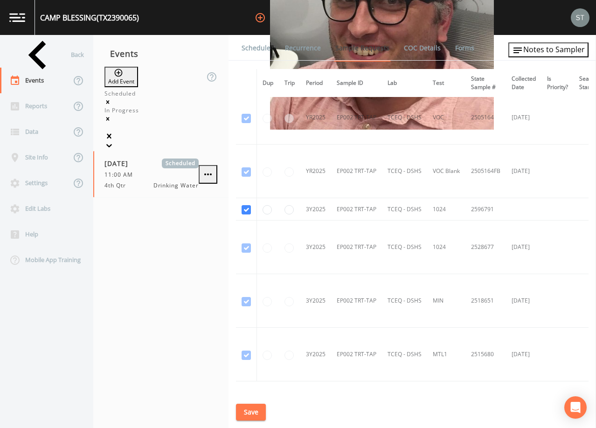
scroll to position [700, 0]
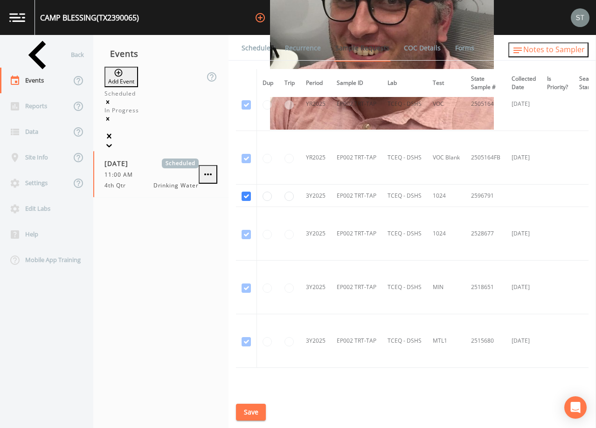
click at [578, 53] on span "Notes to Sampler" at bounding box center [555, 49] width 62 height 10
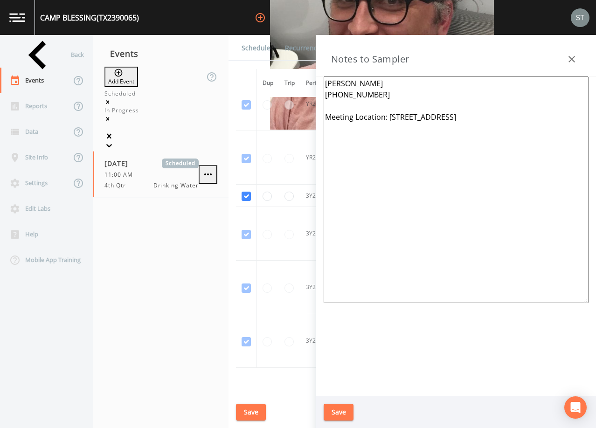
click at [558, 54] on div "Notes to Sampler" at bounding box center [456, 56] width 280 height 42
click at [572, 56] on icon "button" at bounding box center [572, 59] width 11 height 11
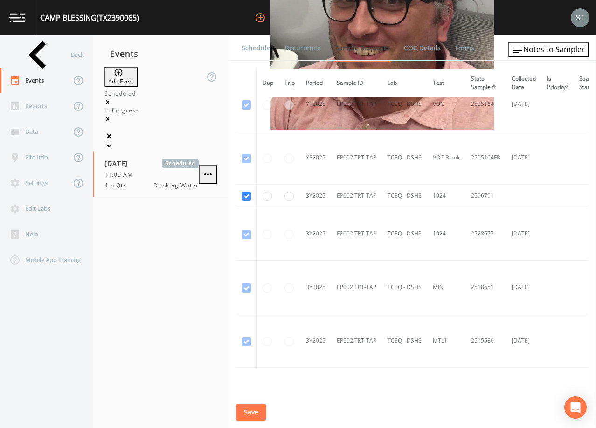
click at [255, 53] on link "Schedule" at bounding box center [256, 48] width 32 height 26
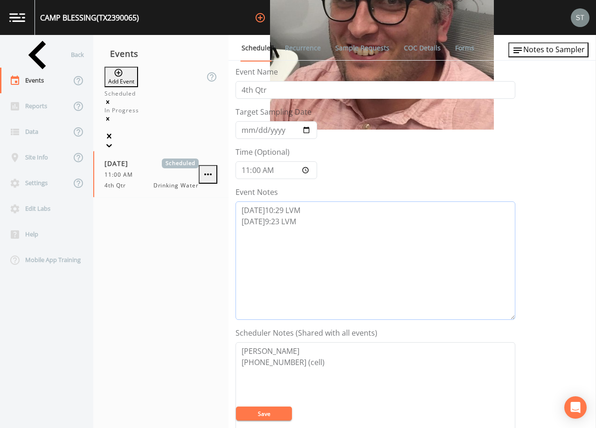
click at [350, 229] on textarea "[DATE]10:29 LVM [DATE]9:23 LVM" at bounding box center [376, 261] width 280 height 119
type textarea "[DATE]10:29 LVM [DATE]9:23 LVM [DATE]8:57 LVM"
click at [273, 415] on button "Save" at bounding box center [264, 414] width 56 height 14
click at [273, 414] on button "Save" at bounding box center [264, 414] width 56 height 14
click at [279, 415] on button "Save" at bounding box center [264, 414] width 56 height 14
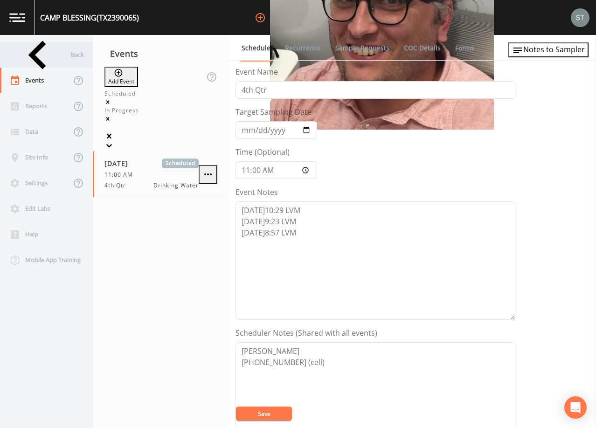
click at [40, 54] on div "Back" at bounding box center [42, 55] width 84 height 26
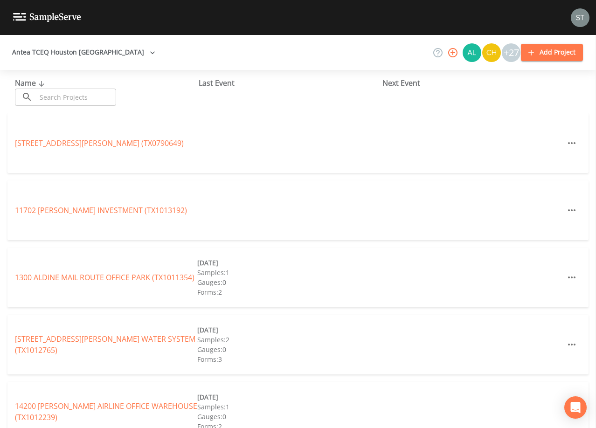
click at [84, 99] on input "text" at bounding box center [76, 97] width 80 height 17
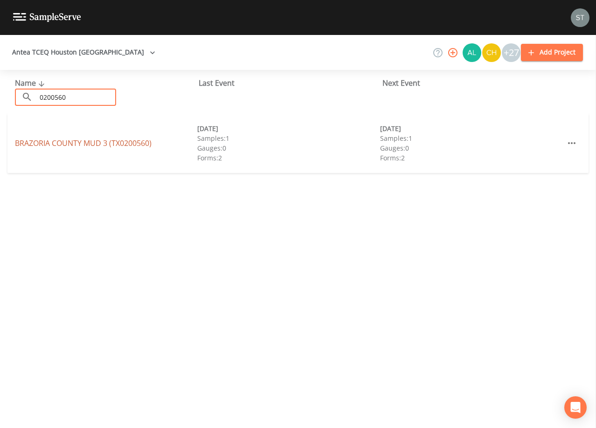
type input "0200560"
click at [55, 145] on link "[GEOGRAPHIC_DATA] 3 (TX0200560)" at bounding box center [83, 143] width 137 height 10
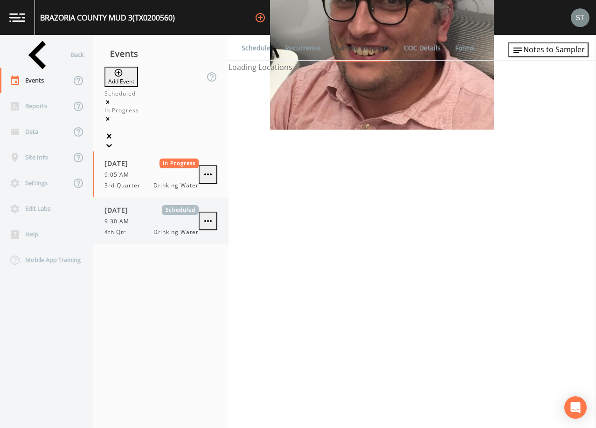
click at [132, 205] on span "[DATE]" at bounding box center [120, 210] width 30 height 10
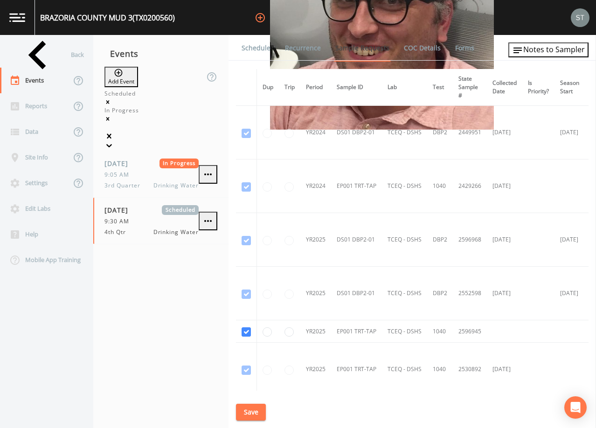
click at [256, 50] on link "Schedule" at bounding box center [256, 48] width 32 height 26
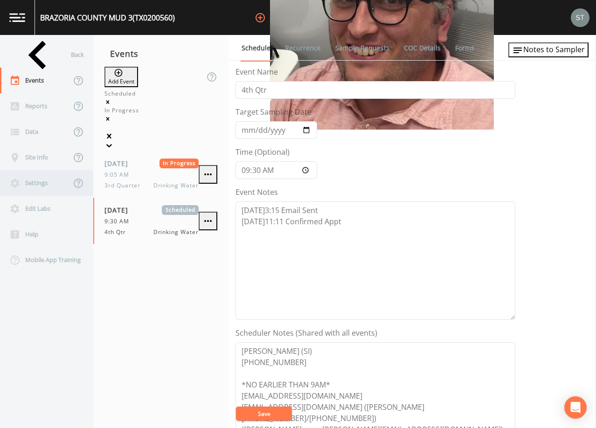
click at [45, 182] on div "Settings" at bounding box center [35, 183] width 71 height 26
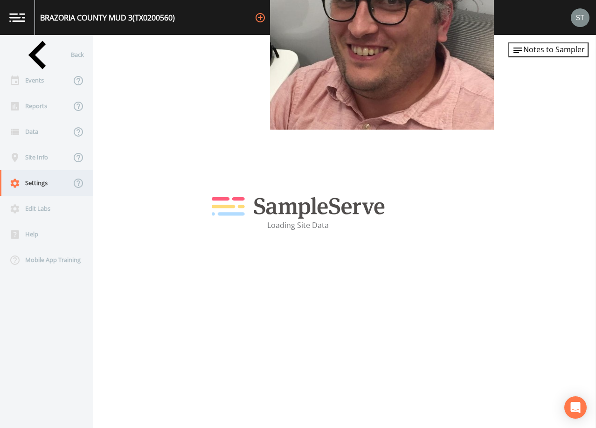
select select "63a62983-7786-4128-bc37-a0183837ca1e"
select select "[GEOGRAPHIC_DATA]"
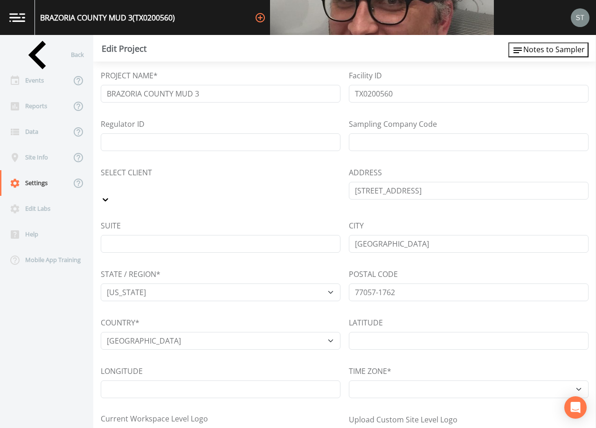
select select "America/[GEOGRAPHIC_DATA]"
click at [38, 83] on div "Events" at bounding box center [35, 81] width 71 height 26
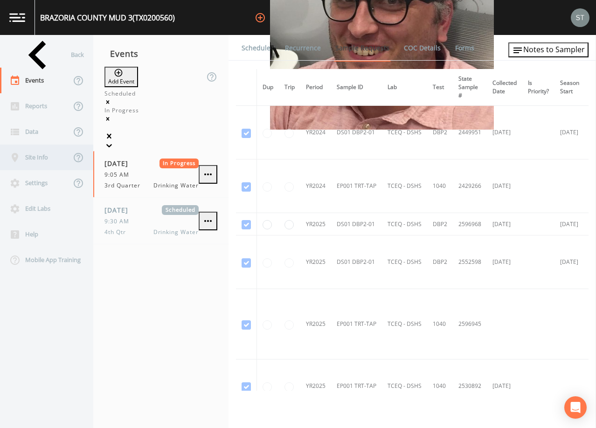
click at [36, 160] on div "Site Info" at bounding box center [35, 158] width 71 height 26
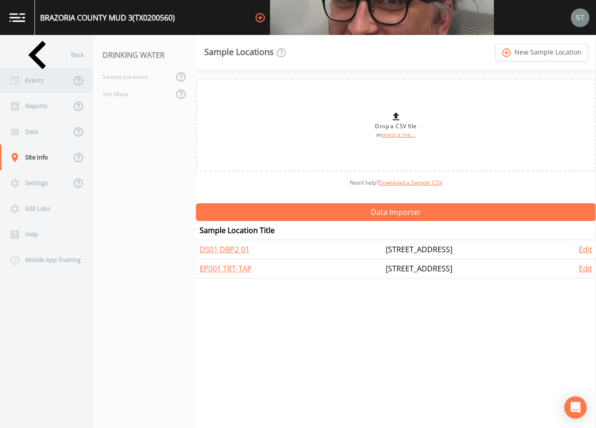
click at [42, 83] on div "Events" at bounding box center [35, 81] width 71 height 26
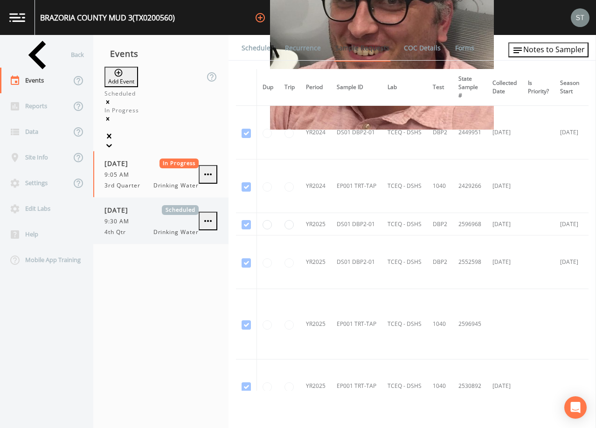
click at [140, 228] on div "4th Qtr Drinking Water" at bounding box center [152, 232] width 94 height 8
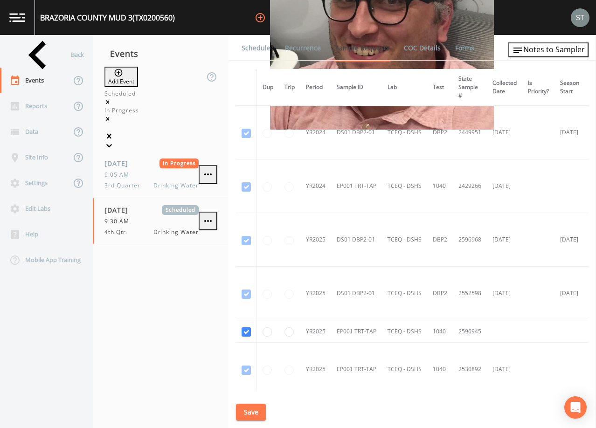
click at [258, 46] on link "Schedule" at bounding box center [256, 48] width 32 height 26
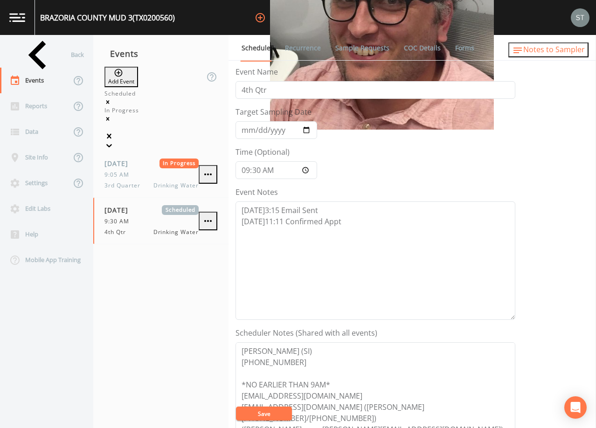
click at [568, 55] on span "Notes to Sampler" at bounding box center [555, 49] width 62 height 10
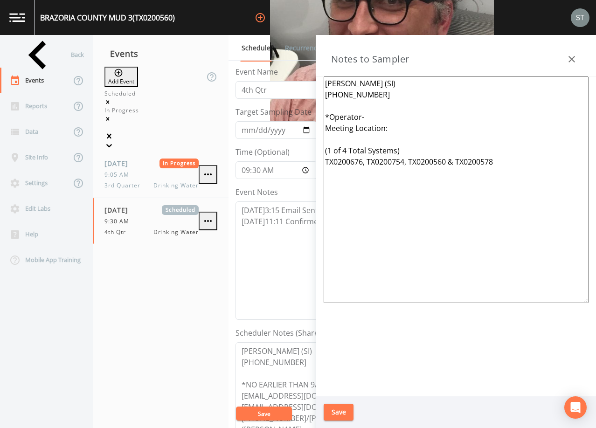
click at [391, 119] on textarea "[PERSON_NAME] (SI) [PHONE_NUMBER] *Operator- Meeting Location: (1 of 4 Total Sy…" at bounding box center [456, 190] width 265 height 227
type textarea "[PERSON_NAME] (SI) [PHONE_NUMBER] *Operator- Blake [PHONE_NUMBER]* Meeting Loca…"
click at [340, 408] on button "Save" at bounding box center [339, 412] width 30 height 17
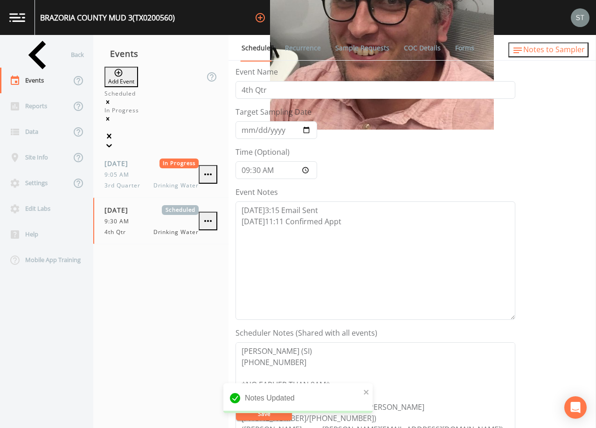
click at [567, 53] on span "Notes to Sampler" at bounding box center [555, 49] width 62 height 10
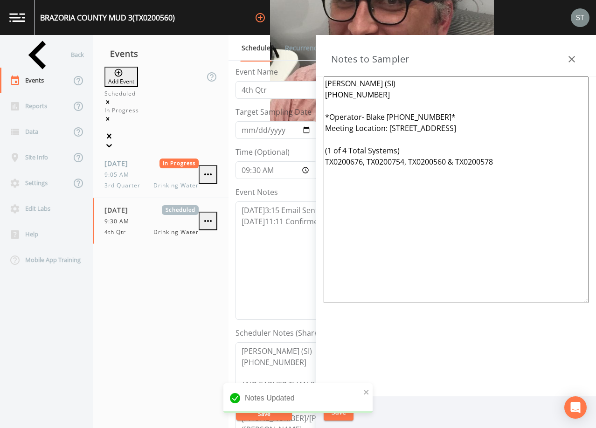
drag, startPoint x: 495, startPoint y: 126, endPoint x: 318, endPoint y: 118, distance: 177.0
click at [318, 118] on div "[PERSON_NAME] (SI) [PHONE_NUMBER] *Operator- Blake [PHONE_NUMBER]* Meeting Loca…" at bounding box center [456, 237] width 280 height 320
click at [579, 59] on button "button" at bounding box center [572, 59] width 19 height 19
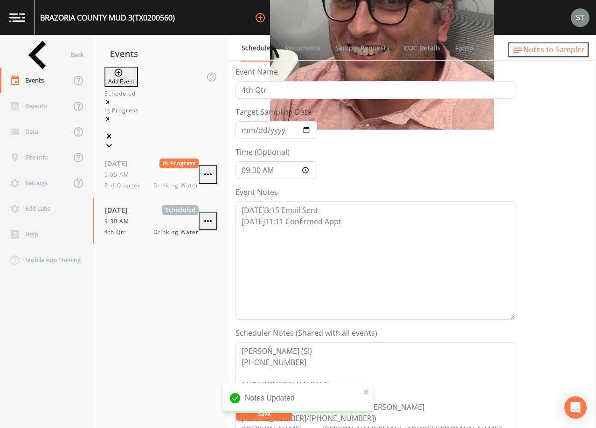
click at [572, 52] on span "Notes to Sampler" at bounding box center [555, 49] width 62 height 10
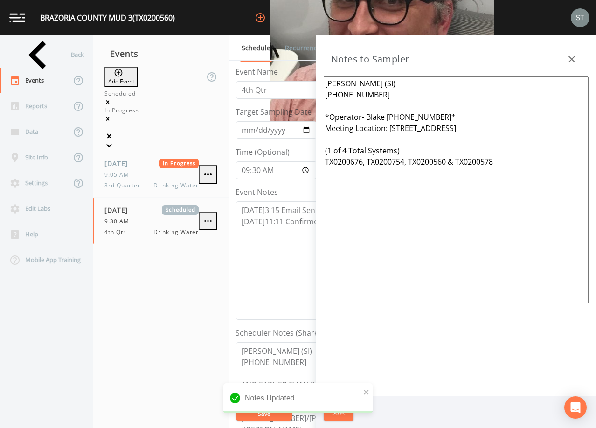
click at [572, 52] on button "button" at bounding box center [572, 59] width 19 height 19
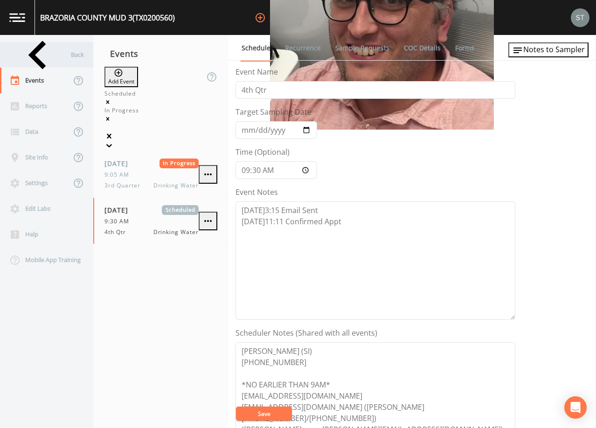
click at [56, 52] on div "Back" at bounding box center [42, 55] width 84 height 26
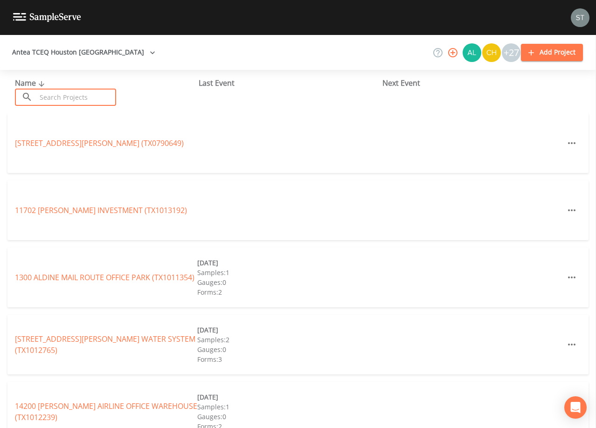
click at [93, 95] on input "text" at bounding box center [76, 97] width 80 height 17
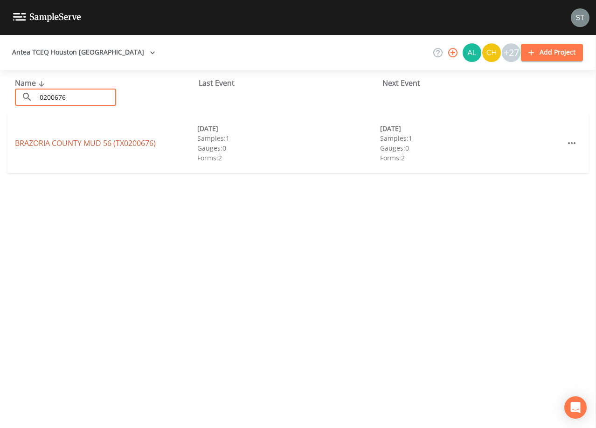
type input "0200676"
drag, startPoint x: 133, startPoint y: 144, endPoint x: 132, endPoint y: 118, distance: 26.2
click at [133, 143] on link "[GEOGRAPHIC_DATA] 56 (TX0200676)" at bounding box center [85, 143] width 141 height 10
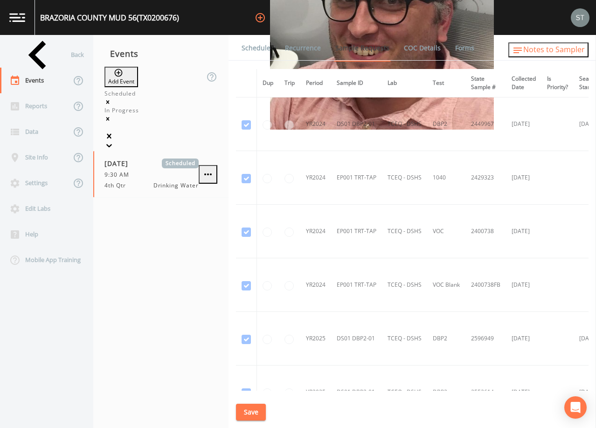
click at [570, 55] on span "Notes to Sampler" at bounding box center [555, 49] width 62 height 10
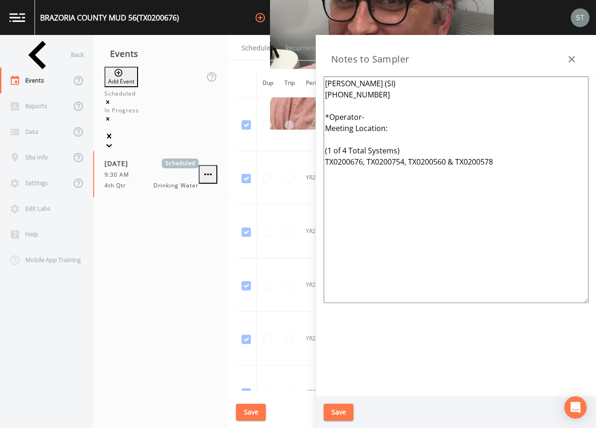
drag, startPoint x: 406, startPoint y: 129, endPoint x: 318, endPoint y: 118, distance: 88.4
click at [318, 118] on div "[PERSON_NAME] (SI) [PHONE_NUMBER] *Operator- Meeting Location: (1 of 4 Total Sy…" at bounding box center [456, 237] width 280 height 320
paste textarea "Blake [PHONE_NUMBER]* Meeting Location: [STREET_ADDRESS]"
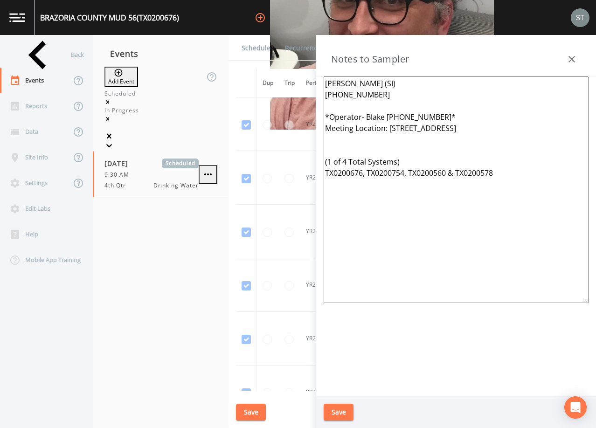
type textarea "[PERSON_NAME] (SI) [PHONE_NUMBER] *Operator- Blake [PHONE_NUMBER]* Meeting Loca…"
click at [340, 412] on button "Save" at bounding box center [339, 412] width 30 height 17
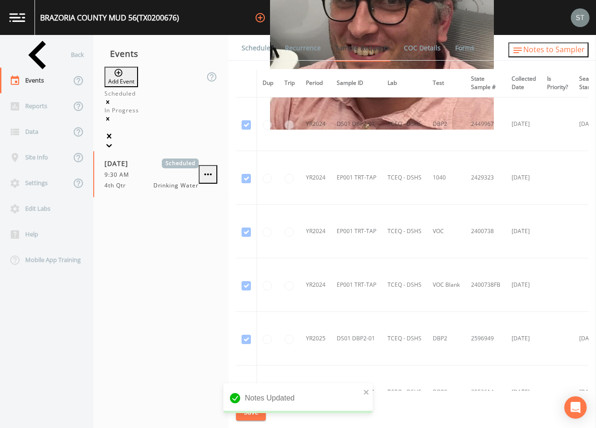
click at [574, 49] on span "Notes to Sampler" at bounding box center [555, 49] width 62 height 10
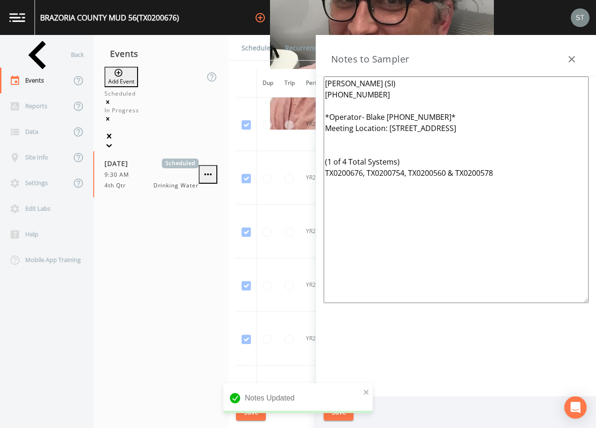
click at [573, 54] on icon "button" at bounding box center [572, 59] width 11 height 11
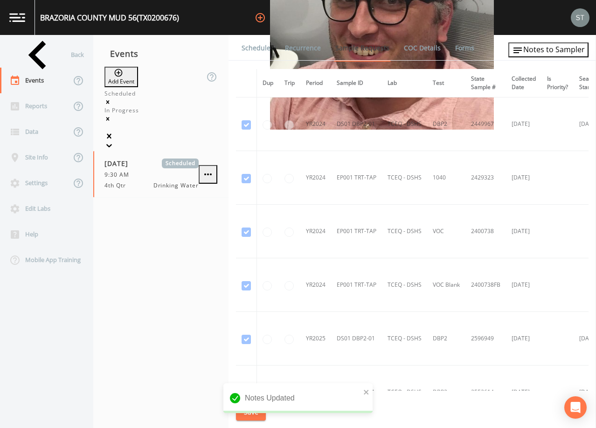
click at [43, 54] on div "Back" at bounding box center [42, 55] width 84 height 26
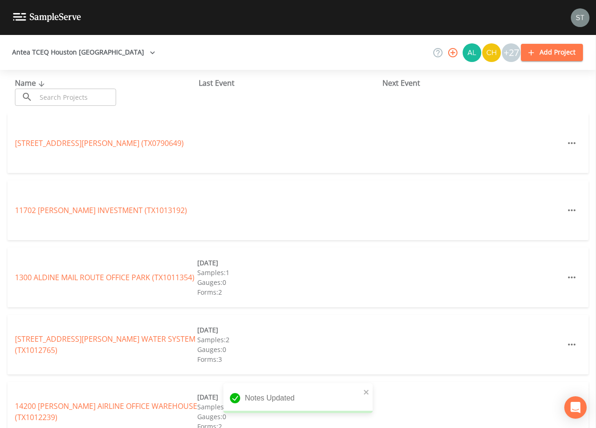
drag, startPoint x: 78, startPoint y: 96, endPoint x: 86, endPoint y: 92, distance: 8.6
click at [81, 96] on input "text" at bounding box center [76, 97] width 80 height 17
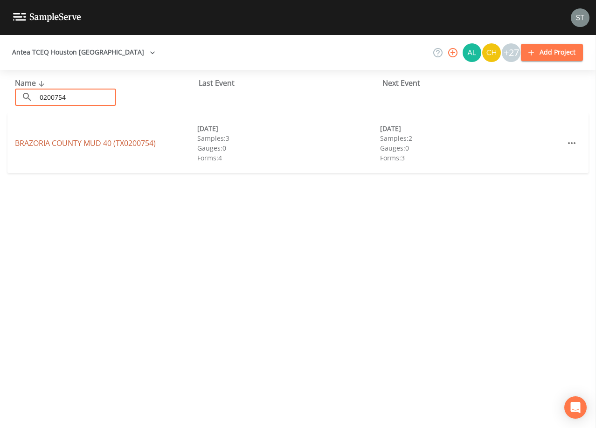
type input "0200754"
click at [48, 142] on link "[GEOGRAPHIC_DATA] 40 (TX0200754)" at bounding box center [85, 143] width 141 height 10
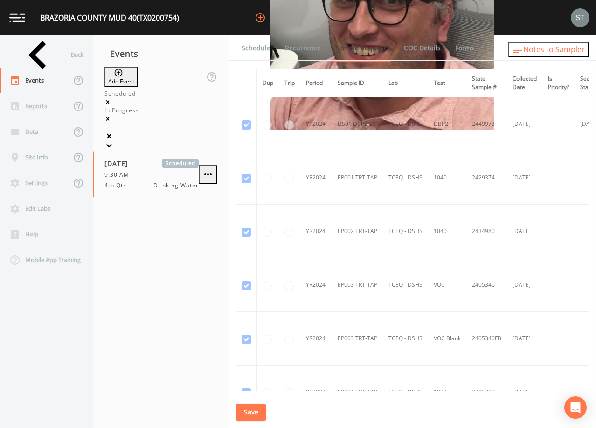
click at [566, 55] on span "Notes to Sampler" at bounding box center [555, 49] width 62 height 10
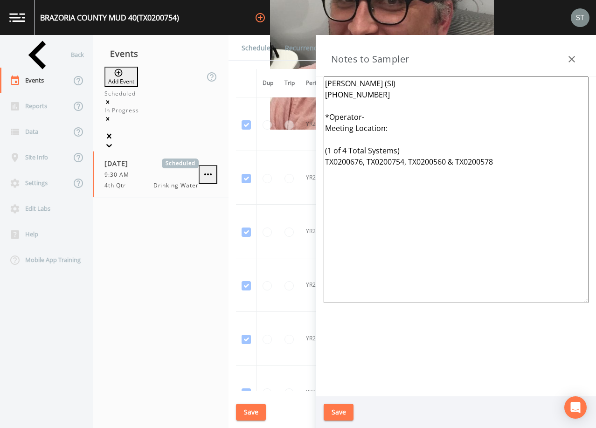
drag, startPoint x: 399, startPoint y: 130, endPoint x: 315, endPoint y: 118, distance: 84.4
click at [315, 118] on div "Back Events Reports Data Site Info Settings Edit Labs Help Mobile App Training …" at bounding box center [298, 231] width 596 height 393
paste textarea "Blake [PHONE_NUMBER]* Meeting Location: [STREET_ADDRESS]"
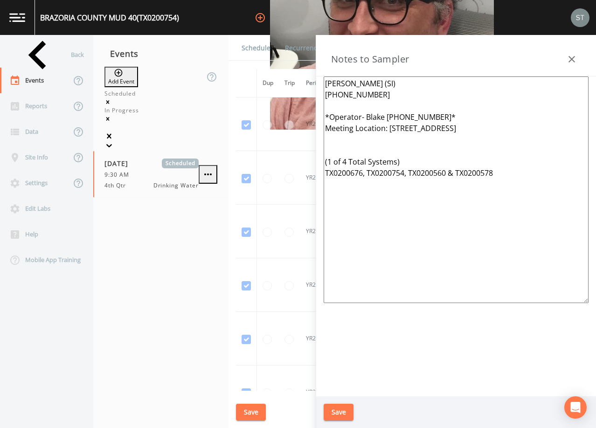
type textarea "[PERSON_NAME] (SI) [PHONE_NUMBER] *Operator- Blake [PHONE_NUMBER]* Meeting Loca…"
click at [338, 413] on button "Save" at bounding box center [339, 412] width 30 height 17
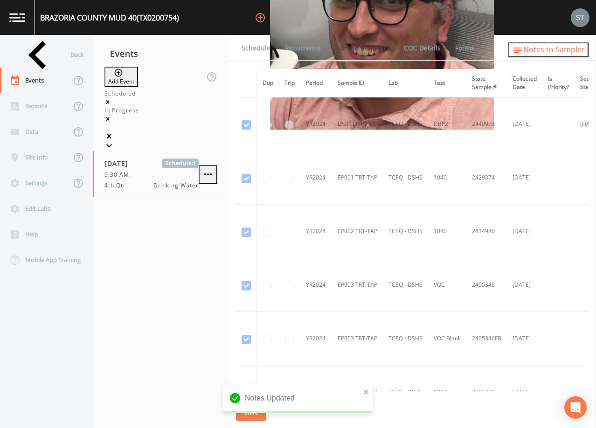
click at [569, 50] on span "Notes to Sampler" at bounding box center [555, 49] width 62 height 10
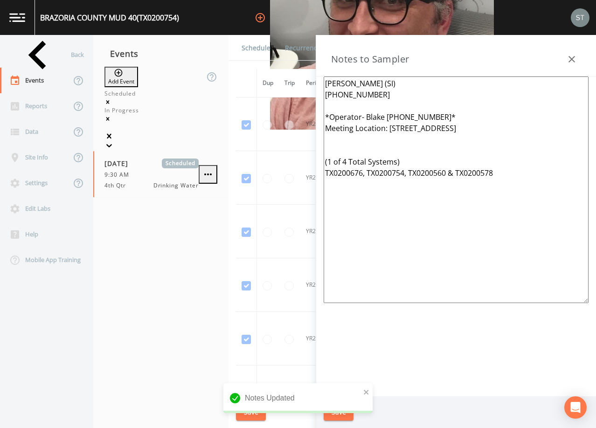
click at [573, 57] on icon "button" at bounding box center [572, 59] width 11 height 11
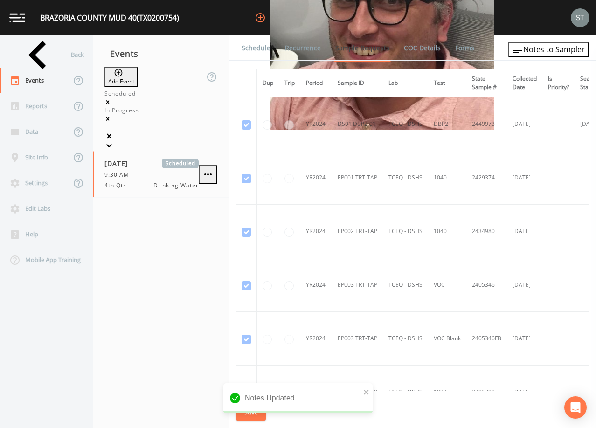
click at [50, 61] on div "Back" at bounding box center [42, 55] width 84 height 26
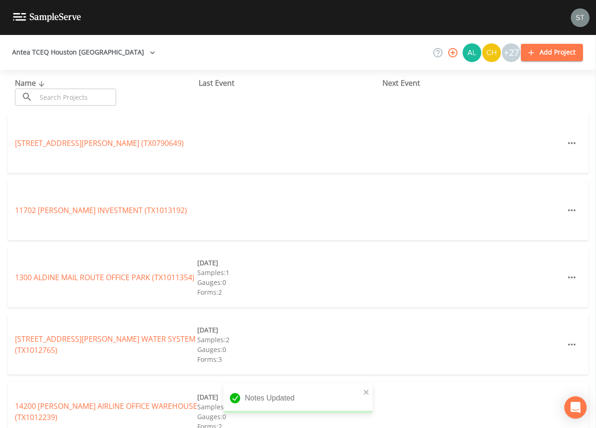
click at [65, 95] on input "text" at bounding box center [76, 97] width 80 height 17
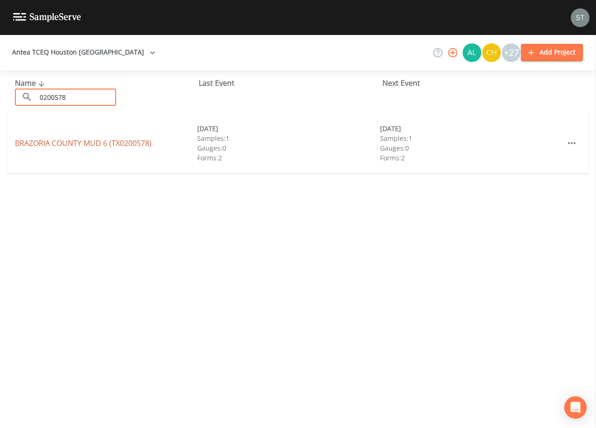
type input "0200578"
click at [75, 142] on link "[GEOGRAPHIC_DATA] 6 (TX0200578)" at bounding box center [83, 143] width 137 height 10
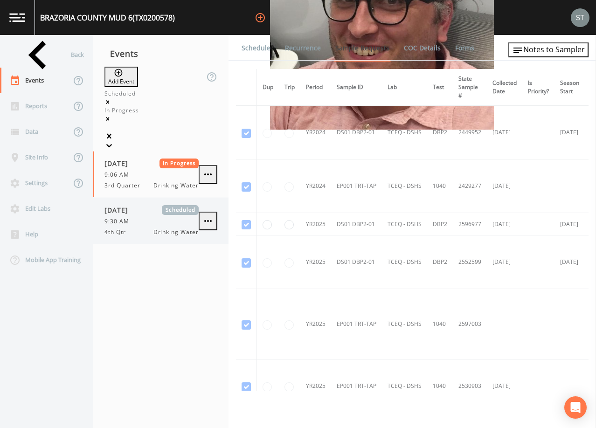
click at [115, 228] on span "4th Qtr" at bounding box center [118, 232] width 27 height 8
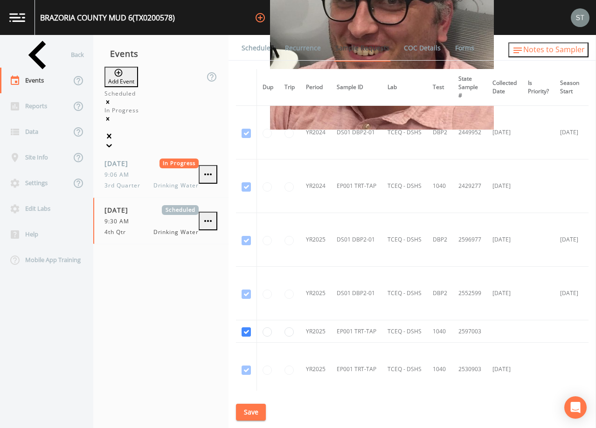
click at [547, 51] on span "Notes to Sampler" at bounding box center [555, 49] width 62 height 10
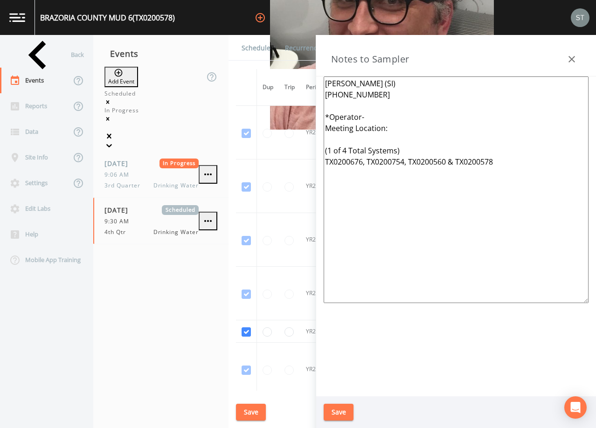
drag, startPoint x: 408, startPoint y: 131, endPoint x: 320, endPoint y: 119, distance: 88.5
click at [320, 119] on div "[PERSON_NAME] (SI) [PHONE_NUMBER] *Operator- Meeting Location: (1 of 4 Total Sy…" at bounding box center [456, 237] width 280 height 320
paste textarea "Blake [PHONE_NUMBER]* Meeting Location: [STREET_ADDRESS]"
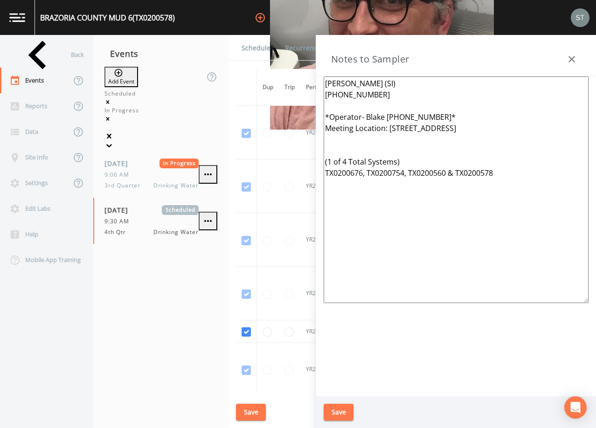
type textarea "[PERSON_NAME] (SI) [PHONE_NUMBER] *Operator- Blake [PHONE_NUMBER]* Meeting Loca…"
click at [340, 412] on button "Save" at bounding box center [339, 412] width 30 height 17
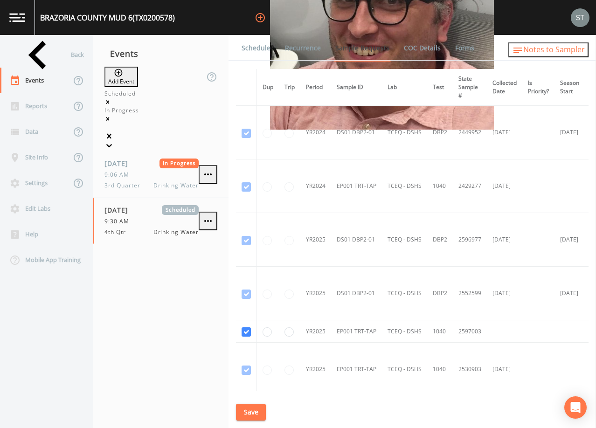
click at [544, 52] on span "Notes to Sampler" at bounding box center [555, 49] width 62 height 10
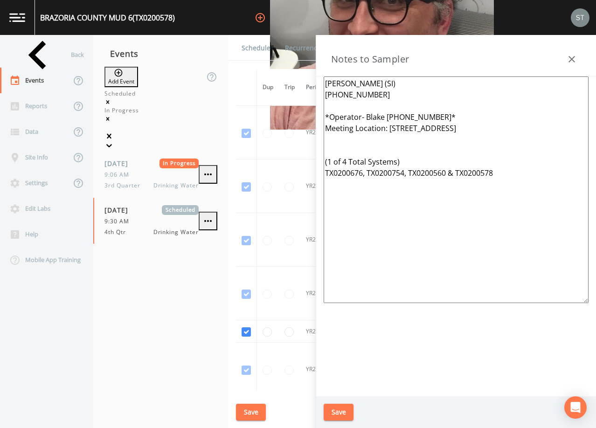
click at [566, 60] on button "button" at bounding box center [572, 59] width 19 height 19
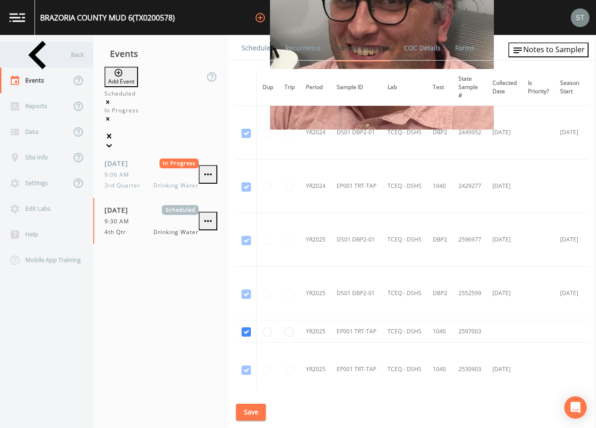
click at [52, 55] on div "Back" at bounding box center [42, 55] width 84 height 26
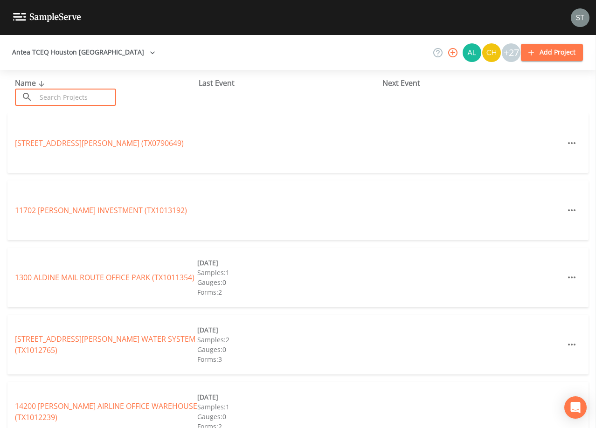
click at [64, 91] on input "text" at bounding box center [76, 97] width 80 height 17
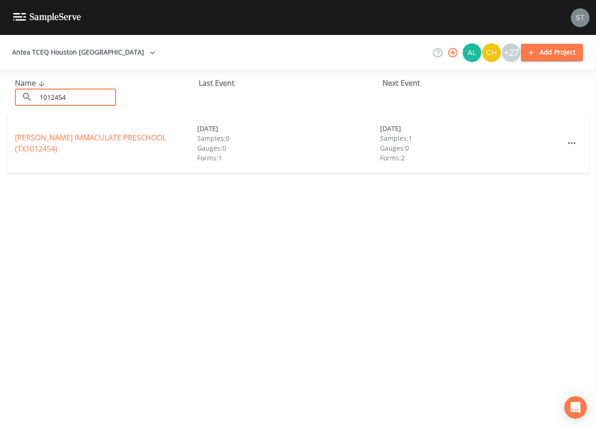
type input "1012454"
click at [98, 144] on link "[PERSON_NAME] IMMACULATE PRESCHOOL (TX1012454)" at bounding box center [90, 143] width 151 height 21
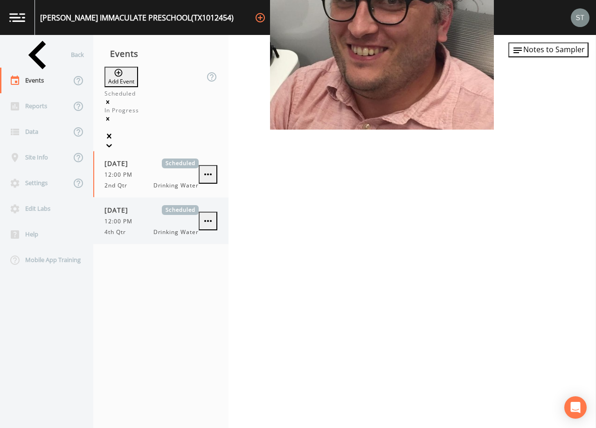
click at [165, 217] on div "12:00 PM" at bounding box center [152, 221] width 94 height 8
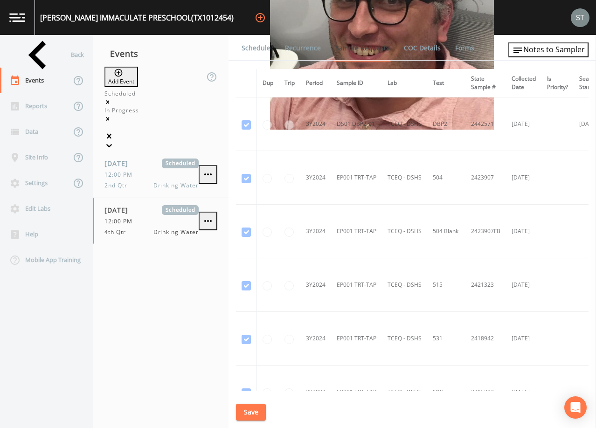
click at [256, 49] on link "Schedule" at bounding box center [256, 48] width 32 height 26
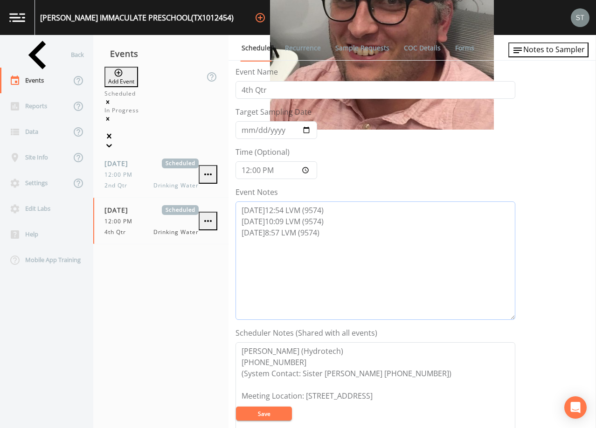
click at [386, 269] on textarea "[DATE]12:54 LVM (9574) [DATE]10:09 LVM (9574) [DATE]8:57 LVM (9574)" at bounding box center [376, 261] width 280 height 119
type textarea "[DATE]12:54 LVM (9574) [DATE]10:09 LVM (9574) [DATE]8:57 LVM (9574) [DATE]9:03 …"
click at [274, 412] on button "Save" at bounding box center [264, 414] width 56 height 14
click at [284, 413] on button "Save" at bounding box center [264, 414] width 56 height 14
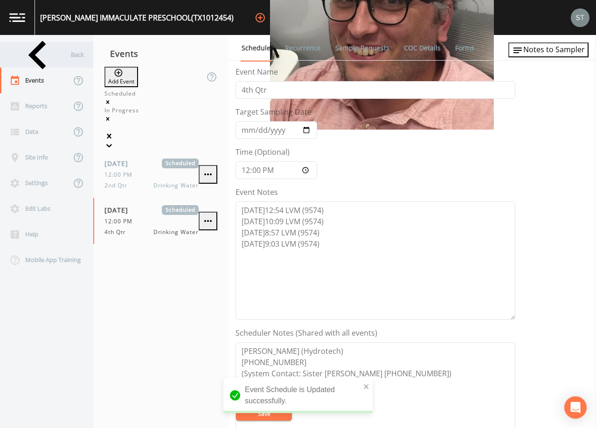
click at [54, 64] on div "Back" at bounding box center [42, 55] width 84 height 26
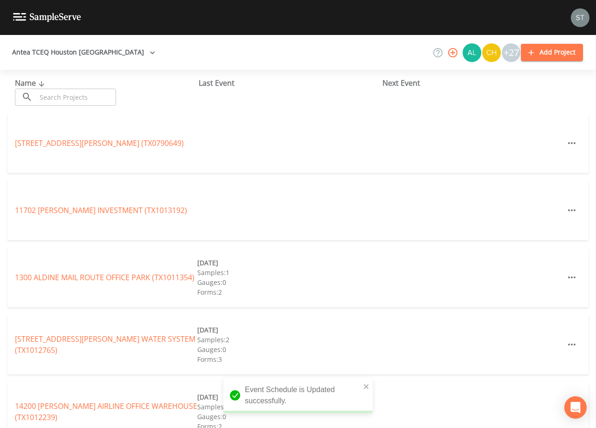
click at [68, 95] on input "text" at bounding box center [76, 97] width 80 height 17
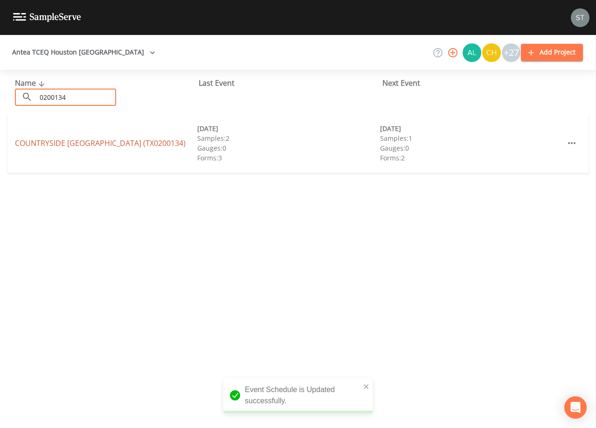
type input "0200134"
click at [108, 142] on link "COUNTRYSIDE [GEOGRAPHIC_DATA] (TX0200134)" at bounding box center [100, 143] width 171 height 10
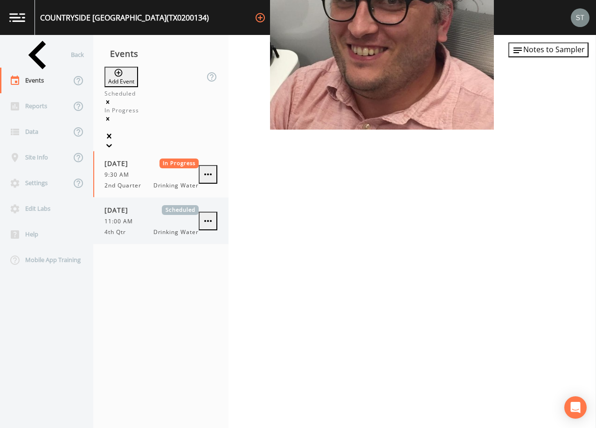
click at [154, 228] on div "4th Qtr Drinking Water" at bounding box center [152, 232] width 94 height 8
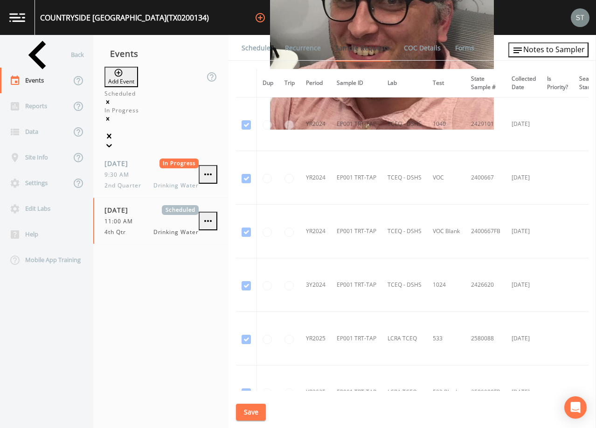
click at [259, 50] on link "Schedule" at bounding box center [256, 48] width 32 height 26
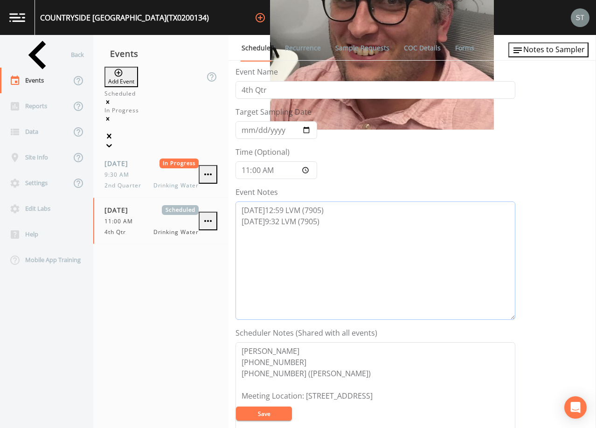
click at [344, 223] on textarea "[DATE]12:59 LVM (7905) [DATE]9:32 LVM (7905)" at bounding box center [376, 261] width 280 height 119
type textarea "[DATE]12:59 LVM (7905) [DATE]9:32 LVM (7905) [DATE]9:04 LVM (7905)"
click at [274, 417] on button "Save" at bounding box center [264, 414] width 56 height 14
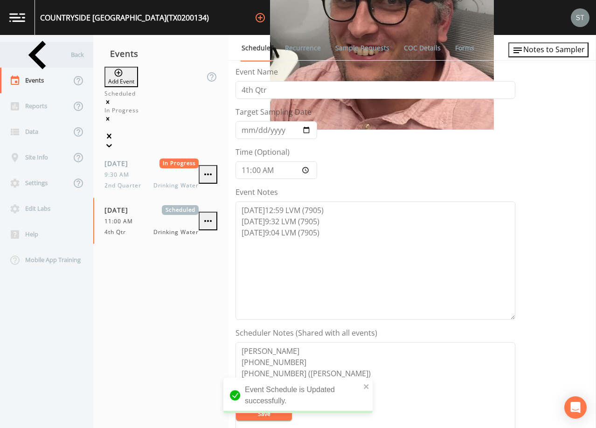
click at [39, 54] on div "Back" at bounding box center [42, 55] width 84 height 26
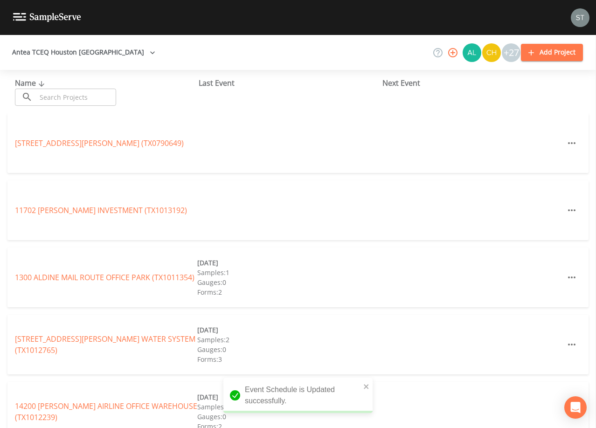
click at [65, 91] on input "text" at bounding box center [76, 97] width 80 height 17
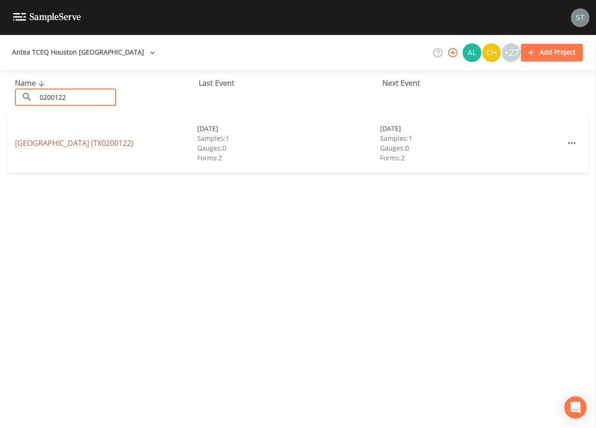
type input "0200122"
click at [98, 144] on link "[GEOGRAPHIC_DATA] (TX0200122)" at bounding box center [74, 143] width 119 height 10
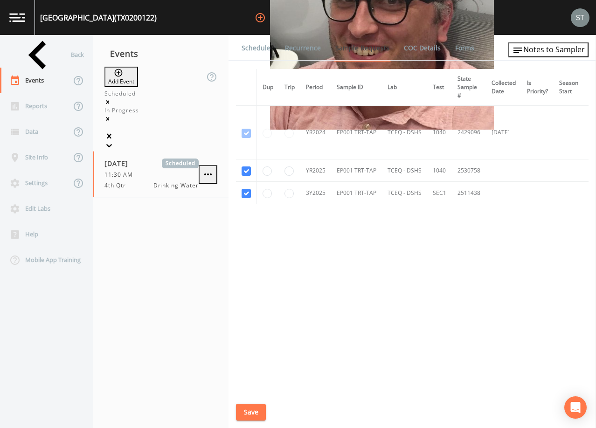
click at [248, 51] on link "Schedule" at bounding box center [256, 48] width 32 height 26
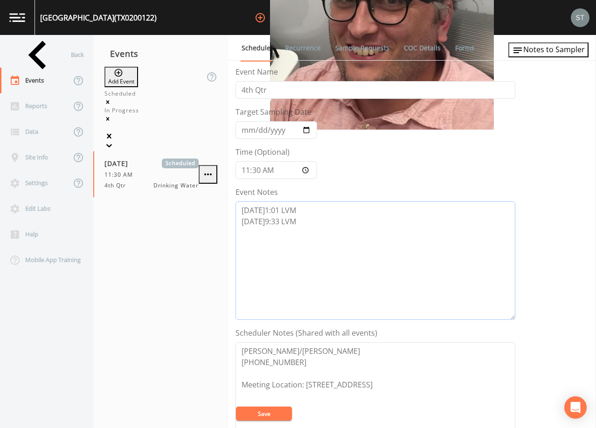
click at [317, 217] on textarea "[DATE]1:01 LVM [DATE]9:33 LVM" at bounding box center [376, 261] width 280 height 119
type textarea "[DATE]1:01 LVM [DATE]9:33 LVM [DATE]9:05 LVM"
click at [279, 414] on button "Save" at bounding box center [264, 414] width 56 height 14
click at [257, 410] on button "Save" at bounding box center [264, 414] width 56 height 14
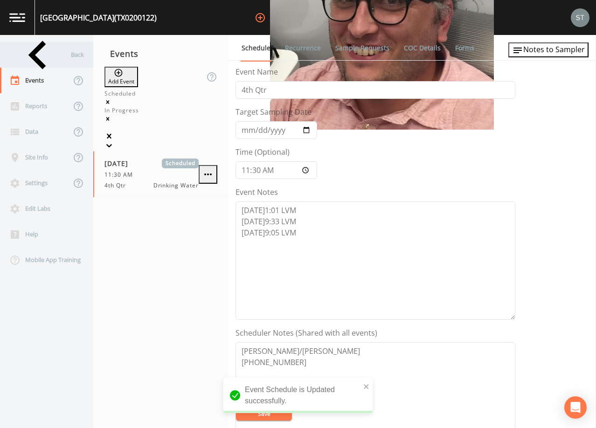
click at [38, 55] on div "Back" at bounding box center [42, 55] width 84 height 26
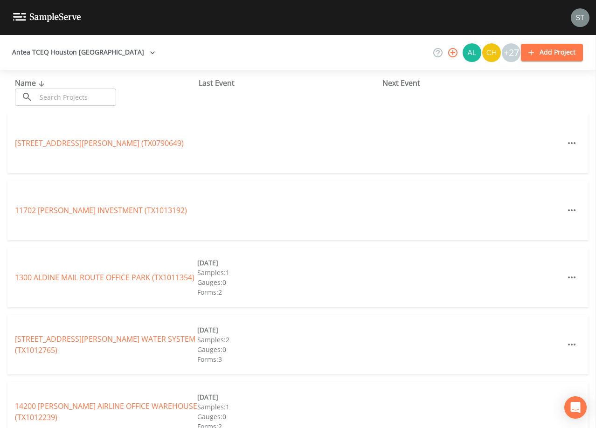
click at [352, 189] on div "11702 [PERSON_NAME] INVESTMENT (TX1013192)" at bounding box center [297, 211] width 581 height 60
click at [103, 93] on input "text" at bounding box center [76, 97] width 80 height 17
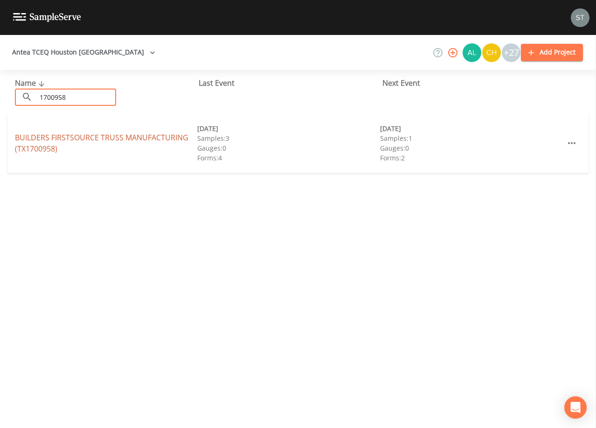
type input "1700958"
click at [116, 133] on link "BUILDERS FIRSTSOURCE TRUSS MANUFACTURING (TX1700958)" at bounding box center [102, 143] width 174 height 21
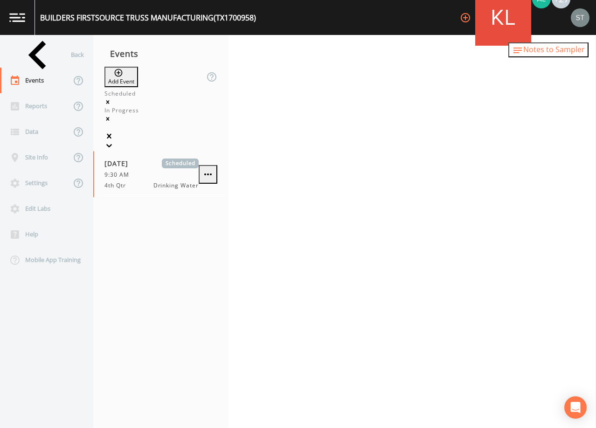
click at [549, 53] on span "Notes to Sampler" at bounding box center [555, 49] width 62 height 10
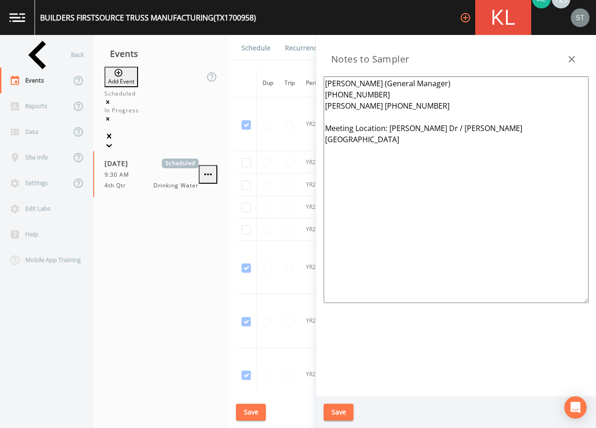
click at [573, 55] on icon "button" at bounding box center [572, 59] width 11 height 11
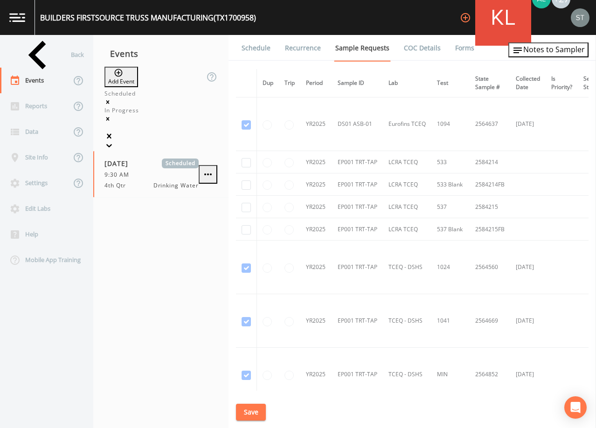
click at [252, 50] on link "Schedule" at bounding box center [256, 48] width 32 height 26
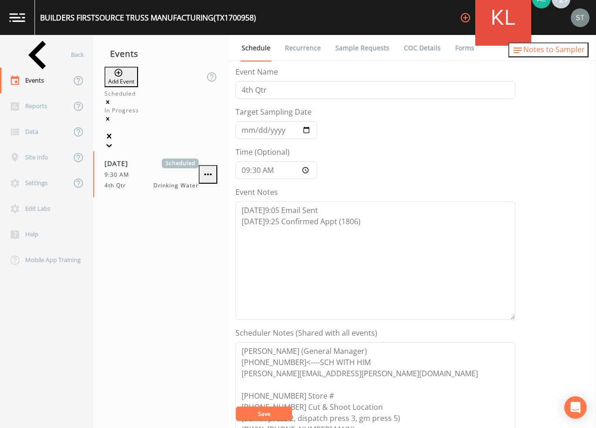
click at [570, 55] on span "Notes to Sampler" at bounding box center [555, 49] width 62 height 10
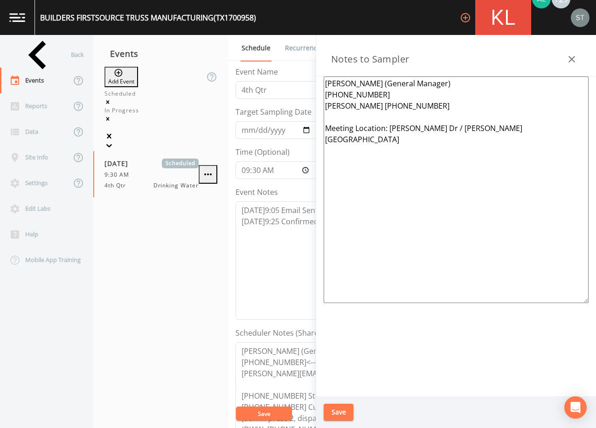
click at [570, 55] on icon "button" at bounding box center [572, 59] width 11 height 11
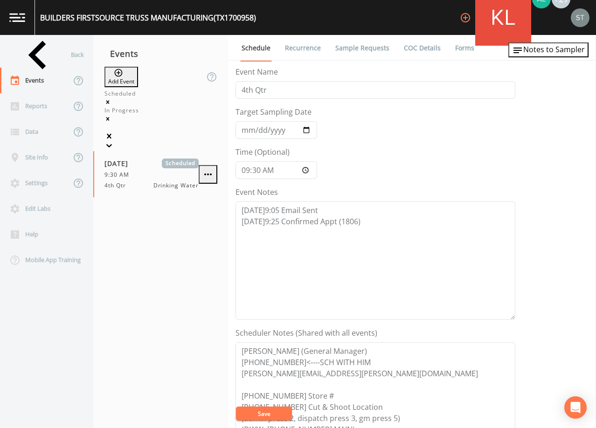
drag, startPoint x: 209, startPoint y: 99, endPoint x: 203, endPoint y: 103, distance: 7.1
click at [114, 141] on icon at bounding box center [109, 145] width 9 height 9
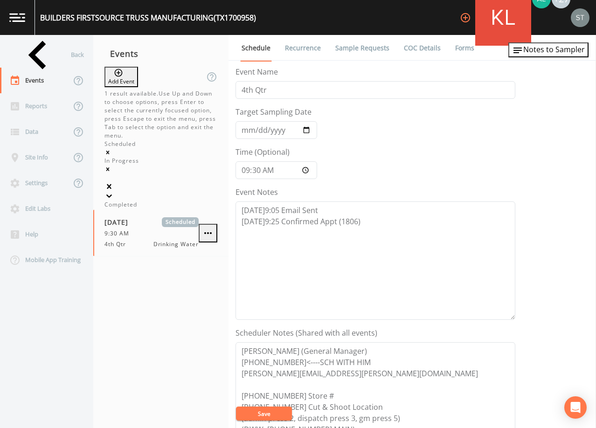
click at [163, 201] on div "Completed" at bounding box center [161, 205] width 113 height 8
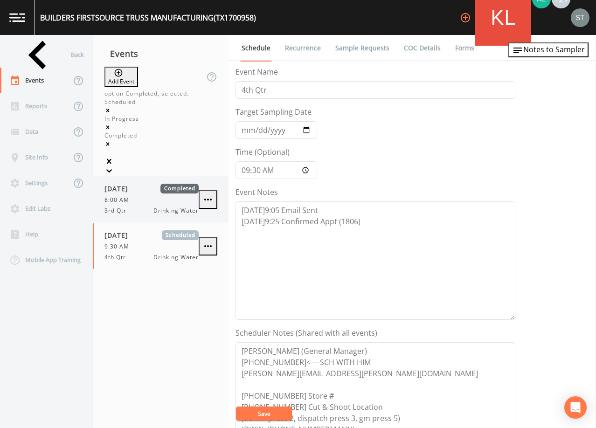
click at [142, 196] on div "8:00 AM" at bounding box center [152, 200] width 94 height 8
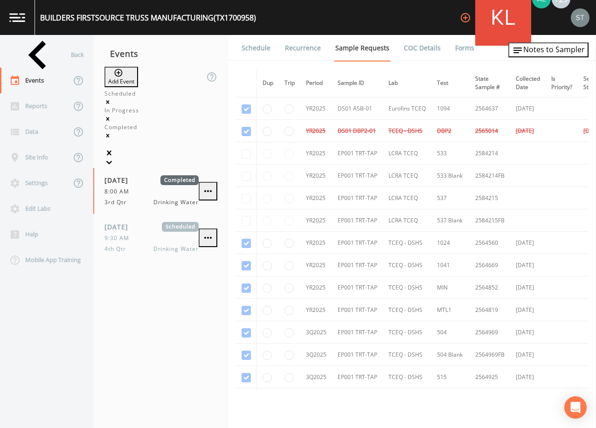
click at [251, 49] on link "Schedule" at bounding box center [256, 48] width 32 height 26
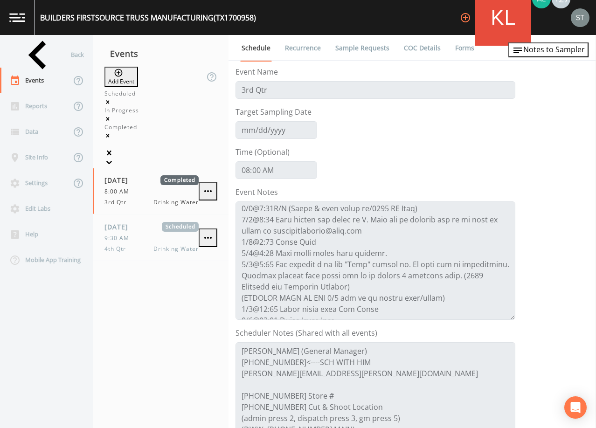
scroll to position [202, 0]
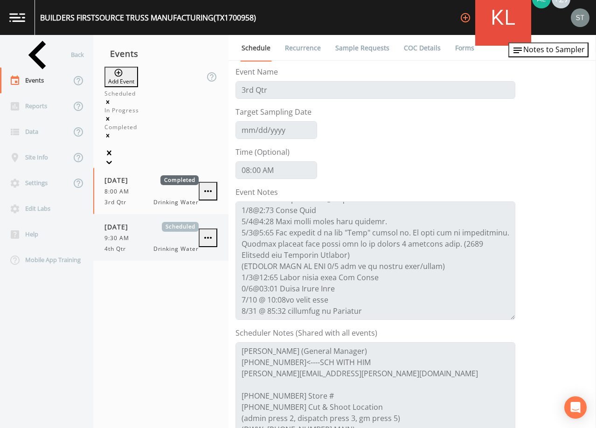
click at [157, 234] on div "9:30 AM" at bounding box center [152, 238] width 94 height 8
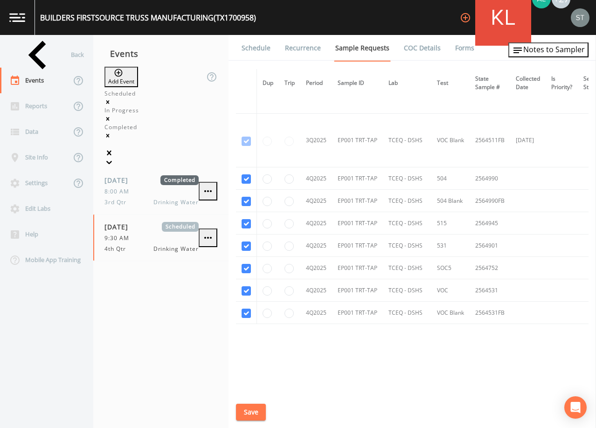
scroll to position [674, 0]
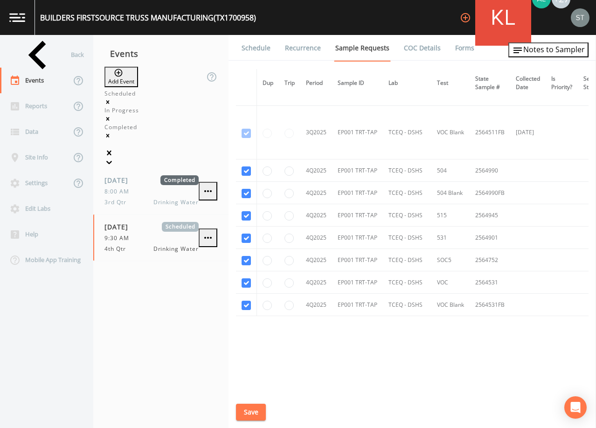
click at [253, 51] on link "Schedule" at bounding box center [256, 48] width 32 height 26
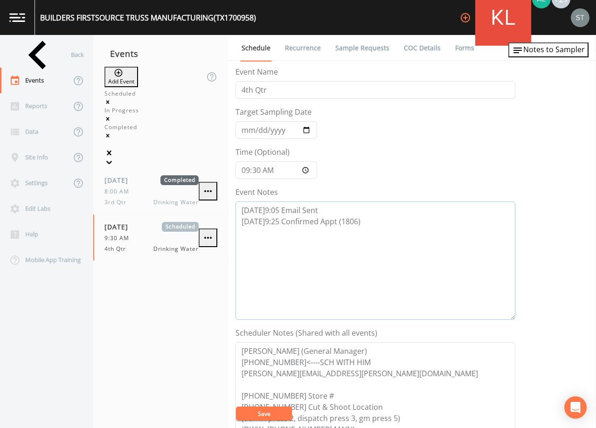
click at [393, 224] on textarea "[DATE]9:05 Email Sent [DATE]9:25 Confirmed Appt (1806)" at bounding box center [376, 261] width 280 height 119
click at [283, 415] on button "Save" at bounding box center [264, 414] width 56 height 14
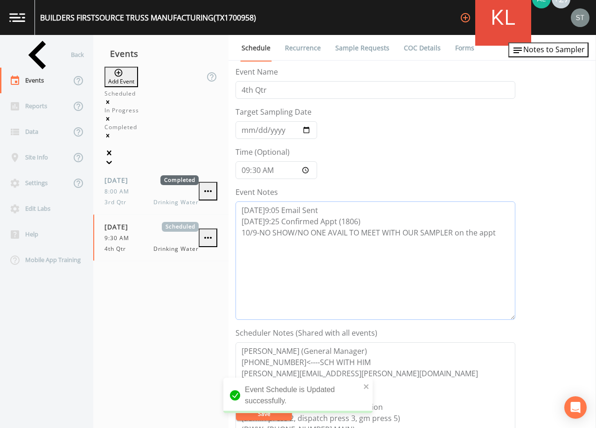
click at [499, 235] on textarea "[DATE]9:05 Email Sent [DATE]9:25 Confirmed Appt (1806) 10/9-NO SHOW/NO ONE AVAI…" at bounding box center [376, 261] width 280 height 119
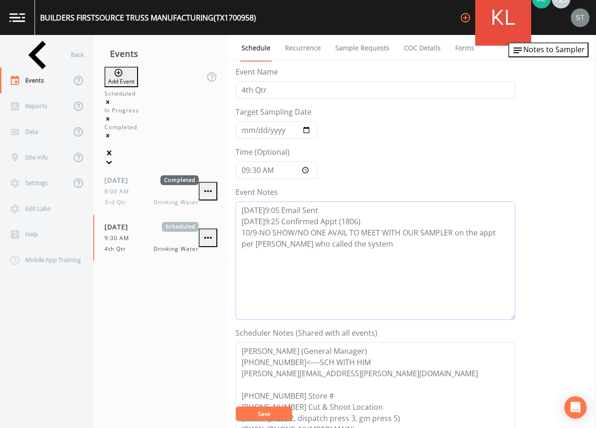
type textarea "[DATE]9:05 Email Sent [DATE]9:25 Confirmed Appt (1806) 10/9-NO SHOW/NO ONE AVAI…"
click at [278, 415] on button "Save" at bounding box center [264, 414] width 56 height 14
click at [298, 47] on link "Recurrence" at bounding box center [303, 48] width 39 height 26
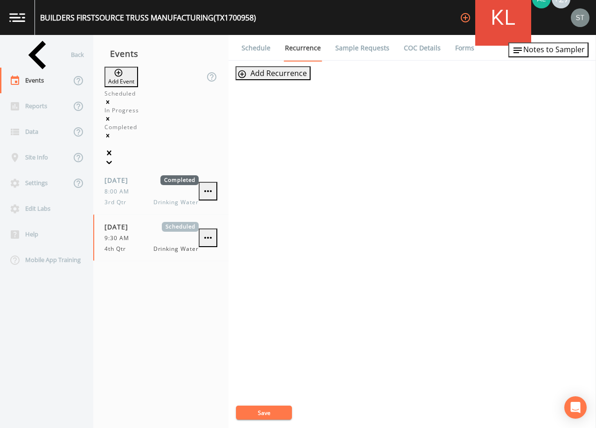
click at [247, 50] on link "Schedule" at bounding box center [256, 48] width 32 height 26
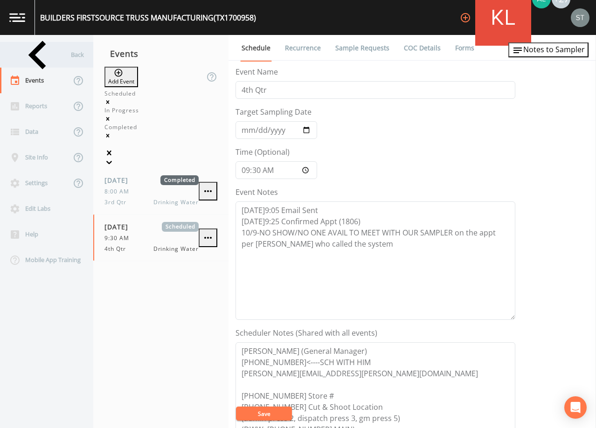
click at [30, 52] on div "Back" at bounding box center [42, 55] width 84 height 26
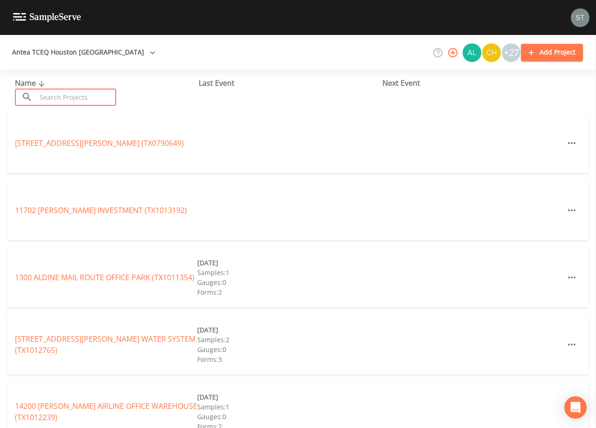
click at [86, 99] on input "text" at bounding box center [76, 97] width 80 height 17
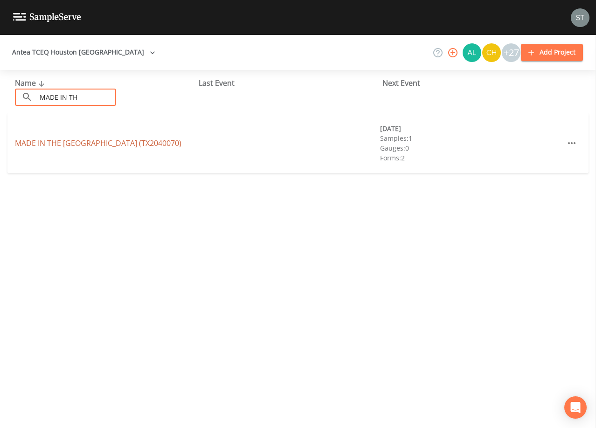
type input "MADE IN TH"
click at [151, 143] on link "MADE IN THE [GEOGRAPHIC_DATA] (TX2040070)" at bounding box center [98, 143] width 167 height 10
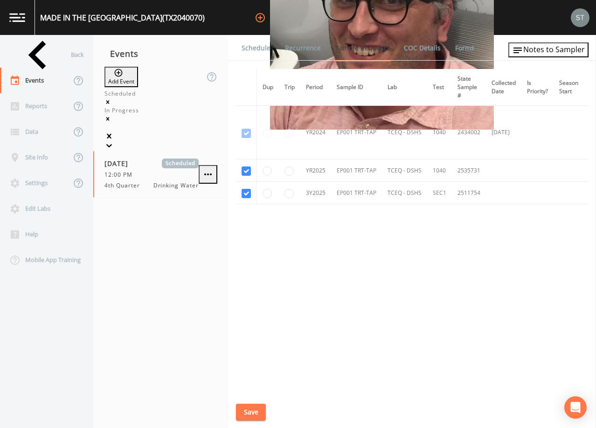
click at [256, 51] on link "Schedule" at bounding box center [256, 48] width 32 height 26
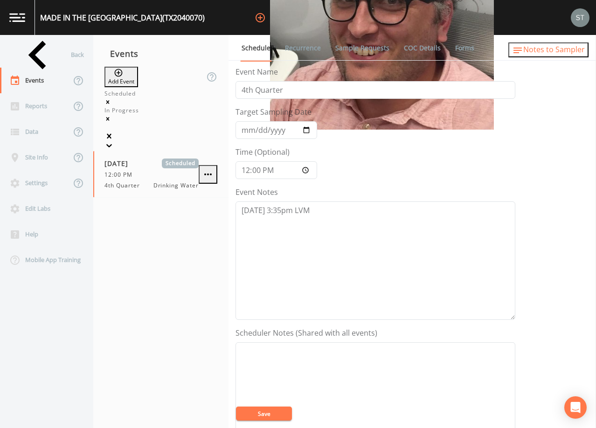
click at [570, 55] on span "Notes to Sampler" at bounding box center [555, 49] width 62 height 10
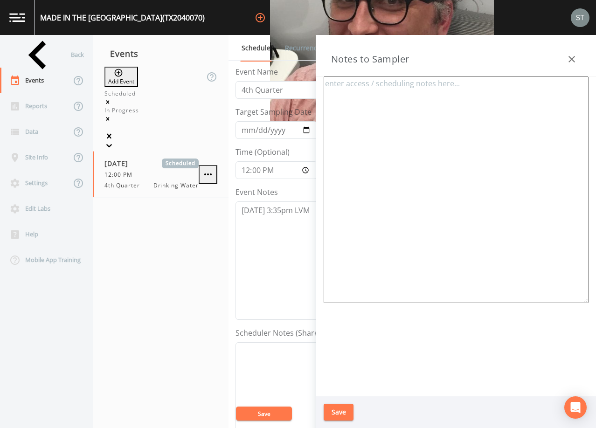
click at [570, 56] on icon "button" at bounding box center [572, 59] width 11 height 11
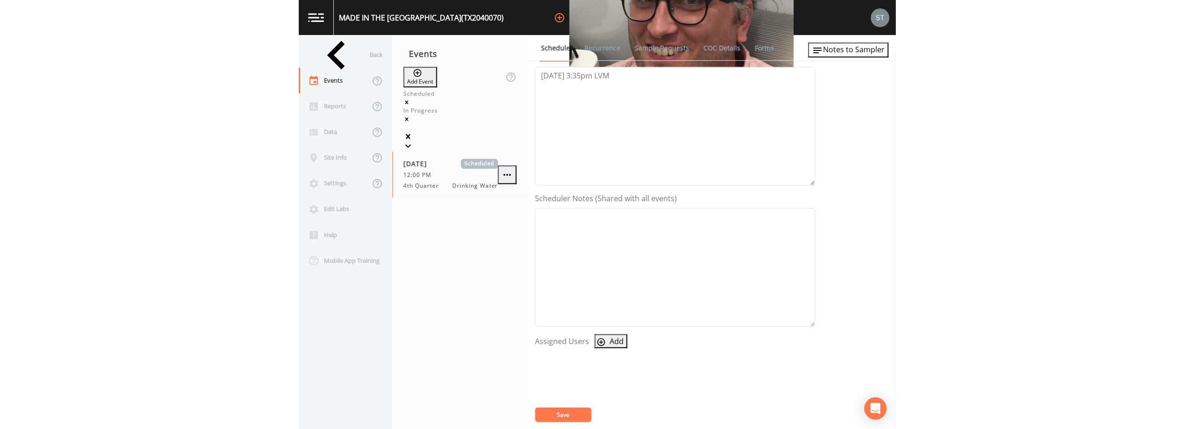
scroll to position [140, 0]
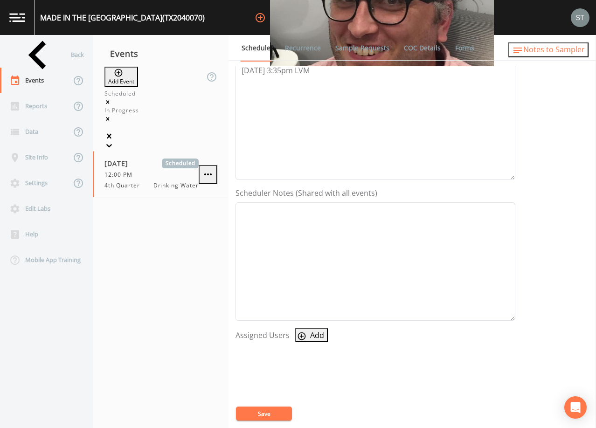
click at [560, 51] on span "Notes to Sampler" at bounding box center [555, 49] width 62 height 10
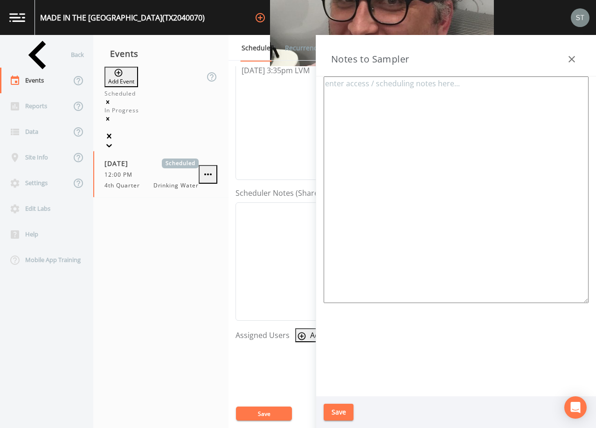
click at [574, 55] on icon "button" at bounding box center [572, 59] width 11 height 11
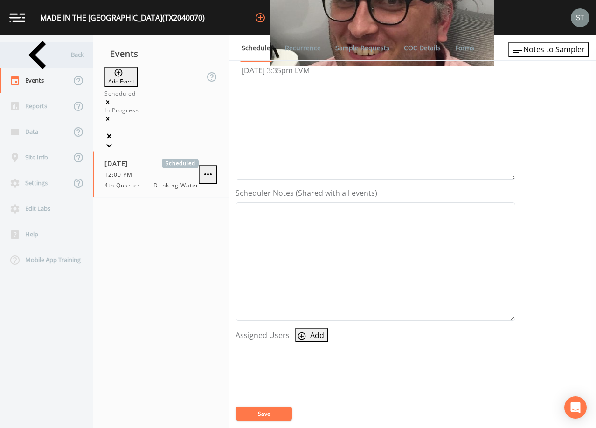
click at [49, 55] on div "Back" at bounding box center [42, 55] width 84 height 26
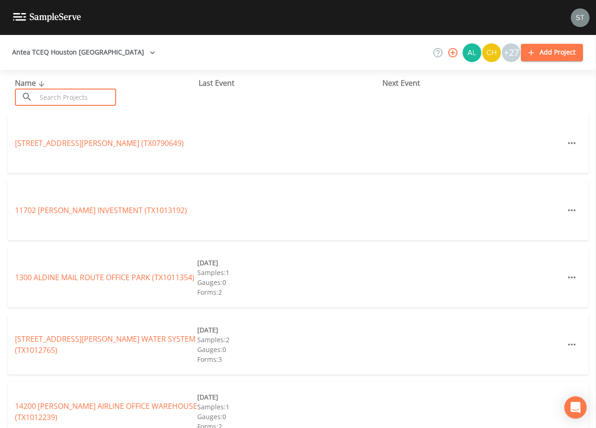
click at [94, 94] on input "text" at bounding box center [76, 97] width 80 height 17
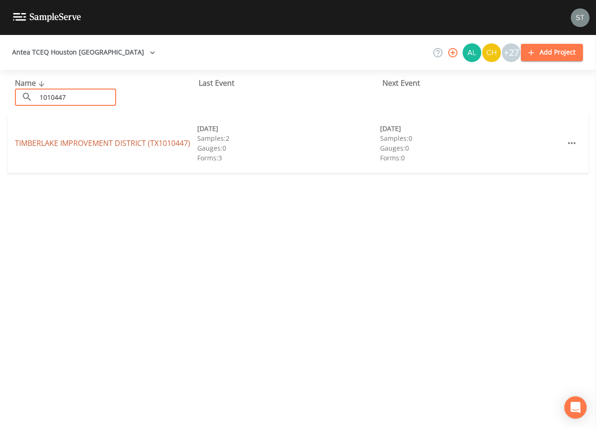
type input "1010447"
click at [109, 140] on link "[GEOGRAPHIC_DATA] (TX1010447)" at bounding box center [102, 143] width 175 height 10
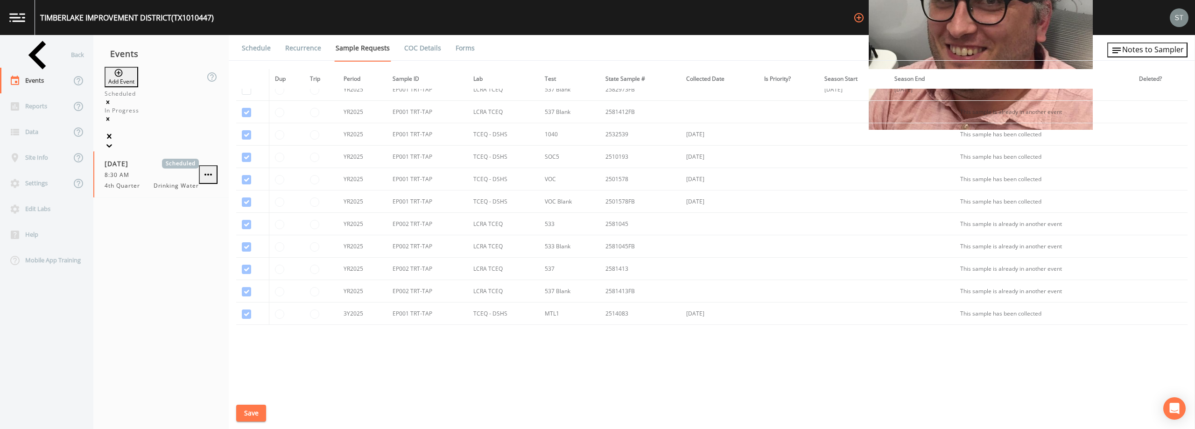
scroll to position [280, 0]
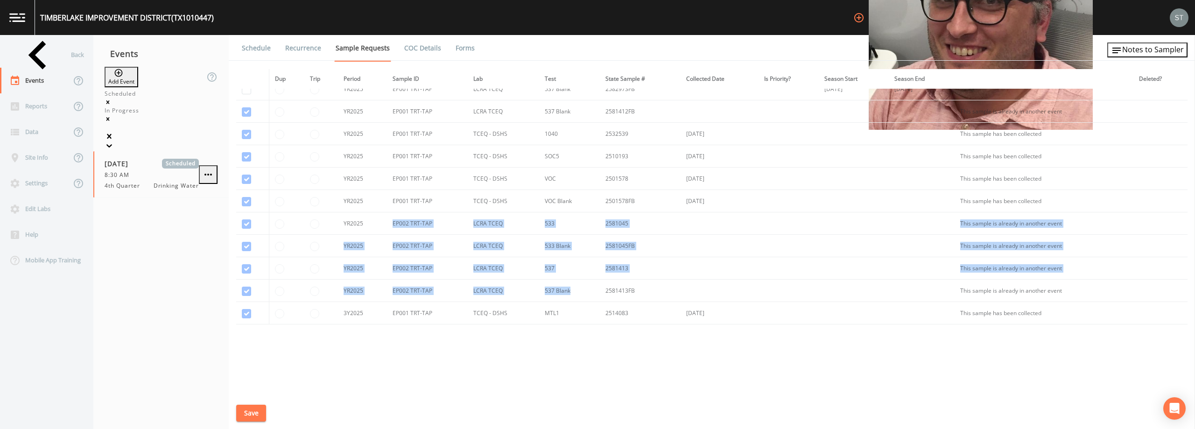
drag, startPoint x: 563, startPoint y: 300, endPoint x: 383, endPoint y: 229, distance: 193.4
click at [383, 229] on tbody "YR2024 DS01 DBP2-01 TCEQ - DSHS DBP2 2450504 [DATE] [DATE] [DATE] This sample h…" at bounding box center [711, 66] width 951 height 515
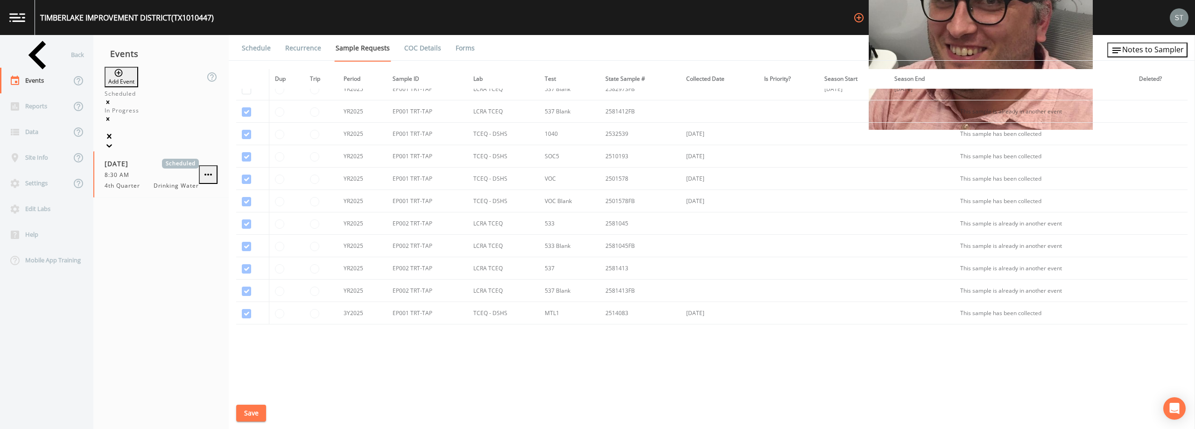
click at [453, 342] on div "Dup Trip Period Sample ID Lab Test State Sample # Collected Date Is Priority? S…" at bounding box center [711, 230] width 951 height 322
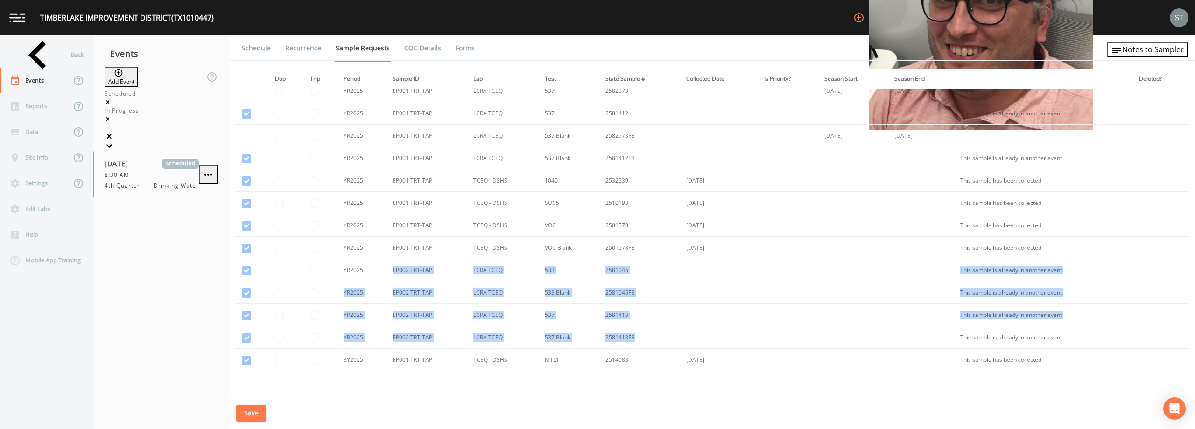
drag, startPoint x: 392, startPoint y: 269, endPoint x: 780, endPoint y: 328, distance: 392.8
click at [596, 328] on tbody "YR2024 DS01 DBP2-01 TCEQ - DSHS DBP2 2450504 [DATE] [DATE] [DATE] This sample h…" at bounding box center [711, 113] width 951 height 515
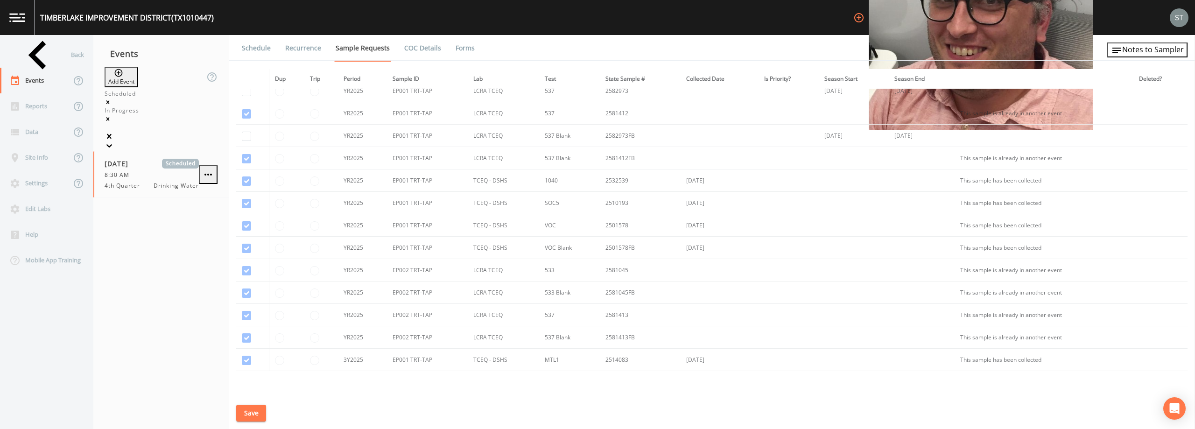
click at [114, 141] on icon at bounding box center [109, 145] width 9 height 9
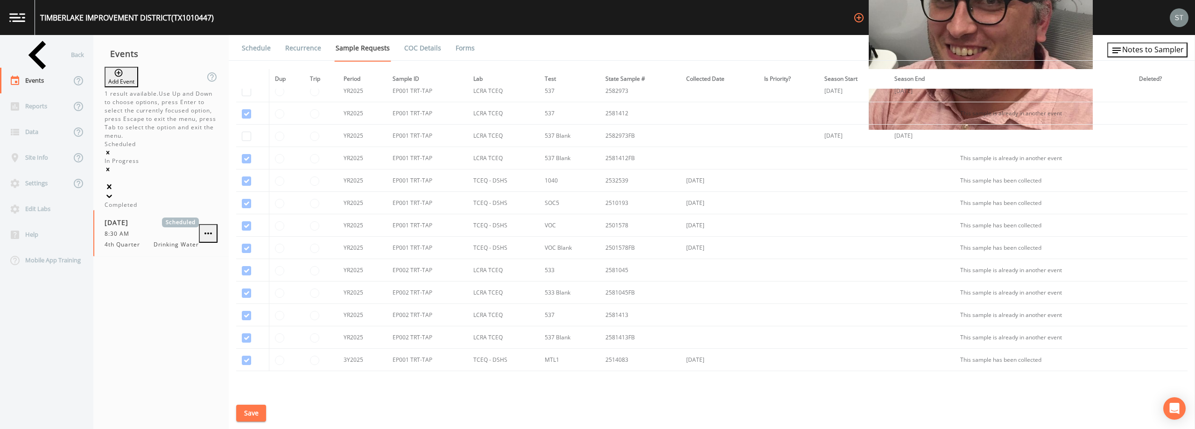
click at [172, 201] on div "Completed" at bounding box center [161, 205] width 113 height 8
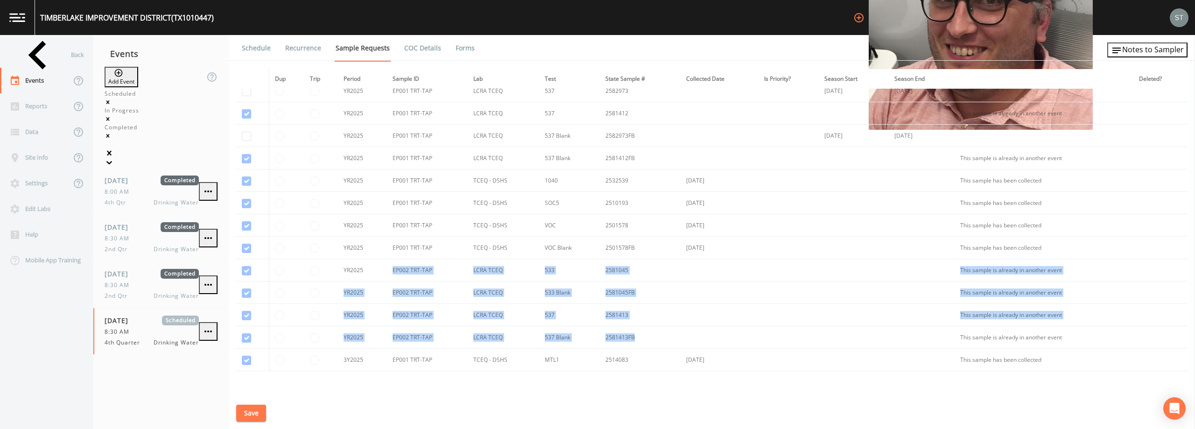
drag, startPoint x: 389, startPoint y: 268, endPoint x: 781, endPoint y: 330, distance: 397.0
click at [596, 330] on tbody "YR2024 DS01 DBP2-01 TCEQ - DSHS DBP2 2450504 [DATE] [DATE] [DATE] This sample h…" at bounding box center [711, 113] width 951 height 515
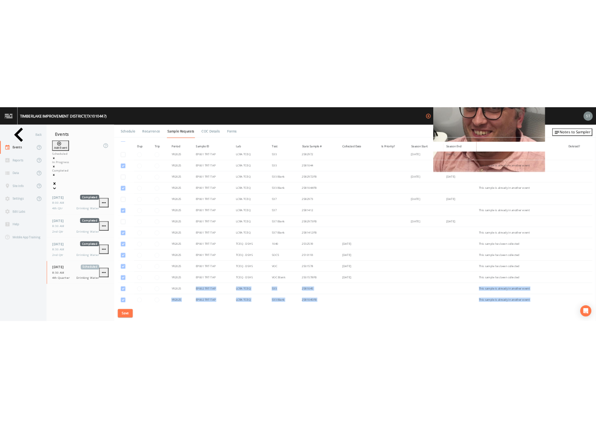
scroll to position [321, 0]
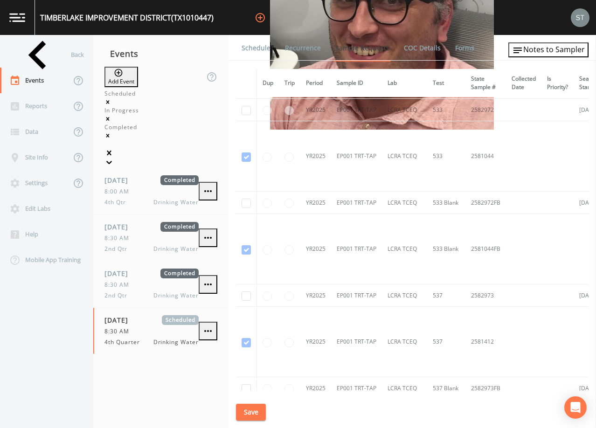
click at [253, 49] on link "Schedule" at bounding box center [256, 48] width 32 height 26
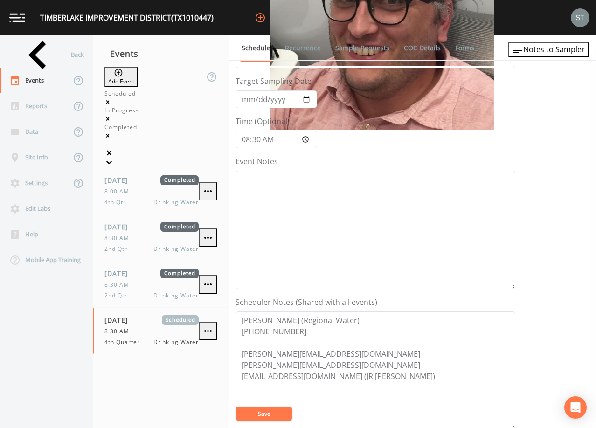
scroll to position [47, 0]
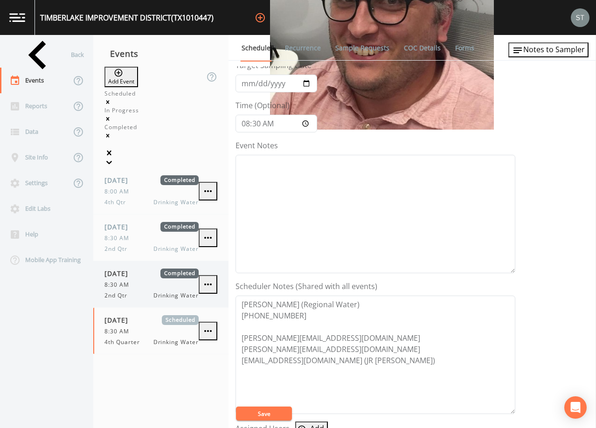
click at [131, 269] on div "[DATE] Completed 8:30 AM 2nd Qtr Drinking Water" at bounding box center [152, 284] width 94 height 31
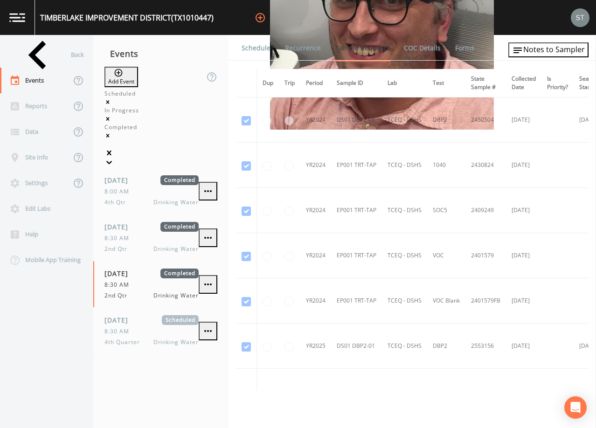
click at [254, 50] on link "Schedule" at bounding box center [256, 48] width 32 height 26
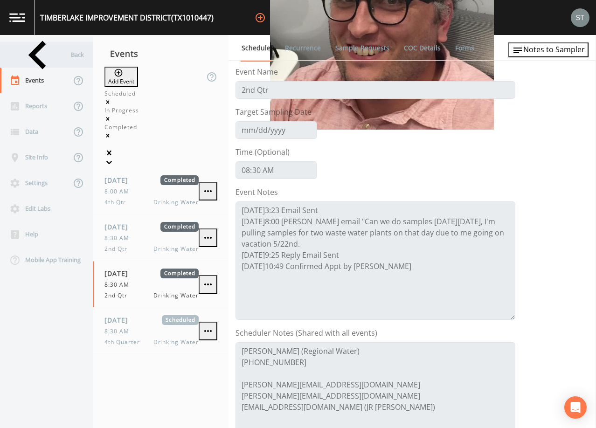
click at [26, 56] on div "Back" at bounding box center [42, 55] width 84 height 26
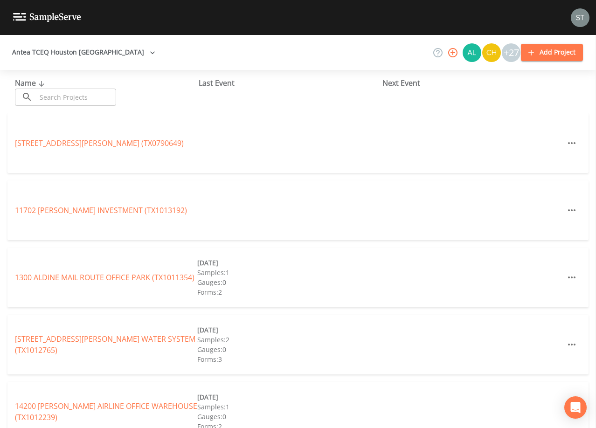
click at [70, 97] on input "text" at bounding box center [76, 97] width 80 height 17
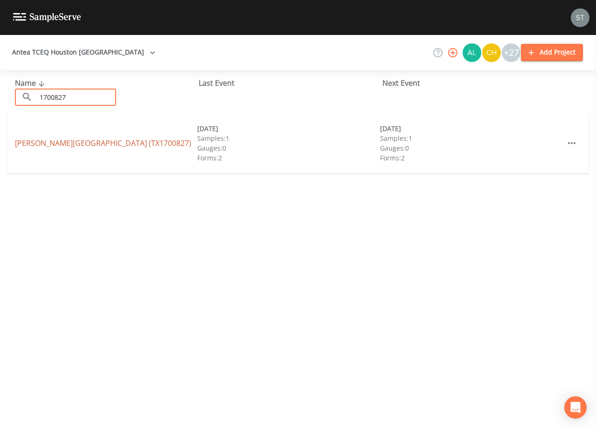
type input "1700827"
click at [91, 140] on link "[PERSON_NAME][GEOGRAPHIC_DATA] (TX1700827)" at bounding box center [103, 143] width 176 height 10
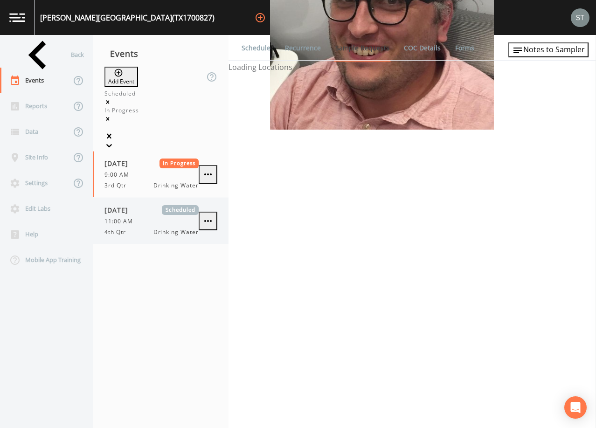
click at [149, 205] on div "[DATE] Scheduled 11:00 AM 4th Qtr Drinking Water" at bounding box center [152, 220] width 94 height 31
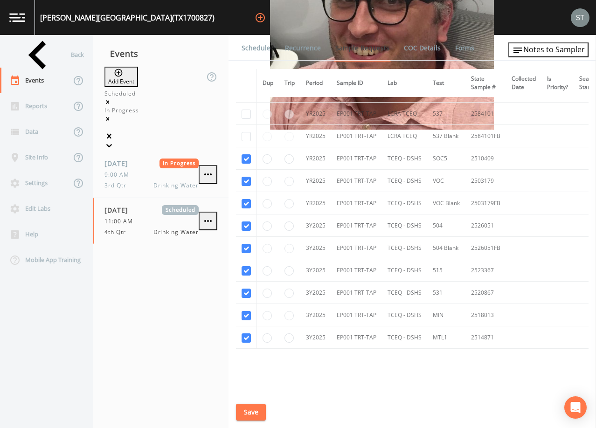
scroll to position [373, 0]
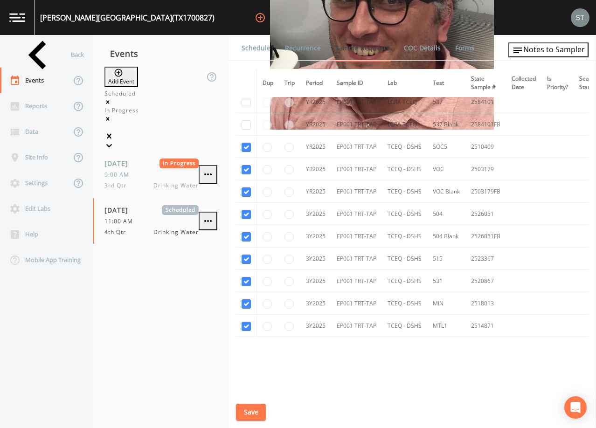
click at [259, 55] on link "Schedule" at bounding box center [256, 48] width 32 height 26
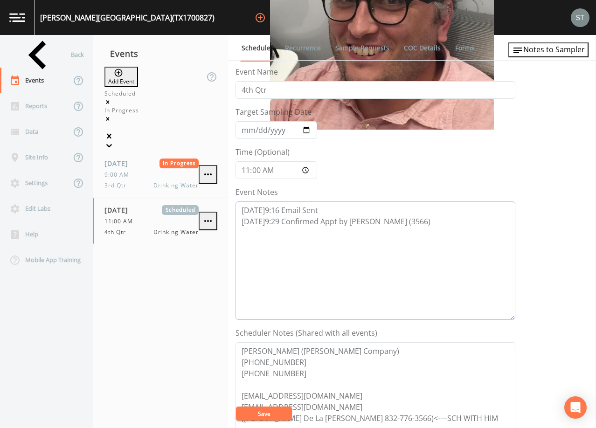
click at [430, 224] on textarea "[DATE]9:16 Email Sent [DATE]9:29 Confirmed Appt by [PERSON_NAME] (3566)" at bounding box center [376, 261] width 280 height 119
type textarea "[DATE]9:16 Email Sent [DATE]9:29 Confirmed Appt by [PERSON_NAME] (3566) [DATE] …"
click at [276, 413] on button "Save" at bounding box center [264, 414] width 56 height 14
click at [29, 55] on div "Back" at bounding box center [42, 55] width 84 height 26
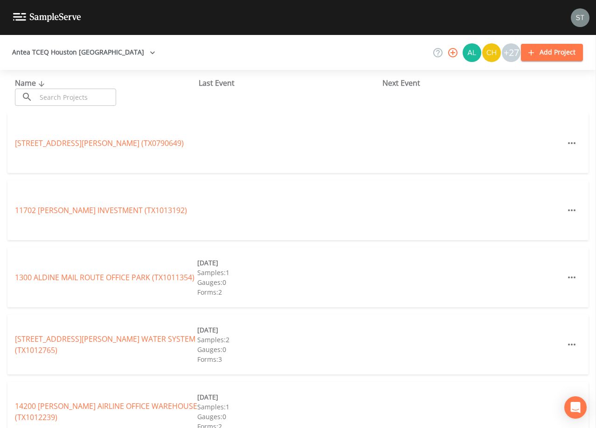
click at [96, 91] on input "text" at bounding box center [76, 97] width 80 height 17
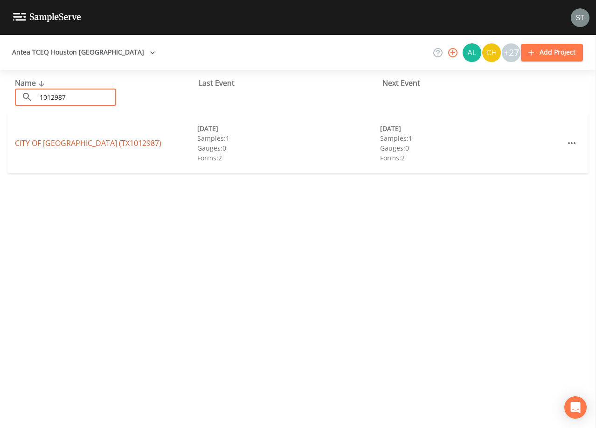
type input "1012987"
click at [103, 147] on link "CITY OF [GEOGRAPHIC_DATA] (TX1012987)" at bounding box center [88, 143] width 147 height 10
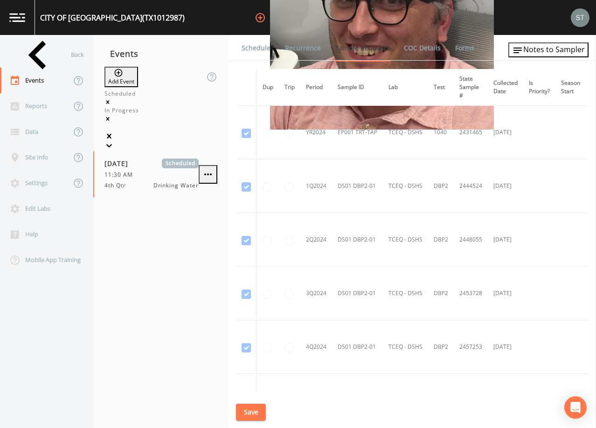
click at [259, 49] on link "Schedule" at bounding box center [256, 48] width 32 height 26
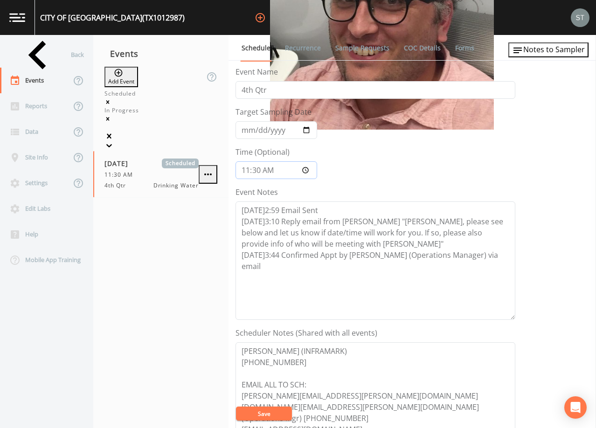
click at [245, 171] on input "11:30:00" at bounding box center [277, 170] width 82 height 18
type input "09:30"
click at [509, 254] on textarea "[DATE]2:59 Email Sent [DATE]3:10 Reply email from [PERSON_NAME] "[PERSON_NAME],…" at bounding box center [376, 261] width 280 height 119
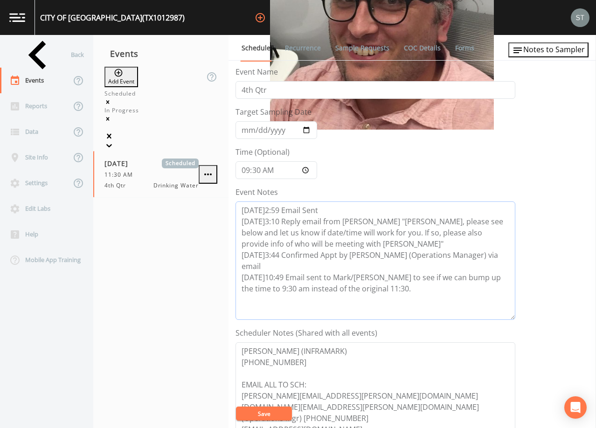
type textarea "[DATE]2:59 Email Sent [DATE]3:10 Reply email from [PERSON_NAME] "[PERSON_NAME],…"
click at [276, 406] on textarea "[PERSON_NAME] (INFRAMARK) [PHONE_NUMBER] EMAIL ALL TO SCH: [PERSON_NAME][EMAIL_…" at bounding box center [376, 402] width 280 height 119
click at [273, 410] on button "Save" at bounding box center [264, 414] width 56 height 14
click at [47, 54] on div "Back" at bounding box center [42, 55] width 84 height 26
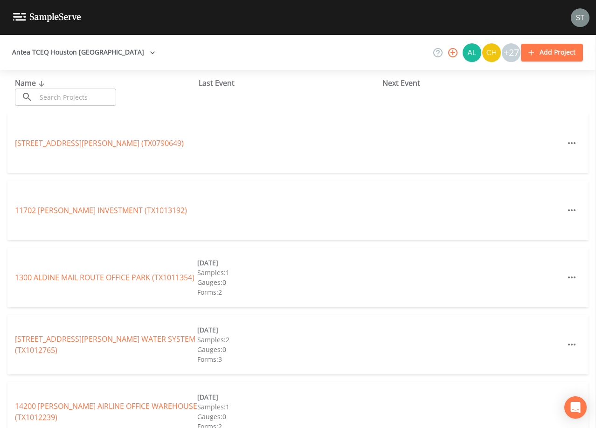
drag, startPoint x: 98, startPoint y: 96, endPoint x: 101, endPoint y: 91, distance: 5.4
click at [100, 94] on input "text" at bounding box center [76, 97] width 80 height 17
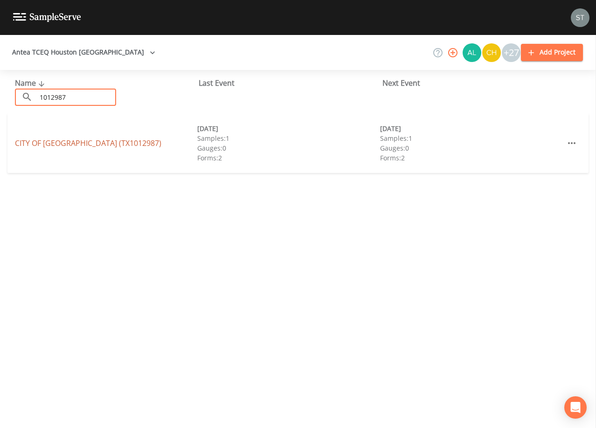
type input "1012987"
click at [118, 144] on link "CITY OF [GEOGRAPHIC_DATA] (TX1012987)" at bounding box center [88, 143] width 147 height 10
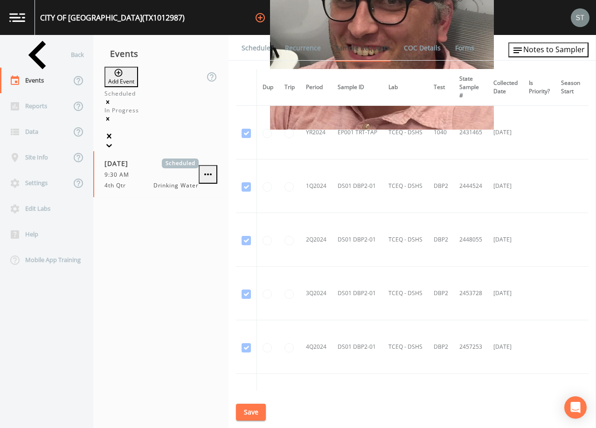
click at [258, 44] on link "Schedule" at bounding box center [256, 48] width 32 height 26
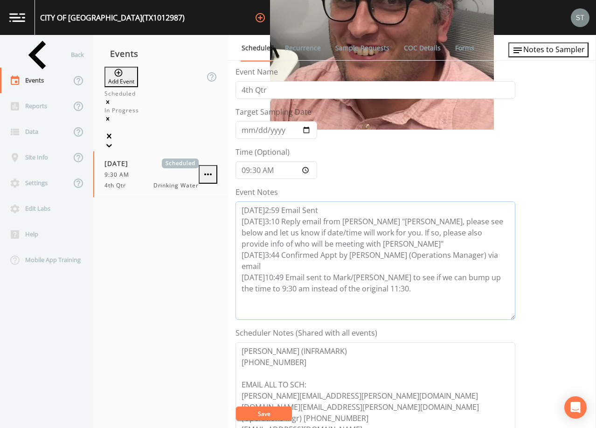
click at [407, 273] on textarea "[DATE]2:59 Email Sent [DATE]3:10 Reply email from [PERSON_NAME] "[PERSON_NAME],…" at bounding box center [376, 261] width 280 height 119
click at [399, 286] on textarea "[DATE]2:59 Email Sent [DATE]3:10 Reply email from [PERSON_NAME] "[PERSON_NAME],…" at bounding box center [376, 261] width 280 height 119
type textarea "[DATE]2:59 Email Sent [DATE]3:10 Reply email from [PERSON_NAME] "[PERSON_NAME],…"
click at [271, 413] on button "Save" at bounding box center [264, 414] width 56 height 14
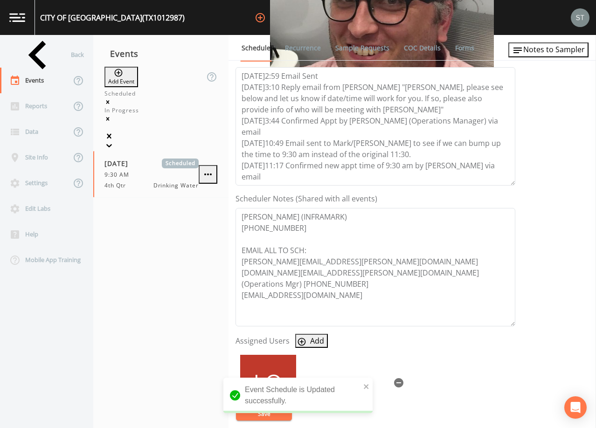
scroll to position [140, 0]
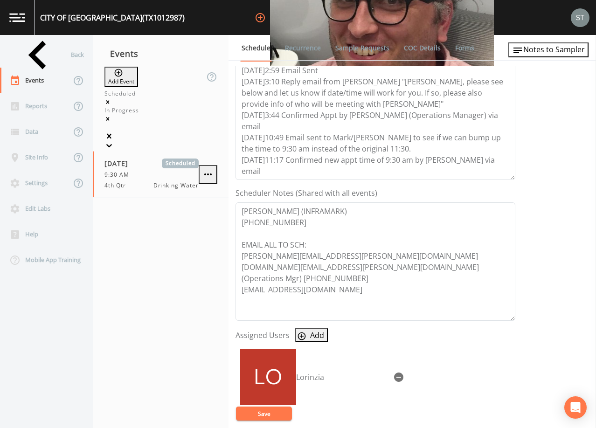
click at [342, 51] on link "Sample Requests" at bounding box center [362, 48] width 57 height 26
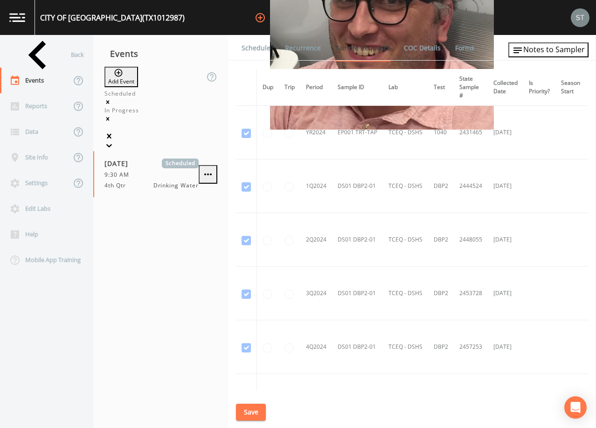
click at [247, 51] on link "Schedule" at bounding box center [256, 48] width 32 height 26
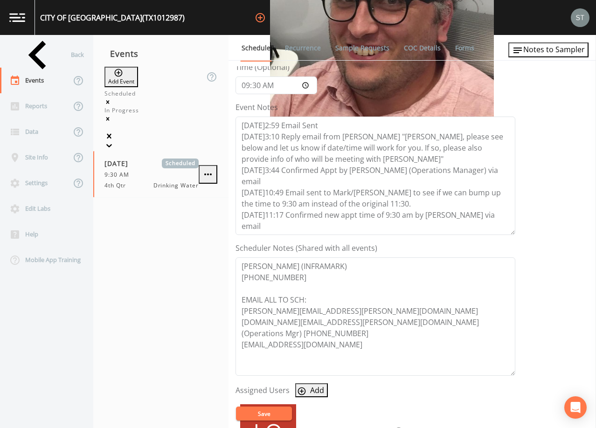
scroll to position [93, 0]
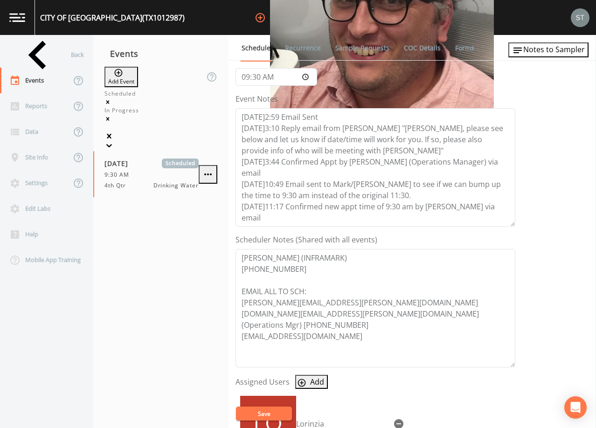
click at [268, 419] on button "Save" at bounding box center [264, 414] width 56 height 14
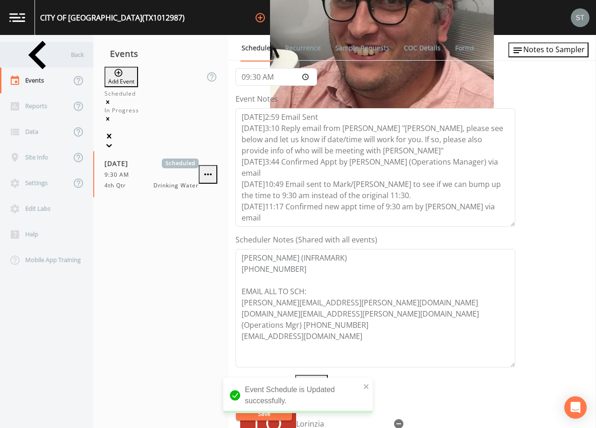
click at [42, 55] on div "Back" at bounding box center [42, 55] width 84 height 26
